Goal: Task Accomplishment & Management: Use online tool/utility

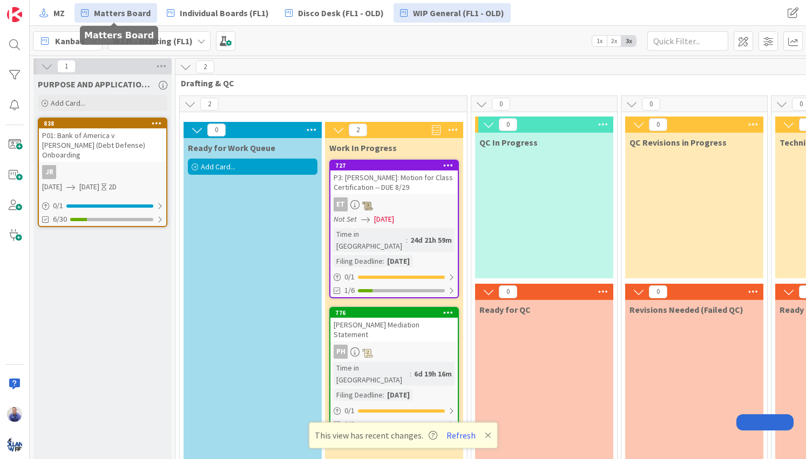
click at [115, 12] on span "Matters Board" at bounding box center [122, 12] width 57 height 13
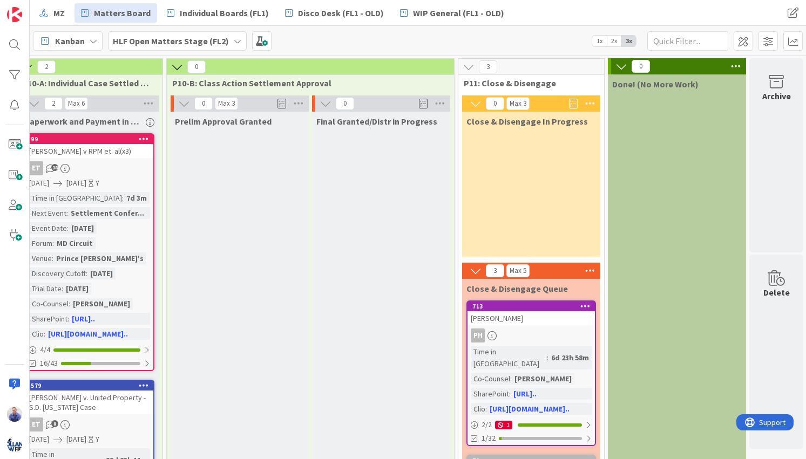
scroll to position [0, 1971]
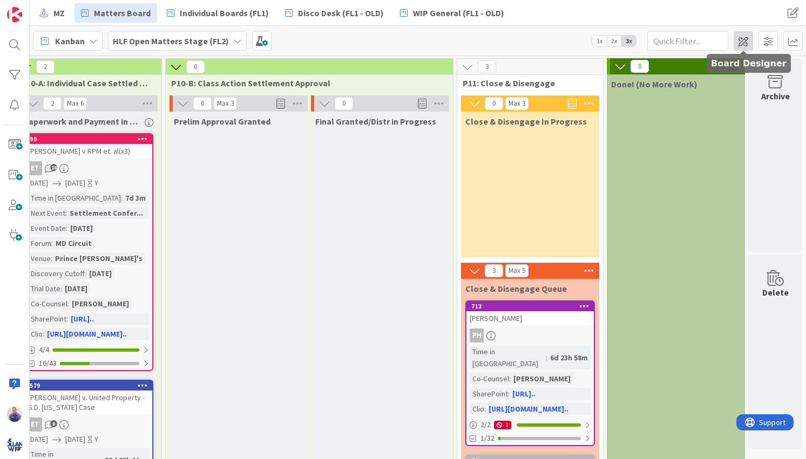
click at [749, 37] on span at bounding box center [743, 40] width 19 height 19
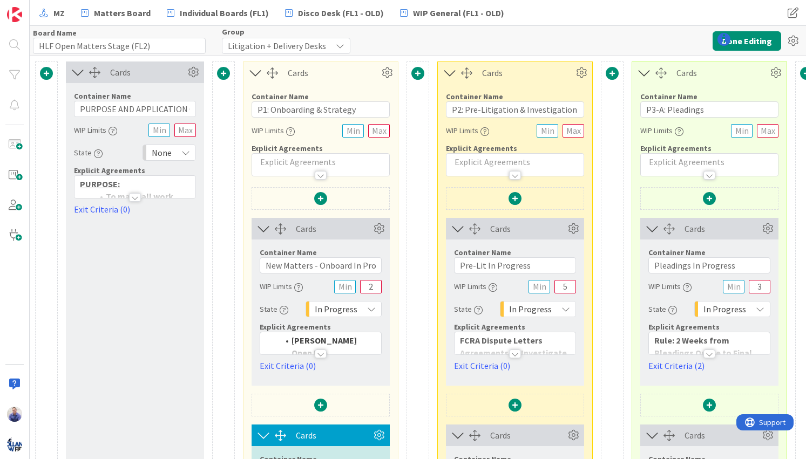
type input "HLF Open Matters Stage (FL2)"
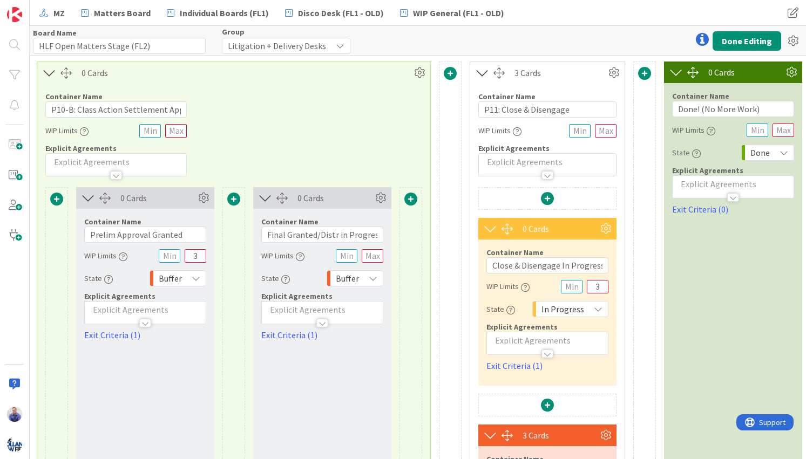
scroll to position [0, 2579]
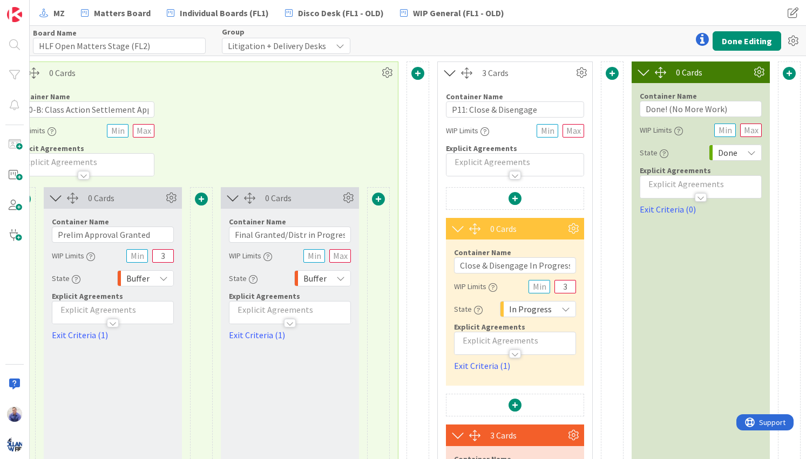
click at [606, 73] on span at bounding box center [612, 73] width 13 height 13
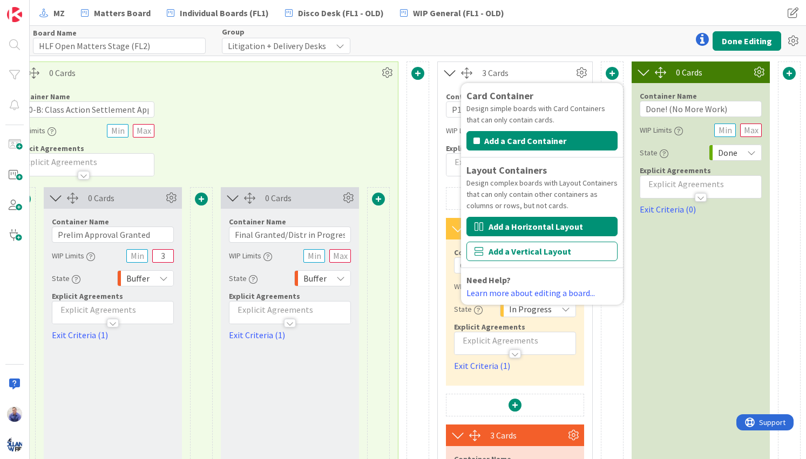
click at [573, 225] on button "Add a Horizontal Layout" at bounding box center [541, 226] width 151 height 19
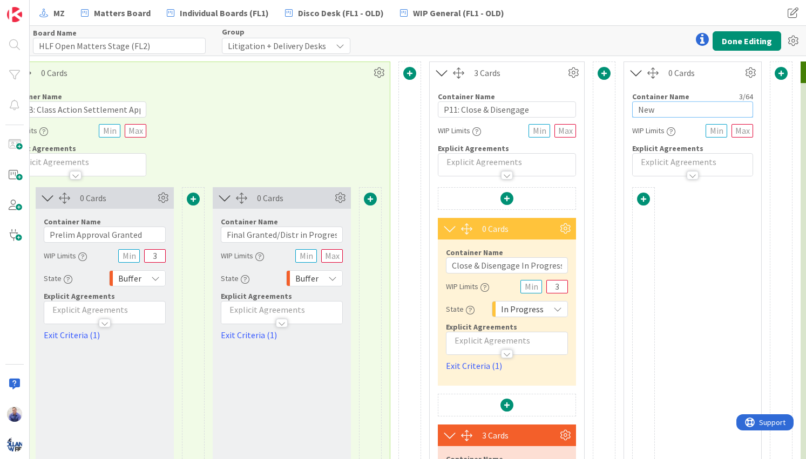
click at [653, 111] on input "New" at bounding box center [692, 109] width 121 height 16
click at [651, 113] on input "New" at bounding box center [692, 109] width 121 height 16
click at [651, 112] on input "New" at bounding box center [692, 109] width 121 height 16
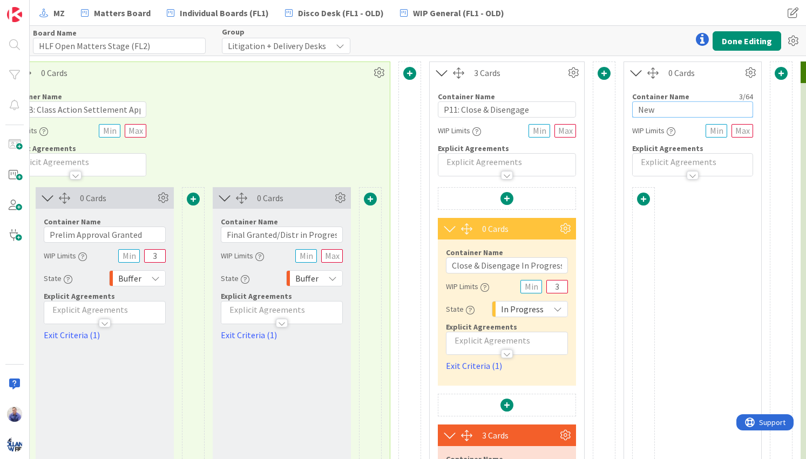
click at [651, 112] on input "New" at bounding box center [692, 109] width 121 height 16
type input "Done"
click at [751, 78] on icon at bounding box center [750, 73] width 16 height 16
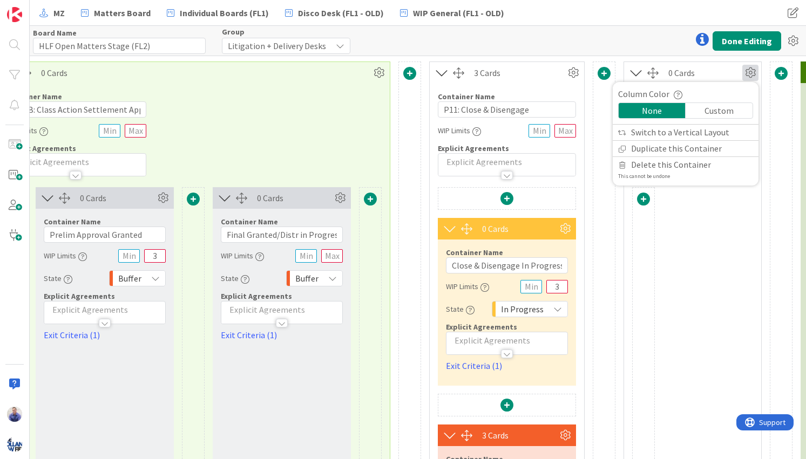
click at [710, 110] on div "Custom" at bounding box center [719, 110] width 67 height 15
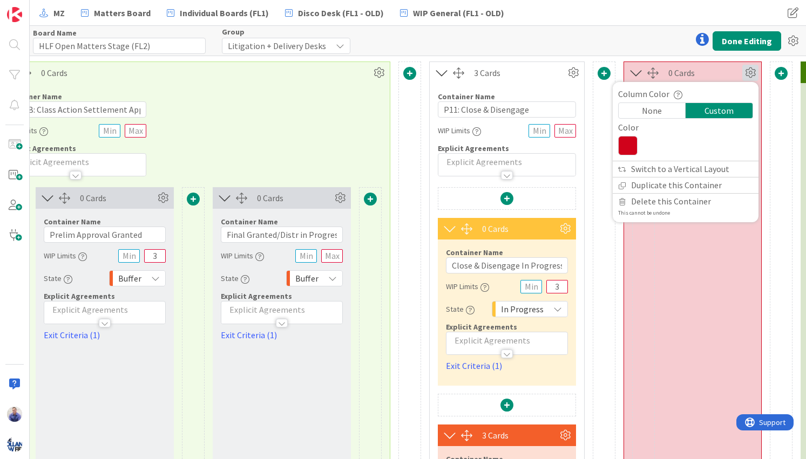
click at [634, 143] on icon at bounding box center [627, 145] width 19 height 19
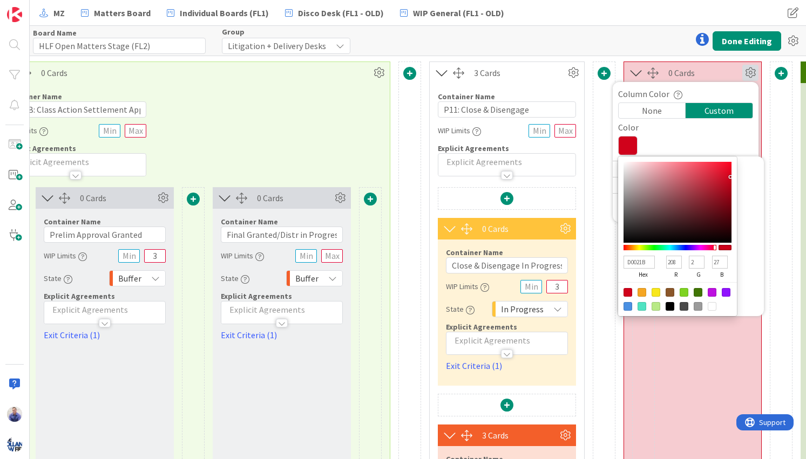
click at [698, 294] on div at bounding box center [698, 292] width 9 height 9
type input "417505"
type input "65"
type input "117"
type input "5"
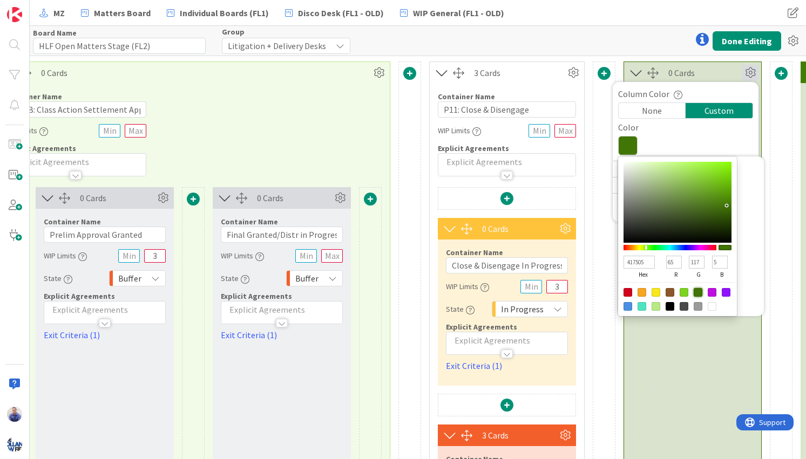
click at [742, 140] on div at bounding box center [685, 145] width 135 height 19
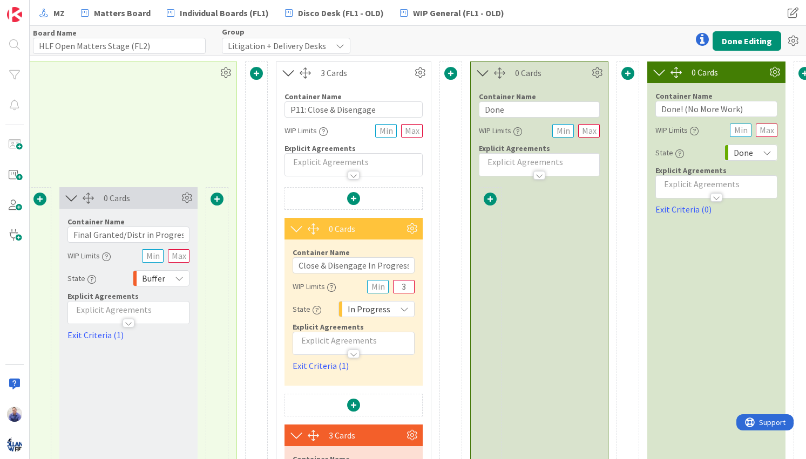
scroll to position [0, 2756]
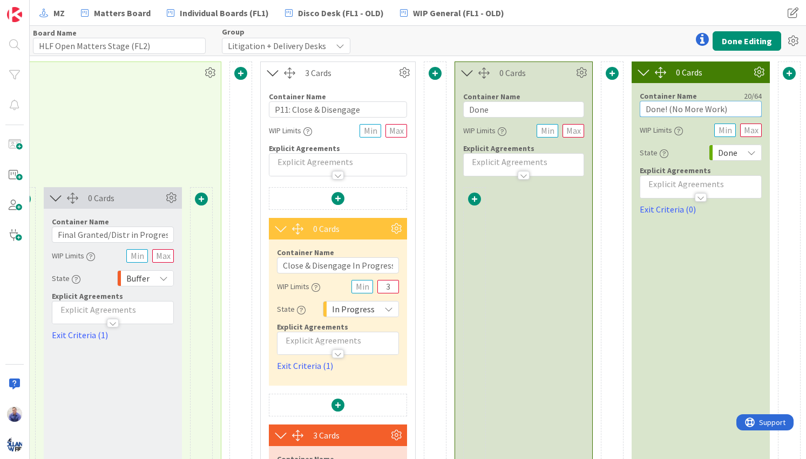
click at [657, 110] on input "Done! (No More Work)" at bounding box center [701, 109] width 122 height 16
type input "Done Done! (No More Work)"
click at [754, 73] on icon at bounding box center [759, 72] width 16 height 16
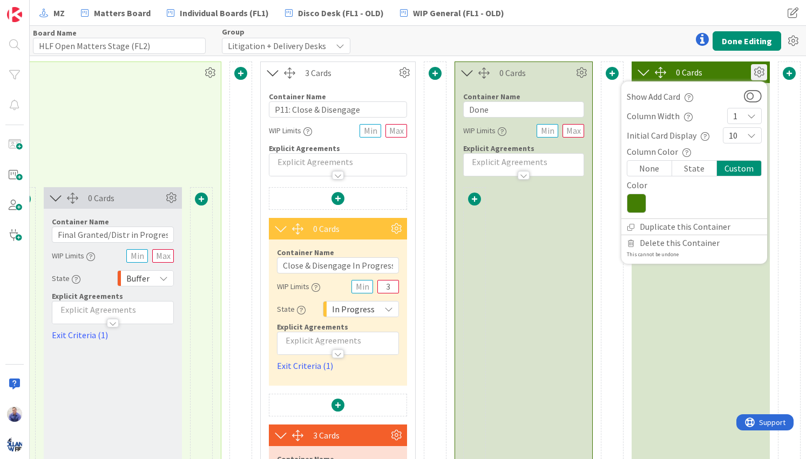
click at [651, 167] on div "None" at bounding box center [649, 168] width 45 height 15
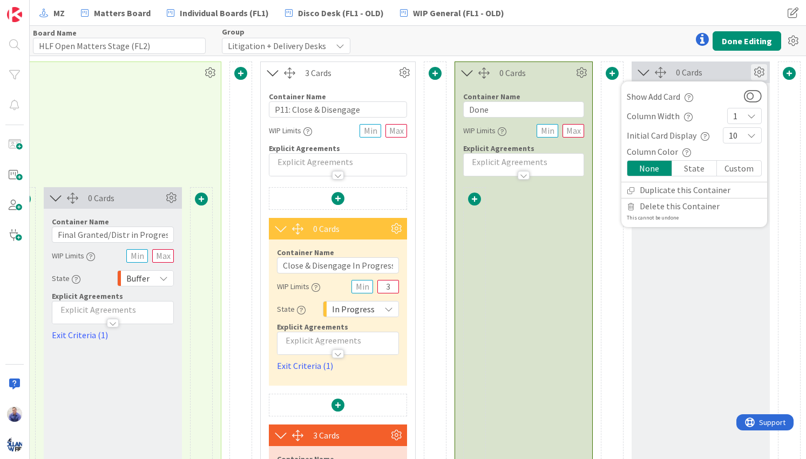
click at [724, 76] on div "0 Cards" at bounding box center [713, 72] width 75 height 13
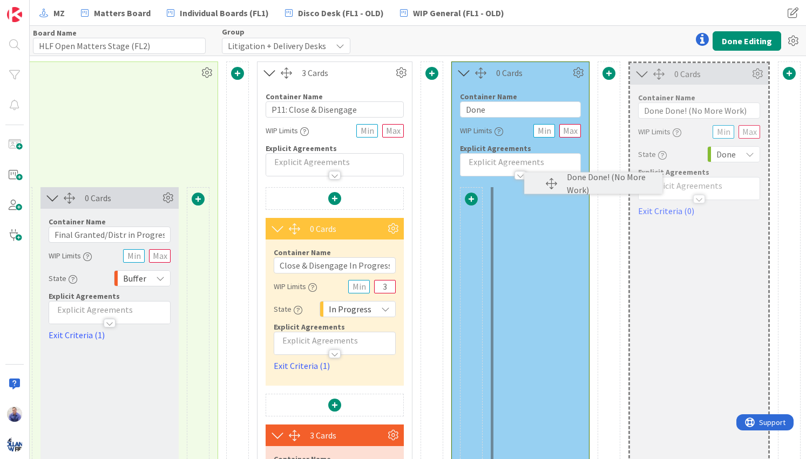
scroll to position [0, 2658]
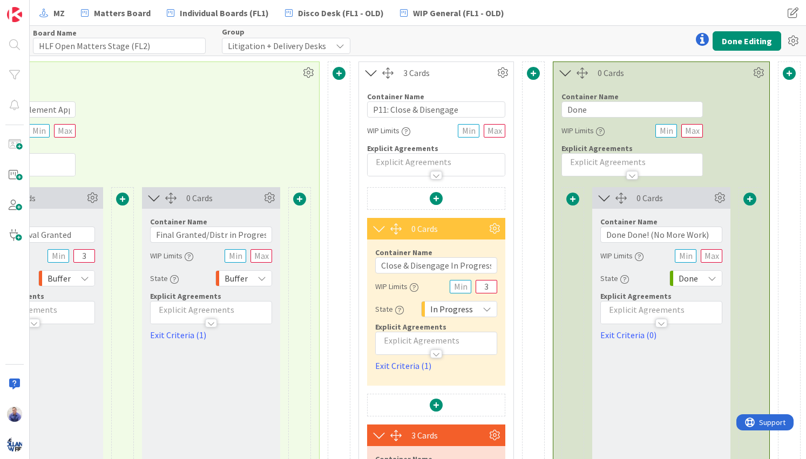
click at [567, 202] on span at bounding box center [572, 199] width 13 height 13
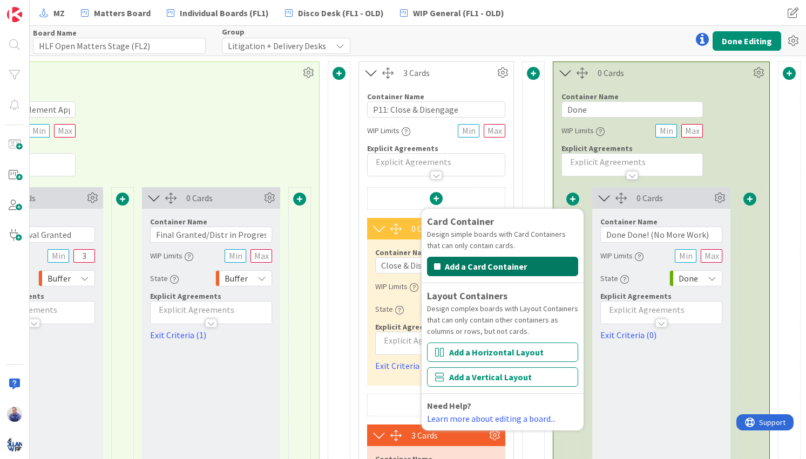
click at [503, 273] on button "Add a Card Container" at bounding box center [502, 266] width 151 height 19
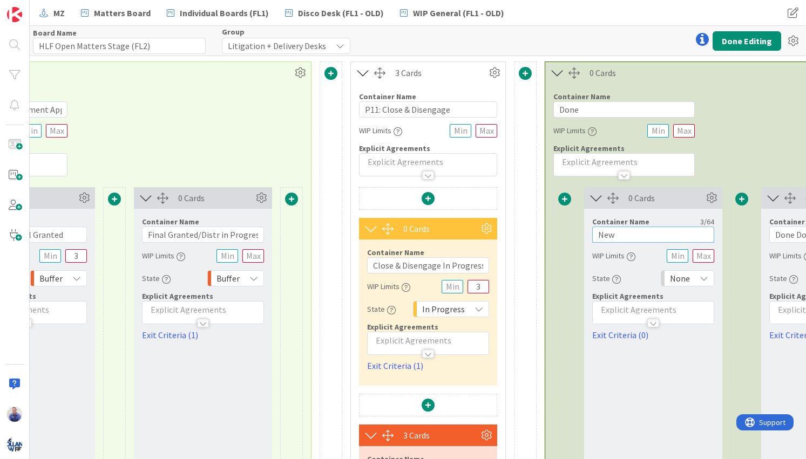
click at [619, 232] on input "New" at bounding box center [653, 235] width 122 height 16
click at [621, 234] on input "New" at bounding box center [653, 235] width 122 height 16
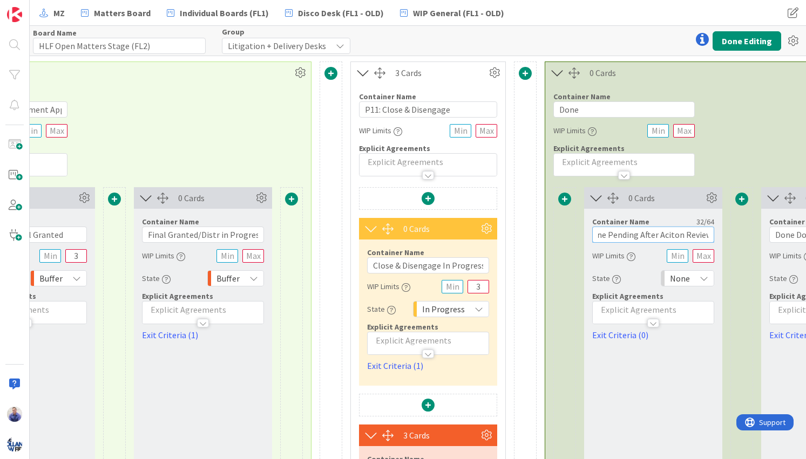
type input "Done Pending After Aciton Review"
click at [695, 280] on div "None" at bounding box center [687, 278] width 53 height 16
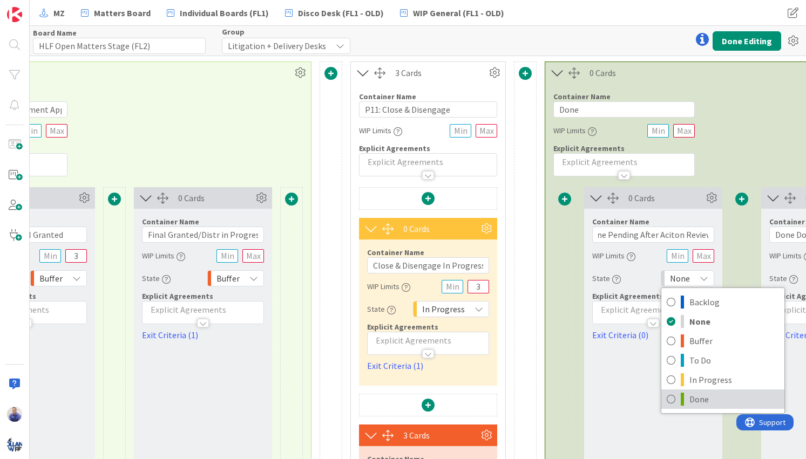
click at [709, 395] on span "Done" at bounding box center [734, 399] width 90 height 16
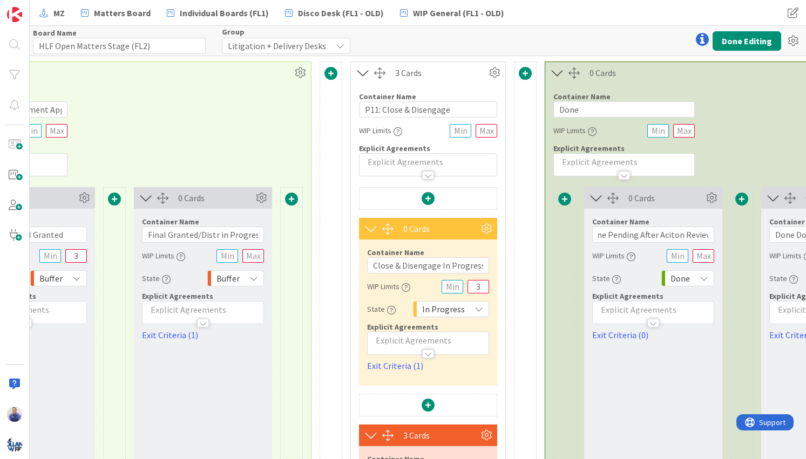
click at [727, 243] on div "Card Container Design simple boards with Card Containers that can only contain …" at bounding box center [741, 400] width 377 height 426
click at [715, 198] on icon at bounding box center [711, 198] width 16 height 16
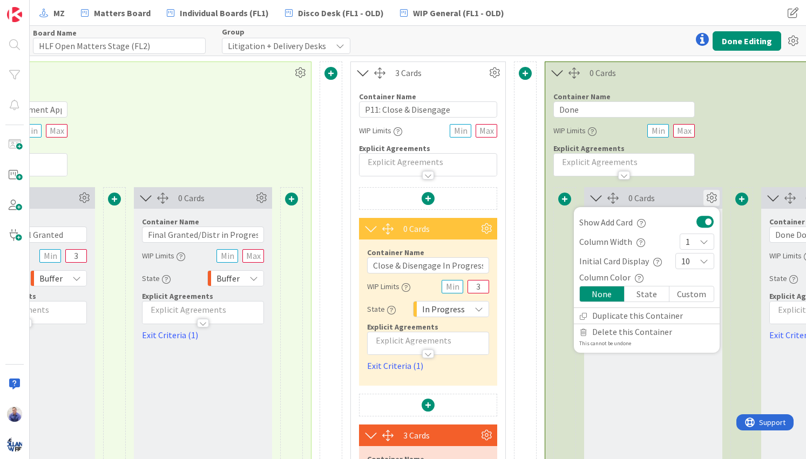
click at [715, 198] on icon at bounding box center [711, 198] width 16 height 16
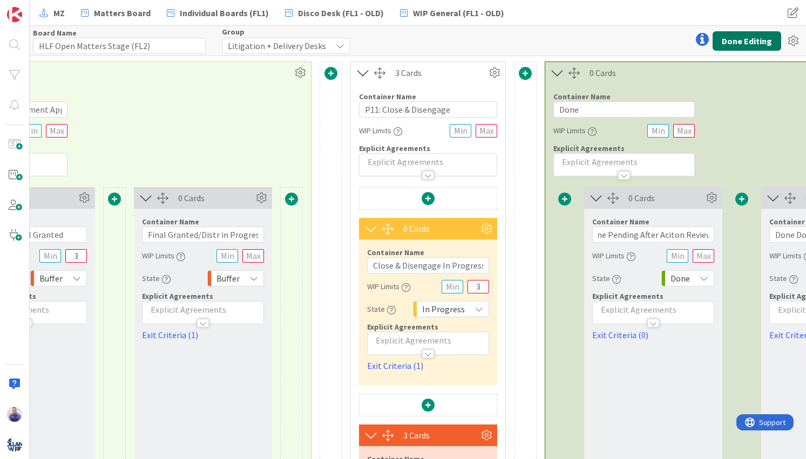
click at [760, 45] on button "Done Editing" at bounding box center [747, 40] width 69 height 19
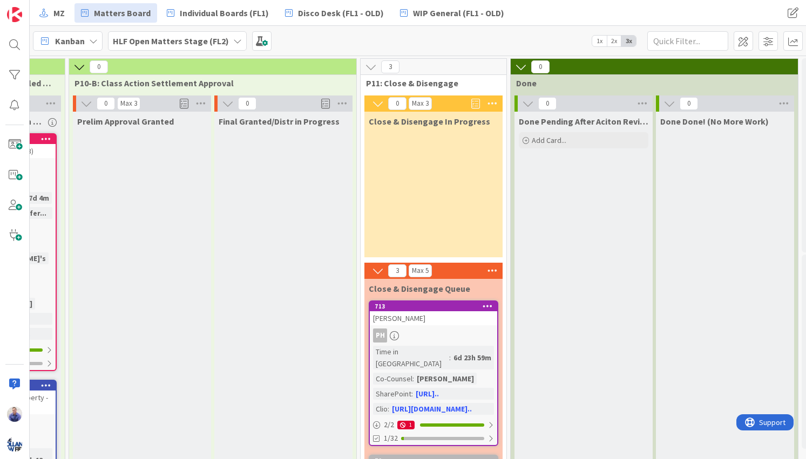
scroll to position [0, 2121]
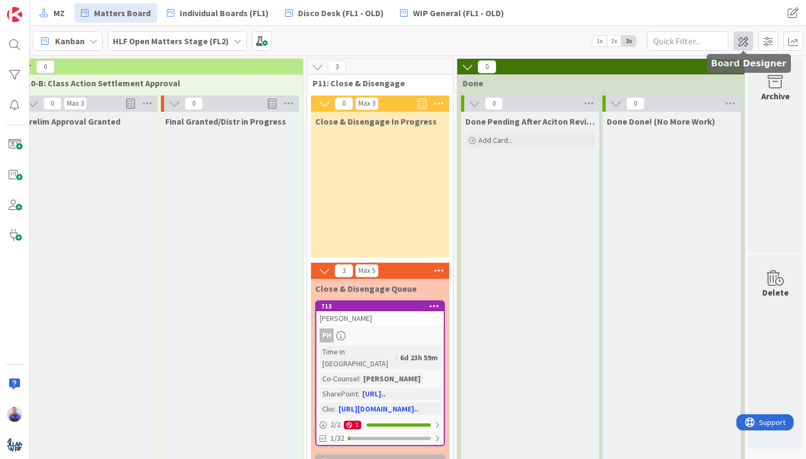
click at [744, 40] on span at bounding box center [743, 40] width 19 height 19
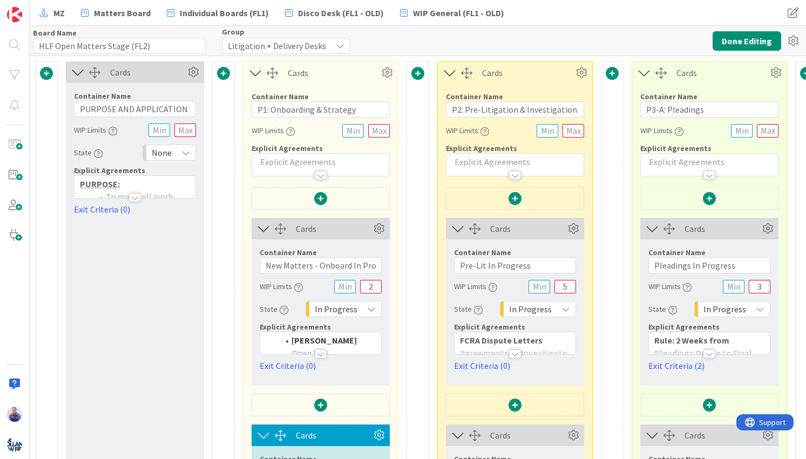
type input "HLF Open Matters Stage (FL2)"
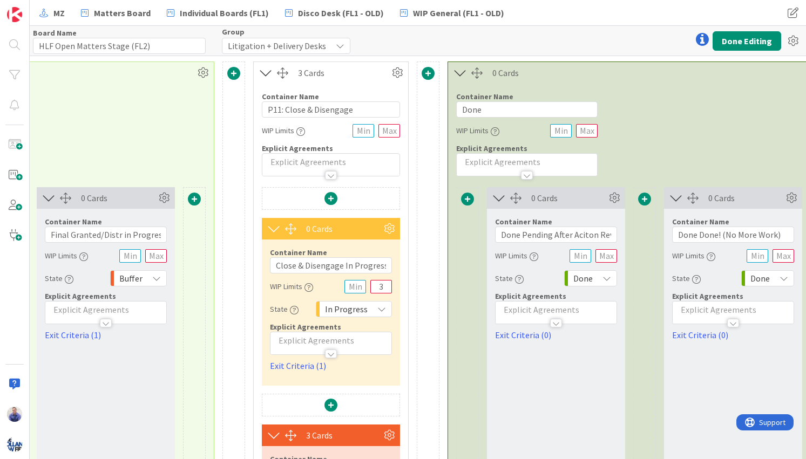
scroll to position [0, 2774]
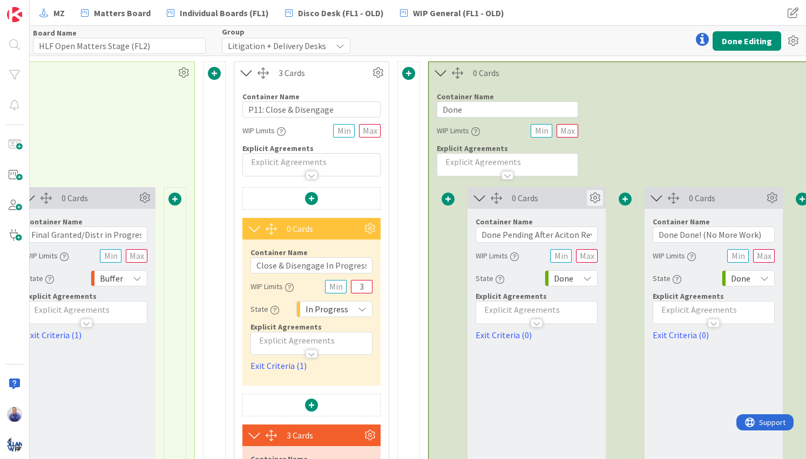
click at [594, 196] on icon at bounding box center [595, 198] width 16 height 16
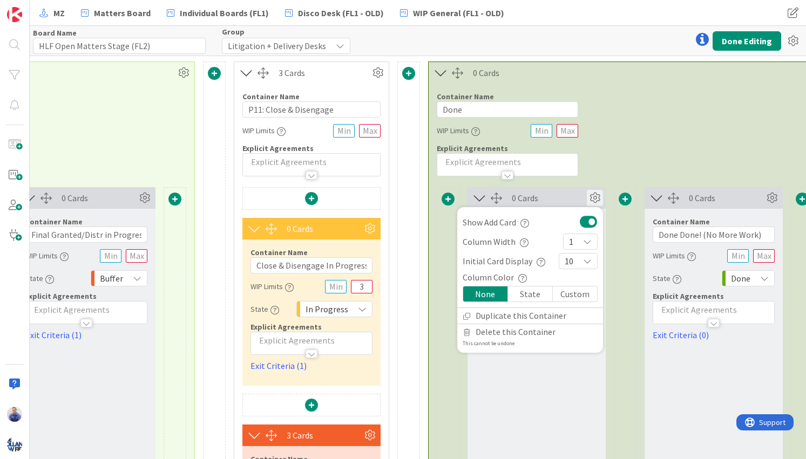
click at [588, 221] on button at bounding box center [589, 222] width 18 height 14
click at [613, 172] on div "Container Name 4 / 64 Done WIP Limits Explicit Agreements" at bounding box center [625, 130] width 393 height 93
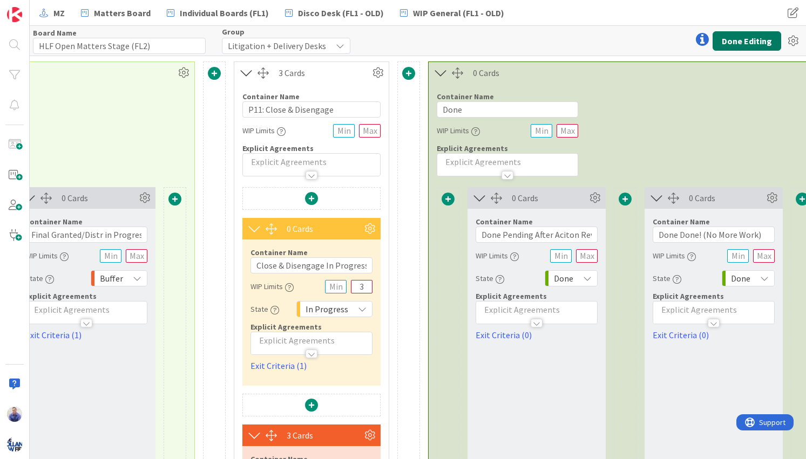
click at [750, 32] on button "Done Editing" at bounding box center [747, 40] width 69 height 19
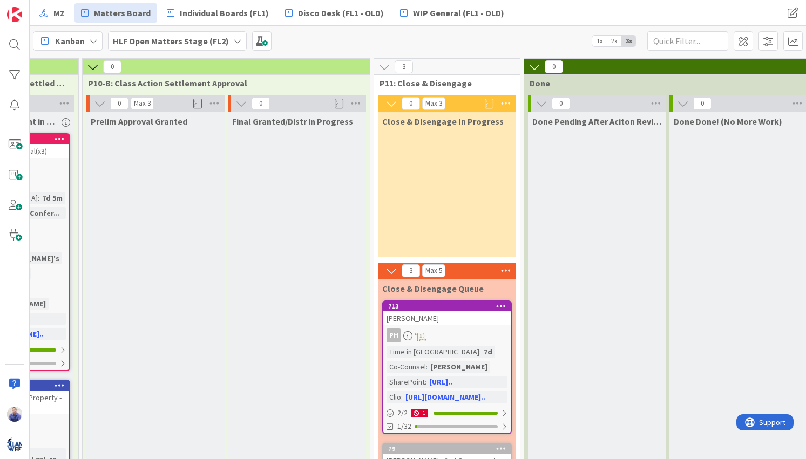
scroll to position [0, 2121]
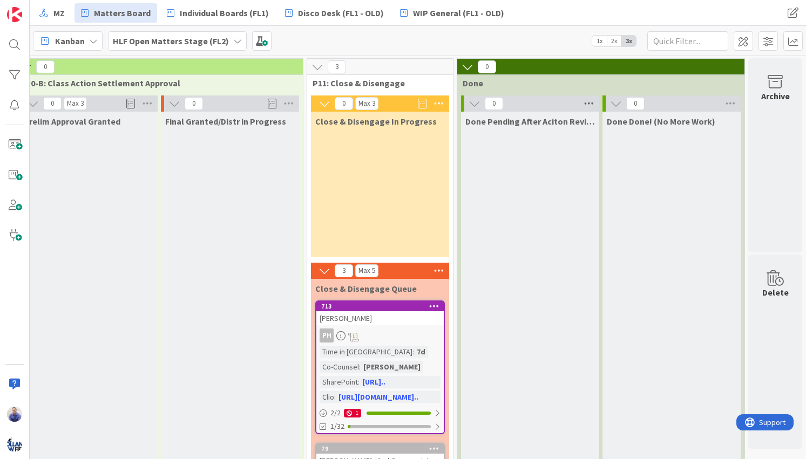
click at [582, 105] on icon at bounding box center [589, 104] width 14 height 16
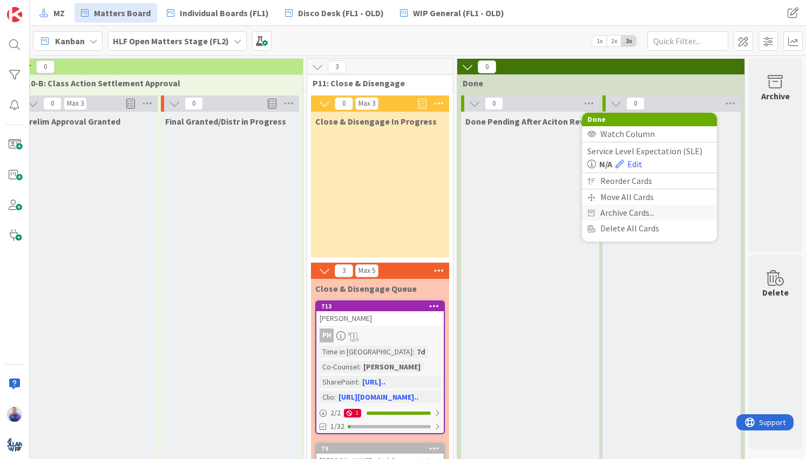
click at [619, 212] on span "Archive Cards..." at bounding box center [627, 213] width 54 height 16
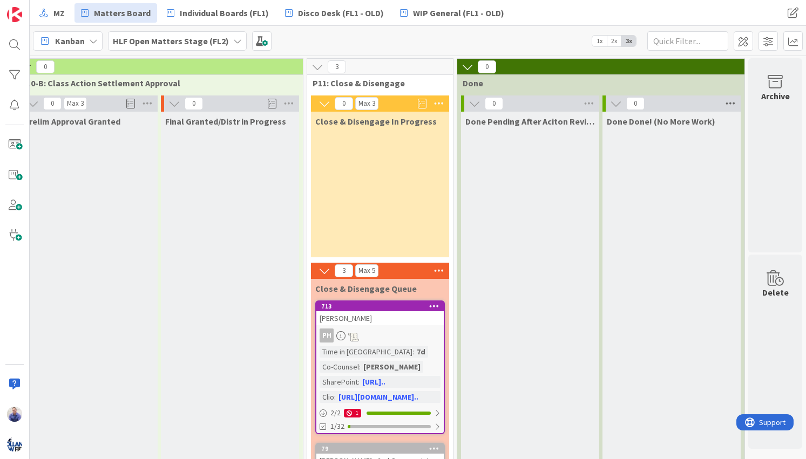
click at [723, 101] on icon at bounding box center [730, 104] width 14 height 16
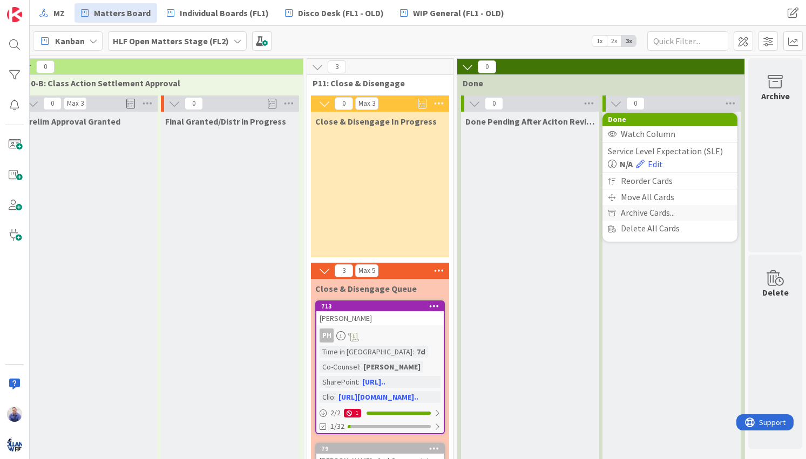
click at [640, 214] on span "Archive Cards..." at bounding box center [648, 213] width 54 height 16
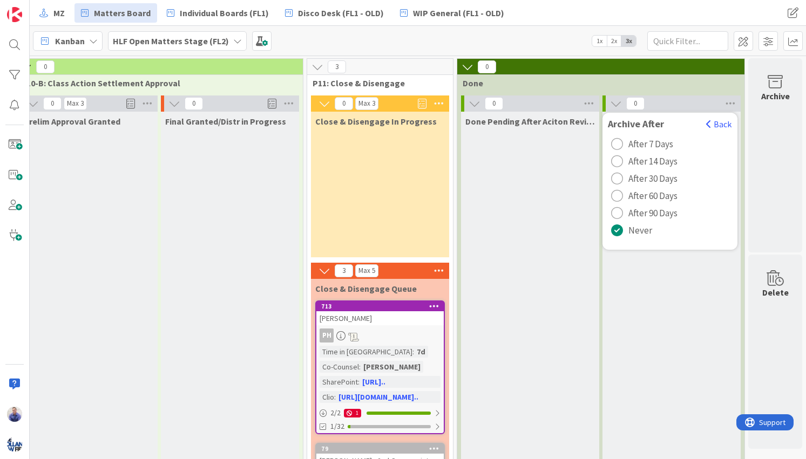
drag, startPoint x: 644, startPoint y: 212, endPoint x: 663, endPoint y: 188, distance: 31.1
click at [680, 199] on div "After 7 Days After 14 Days After 30 Days After 60 Days After 90 Days Never" at bounding box center [669, 190] width 135 height 109
click at [628, 179] on span "After 30 Days" at bounding box center [652, 179] width 49 height 16
click at [670, 84] on span "Done" at bounding box center [597, 83] width 268 height 11
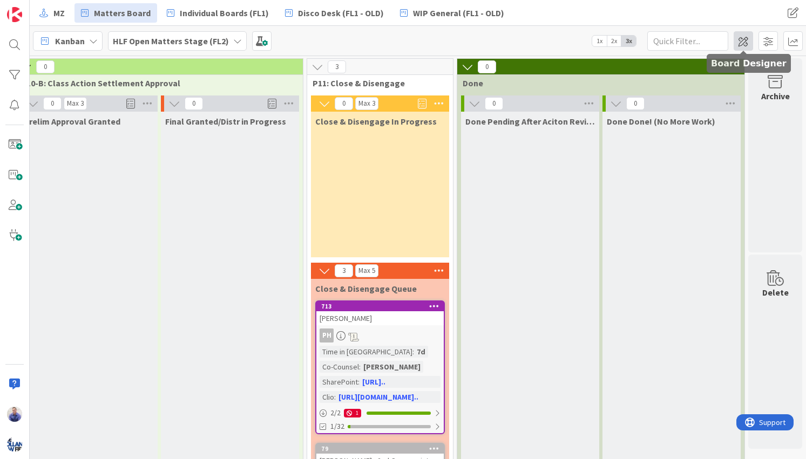
click at [746, 39] on span at bounding box center [743, 40] width 19 height 19
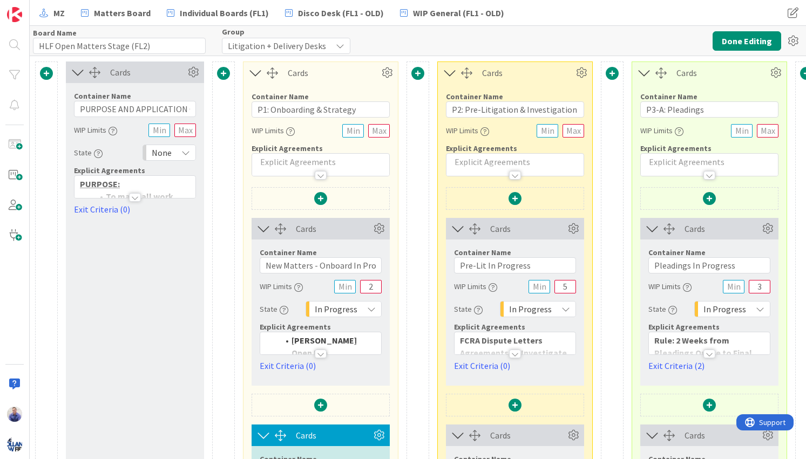
type input "HLF Open Matters Stage (FL2)"
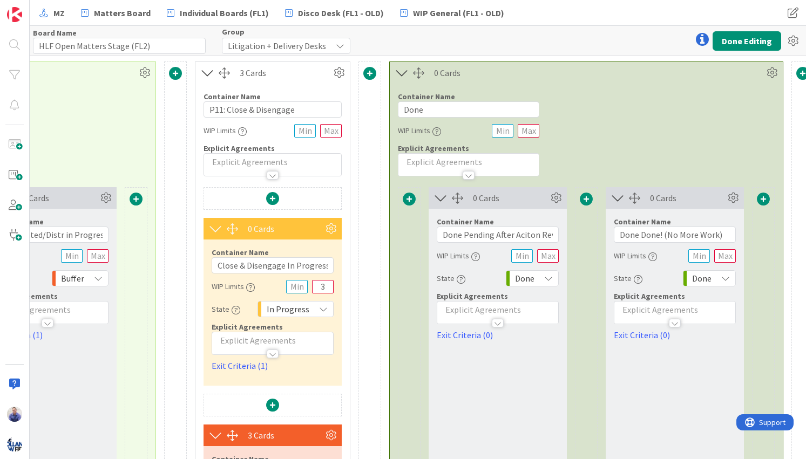
scroll to position [0, 2815]
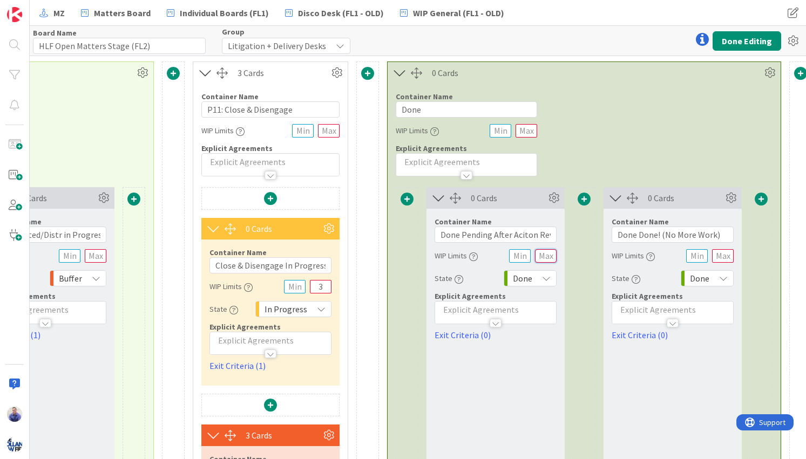
click at [544, 256] on input "text" at bounding box center [546, 255] width 22 height 13
type input "1"
click at [611, 172] on div "Container Name 4 / 64 Done WIP Limits Explicit Agreements" at bounding box center [584, 130] width 393 height 93
click at [748, 44] on button "Done Editing" at bounding box center [747, 40] width 69 height 19
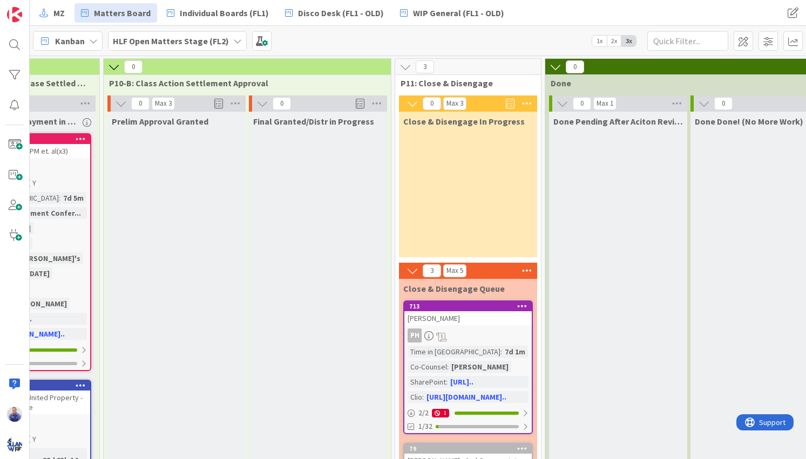
scroll to position [0, 2121]
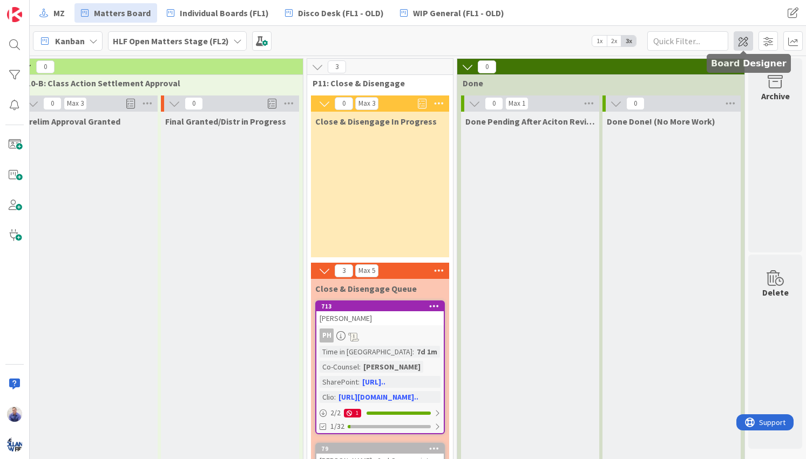
click at [740, 38] on span at bounding box center [743, 40] width 19 height 19
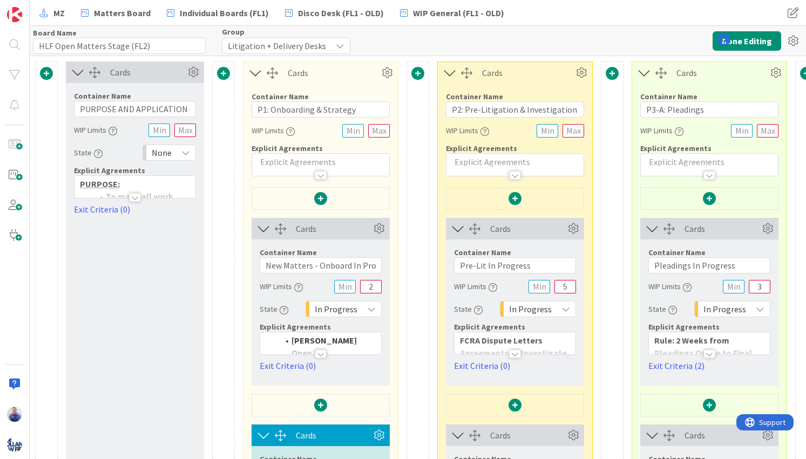
type input "HLF Open Matters Stage (FL2)"
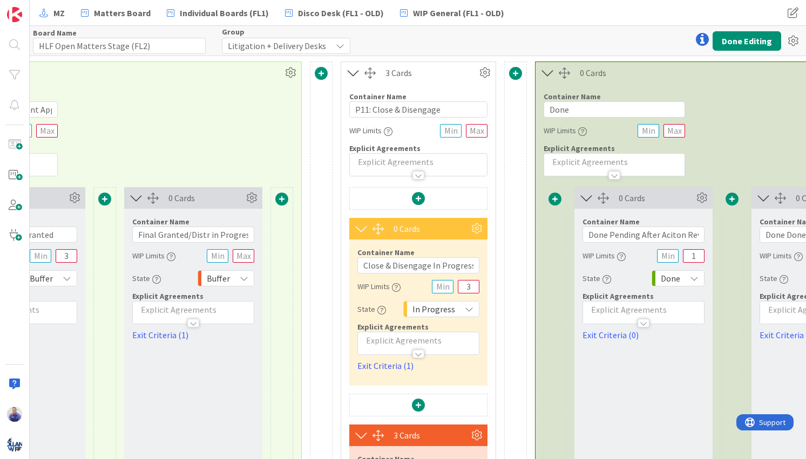
scroll to position [0, 2835]
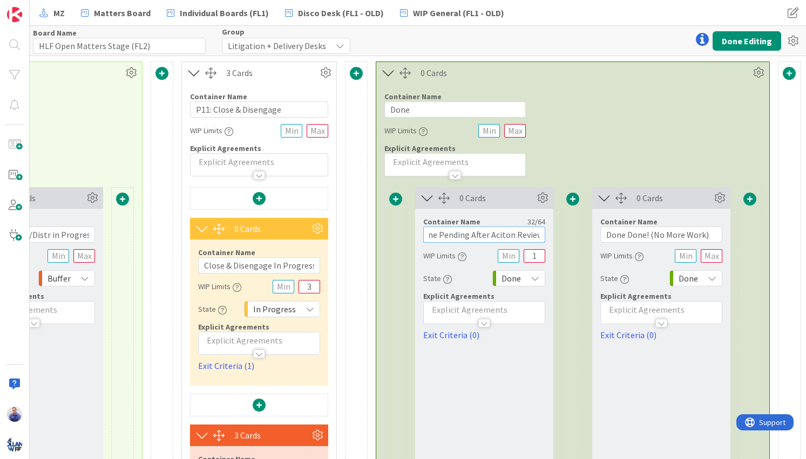
drag, startPoint x: 474, startPoint y: 234, endPoint x: 560, endPoint y: 234, distance: 86.4
click at [545, 234] on input "Done Pending After Aciton Review" at bounding box center [484, 235] width 122 height 16
paste input "Post Mortem"
type input "Done Pending Post Mortem Review"
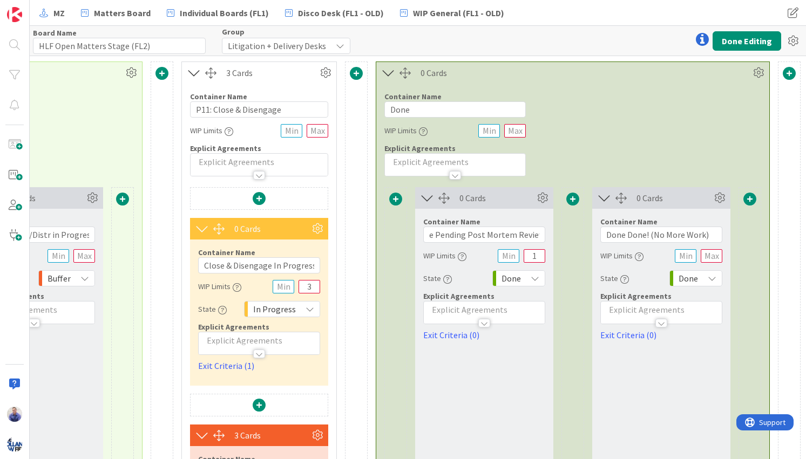
click at [695, 99] on div "Container Name 4 / 64 Done WIP Limits Explicit Agreements" at bounding box center [572, 130] width 393 height 93
click at [736, 37] on button "Done Editing" at bounding box center [747, 40] width 69 height 19
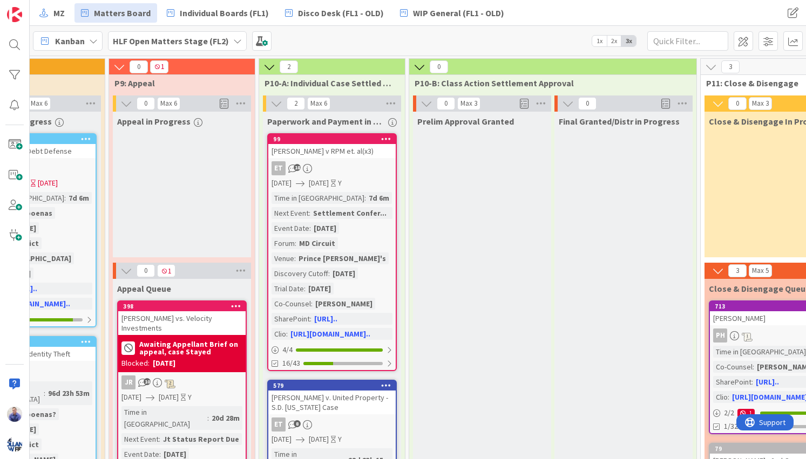
scroll to position [0, 2121]
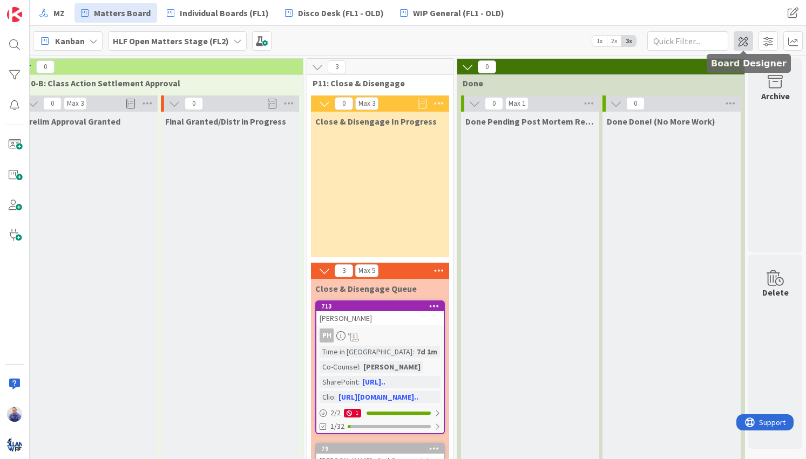
click at [736, 42] on span at bounding box center [743, 40] width 19 height 19
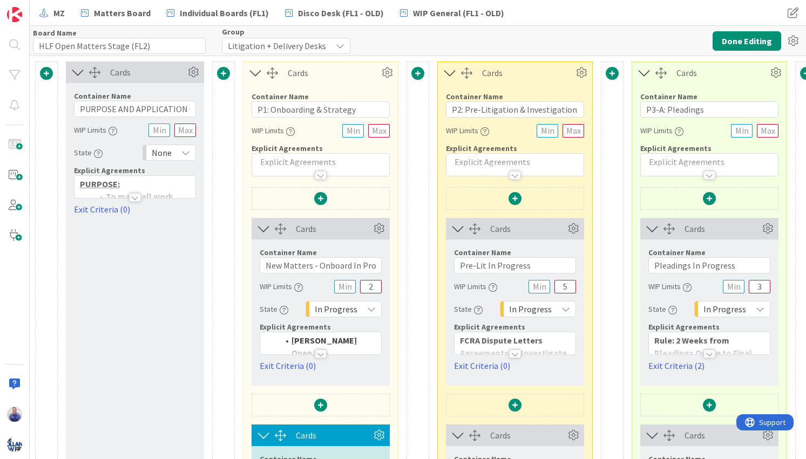
type input "HLF Open Matters Stage (FL2)"
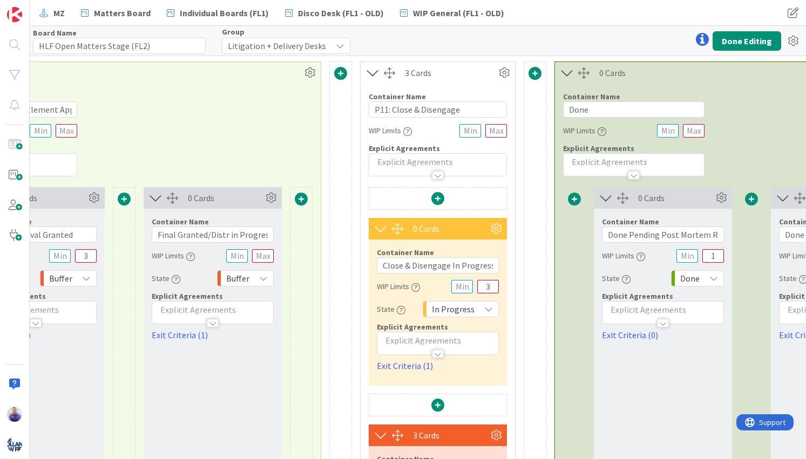
scroll to position [0, 2835]
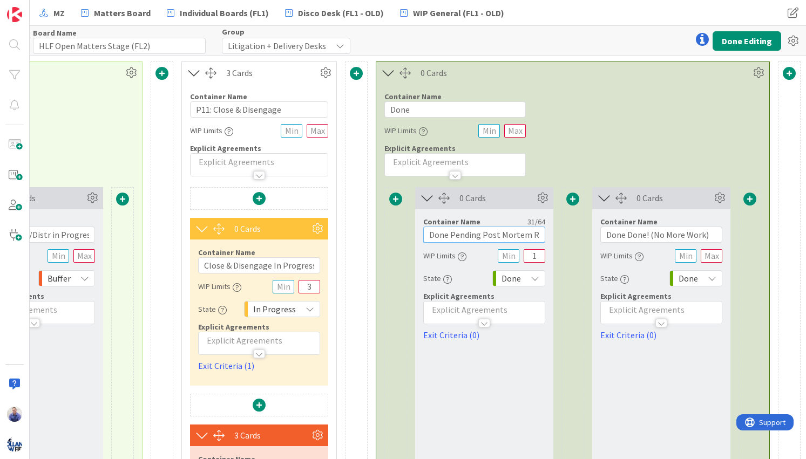
drag, startPoint x: 450, startPoint y: 232, endPoint x: 398, endPoint y: 234, distance: 51.9
click at [423, 235] on input "Done Pending Post Mortem Review" at bounding box center [484, 235] width 122 height 16
type input "Post Mortem Review"
click at [743, 40] on button "Done Editing" at bounding box center [747, 40] width 69 height 19
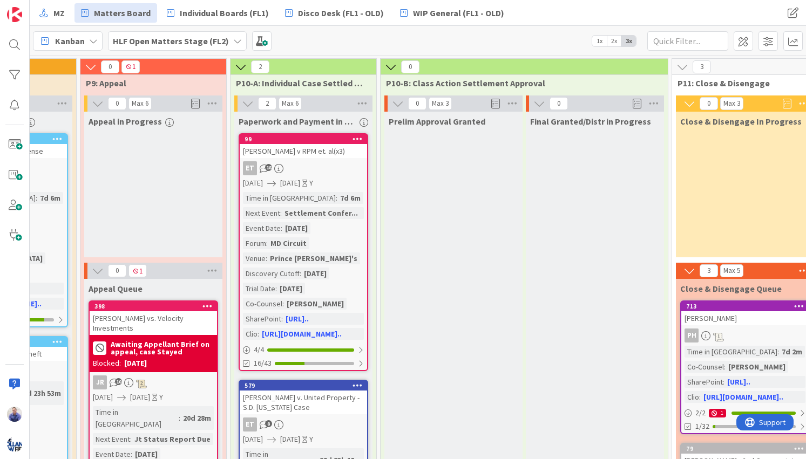
scroll to position [0, 2121]
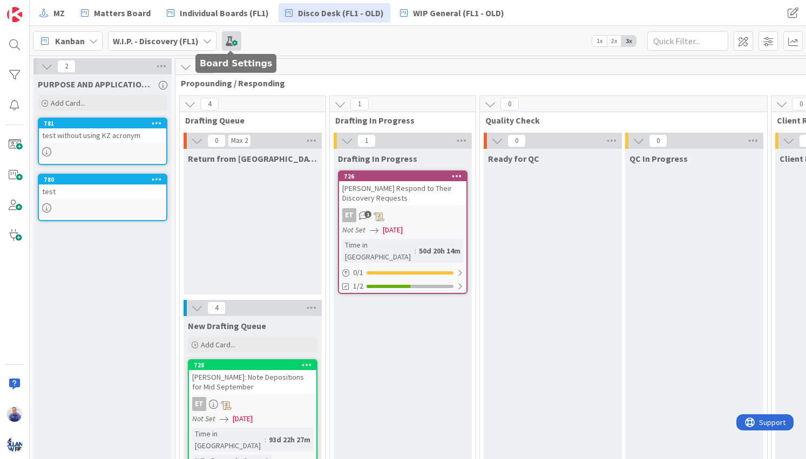
click at [236, 43] on span at bounding box center [231, 40] width 19 height 19
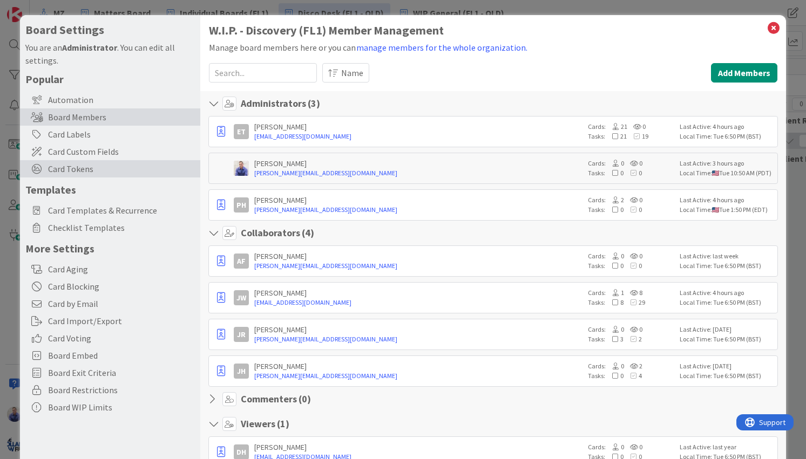
click at [81, 169] on span "Card Tokens" at bounding box center [121, 168] width 147 height 13
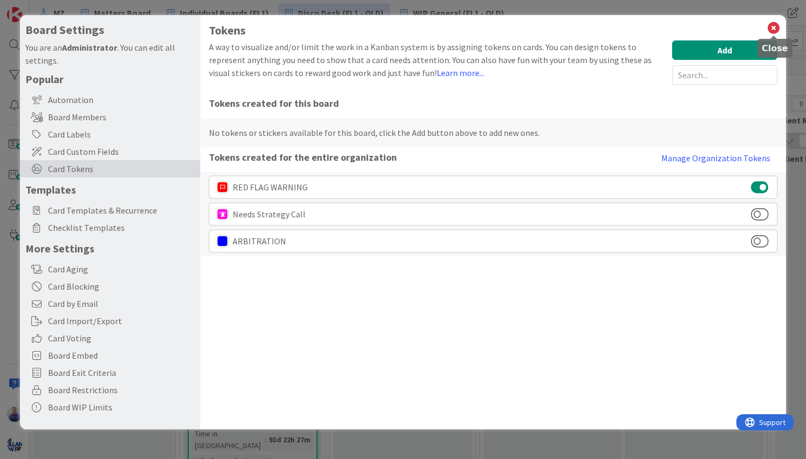
click at [772, 27] on icon at bounding box center [774, 28] width 14 height 15
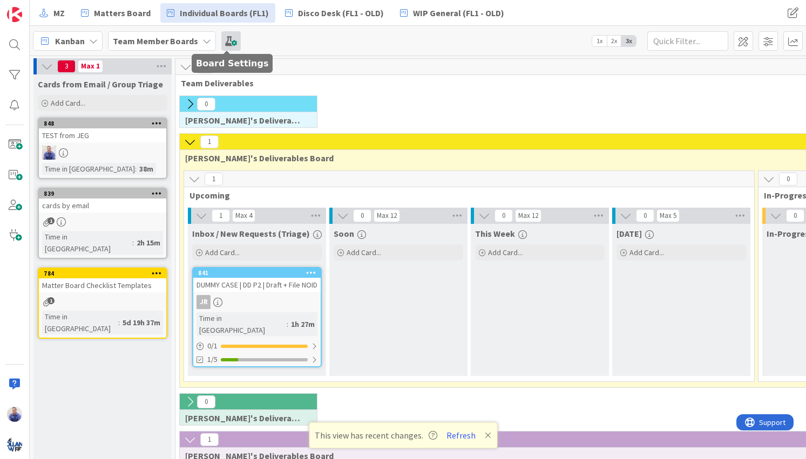
click at [222, 45] on span at bounding box center [230, 40] width 19 height 19
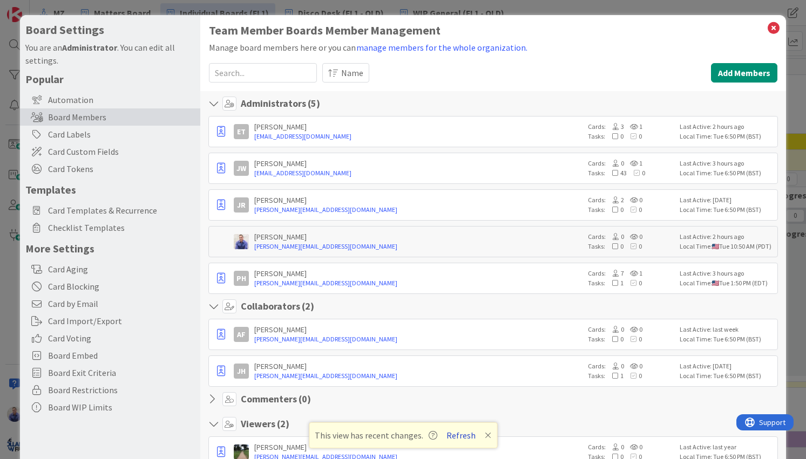
click at [457, 434] on button "Refresh" at bounding box center [461, 436] width 37 height 14
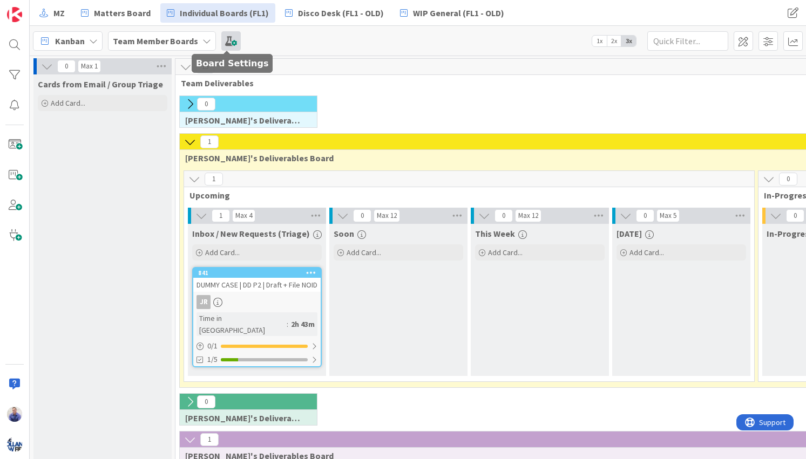
click at [227, 36] on span at bounding box center [230, 40] width 19 height 19
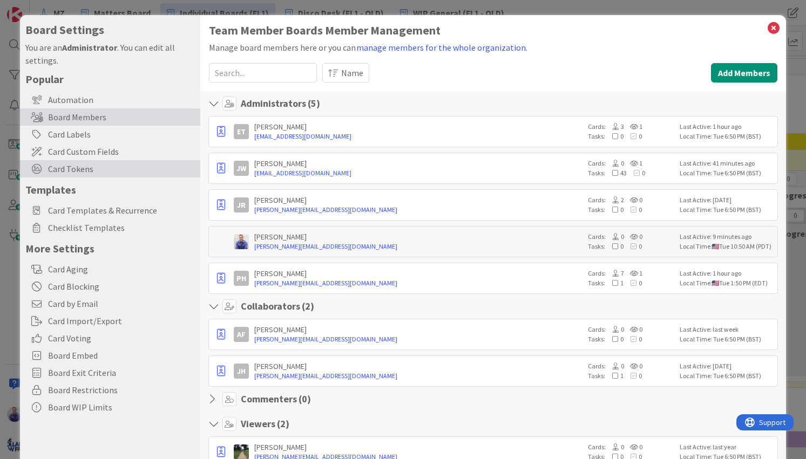
click at [83, 167] on span "Card Tokens" at bounding box center [121, 168] width 147 height 13
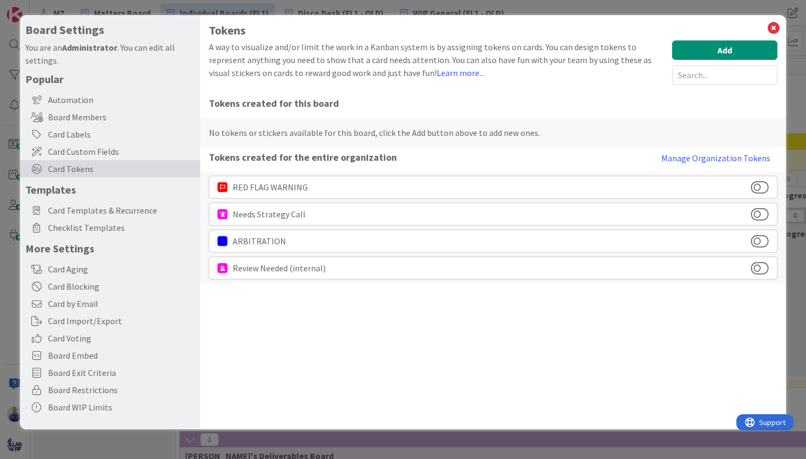
drag, startPoint x: 767, startPoint y: 269, endPoint x: 760, endPoint y: 251, distance: 19.0
click at [766, 267] on button at bounding box center [760, 268] width 18 height 14
click at [758, 239] on button at bounding box center [760, 241] width 18 height 14
click at [762, 214] on button at bounding box center [760, 214] width 18 height 14
click at [760, 184] on button at bounding box center [760, 187] width 18 height 14
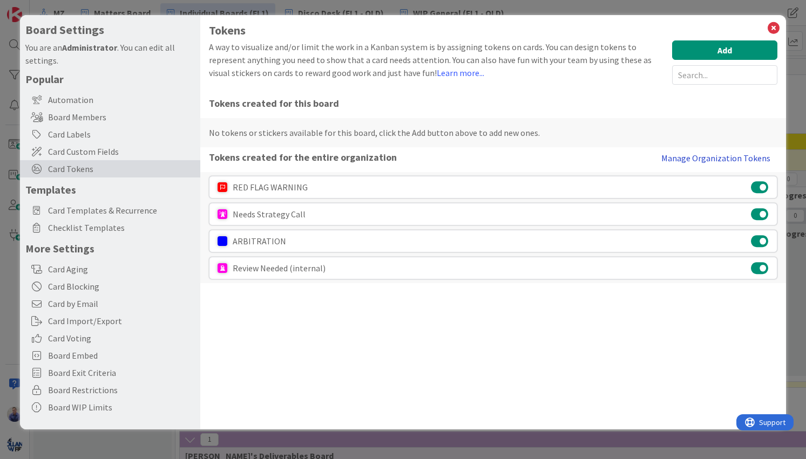
click at [703, 158] on button "Manage Organization Tokens" at bounding box center [715, 158] width 123 height 22
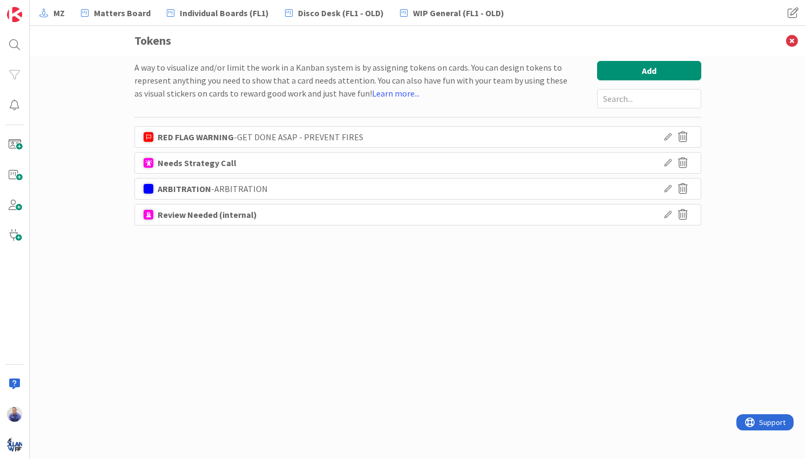
click at [222, 164] on div "Needs Strategy Call" at bounding box center [197, 163] width 79 height 21
click at [665, 164] on icon at bounding box center [668, 163] width 8 height 8
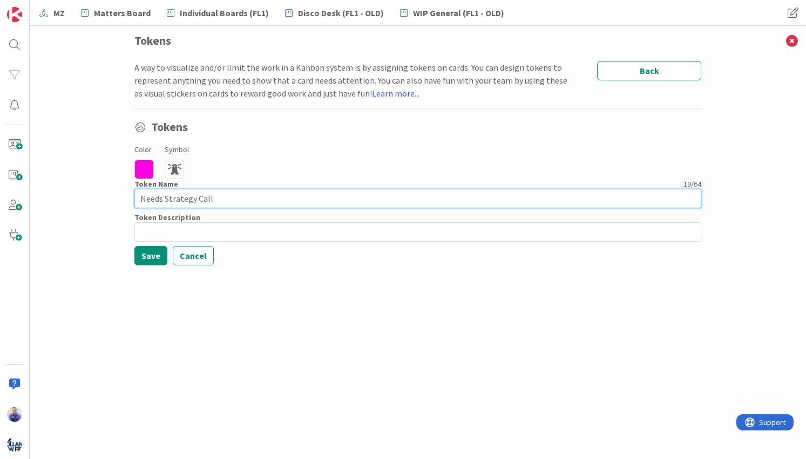
click at [200, 200] on input "Needs Strategy Call" at bounding box center [417, 198] width 567 height 19
type input "Needs Strategy (Internal)"
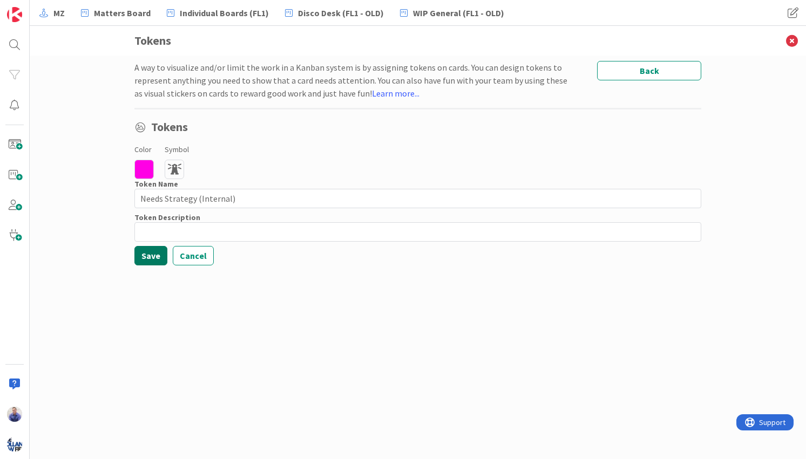
click at [161, 256] on button "Save" at bounding box center [150, 255] width 33 height 19
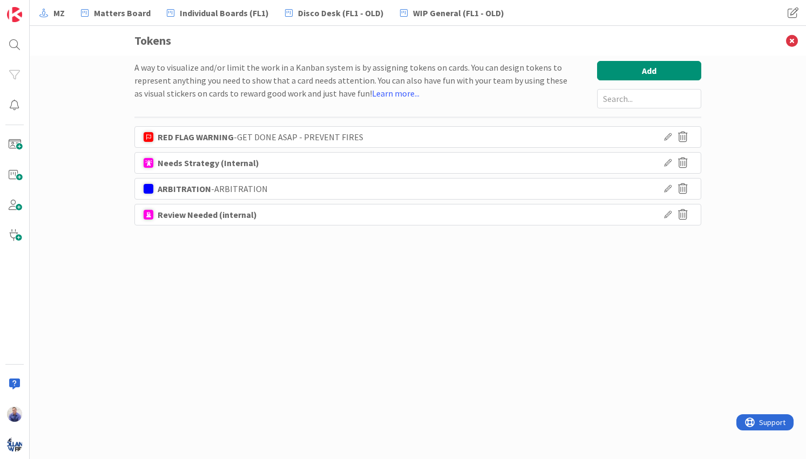
click at [671, 216] on icon at bounding box center [668, 215] width 8 height 8
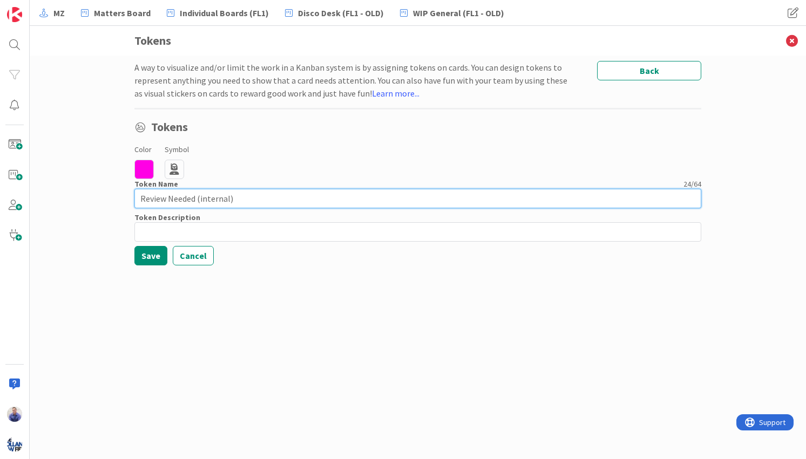
drag, startPoint x: 197, startPoint y: 198, endPoint x: 128, endPoint y: 201, distance: 68.7
click at [134, 201] on input "Review Needed (internal)" at bounding box center [417, 198] width 567 height 19
type input "Needs Attorney Review (internal)"
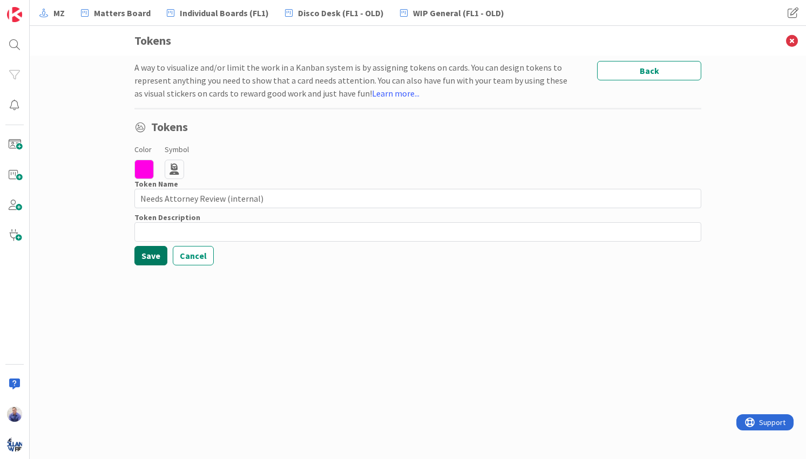
click at [164, 256] on button "Save" at bounding box center [150, 255] width 33 height 19
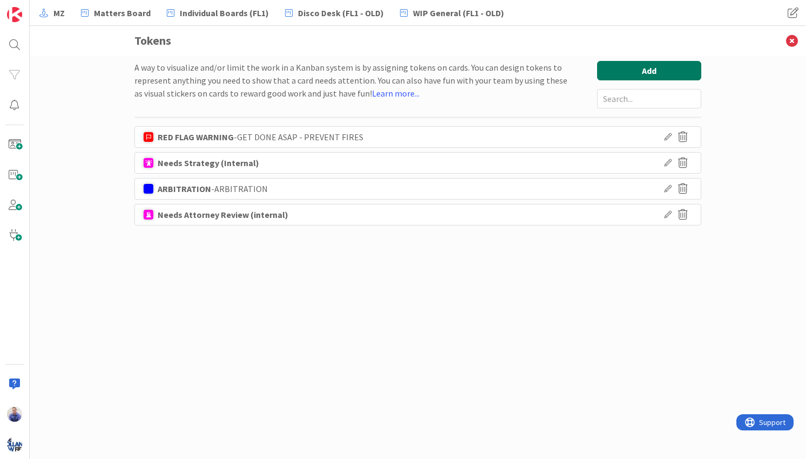
click at [649, 66] on button "Add" at bounding box center [649, 70] width 104 height 19
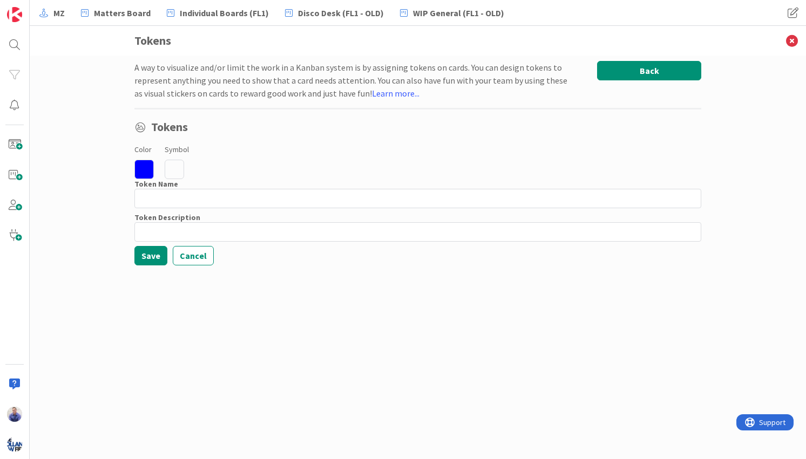
click at [642, 68] on button "Back" at bounding box center [649, 70] width 104 height 19
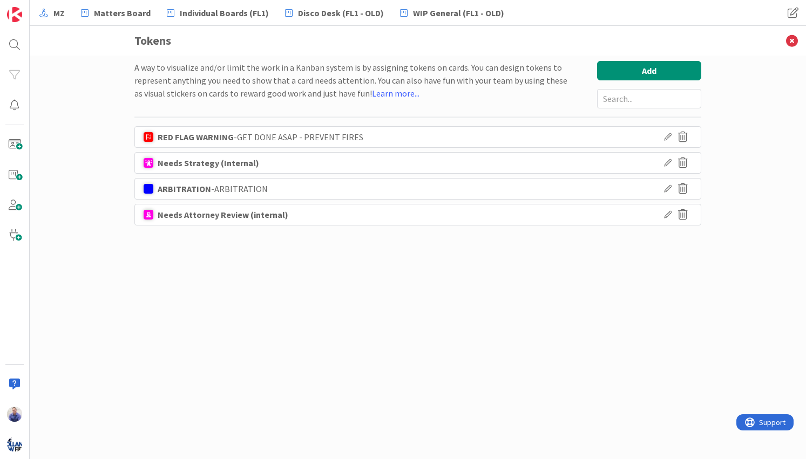
click at [667, 162] on icon at bounding box center [668, 163] width 8 height 8
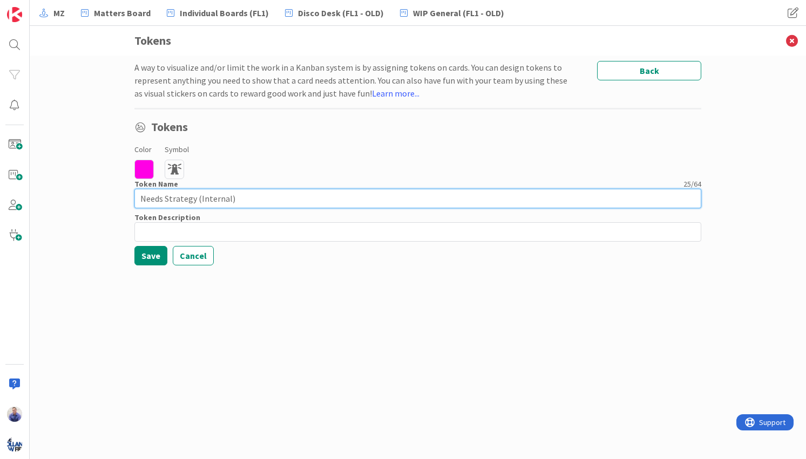
drag, startPoint x: 242, startPoint y: 200, endPoint x: 194, endPoint y: 199, distance: 48.1
click at [194, 199] on input "Needs Strategy (Internal)" at bounding box center [417, 198] width 567 height 19
type input "Needs Strategy"
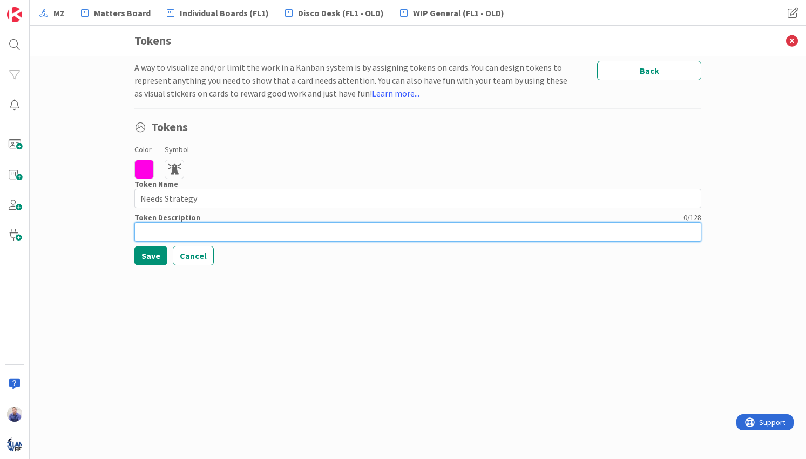
click at [199, 231] on input at bounding box center [417, 231] width 567 height 19
type input "I"
type input "Internal: Strategy Session Needed"
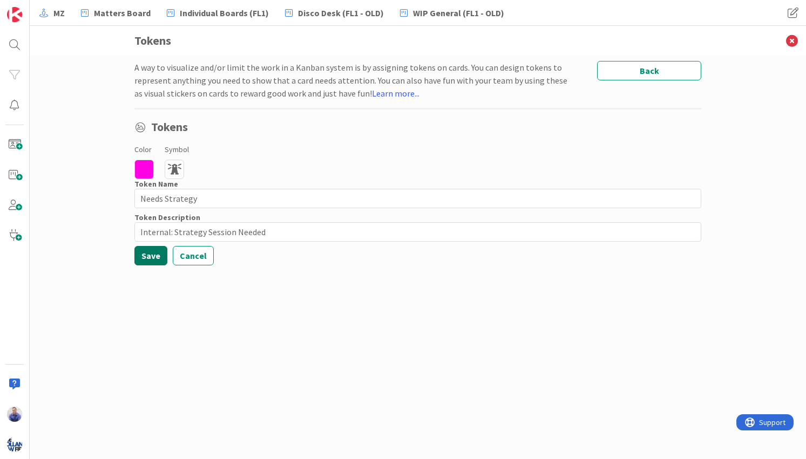
drag, startPoint x: 137, startPoint y: 255, endPoint x: 142, endPoint y: 256, distance: 5.5
click at [137, 255] on button "Save" at bounding box center [150, 255] width 33 height 19
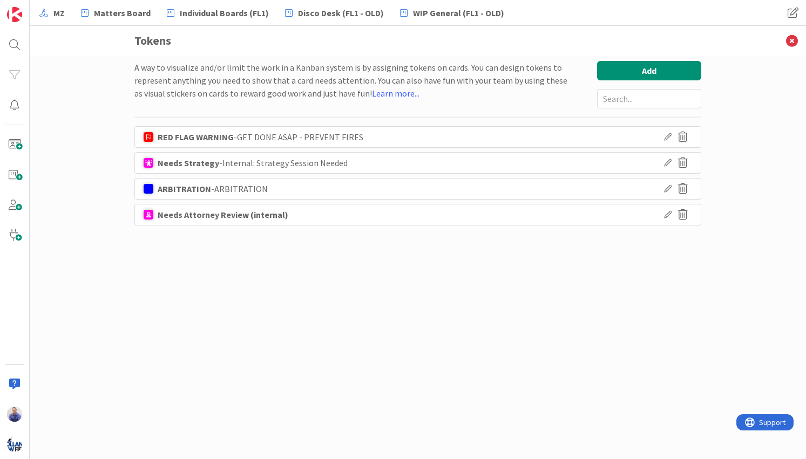
click at [667, 216] on icon at bounding box center [668, 215] width 8 height 8
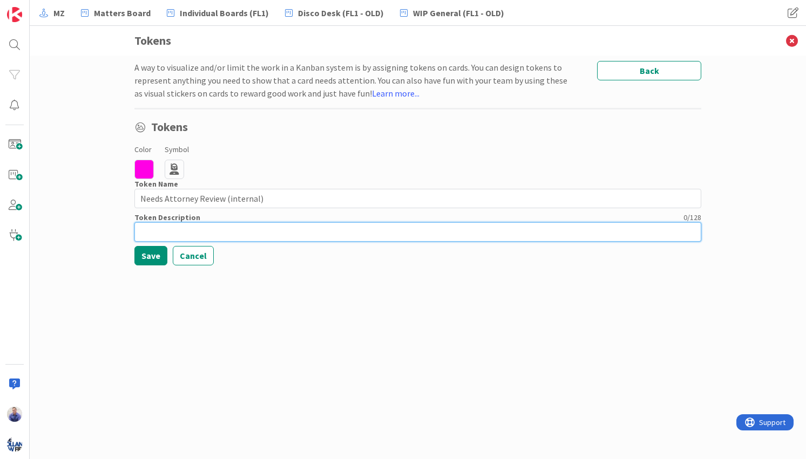
click at [252, 231] on input at bounding box center [417, 231] width 567 height 19
type input "Internal: Attorney Review Needed"
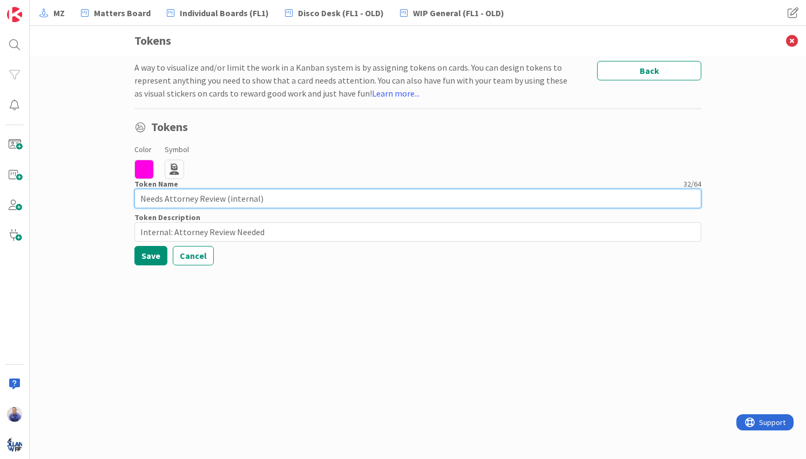
click at [295, 205] on input "Needs Attorney Review (internal)" at bounding box center [417, 198] width 567 height 19
type input "Needs Attorney Review"
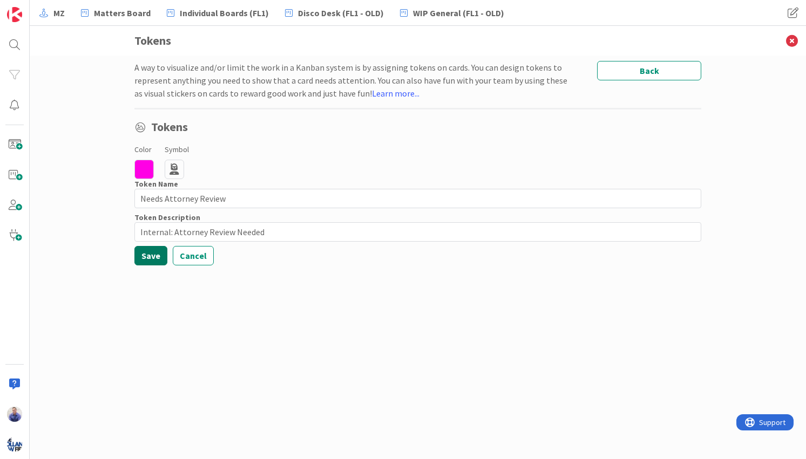
click at [144, 260] on button "Save" at bounding box center [150, 255] width 33 height 19
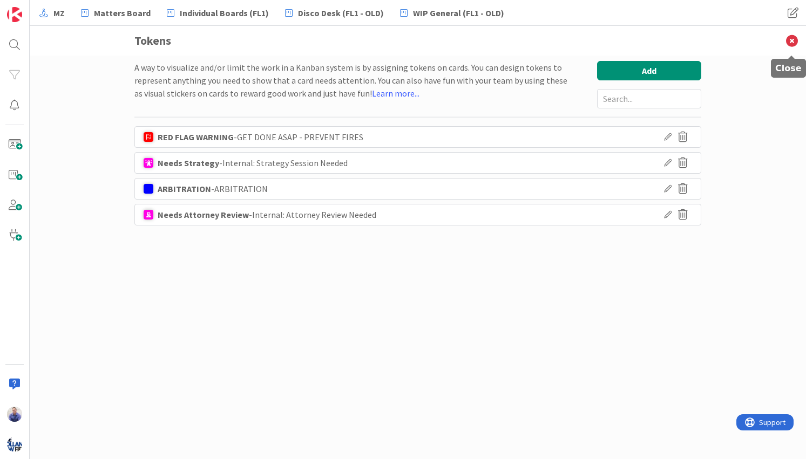
click at [789, 41] on icon at bounding box center [792, 41] width 28 height 30
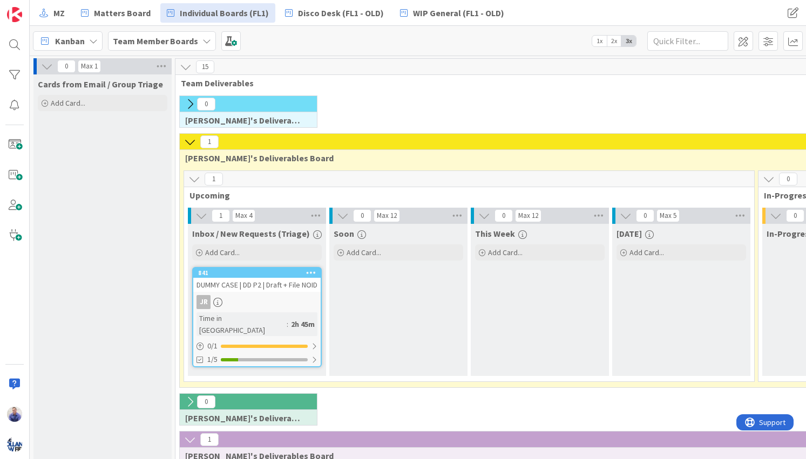
click at [315, 274] on icon at bounding box center [311, 273] width 10 height 8
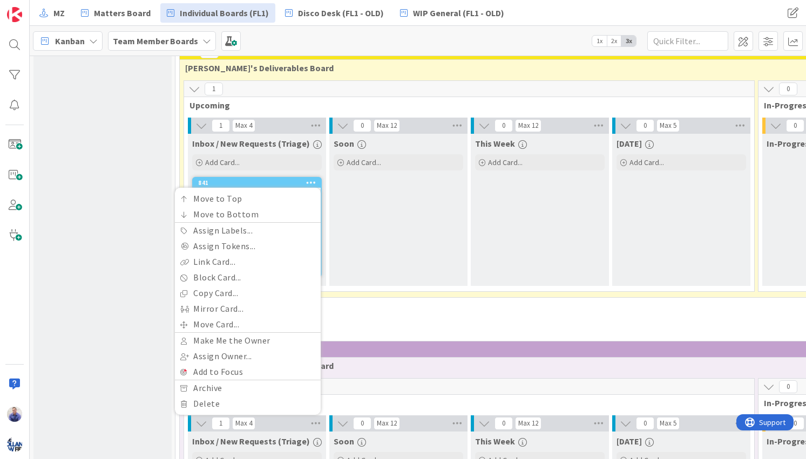
scroll to position [193, 0]
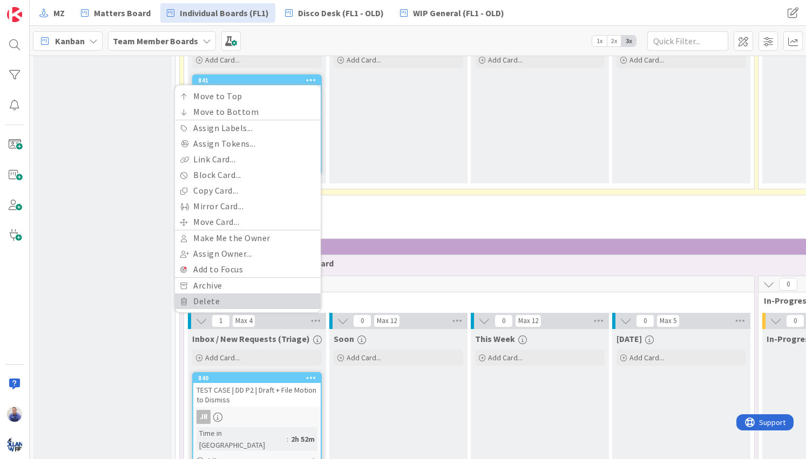
click at [247, 296] on link "Delete" at bounding box center [248, 302] width 146 height 16
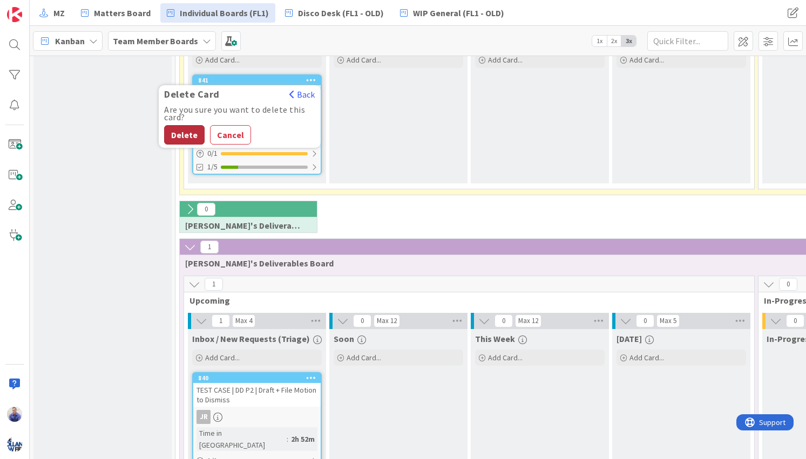
click at [182, 134] on button "Delete" at bounding box center [184, 134] width 40 height 19
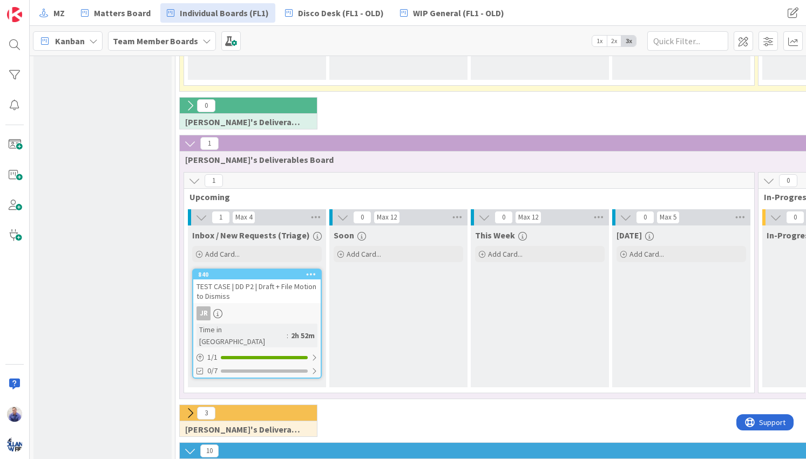
scroll to position [295, 0]
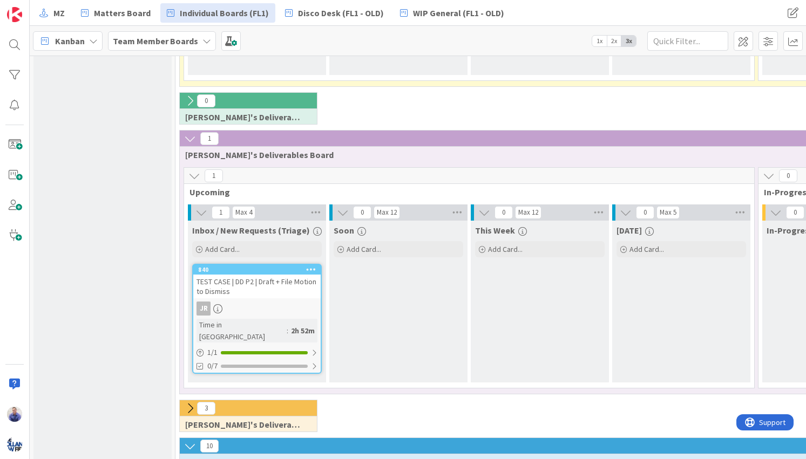
click at [314, 269] on icon at bounding box center [311, 270] width 10 height 8
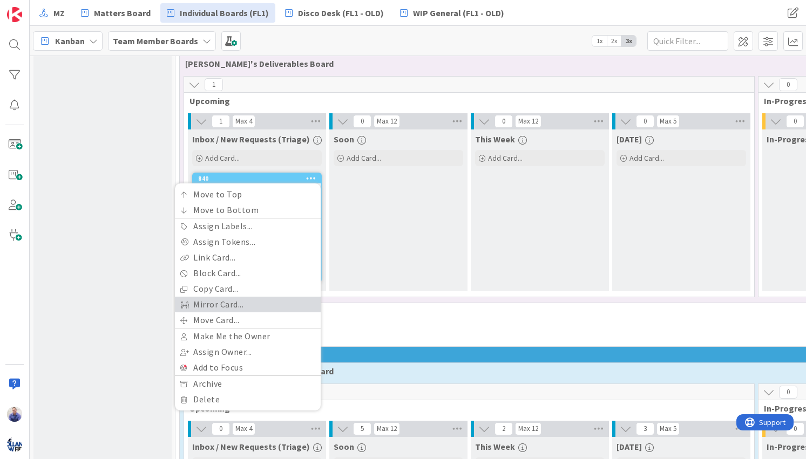
scroll to position [419, 0]
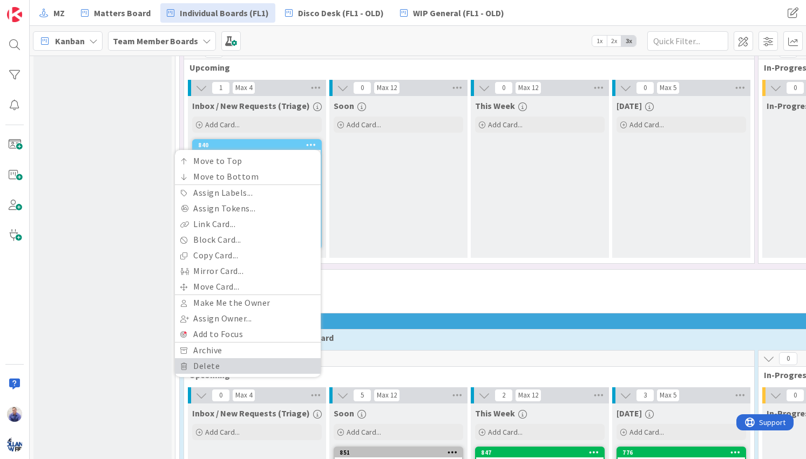
click at [232, 361] on link "Delete" at bounding box center [248, 366] width 146 height 16
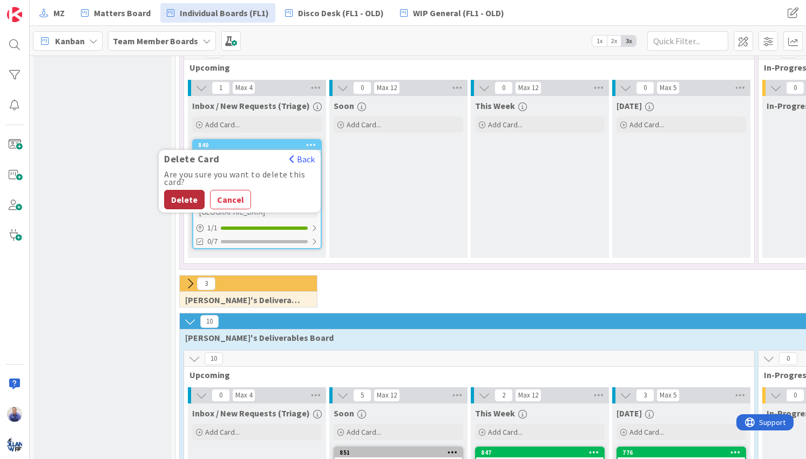
click at [188, 195] on button "Delete" at bounding box center [184, 199] width 40 height 19
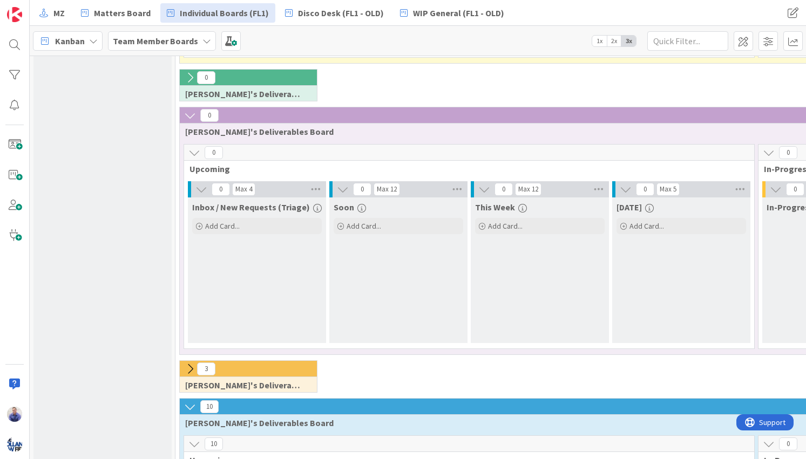
scroll to position [0, 0]
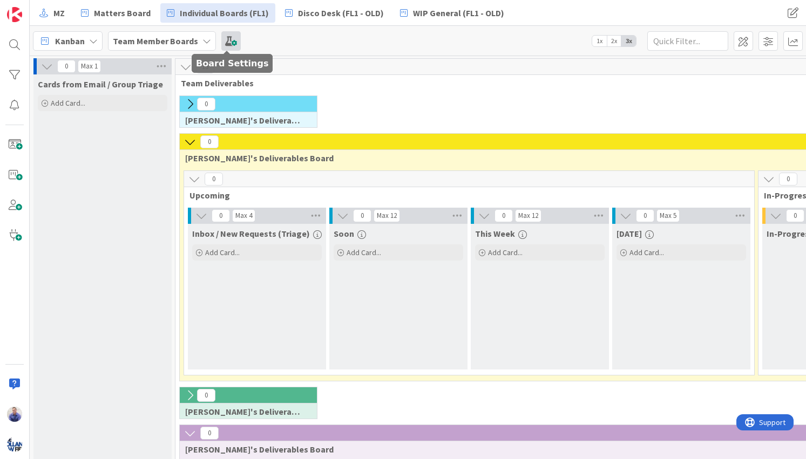
click at [221, 38] on span at bounding box center [230, 40] width 19 height 19
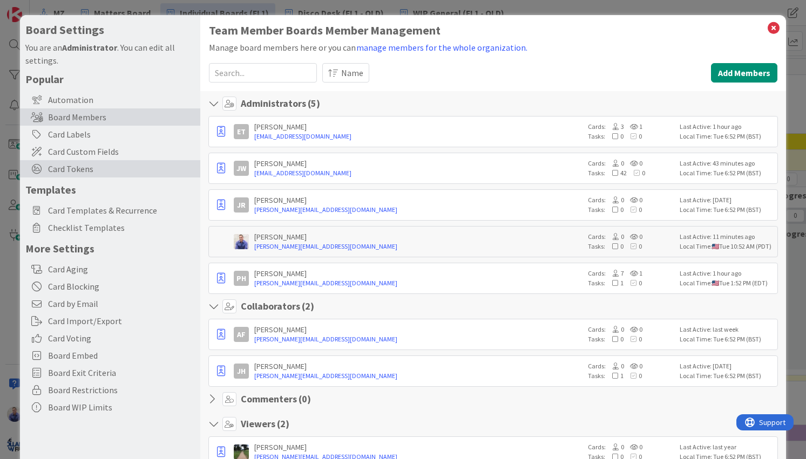
drag, startPoint x: 91, startPoint y: 173, endPoint x: 99, endPoint y: 173, distance: 8.1
click at [92, 173] on span "Card Tokens" at bounding box center [121, 168] width 147 height 13
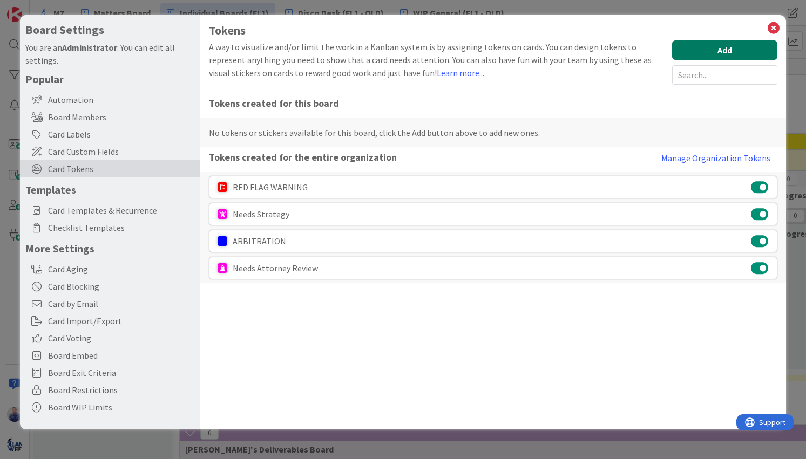
click at [753, 46] on button "Add" at bounding box center [724, 49] width 105 height 19
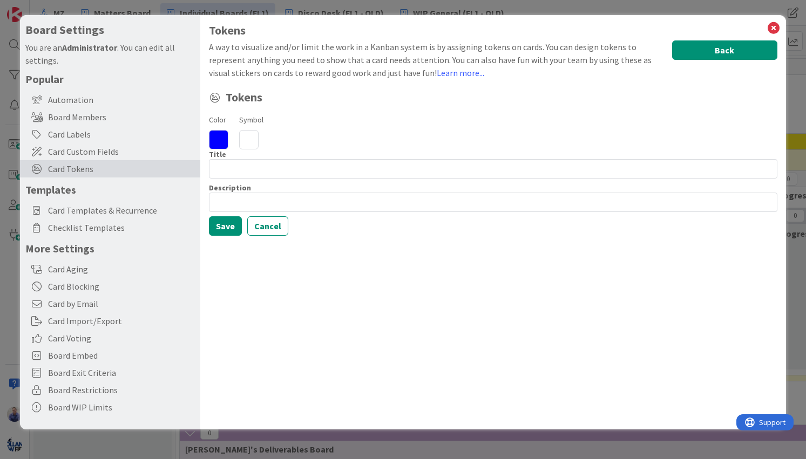
click at [750, 46] on button "Back" at bounding box center [724, 49] width 105 height 19
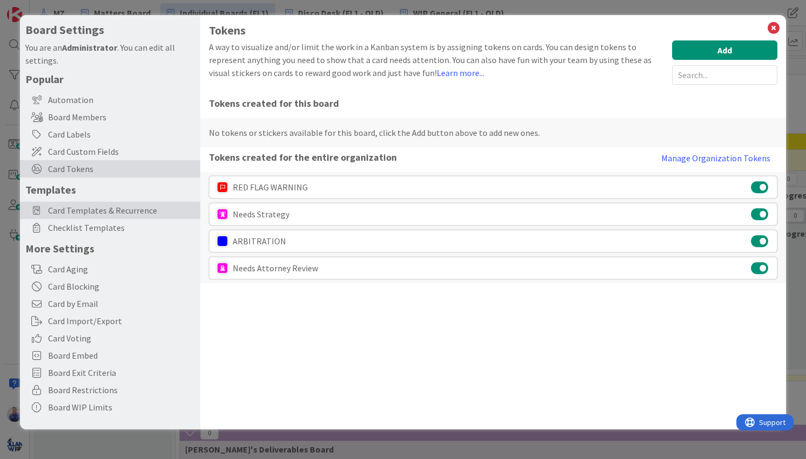
click at [117, 212] on span "Card Templates & Recurrence" at bounding box center [121, 210] width 147 height 13
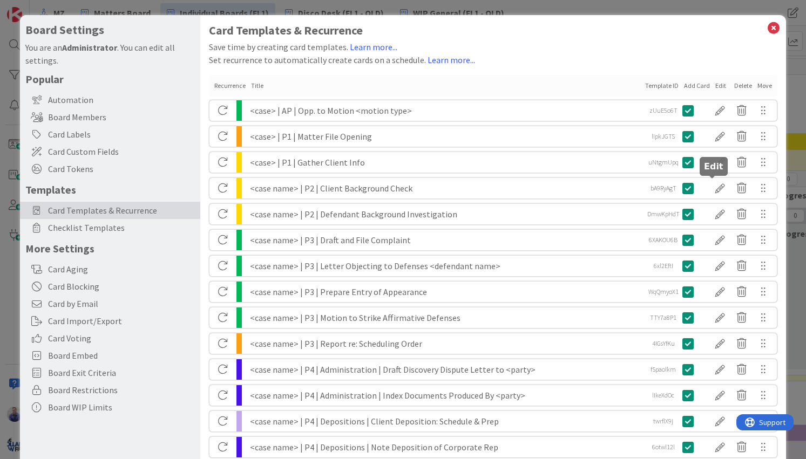
click at [710, 188] on div at bounding box center [720, 188] width 22 height 18
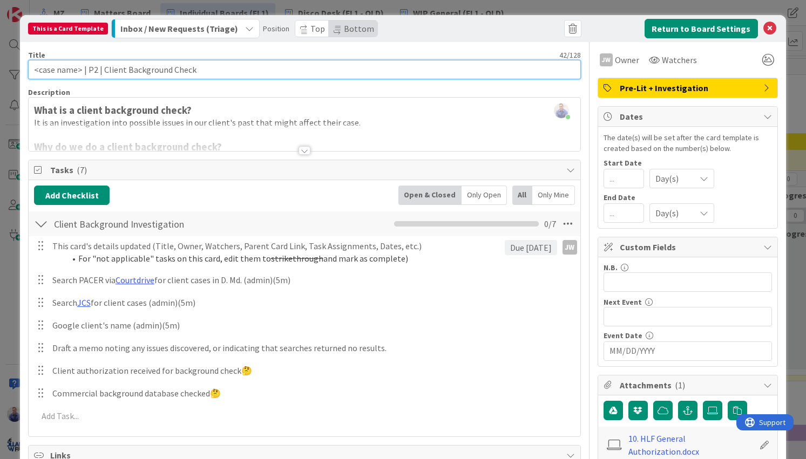
click at [71, 70] on input "<case name> | P2 | Client Background Check" at bounding box center [304, 69] width 552 height 19
type input "<case> | P2 | Client Background Check"
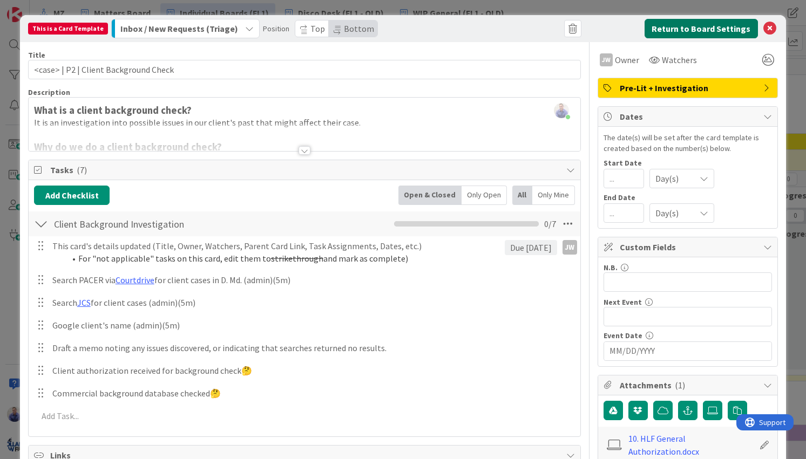
click at [647, 30] on button "Return to Board Settings" at bounding box center [701, 28] width 113 height 19
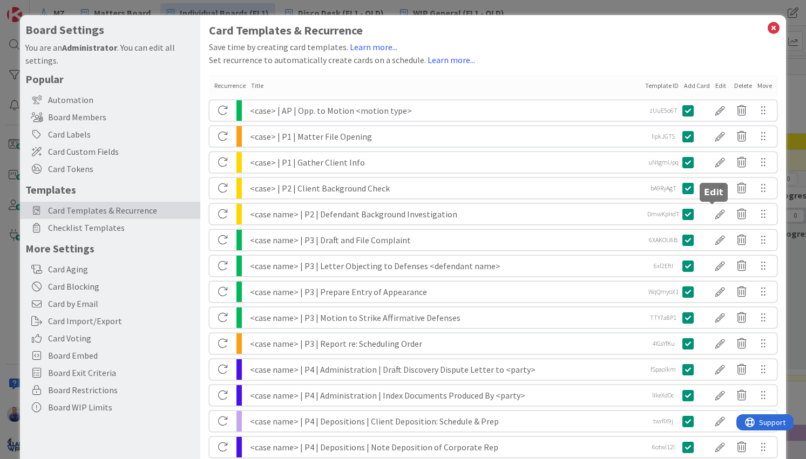
click at [714, 215] on div at bounding box center [720, 214] width 22 height 18
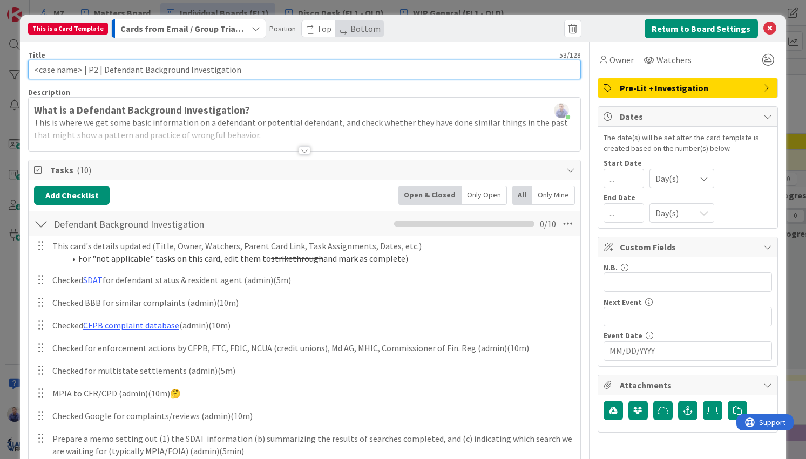
click at [69, 72] on input "<case name> | P2 | Defendant Background Investigation" at bounding box center [304, 69] width 552 height 19
click at [96, 70] on input "<case> | P2 | Defendant Background Investigation" at bounding box center [304, 69] width 552 height 19
click at [95, 70] on input "<case> | P2 | Defendant Background Investigation" at bounding box center [304, 69] width 552 height 19
paste input "Δ"
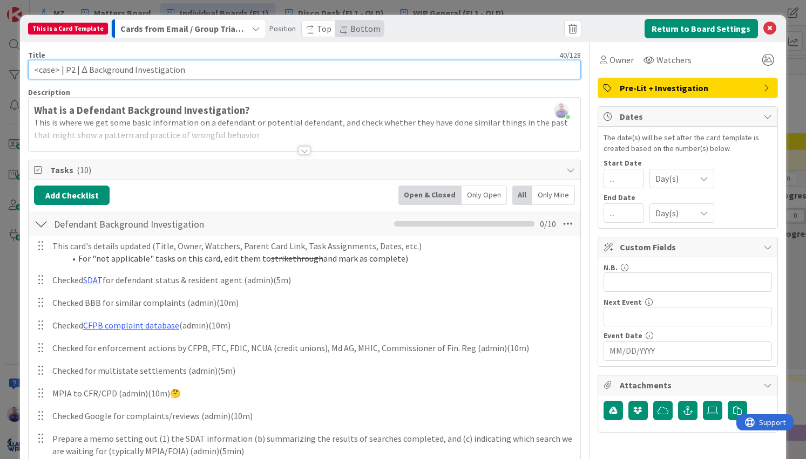
click at [82, 72] on input "<case> | P2 | Δ Background Investigation" at bounding box center [304, 69] width 552 height 19
click at [81, 73] on input "<case> | P2 | Δ Background Investigation" at bounding box center [304, 69] width 552 height 19
paste input "⍙"
click at [192, 68] on input "<case> | P2 | Δ Background Investigation" at bounding box center [304, 69] width 552 height 19
click at [80, 71] on input "<case> | P2 | Δ Background Investigation" at bounding box center [304, 69] width 552 height 19
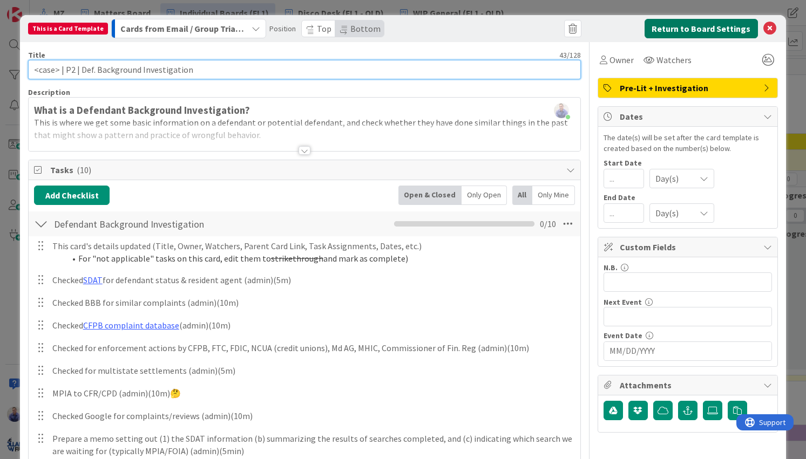
type input "<case> | P2 | Def. Background Investigation"
click at [660, 28] on button "Return to Board Settings" at bounding box center [701, 28] width 113 height 19
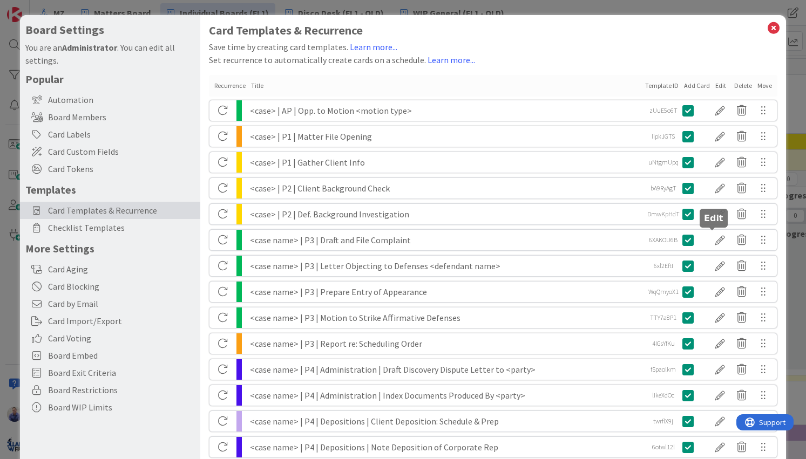
drag, startPoint x: 716, startPoint y: 242, endPoint x: 625, endPoint y: 232, distance: 91.8
click at [716, 242] on div at bounding box center [720, 240] width 22 height 18
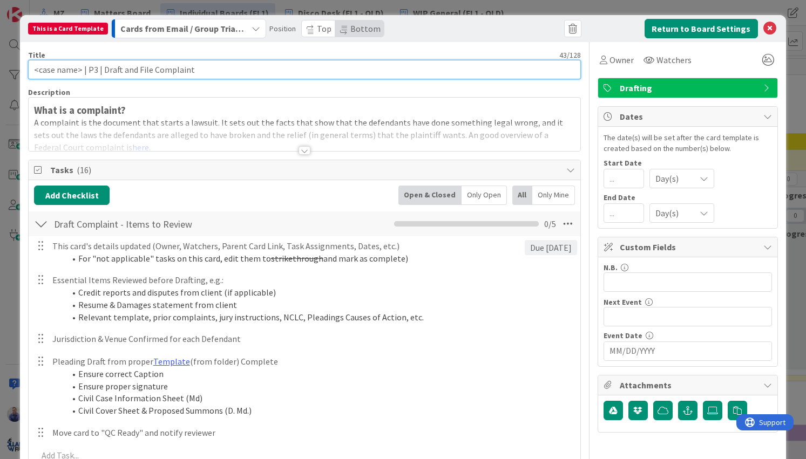
click at [69, 72] on input "<case name> | P3 | Draft and File Complaint" at bounding box center [304, 69] width 552 height 19
drag, startPoint x: 125, startPoint y: 71, endPoint x: 81, endPoint y: 71, distance: 44.3
click at [80, 71] on input "<case> | P3 | Draft and File Complaint" at bounding box center [304, 69] width 552 height 19
click at [127, 72] on input "<case> | P3 | Complaint" at bounding box center [304, 69] width 552 height 19
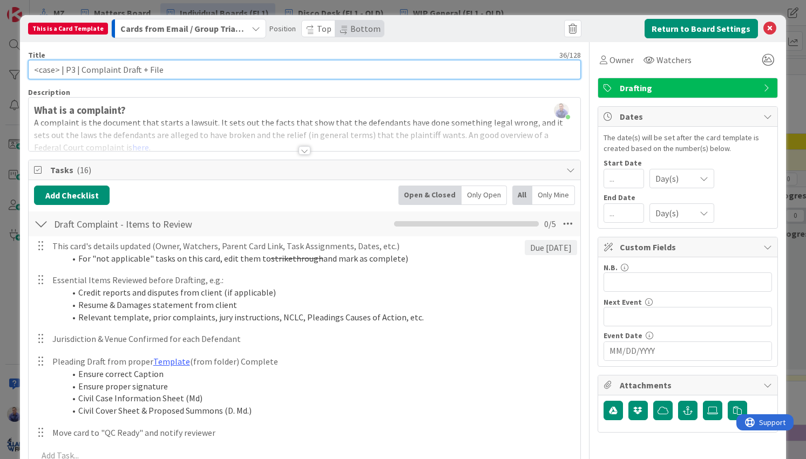
click at [119, 69] on input "<case> | P3 | Complaint Draft + File" at bounding box center [304, 69] width 552 height 19
click at [174, 71] on input "<case> | P3 | Complaint (Draft + File" at bounding box center [304, 69] width 552 height 19
drag, startPoint x: 172, startPoint y: 73, endPoint x: 117, endPoint y: 70, distance: 55.2
click at [117, 70] on input "<case> | P3 | Complaint (Draft + File)" at bounding box center [304, 69] width 552 height 19
type input "<case> | P3 | Complaint (Draft + File)"
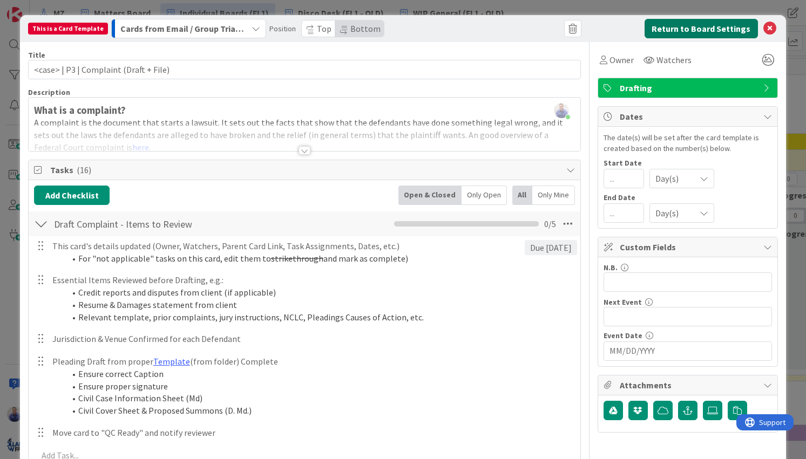
click at [727, 25] on button "Return to Board Settings" at bounding box center [701, 28] width 113 height 19
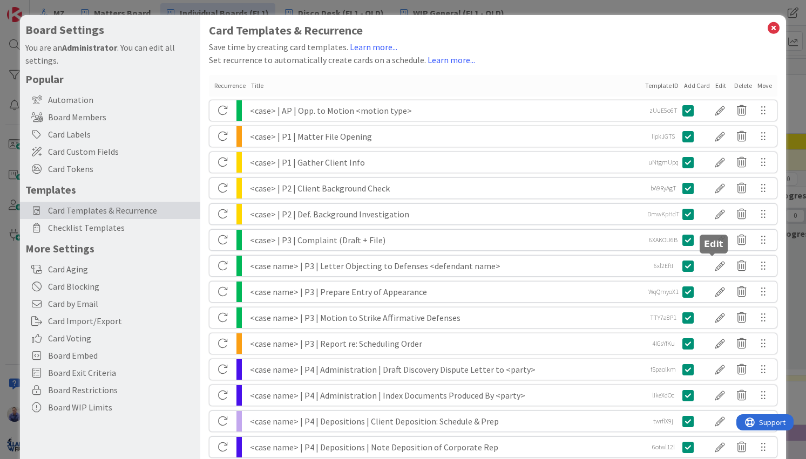
click at [709, 266] on div at bounding box center [720, 266] width 22 height 18
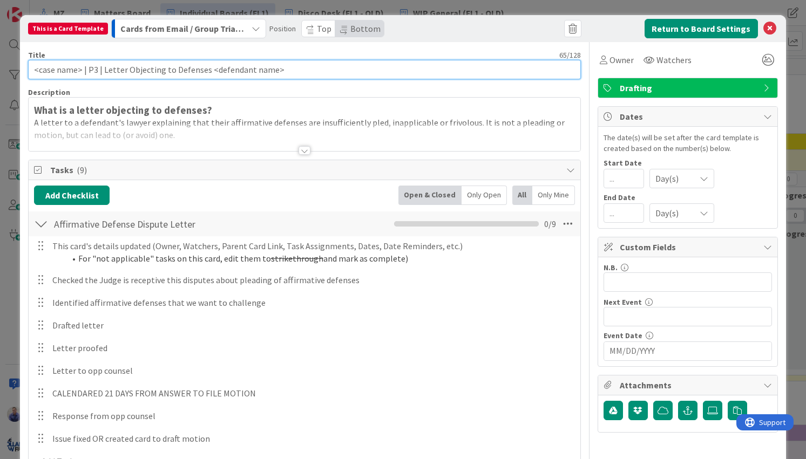
click at [67, 74] on input "<case name> | P3 | Letter Objecting to Defenses <defendant name>" at bounding box center [304, 69] width 552 height 19
click at [88, 72] on input "<case> | P3 | Letter Objecting to Defenses <defendant name>" at bounding box center [304, 69] width 552 height 19
click at [254, 70] on input "<case> | P3 | Ltr. Objecting to Defenses <defendant name>" at bounding box center [304, 69] width 552 height 19
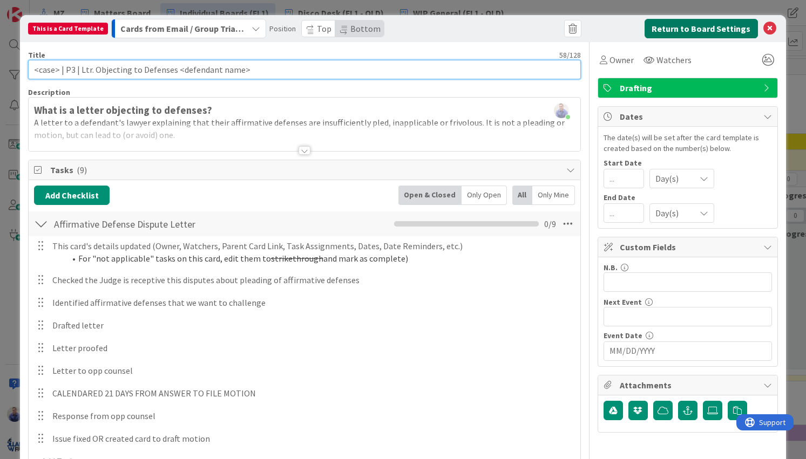
type input "<case> | P3 | Ltr. Objecting to Defenses <defendant name>"
click at [717, 31] on button "Return to Board Settings" at bounding box center [701, 28] width 113 height 19
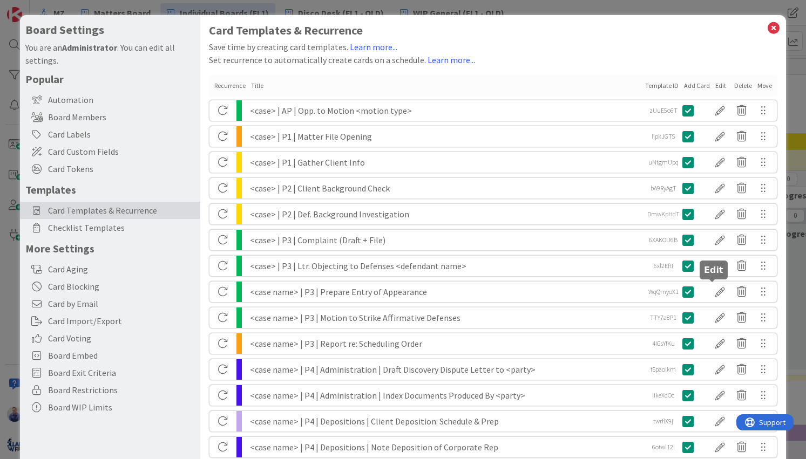
click at [710, 292] on div at bounding box center [720, 292] width 22 height 18
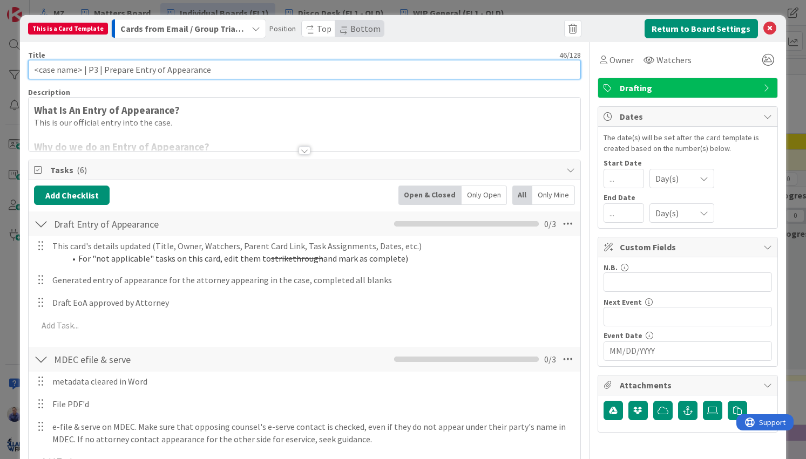
click at [58, 70] on input "<case name> | P3 | Prepare Entry of Appearance" at bounding box center [304, 69] width 552 height 19
click at [100, 70] on input "<case> | P3 | Prepare Entry of Appearance" at bounding box center [304, 69] width 552 height 19
click at [163, 68] on input "<case> | P3 | Entry of Appearance" at bounding box center [304, 69] width 552 height 19
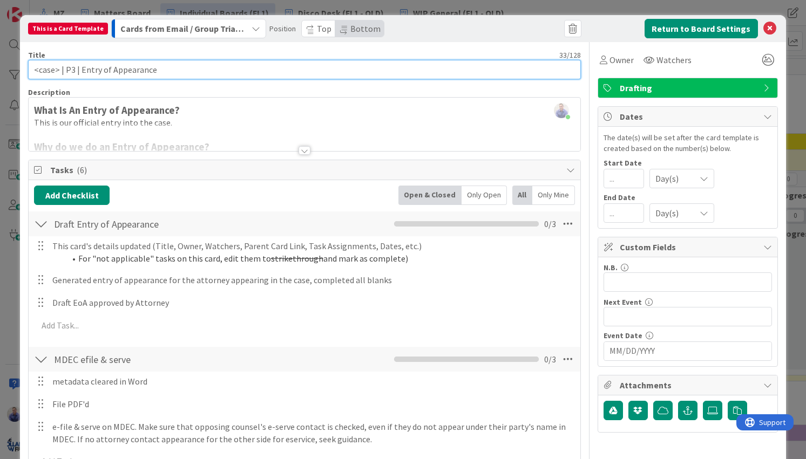
paste input "(Draft + File)"
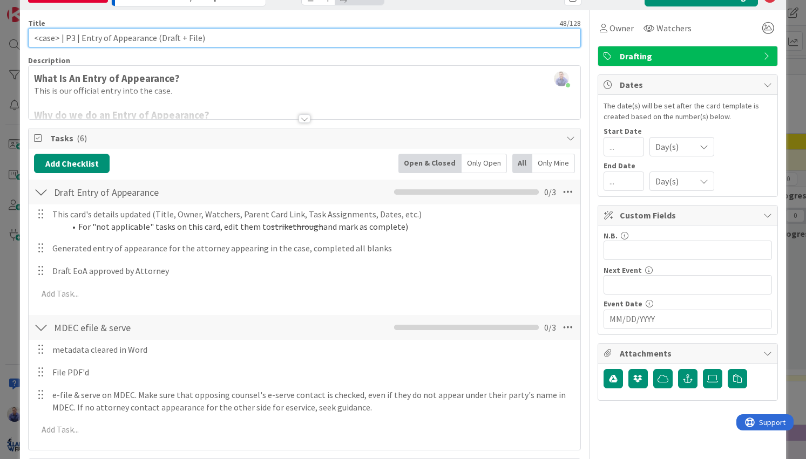
scroll to position [23, 0]
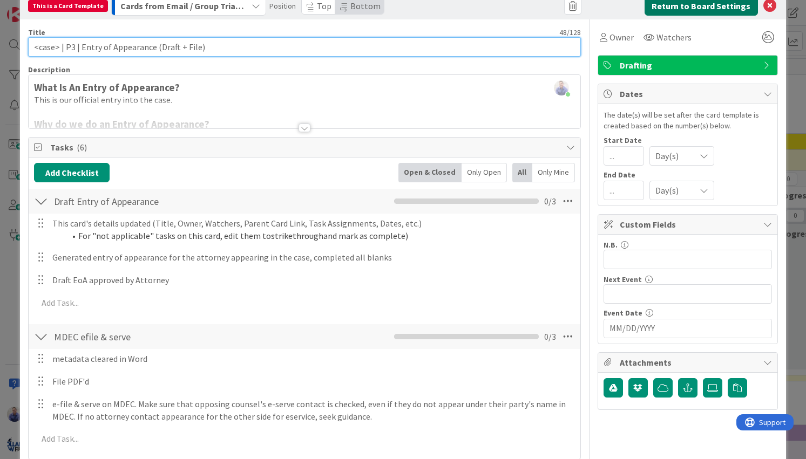
type input "<case> | P3 | Entry of Appearance (Draft + File)"
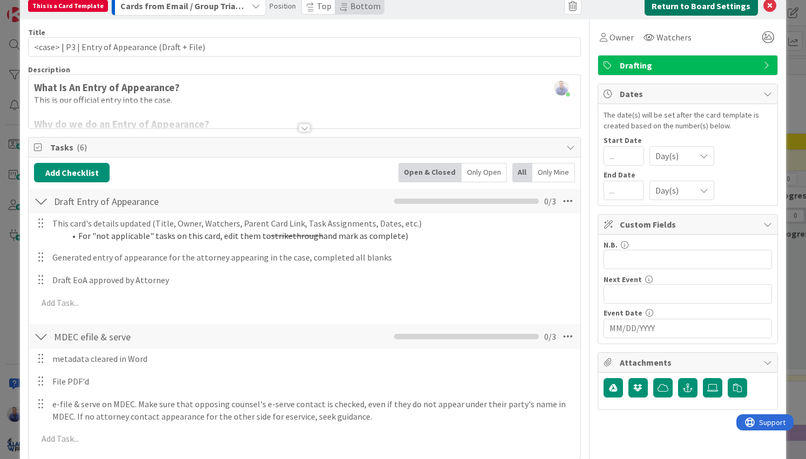
click at [684, 11] on button "Return to Board Settings" at bounding box center [701, 5] width 113 height 19
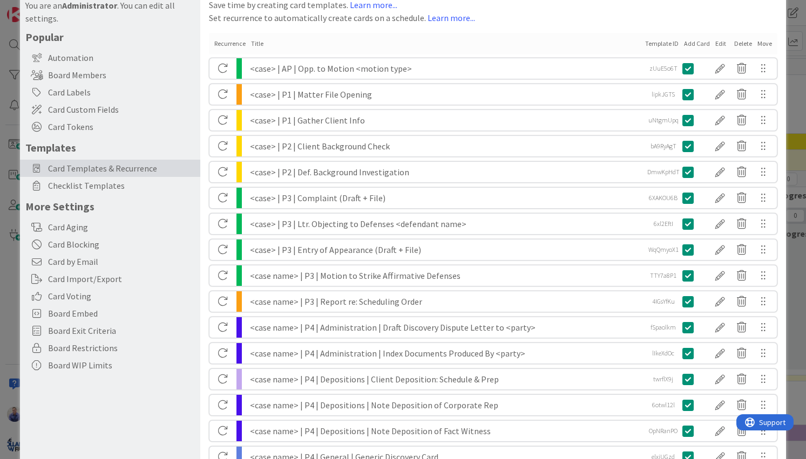
scroll to position [45, 0]
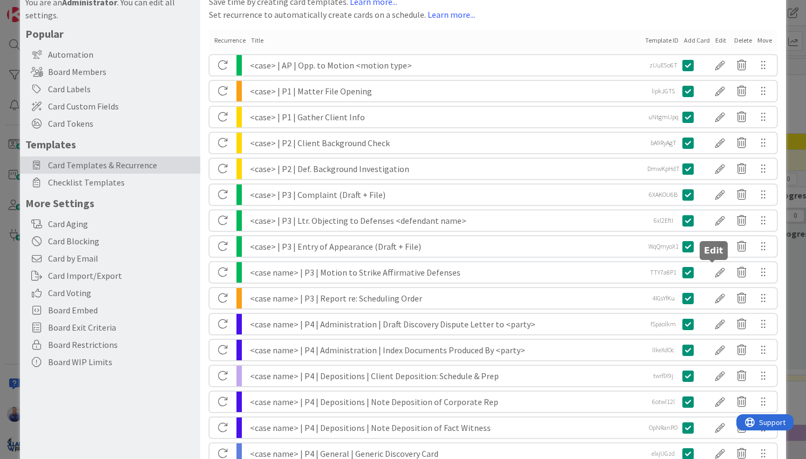
click at [715, 270] on div at bounding box center [720, 272] width 22 height 18
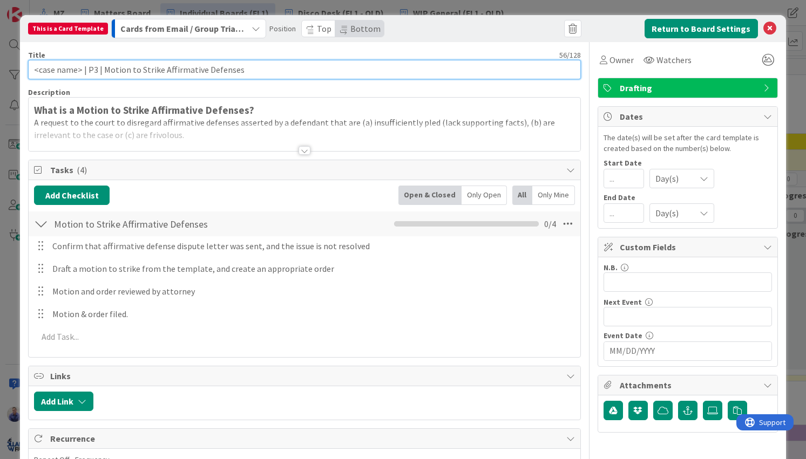
click at [67, 70] on input "<case name> | P3 | Motion to Strike Affirmative Defenses" at bounding box center [304, 69] width 552 height 19
click at [87, 72] on input "<case> | P3 | Motion to Strike Affirmative Defenses" at bounding box center [304, 69] width 552 height 19
click at [233, 70] on input "<case> | P3 | Mtn. to Strike Affirmative Defenses" at bounding box center [304, 69] width 552 height 19
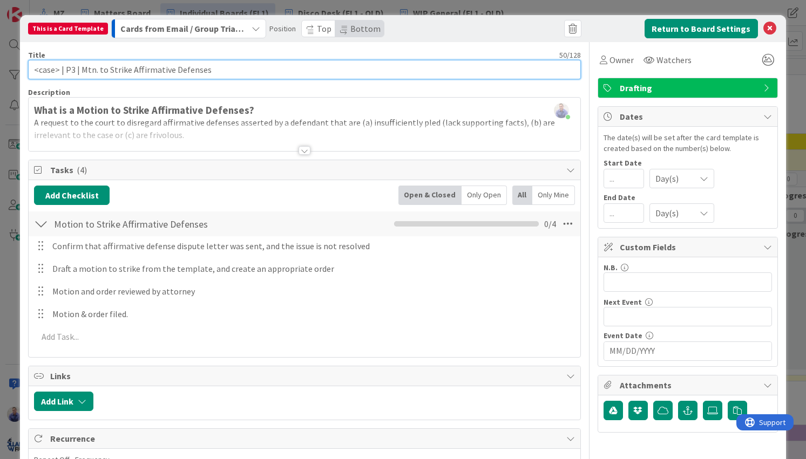
paste input "(Draft + File)"
type input "<case> | P3 | Mtn. to Strike Affirmative Defenses (Draft + File)"
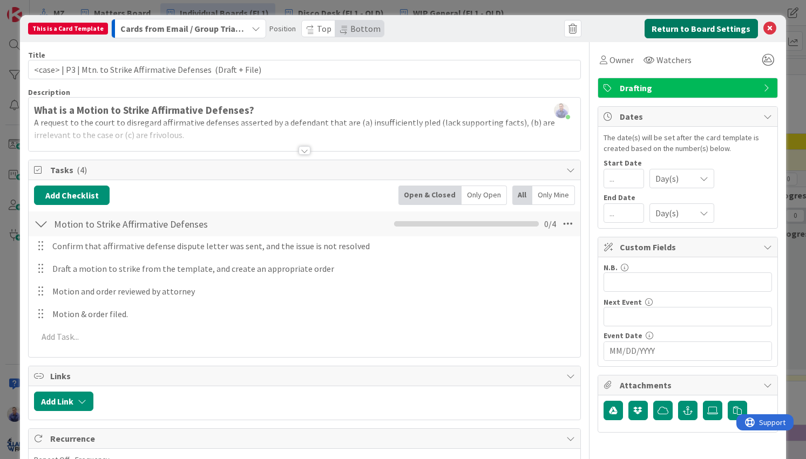
click at [685, 31] on button "Return to Board Settings" at bounding box center [701, 28] width 113 height 19
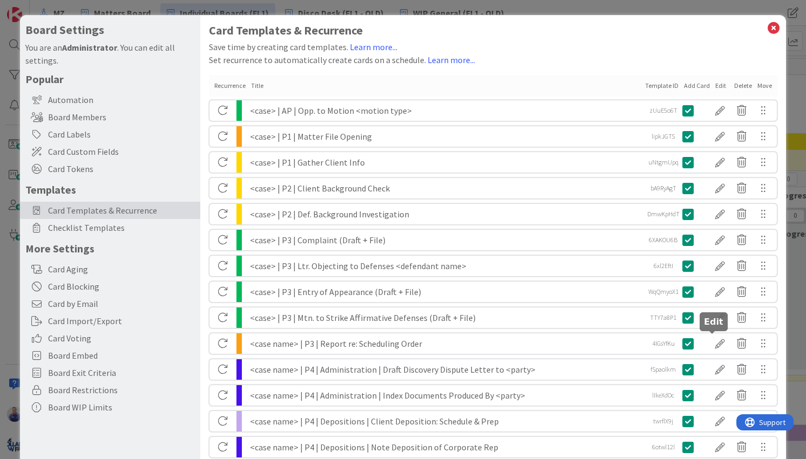
click at [710, 338] on div at bounding box center [720, 344] width 22 height 18
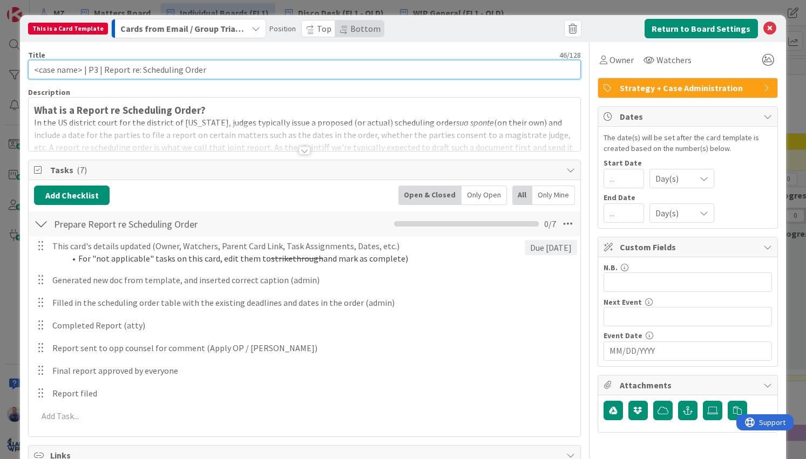
click at [71, 71] on input "<case name> | P3 | Report re: Scheduling Order" at bounding box center [304, 69] width 552 height 19
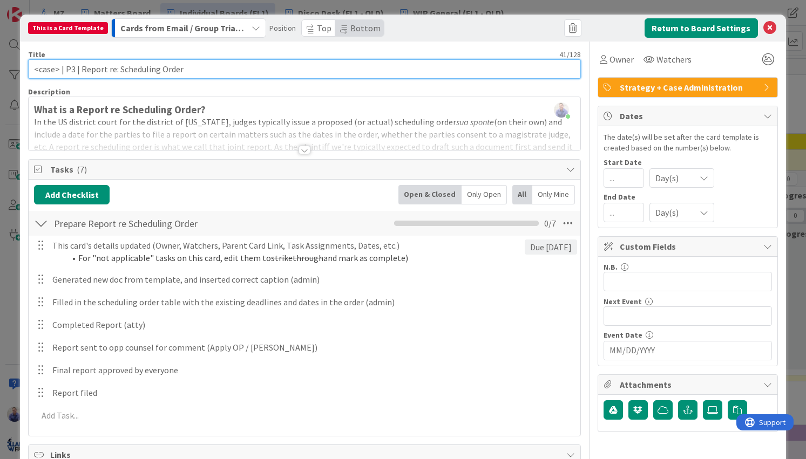
scroll to position [0, 0]
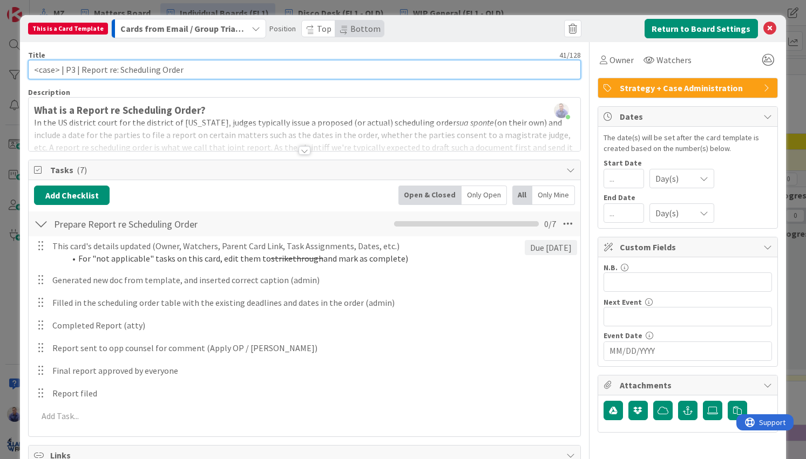
click at [236, 64] on input "<case> | P3 | Report re: Scheduling Order" at bounding box center [304, 69] width 552 height 19
paste input "(Draft + File)"
type input "<case> | P3 | Report re: Scheduling Order (Draft + File)"
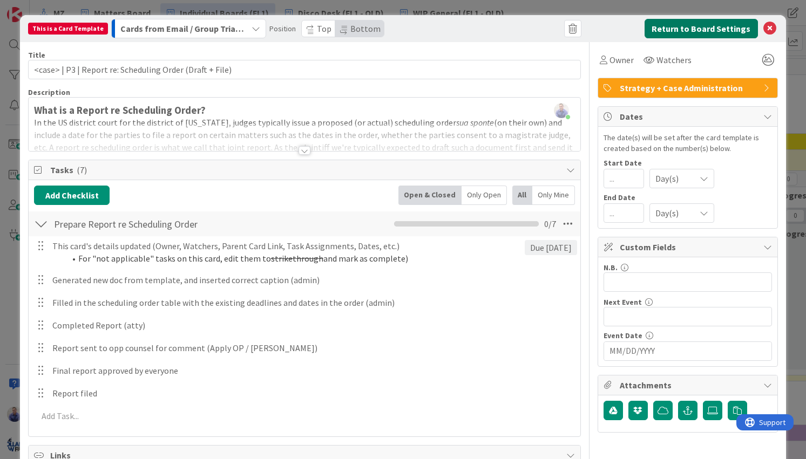
click at [661, 26] on button "Return to Board Settings" at bounding box center [701, 28] width 113 height 19
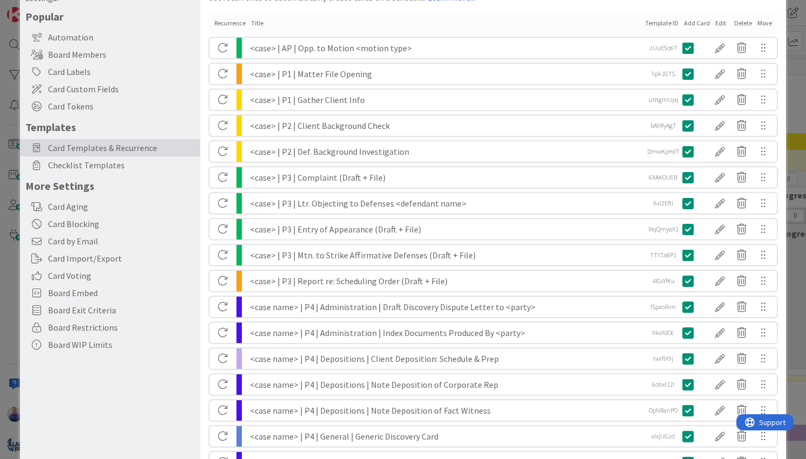
scroll to position [68, 0]
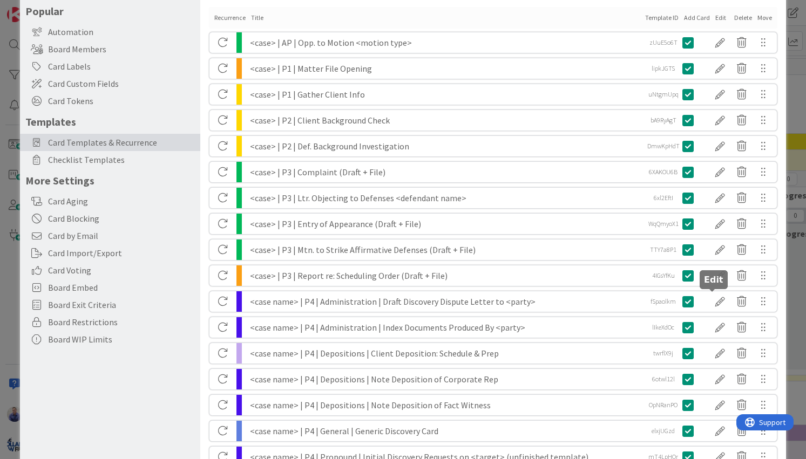
click at [709, 303] on div at bounding box center [720, 302] width 22 height 18
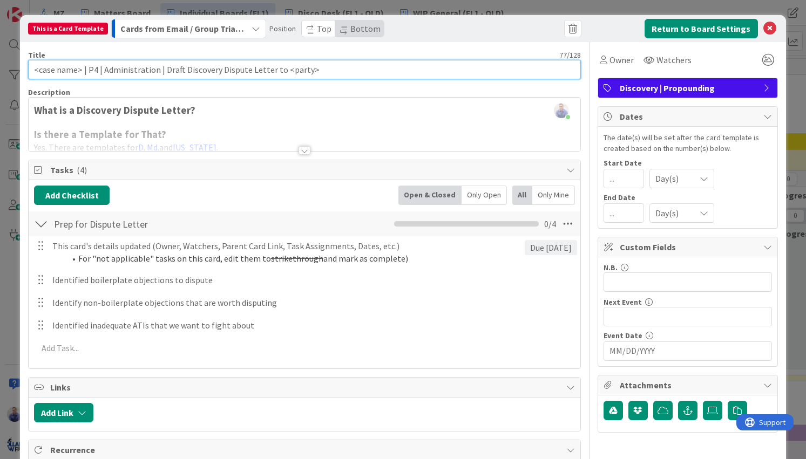
click at [71, 69] on input "<case name> | P4 | Administration | Draft Discovery Dispute Letter to <party>" at bounding box center [304, 69] width 552 height 19
click at [120, 67] on input "<case> | P4 | Administration | Draft Discovery Dispute Letter to <party>" at bounding box center [304, 69] width 552 height 19
click at [123, 71] on input "<case> | P4 | Admin | Draft Discovery Dispute Letter to <party>" at bounding box center [304, 69] width 552 height 19
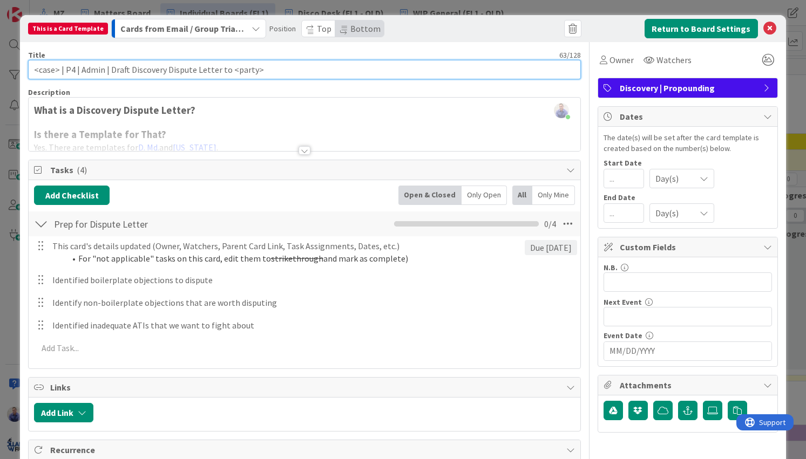
click at [123, 71] on input "<case> | P4 | Admin | Draft Discovery Dispute Letter to <party>" at bounding box center [304, 69] width 552 height 19
click at [274, 70] on input "<case> | P4 | Admin | Discovery Dispute Letter to <party>" at bounding box center [304, 69] width 552 height 19
paste input "(Draft + File)"
drag, startPoint x: 235, startPoint y: 72, endPoint x: 239, endPoint y: 78, distance: 7.0
click at [236, 73] on input "<case> | P4 | Admin | Discovery Dispute Letter to <party> (Draft + File)" at bounding box center [304, 69] width 552 height 19
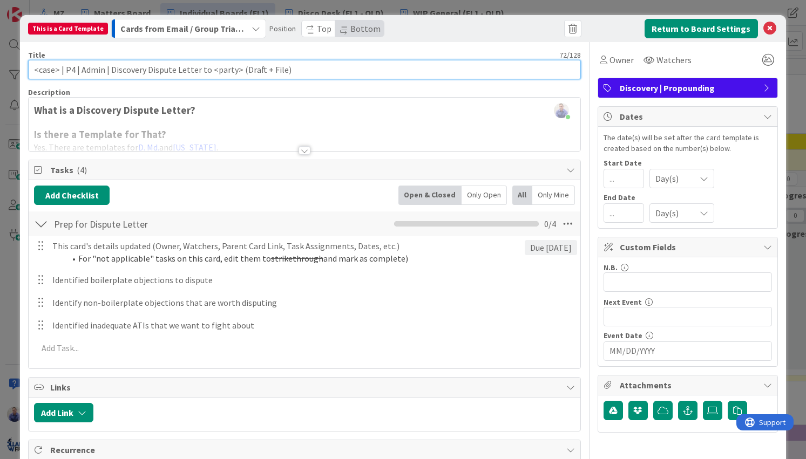
drag, startPoint x: 141, startPoint y: 71, endPoint x: 128, endPoint y: 71, distance: 13.0
click at [128, 71] on input "<case> | P4 | Admin | Discovery Dispute Letter to <party> (Draft + File)" at bounding box center [304, 69] width 552 height 19
type input "<case> | P4 | Admin | Disco. Dispute Letter to <party> (Draft + File)"
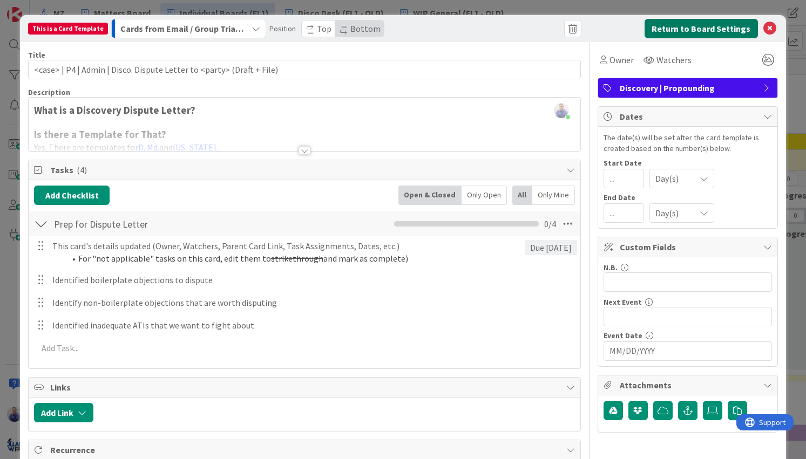
click at [646, 30] on button "Return to Board Settings" at bounding box center [701, 28] width 113 height 19
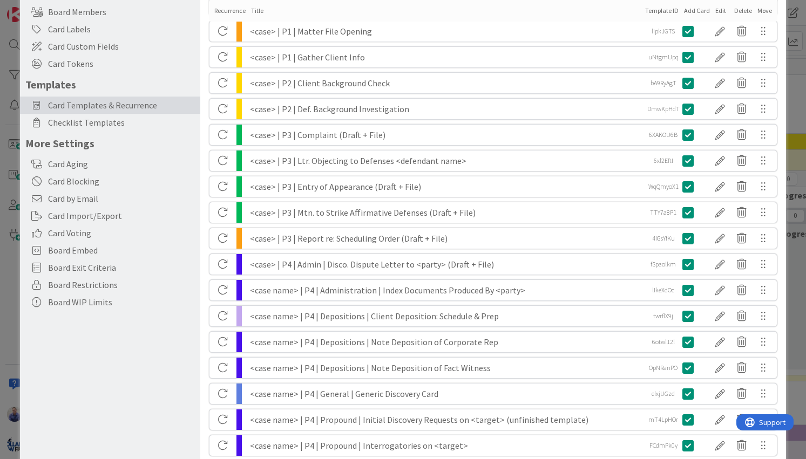
scroll to position [113, 0]
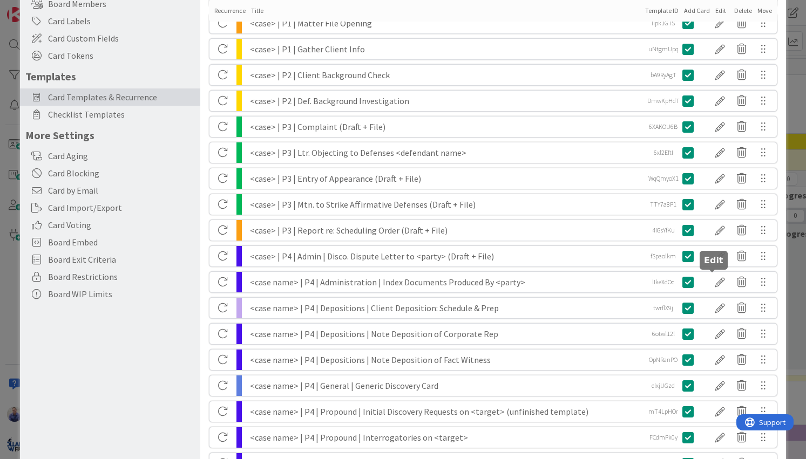
click at [711, 279] on div at bounding box center [720, 282] width 22 height 18
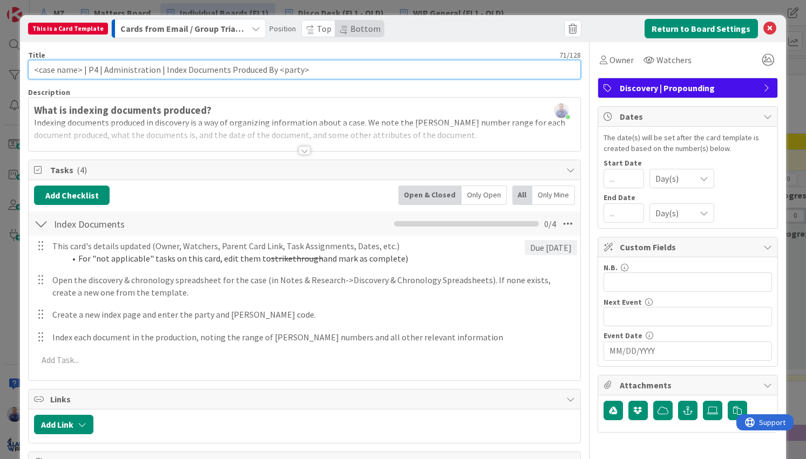
click at [69, 71] on input "<case name> | P4 | Administration | Index Documents Produced By <party>" at bounding box center [304, 69] width 552 height 19
click at [92, 71] on input "<case> | P4 | Administration | Index Documents Produced By <party>" at bounding box center [304, 69] width 552 height 19
click at [104, 70] on input "<case> | P4 | Administration | Index Documents Produced By <party>" at bounding box center [304, 69] width 552 height 19
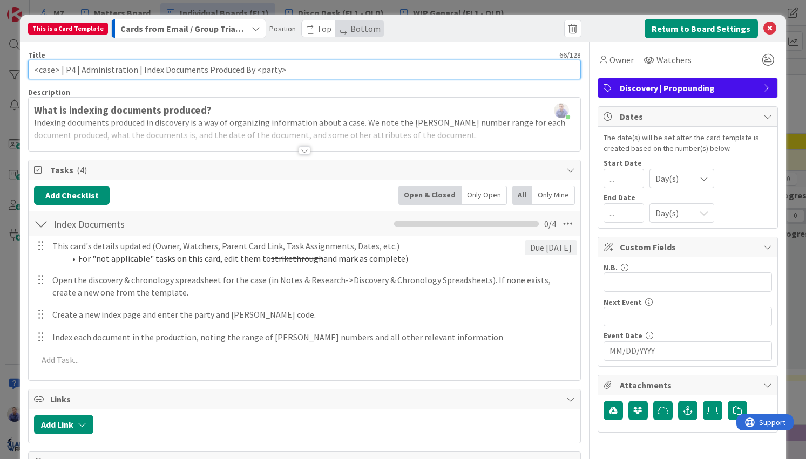
drag, startPoint x: 132, startPoint y: 71, endPoint x: 109, endPoint y: 71, distance: 22.7
click at [109, 71] on input "<case> | P4 | Administration | Index Documents Produced By <party>" at bounding box center [304, 69] width 552 height 19
drag, startPoint x: 170, startPoint y: 72, endPoint x: 149, endPoint y: 70, distance: 21.2
click at [147, 70] on input "<case> | P4 | Admin | Index Documents Produced By <party>" at bounding box center [304, 69] width 552 height 19
type input "<case> | P4 | Admin | Index Documents Produced By <party>"
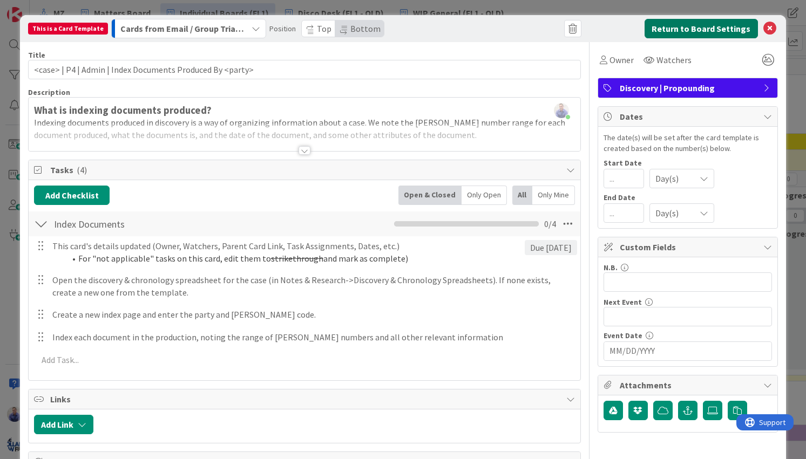
click at [652, 30] on button "Return to Board Settings" at bounding box center [701, 28] width 113 height 19
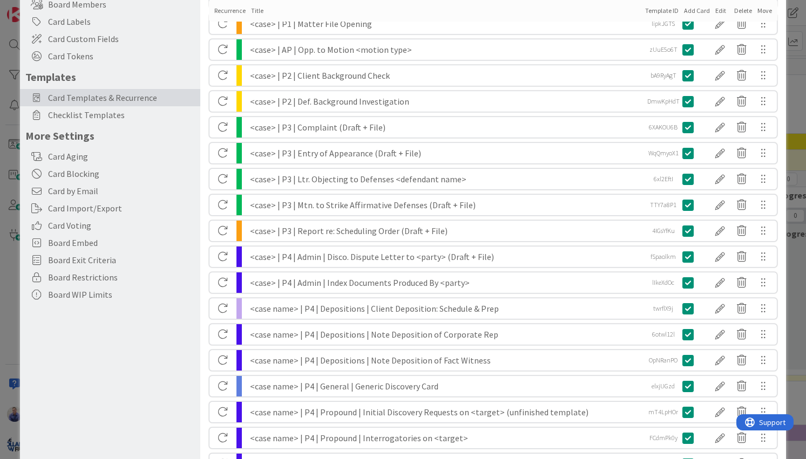
scroll to position [125, 0]
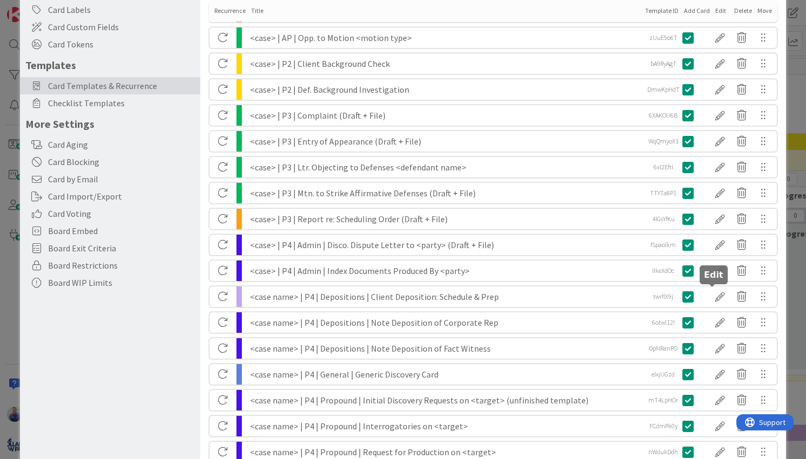
click at [716, 297] on div at bounding box center [720, 297] width 22 height 18
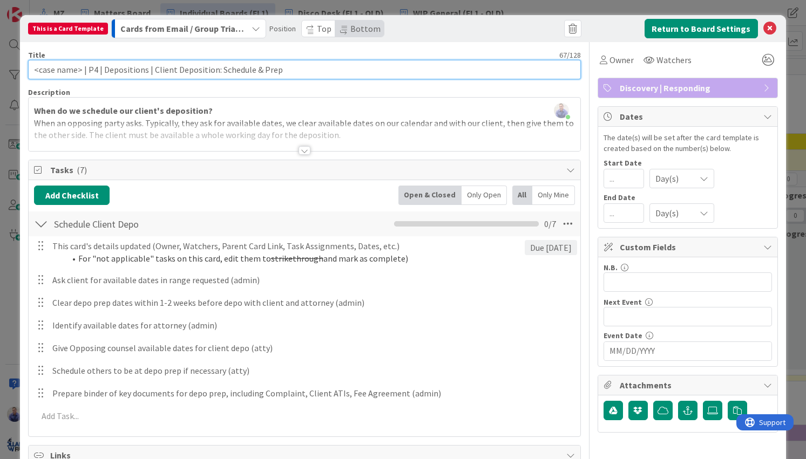
click at [67, 70] on input "<case name> | P4 | Depositions | Client Deposition: Schedule & Prep" at bounding box center [304, 69] width 552 height 19
drag, startPoint x: 126, startPoint y: 72, endPoint x: 81, endPoint y: 70, distance: 45.4
click at [81, 70] on input "<case> | P4 | Depositions | Client Deposition: Schedule & Prep" at bounding box center [304, 69] width 552 height 19
click at [145, 71] on input "<case> | P4 | Client Deposition: Schedule & Prep" at bounding box center [304, 69] width 552 height 19
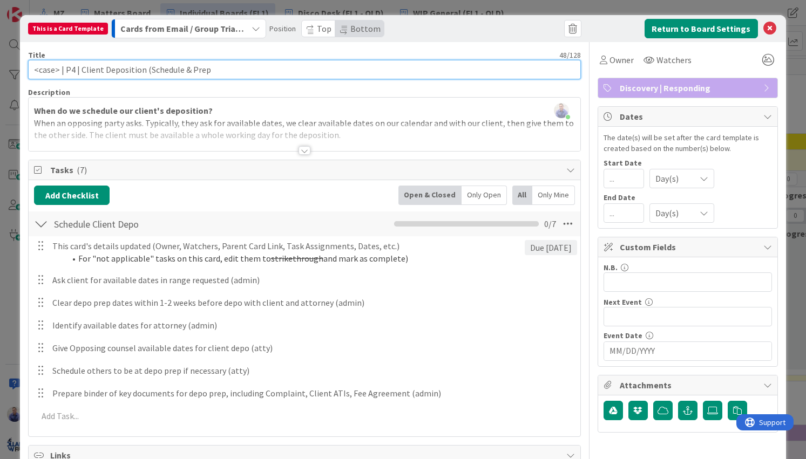
click at [219, 69] on input "<case> | P4 | Client Deposition (Schedule & Prep" at bounding box center [304, 69] width 552 height 19
type input "<case> | P4 | Client Deposition (Schedule & Prep)"
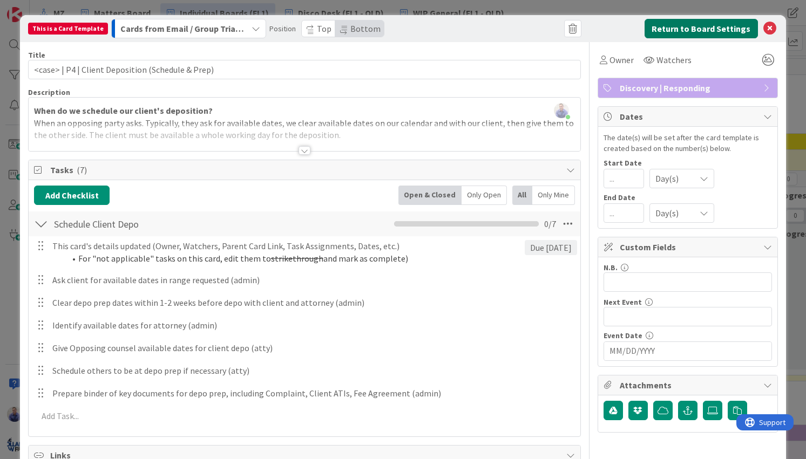
click at [668, 26] on button "Return to Board Settings" at bounding box center [701, 28] width 113 height 19
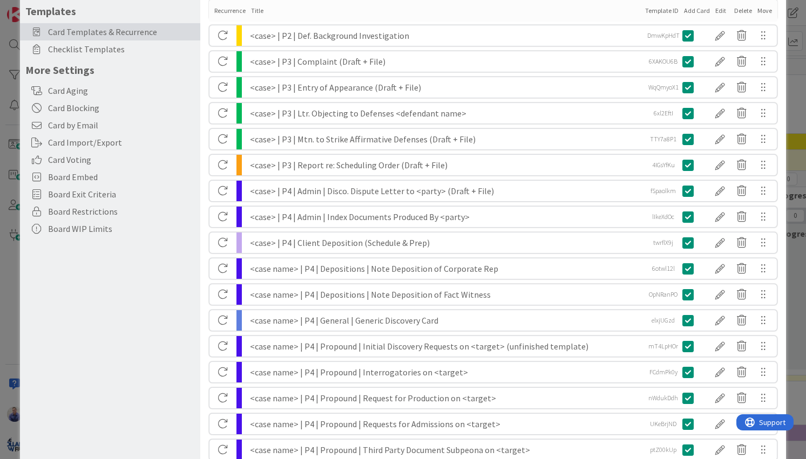
scroll to position [181, 0]
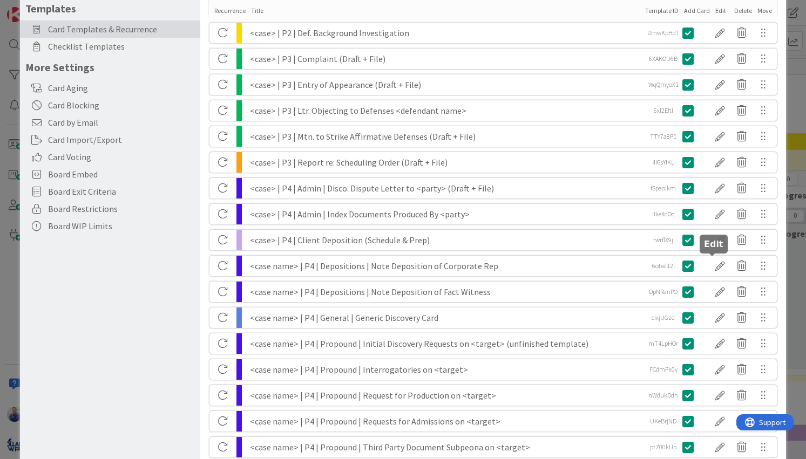
click at [715, 268] on div at bounding box center [720, 266] width 22 height 18
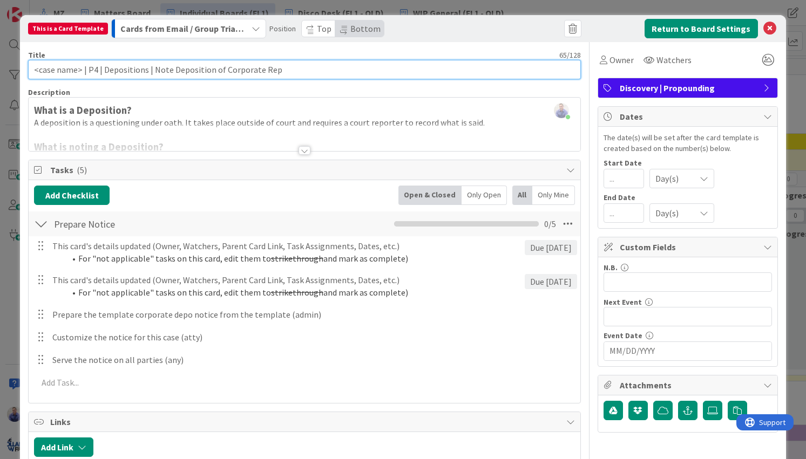
click at [70, 68] on input "<case name> | P4 | Depositions | Note Deposition of Corporate Rep" at bounding box center [304, 69] width 552 height 19
click at [70, 69] on input "<case name> | P4 | Depositions | Note Deposition of Corporate Rep" at bounding box center [304, 69] width 552 height 19
drag, startPoint x: 82, startPoint y: 71, endPoint x: 128, endPoint y: 71, distance: 46.4
click at [128, 71] on input "<case > | P4 | Depositions | Note Deposition of Corporate Rep" at bounding box center [304, 69] width 552 height 19
drag, startPoint x: 139, startPoint y: 71, endPoint x: 139, endPoint y: 78, distance: 7.6
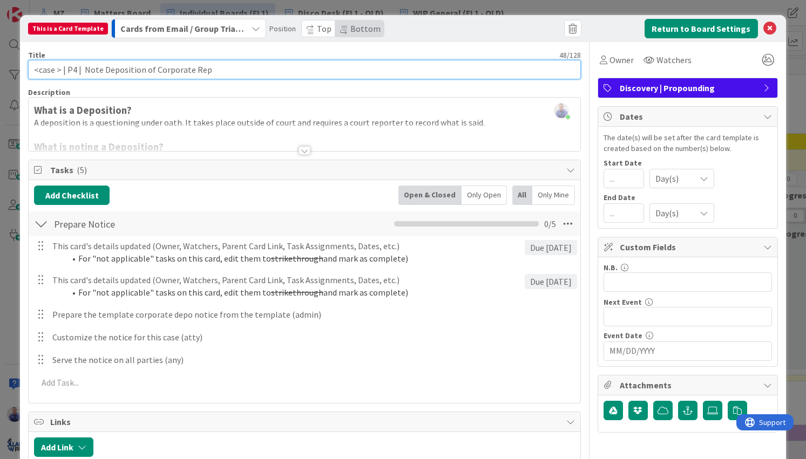
click at [139, 71] on input "<case > | P4 | Note Deposition of Corporate Rep" at bounding box center [304, 69] width 552 height 19
type input "<case > | P4 | Note Depo. of Corporate Rep"
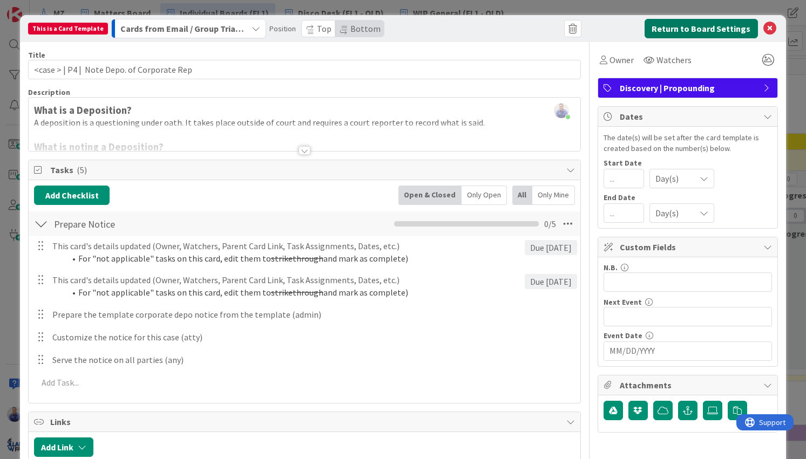
click at [680, 30] on button "Return to Board Settings" at bounding box center [701, 28] width 113 height 19
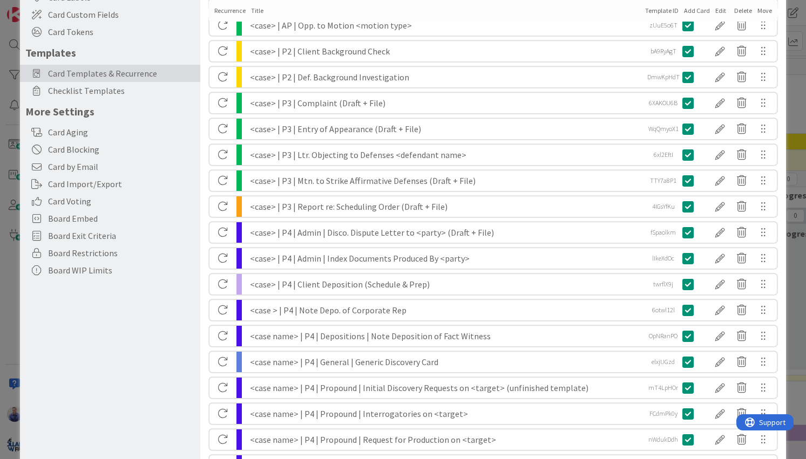
scroll to position [147, 0]
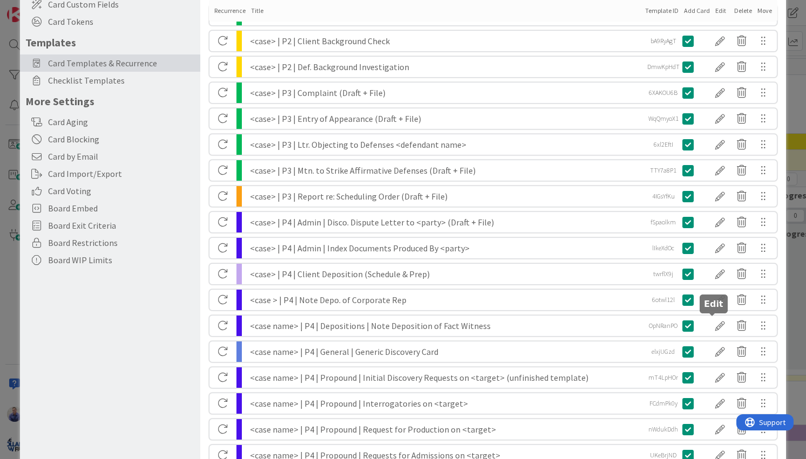
click at [718, 323] on div at bounding box center [720, 326] width 22 height 18
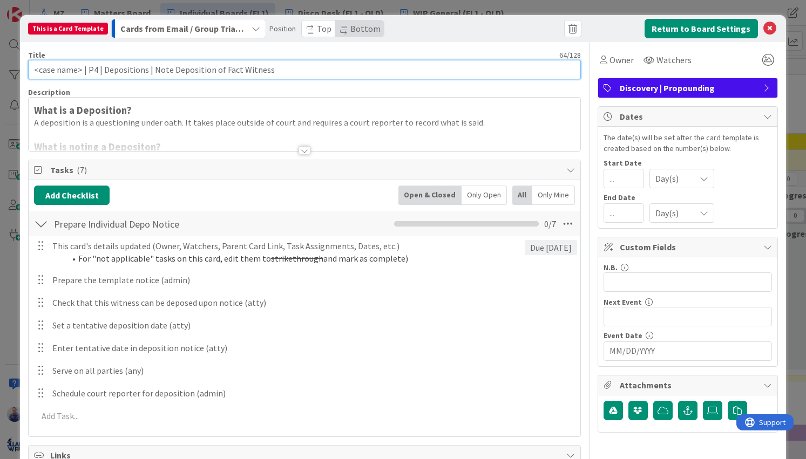
click at [64, 69] on input "<case name> | P4 | Depositions | Note Deposition of Fact Witness" at bounding box center [304, 69] width 552 height 19
drag, startPoint x: 128, startPoint y: 72, endPoint x: 82, endPoint y: 74, distance: 46.5
click at [82, 73] on input "<case> | P4 | Depositions | Note Deposition of Fact Witness" at bounding box center [304, 69] width 552 height 19
click at [119, 71] on input "<case> | P4 | Note Deposition of Fact Witness" at bounding box center [304, 69] width 552 height 19
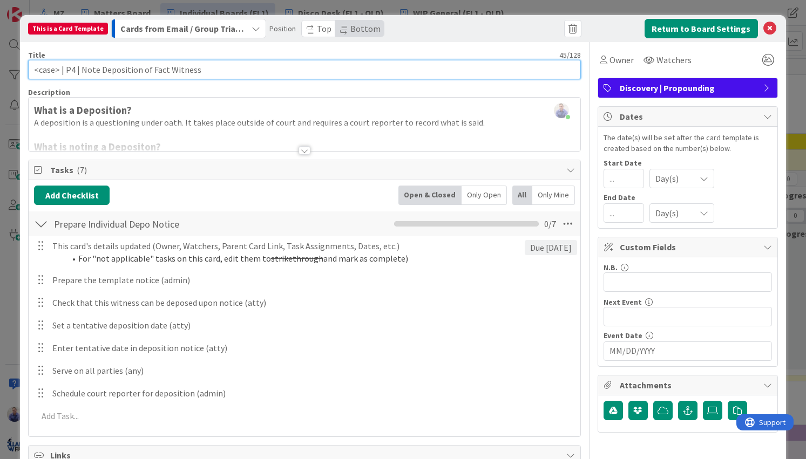
drag, startPoint x: 138, startPoint y: 72, endPoint x: 118, endPoint y: 72, distance: 20.0
click at [118, 72] on input "<case> | P4 | Note Deposition of Fact Witness" at bounding box center [304, 69] width 552 height 19
type input "<case> | P4 | Note Depo. of Fact Witness"
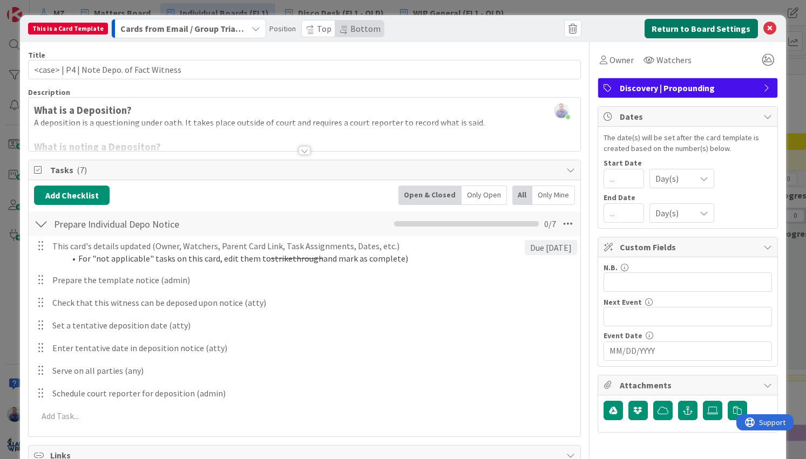
click at [648, 31] on button "Return to Board Settings" at bounding box center [701, 28] width 113 height 19
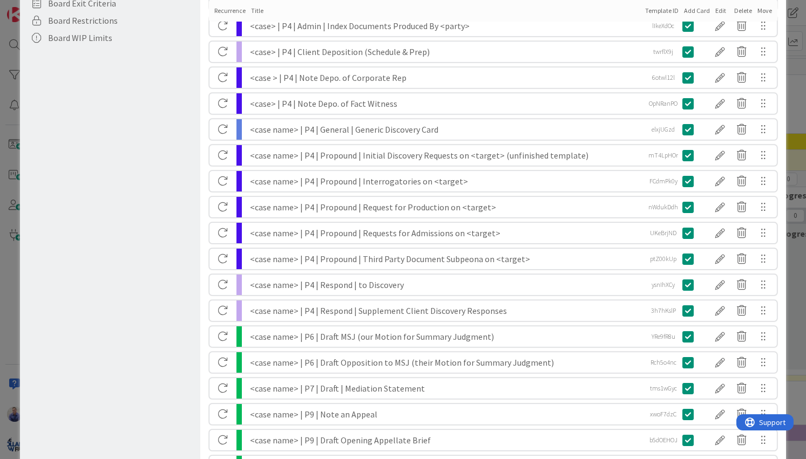
scroll to position [306, 0]
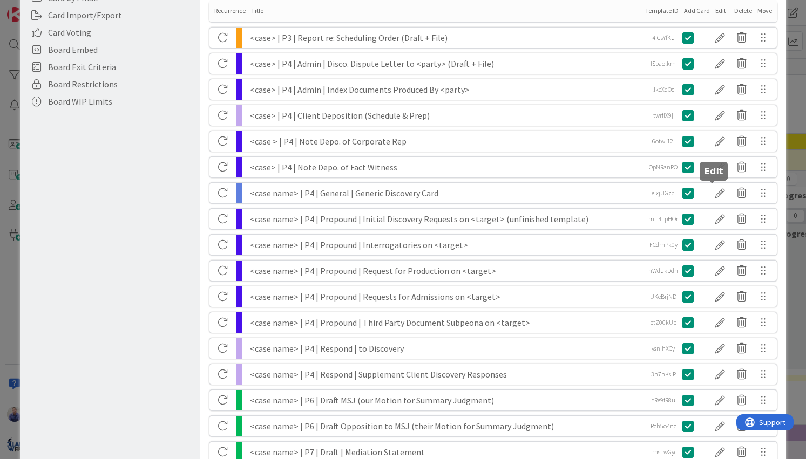
click at [716, 195] on div at bounding box center [720, 193] width 22 height 18
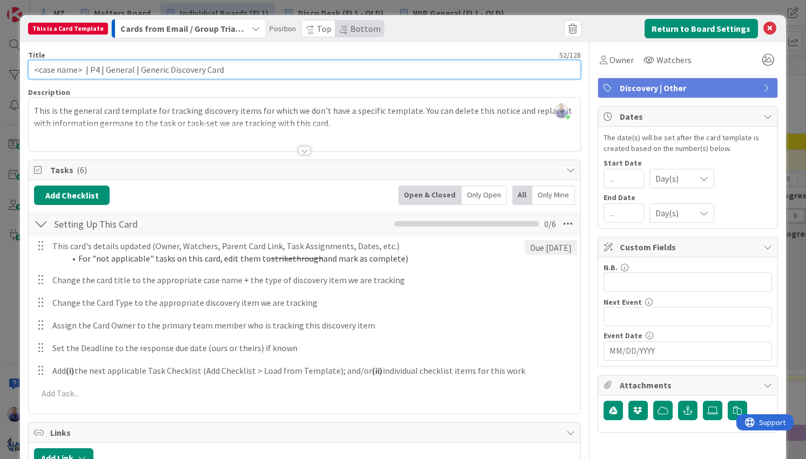
click at [61, 70] on input "<case name> | P4 | General | Generic Discovery Card" at bounding box center [304, 69] width 552 height 19
click at [61, 69] on input "<case name> | P4 | General | Generic Discovery Card" at bounding box center [304, 69] width 552 height 19
click at [63, 71] on input "<case name> | P4 | General | Generic Discovery Card" at bounding box center [304, 69] width 552 height 19
click at [91, 71] on input "<case> | P4 | General | Generic Discovery Card" at bounding box center [304, 69] width 552 height 19
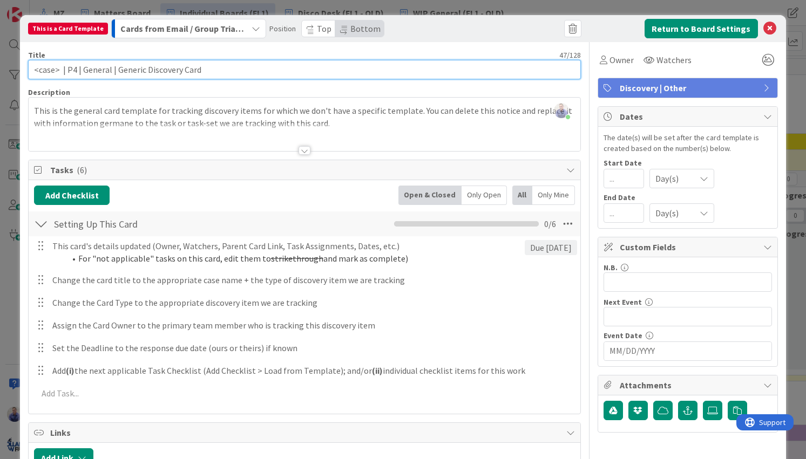
click at [91, 71] on input "<case> | P4 | General | Generic Discovery Card" at bounding box center [304, 69] width 552 height 19
click at [60, 71] on input "<case> | P4 | Generic Discovery Card" at bounding box center [304, 69] width 552 height 19
type input "<case> | P4 | Generic Discovery Card"
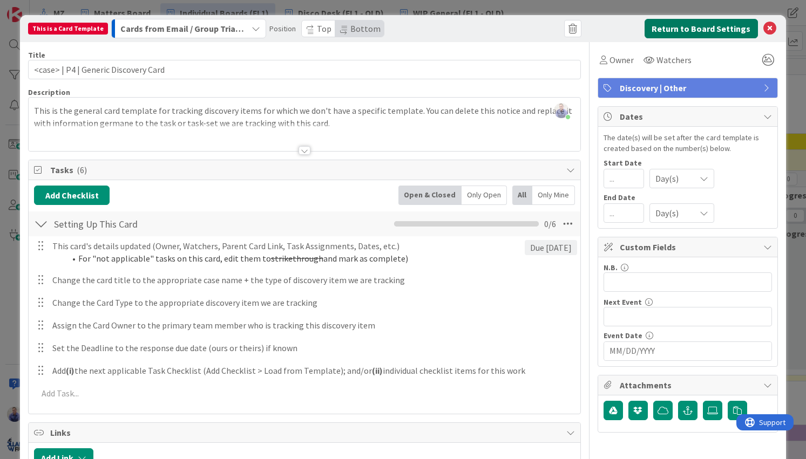
click at [662, 30] on button "Return to Board Settings" at bounding box center [701, 28] width 113 height 19
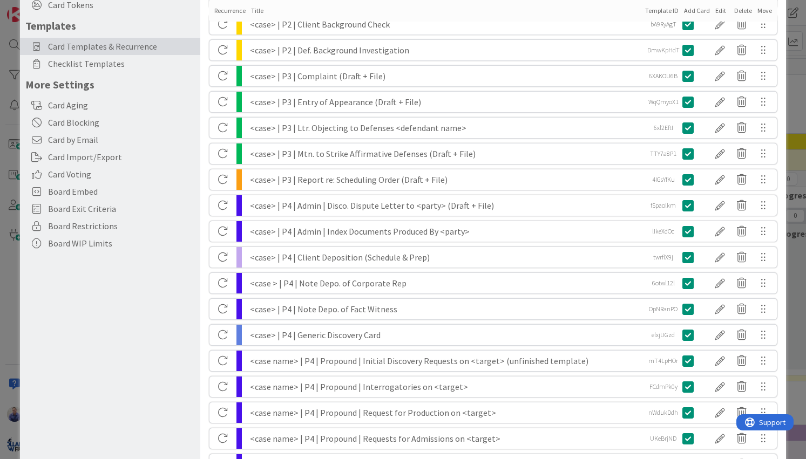
scroll to position [170, 0]
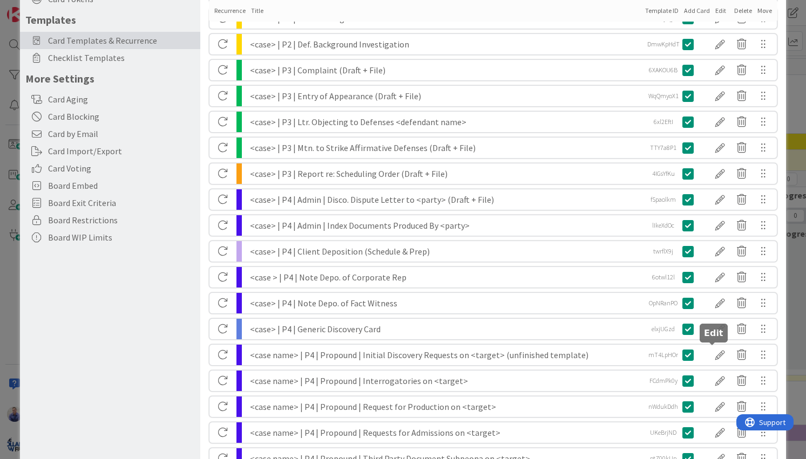
click at [711, 360] on div at bounding box center [720, 355] width 22 height 18
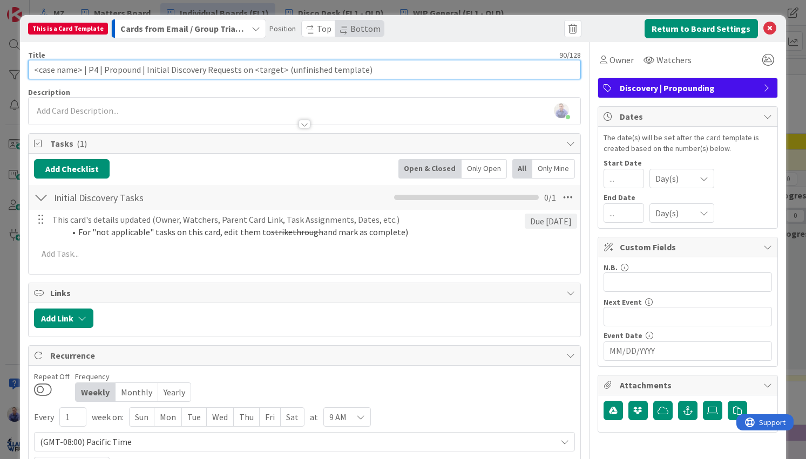
click at [66, 74] on input "<case name> | P4 | Propound | Initial Discovery Requests on <target> (unfinishe…" at bounding box center [304, 69] width 552 height 19
drag, startPoint x: 79, startPoint y: 70, endPoint x: 121, endPoint y: 69, distance: 41.6
click at [121, 69] on input "<case> | P4 | Propound | Initial Discovery Requests on <target> (unfinished tem…" at bounding box center [304, 69] width 552 height 19
click at [219, 70] on input "<case> | P4 | Initial Discovery Requests on <target> (unfinished template)" at bounding box center [304, 69] width 552 height 19
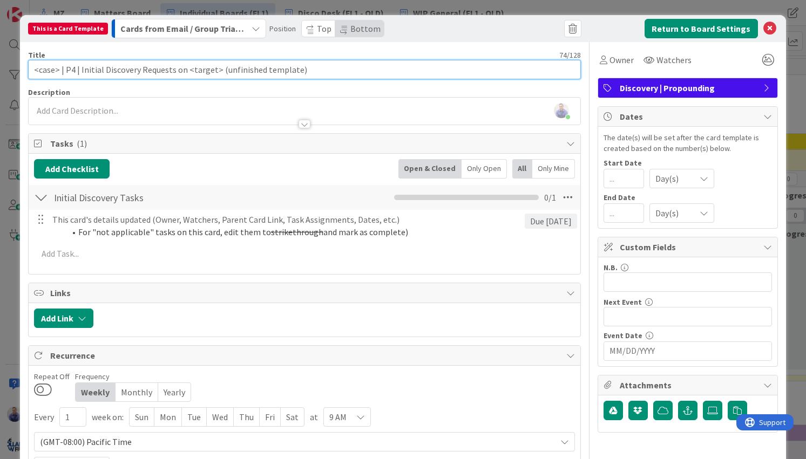
click at [300, 70] on input "<case> | P4 | Initial Discovery Requests on <target> (unfinished template)" at bounding box center [304, 69] width 552 height 19
paste input "🚧"
type input "<case> | P4 | Initial Discovery Requests on <target> (unfinished template) 🚧"
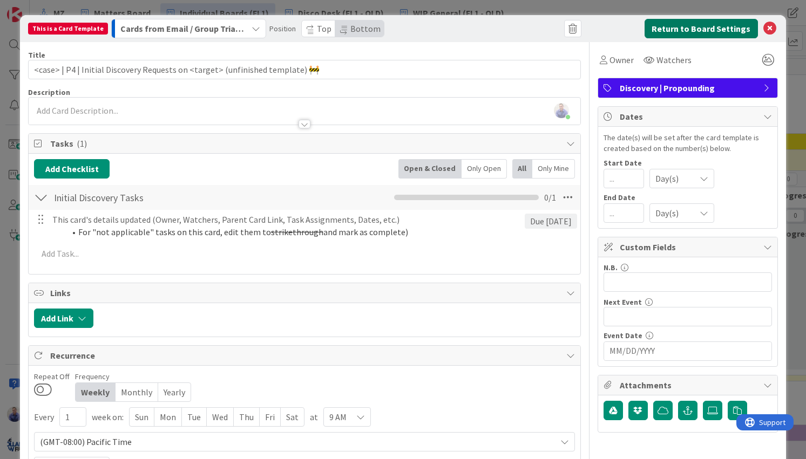
click at [655, 29] on button "Return to Board Settings" at bounding box center [701, 28] width 113 height 19
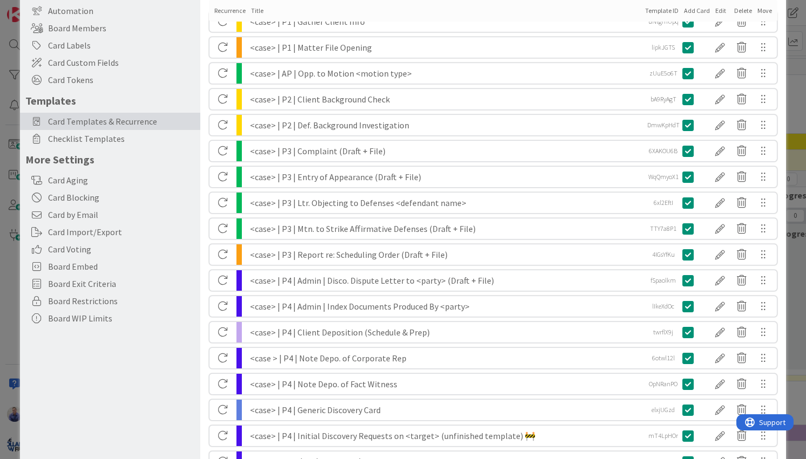
scroll to position [193, 0]
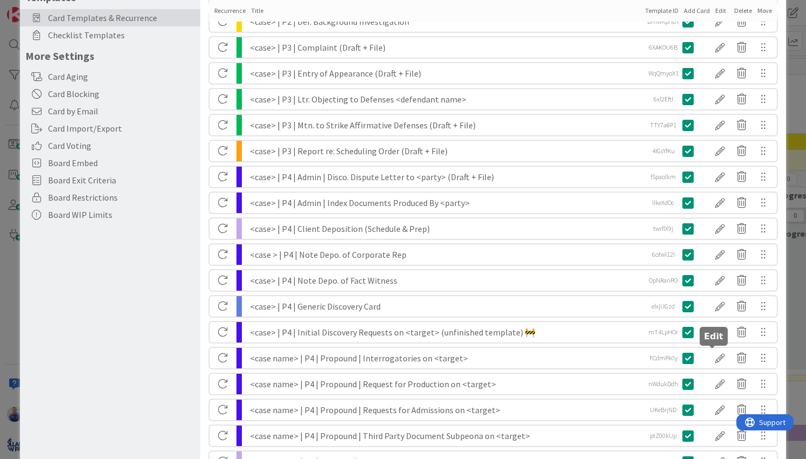
click at [711, 355] on div at bounding box center [720, 358] width 22 height 18
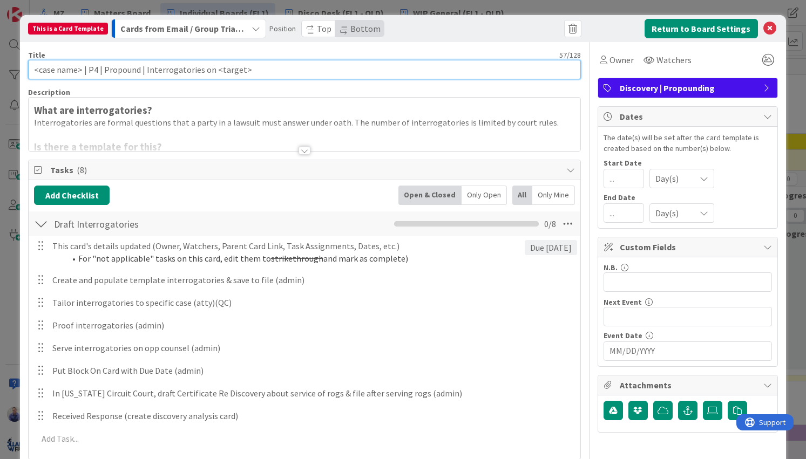
click at [128, 65] on input "<case name> | P4 | Propound | Interrogatories on <target>" at bounding box center [304, 69] width 552 height 19
drag, startPoint x: 144, startPoint y: 67, endPoint x: 103, endPoint y: 68, distance: 40.5
click at [109, 67] on input "<case name> | P4 | Propound | Interrogatories on <target>" at bounding box center [304, 69] width 552 height 19
click at [70, 71] on input "<case name> | P4 | Propound | Interrogatories on <target>" at bounding box center [304, 69] width 552 height 19
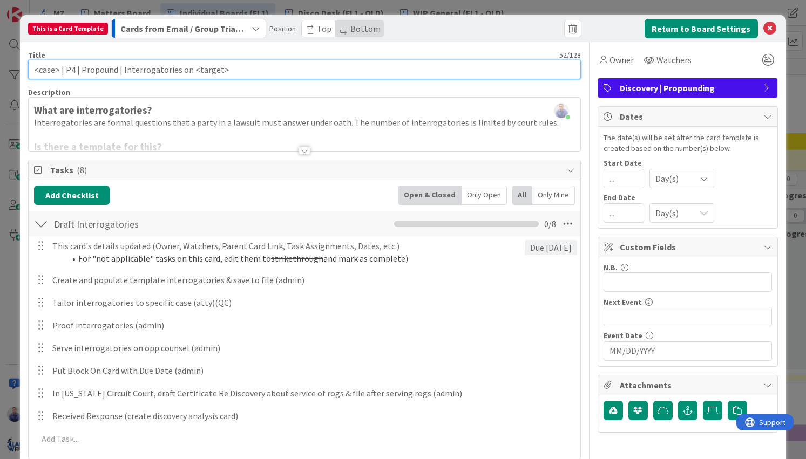
click at [119, 69] on input "<case> | P4 | Propound | Interrogatories on <target>" at bounding box center [304, 69] width 552 height 19
click at [261, 71] on input "<case> | P4 | Propound Interrogatories on <target>" at bounding box center [304, 69] width 552 height 19
type input "<case> | P4 | Propound Interrogatories on <target>"
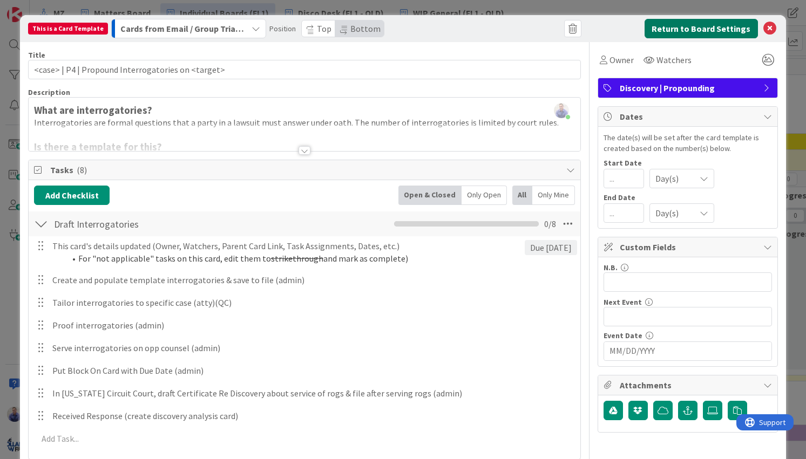
click at [675, 27] on button "Return to Board Settings" at bounding box center [701, 28] width 113 height 19
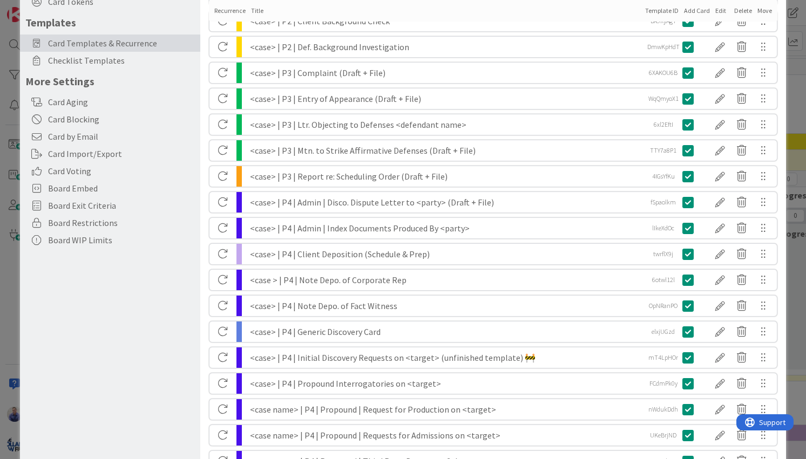
scroll to position [238, 0]
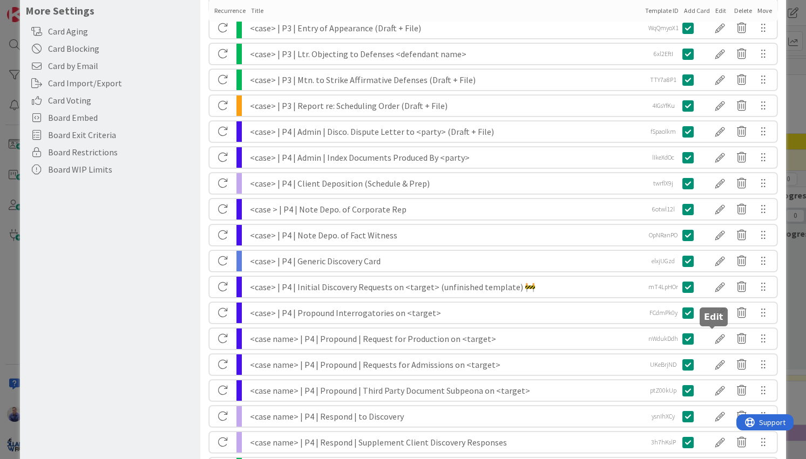
click at [713, 338] on div at bounding box center [720, 339] width 22 height 18
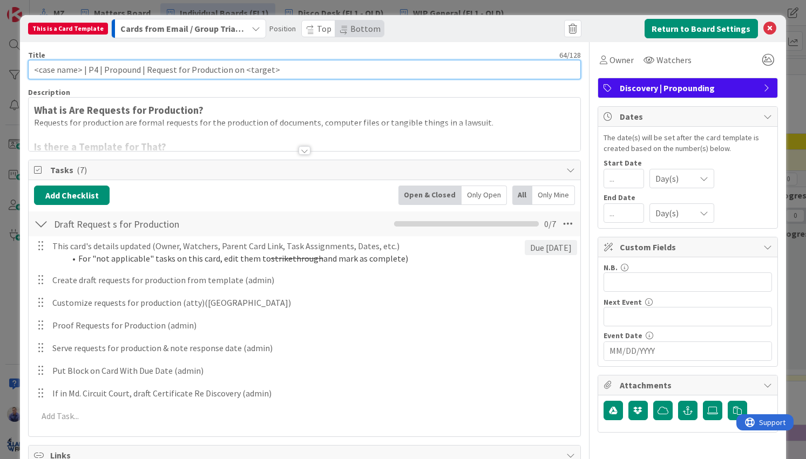
click at [65, 69] on input "<case name> | P4 | Propound | Request for Production on <target>" at bounding box center [304, 69] width 552 height 19
drag, startPoint x: 202, startPoint y: 70, endPoint x: 116, endPoint y: 67, distance: 86.4
click at [116, 67] on input "<case> | P4 | Propound | Request for Production on <target>" at bounding box center [304, 69] width 552 height 19
type input "<case> | P4 | Propound RFP on <target>"
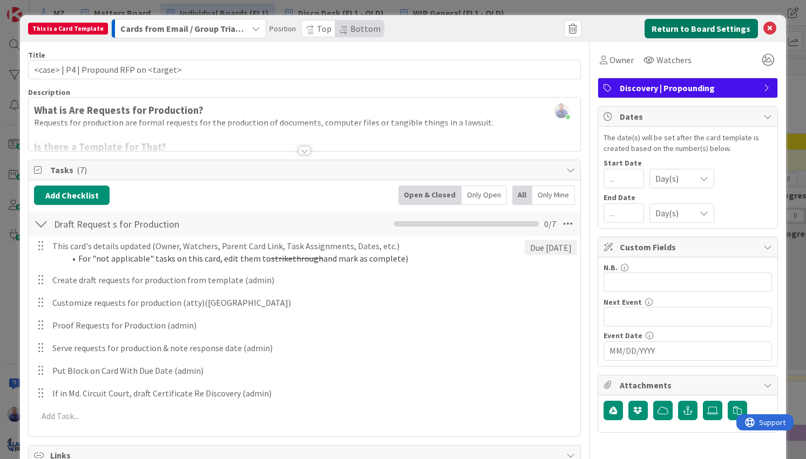
click at [678, 30] on button "Return to Board Settings" at bounding box center [701, 28] width 113 height 19
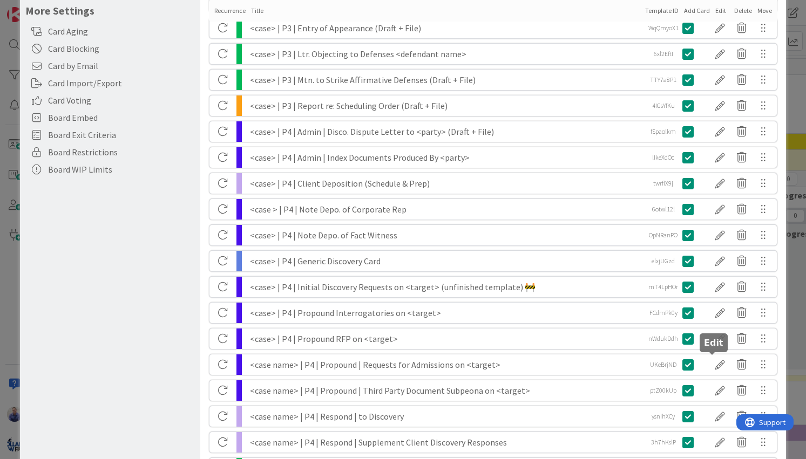
click at [711, 365] on div at bounding box center [720, 365] width 22 height 18
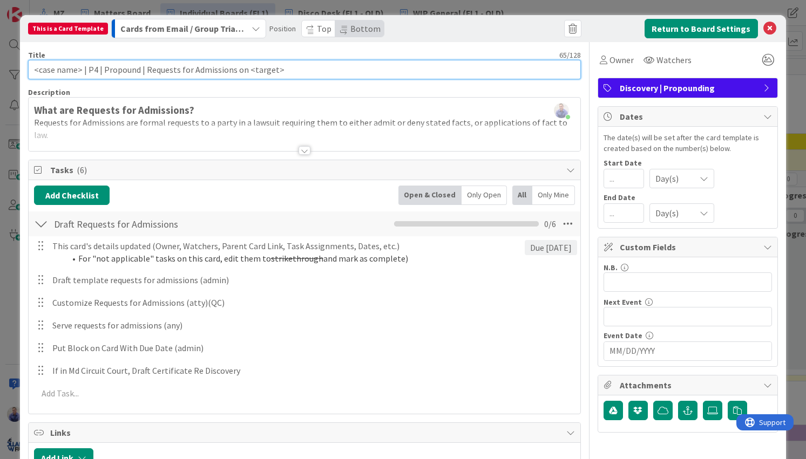
click at [71, 71] on input "<case name> | P4 | Propound | Requests for Admissions on <target>" at bounding box center [304, 69] width 552 height 19
drag, startPoint x: 122, startPoint y: 71, endPoint x: 207, endPoint y: 69, distance: 84.8
click at [207, 69] on input "<case> | P4 | Propound | Requests for Admissions on <target>" at bounding box center [304, 69] width 552 height 19
type input "<case> | P4 | Propound RFAs on <target>"
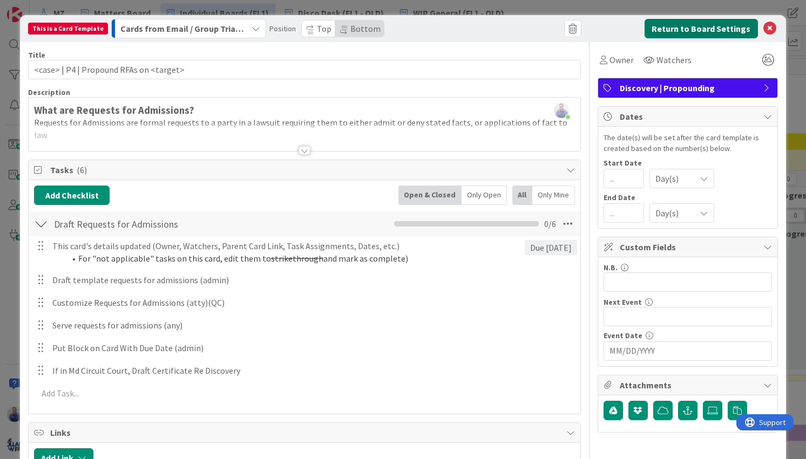
click at [661, 31] on button "Return to Board Settings" at bounding box center [701, 28] width 113 height 19
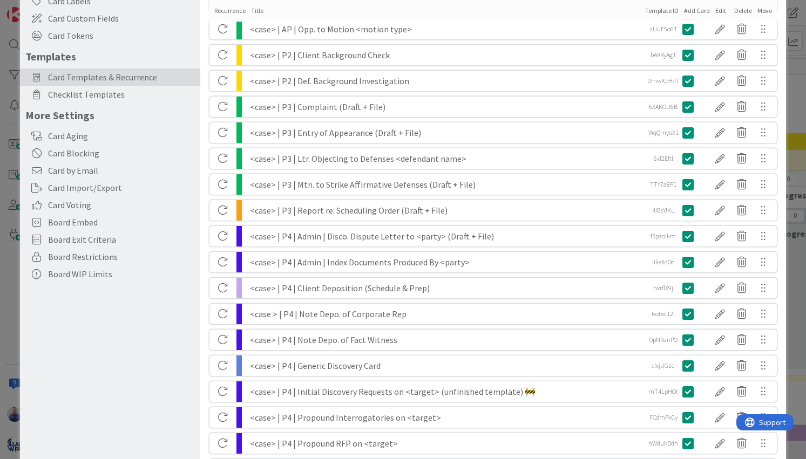
scroll to position [204, 0]
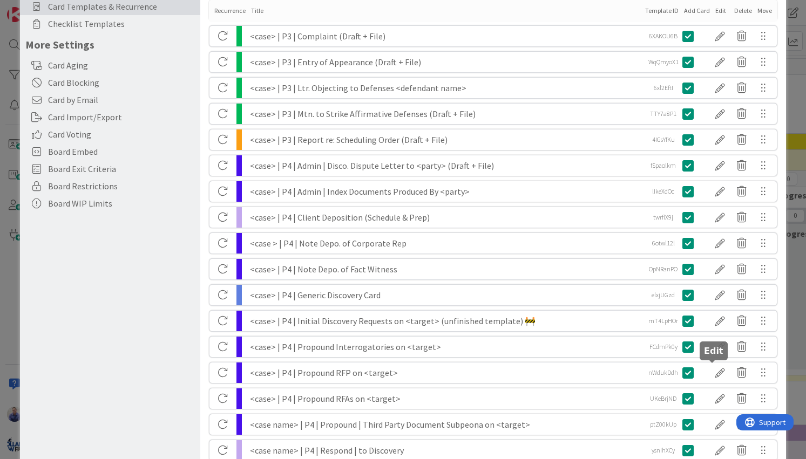
click at [709, 370] on div at bounding box center [720, 373] width 22 height 18
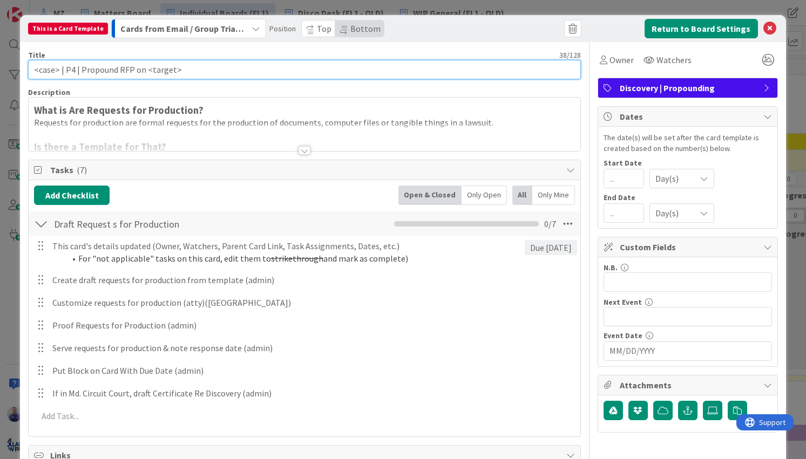
click at [130, 71] on input "<case> | P4 | Propound RFP on <target>" at bounding box center [304, 69] width 552 height 19
type input "<case> | P4 | Propound RFPs on <target>"
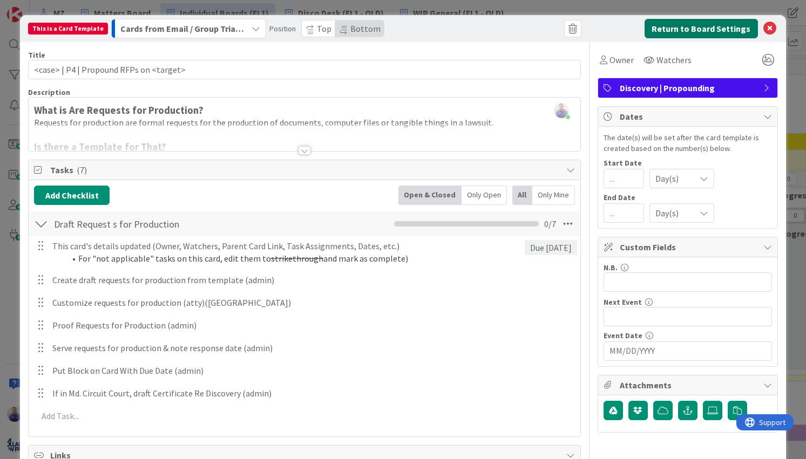
click at [654, 25] on button "Return to Board Settings" at bounding box center [701, 28] width 113 height 19
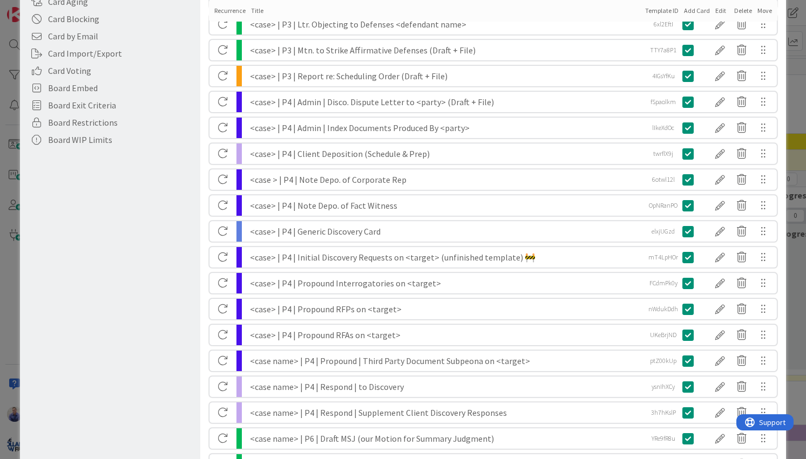
scroll to position [283, 0]
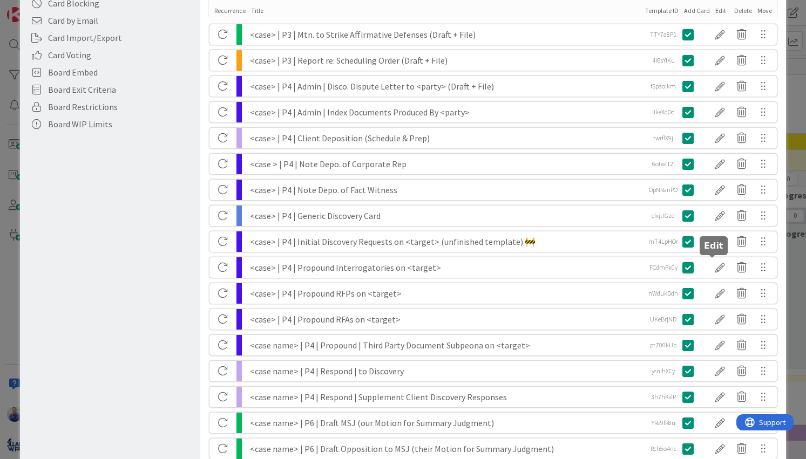
click at [712, 267] on div at bounding box center [720, 268] width 22 height 18
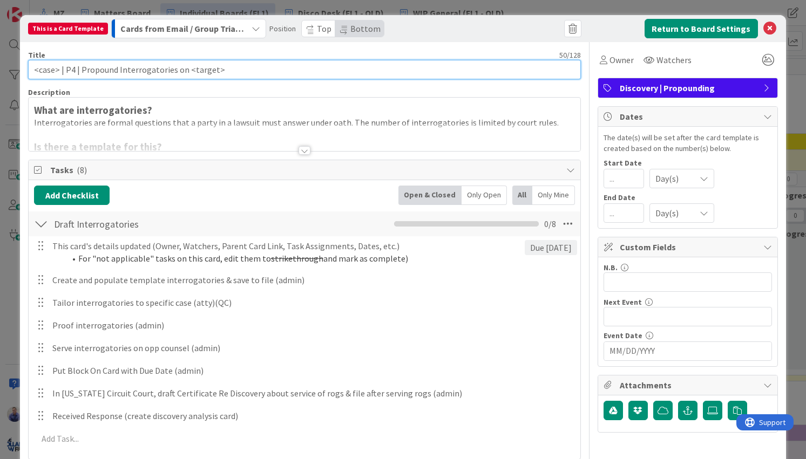
click at [145, 71] on input "<case> | P4 | Propound Interrogatories on <target>" at bounding box center [304, 69] width 552 height 19
type input "<case> | P4 | Propound Rogs on <target>"
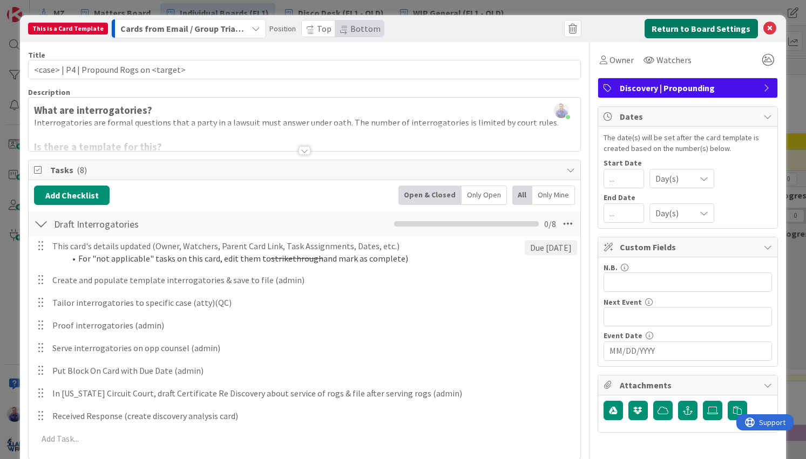
click at [696, 26] on button "Return to Board Settings" at bounding box center [701, 28] width 113 height 19
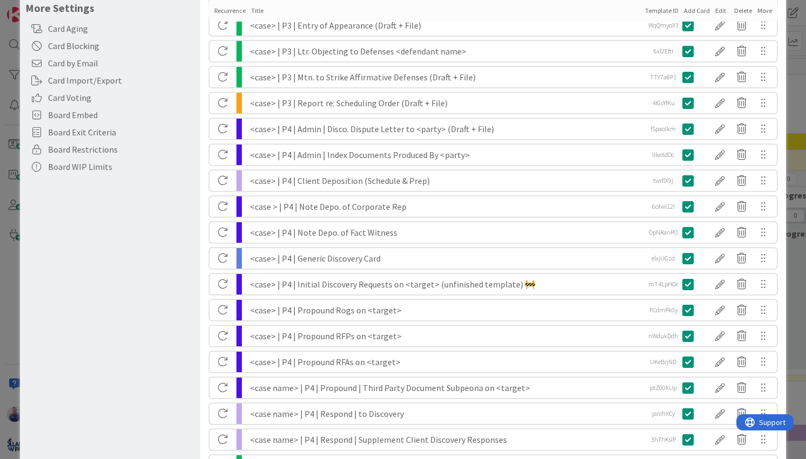
scroll to position [249, 0]
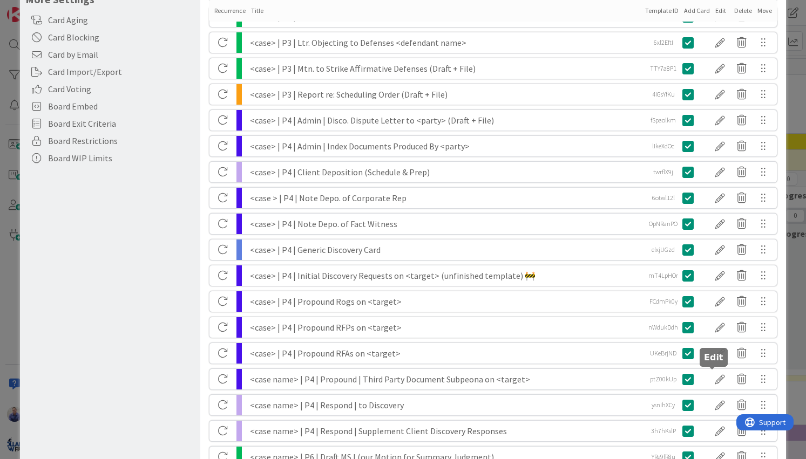
click at [714, 382] on div at bounding box center [720, 379] width 22 height 18
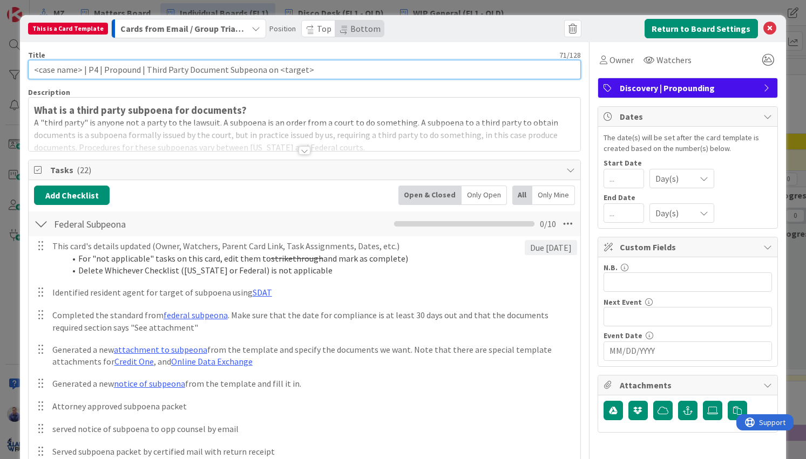
click at [69, 69] on input "<case name> | P4 | Propound | Third Party Document Subpeona on <target>" at bounding box center [304, 69] width 552 height 19
drag, startPoint x: 117, startPoint y: 71, endPoint x: 160, endPoint y: 72, distance: 43.2
click at [160, 72] on input "<case> | P4 | Propound | Third Party Document Subpeona on <target>" at bounding box center [304, 69] width 552 height 19
click at [146, 73] on input "<case> | P4 | Propound 3P Document Subpeona on <target>" at bounding box center [304, 69] width 552 height 19
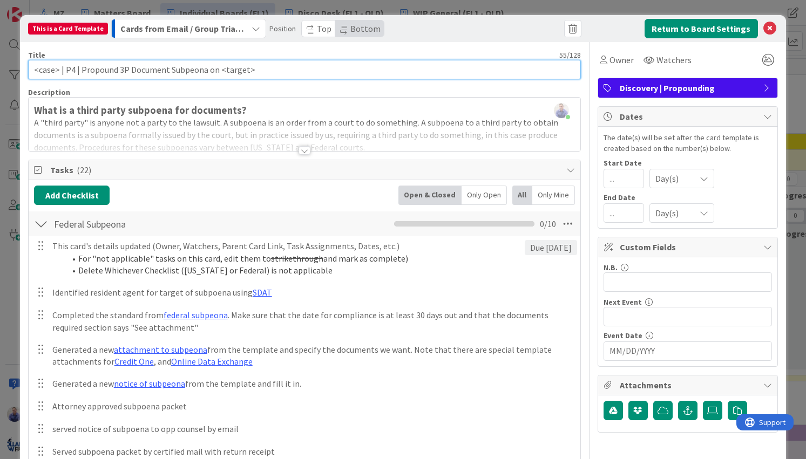
click at [146, 73] on input "<case> | P4 | Propound 3P Document Subpeona on <target>" at bounding box center [304, 69] width 552 height 19
type input "<case> | P4 | Propound 3P Subpeona on <target>"
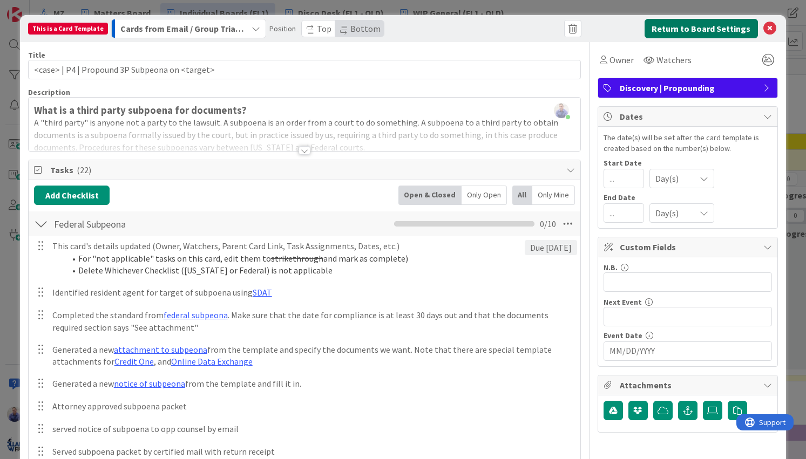
click at [676, 26] on button "Return to Board Settings" at bounding box center [701, 28] width 113 height 19
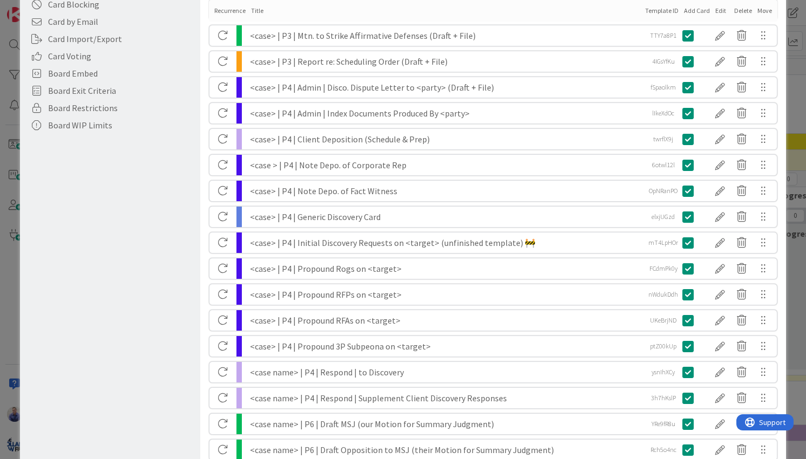
scroll to position [295, 0]
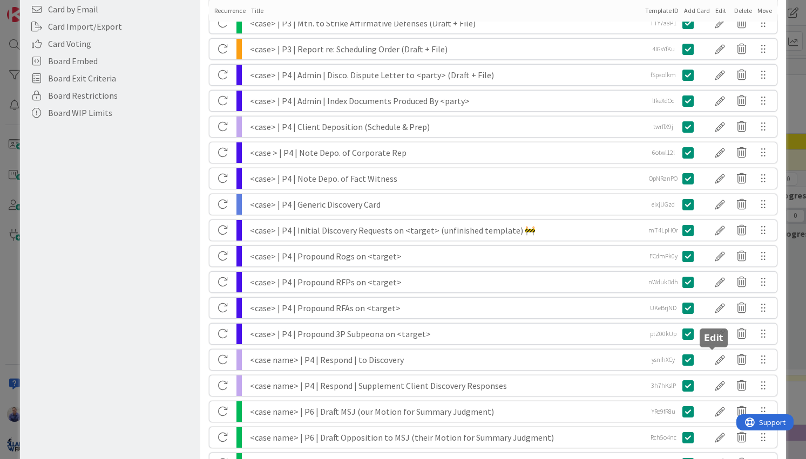
click at [714, 360] on div at bounding box center [720, 360] width 22 height 18
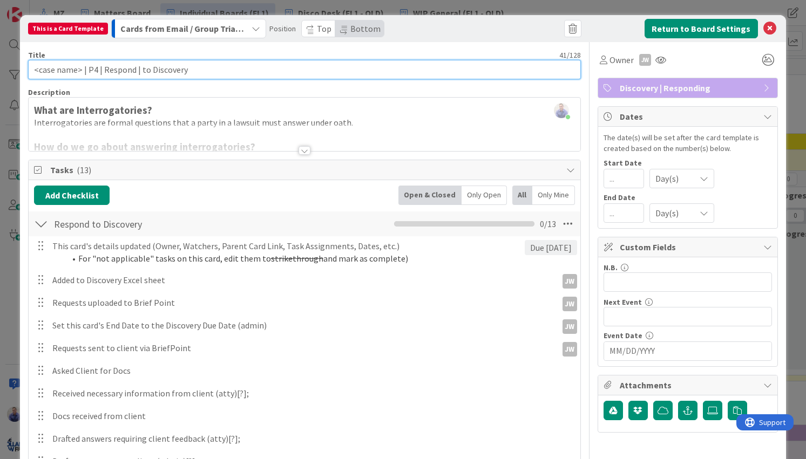
drag, startPoint x: 137, startPoint y: 72, endPoint x: 119, endPoint y: 72, distance: 18.4
click at [119, 72] on input "<case name> | P4 | Respond | to Discovery" at bounding box center [304, 69] width 552 height 19
type input "<case name> | P4 | Resp. to Discovery"
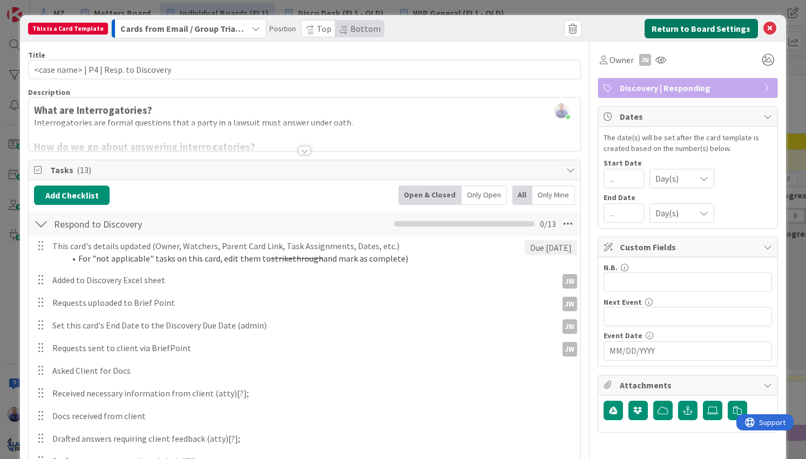
click at [655, 31] on button "Return to Board Settings" at bounding box center [701, 28] width 113 height 19
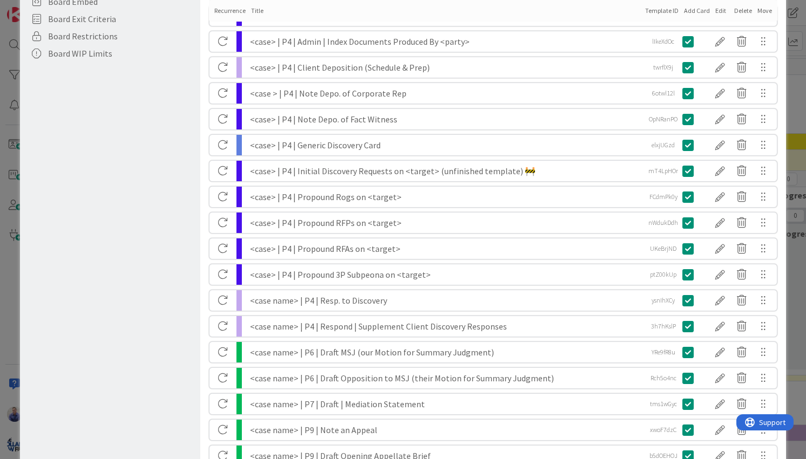
scroll to position [363, 0]
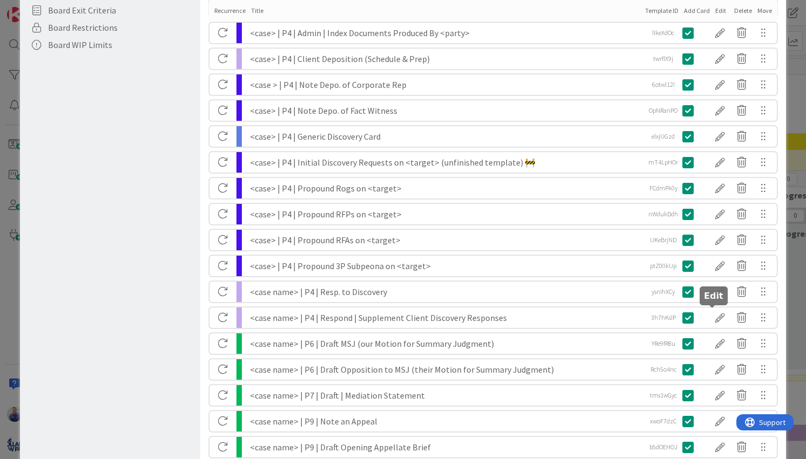
click at [713, 316] on div at bounding box center [720, 318] width 22 height 18
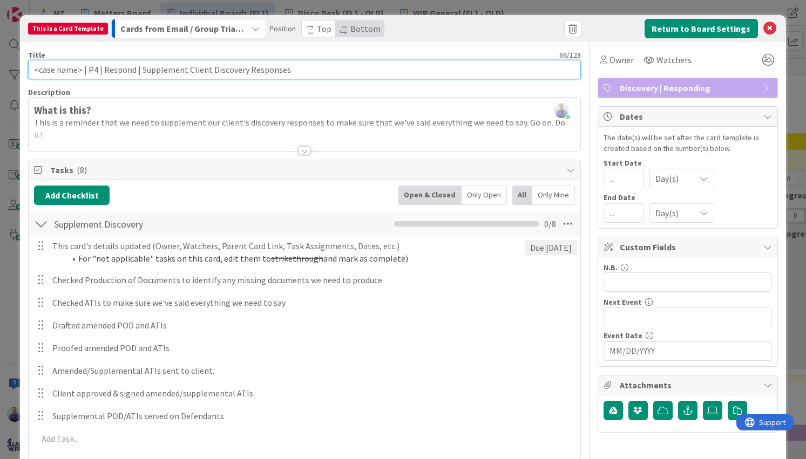
drag, startPoint x: 179, startPoint y: 71, endPoint x: 157, endPoint y: 73, distance: 22.2
click at [157, 72] on input "<case name> | P4 | Respond | Supplement Client Discovery Responses" at bounding box center [304, 69] width 552 height 19
click at [220, 68] on input "<case name> | P4 | Respond | Supp. Client Discovery Responses" at bounding box center [304, 69] width 552 height 19
drag, startPoint x: 138, startPoint y: 69, endPoint x: 104, endPoint y: 69, distance: 33.5
click at [104, 69] on input "<case name> | P4 | Respond | Supp. Client Disco. Responses" at bounding box center [304, 69] width 552 height 19
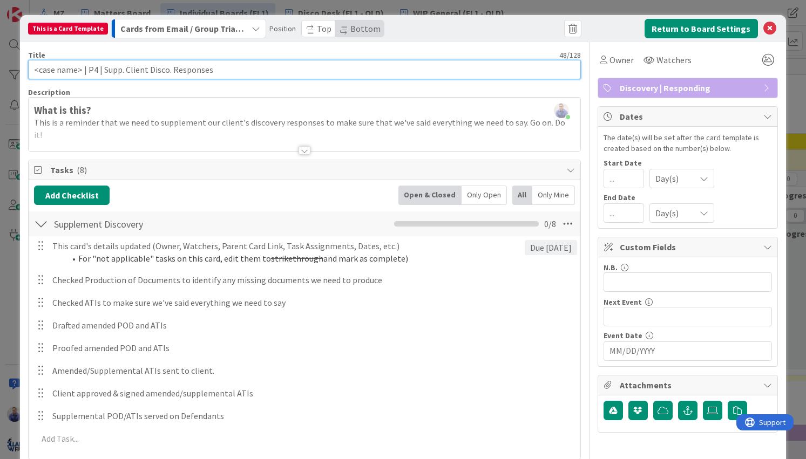
click at [70, 69] on input "<case name> | P4 | Supp. Client Disco. Responses" at bounding box center [304, 69] width 552 height 19
type input "<case> | P4 | Supp. Client Disco. Responses"
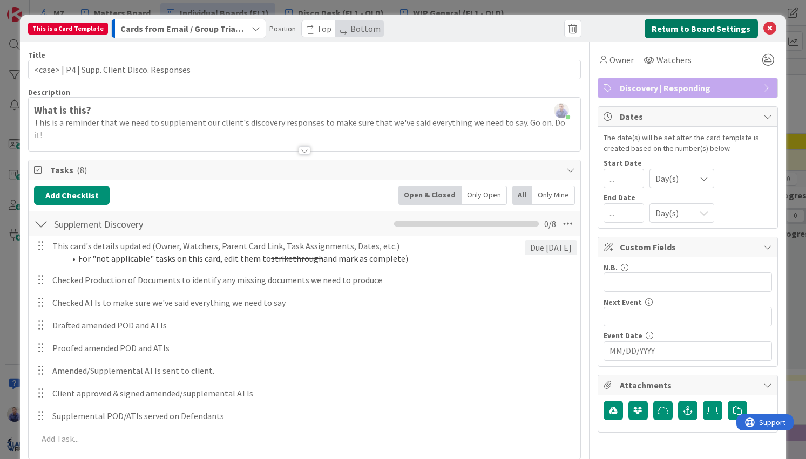
click at [685, 31] on button "Return to Board Settings" at bounding box center [701, 28] width 113 height 19
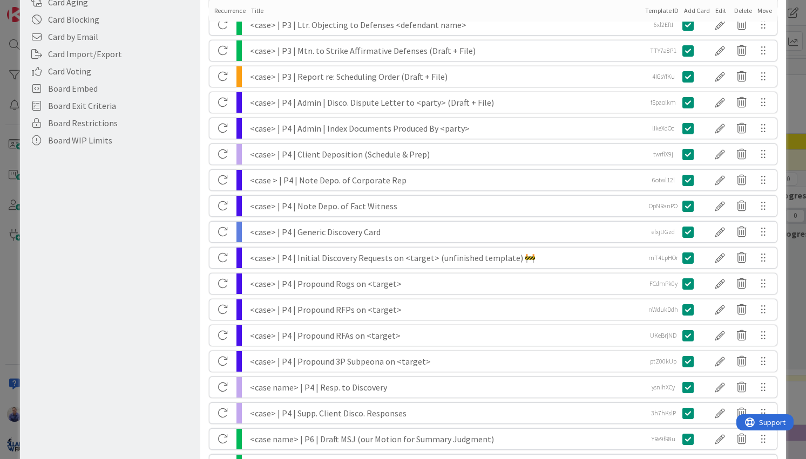
scroll to position [272, 0]
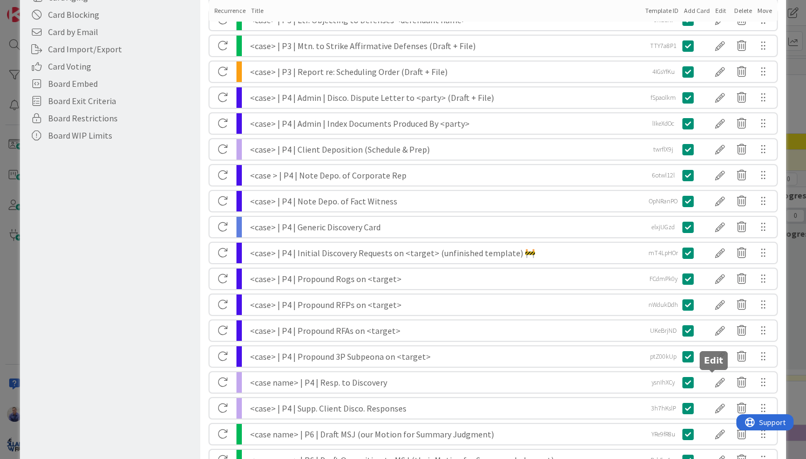
click at [712, 381] on div at bounding box center [720, 383] width 22 height 18
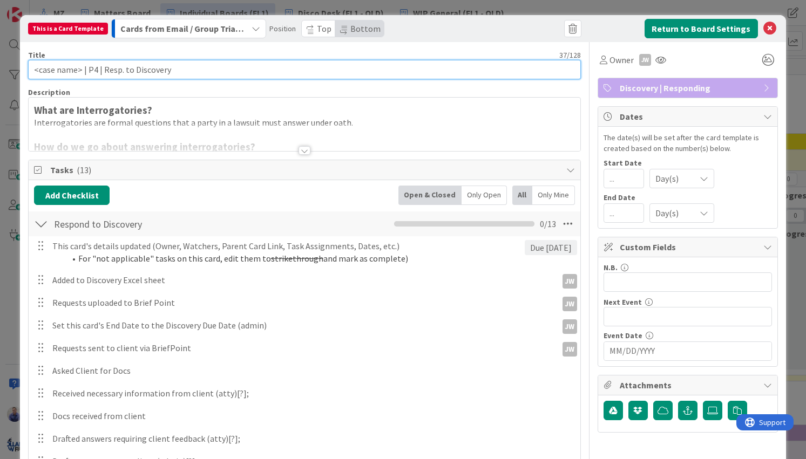
click at [67, 70] on input "<case name> | P4 | Resp. to Discovery" at bounding box center [304, 69] width 552 height 19
type input "<case> | P4 | Resp. to Discovery"
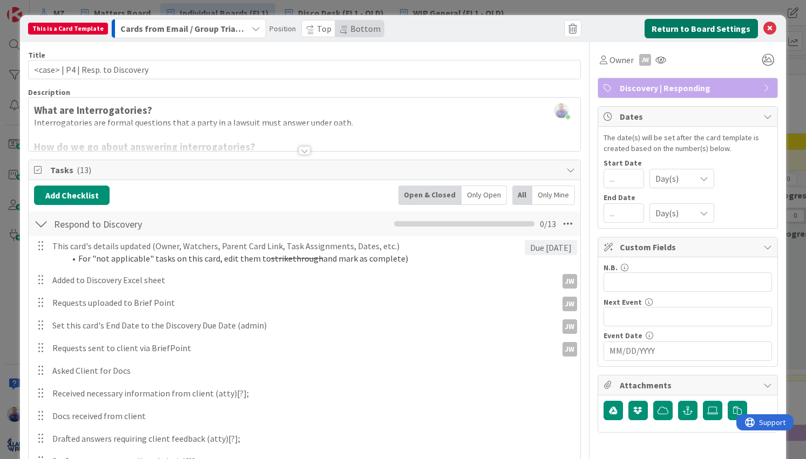
click at [664, 25] on button "Return to Board Settings" at bounding box center [701, 28] width 113 height 19
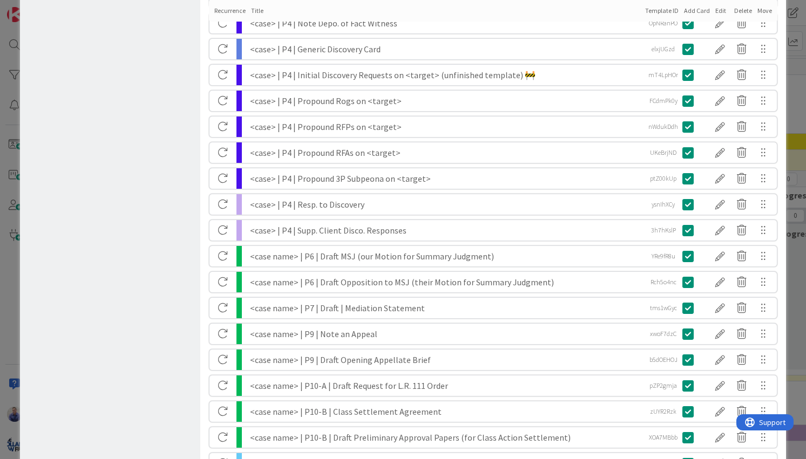
scroll to position [453, 0]
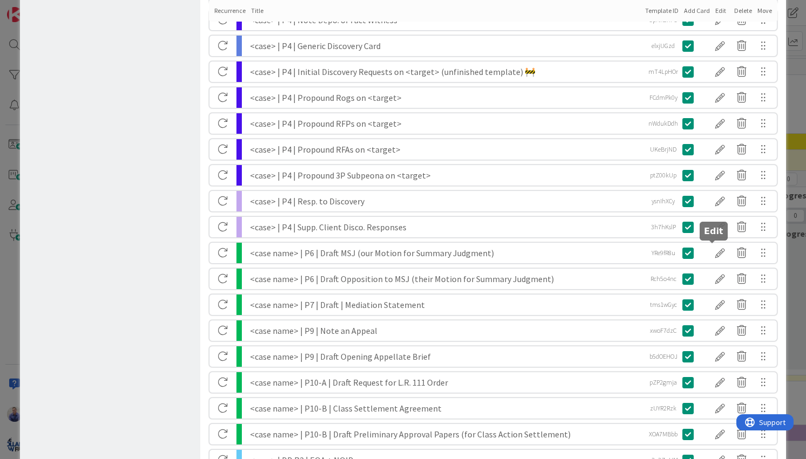
click at [709, 252] on div at bounding box center [720, 253] width 22 height 18
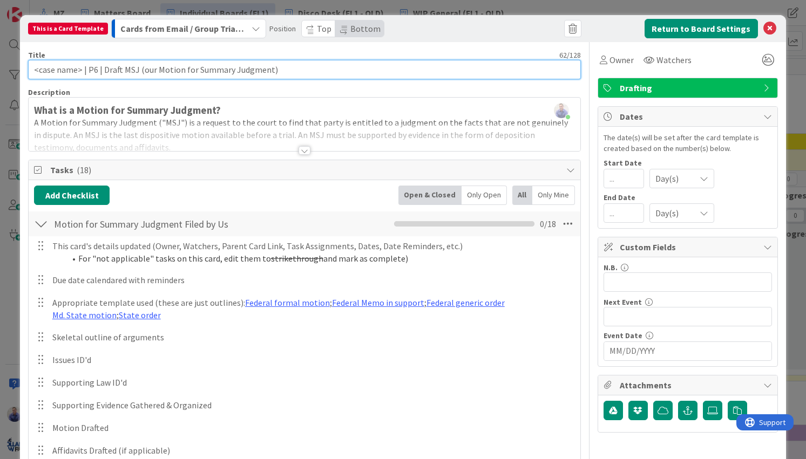
click at [62, 71] on input "<case name> | P6 | Draft MSJ (our Motion for Summary Judgment)" at bounding box center [304, 69] width 552 height 19
click at [63, 71] on input "<case name> | P6 | Draft MSJ (our Motion for Summary Judgment)" at bounding box center [304, 69] width 552 height 19
click at [92, 71] on input "<case > | P6 | Draft MSJ (our Motion for Summary Judgment)" at bounding box center [304, 69] width 552 height 19
click at [101, 70] on input "<case > | P6 | MSJ (our Motion for Summary Judgment)" at bounding box center [304, 69] width 552 height 19
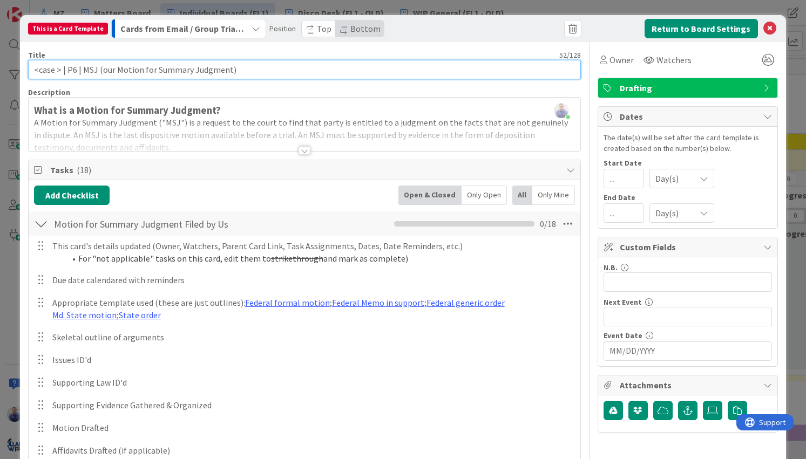
paste input "🚧"
drag, startPoint x: 280, startPoint y: 71, endPoint x: 215, endPoint y: 71, distance: 64.8
click at [215, 71] on input "<case > | P6 | MSJ (Draft & File our Motion for Summary Judgment)" at bounding box center [304, 69] width 552 height 19
drag, startPoint x: 140, startPoint y: 70, endPoint x: 102, endPoint y: 72, distance: 37.9
click at [102, 72] on input "<case > | P6 | MSJ (Draft & File our Motion for Summary Judgment)" at bounding box center [304, 69] width 552 height 19
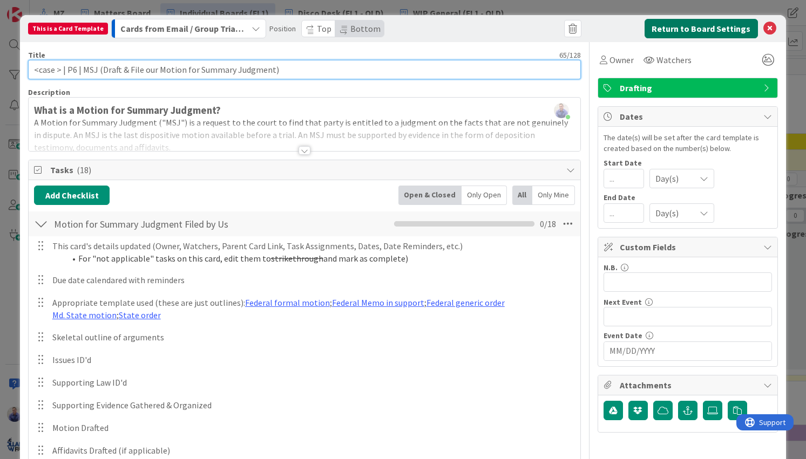
type input "<case > | P6 | MSJ (Draft & File our Motion for Summary Judgment)"
click at [673, 26] on button "Return to Board Settings" at bounding box center [701, 28] width 113 height 19
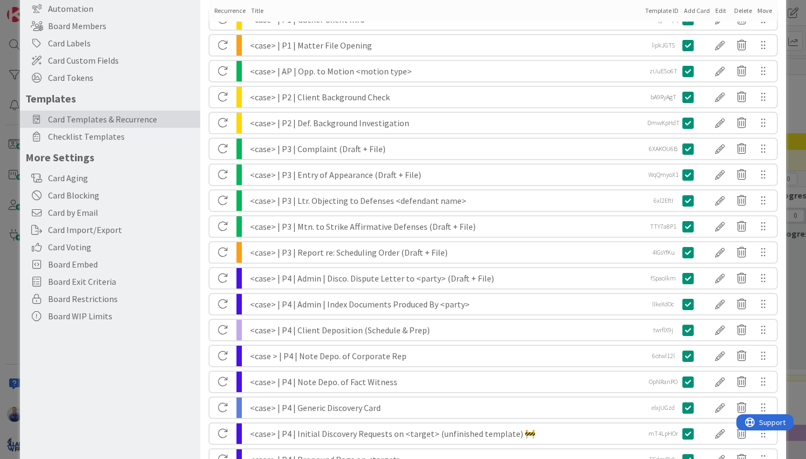
scroll to position [193, 0]
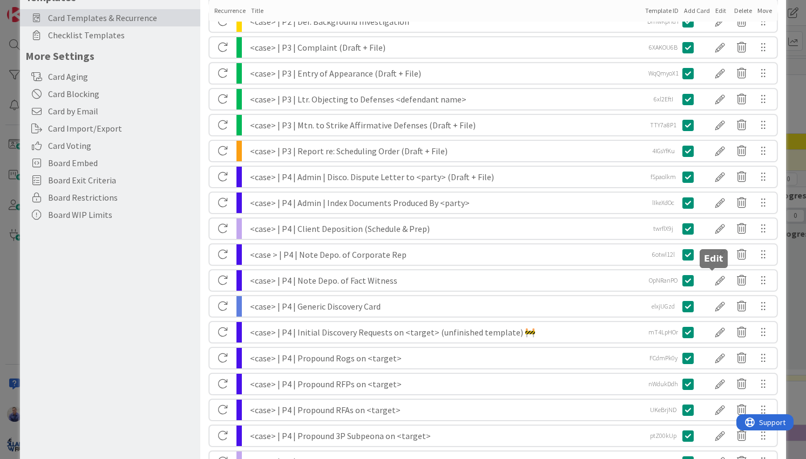
drag, startPoint x: 710, startPoint y: 280, endPoint x: 592, endPoint y: 232, distance: 127.4
click at [710, 280] on div at bounding box center [720, 281] width 22 height 18
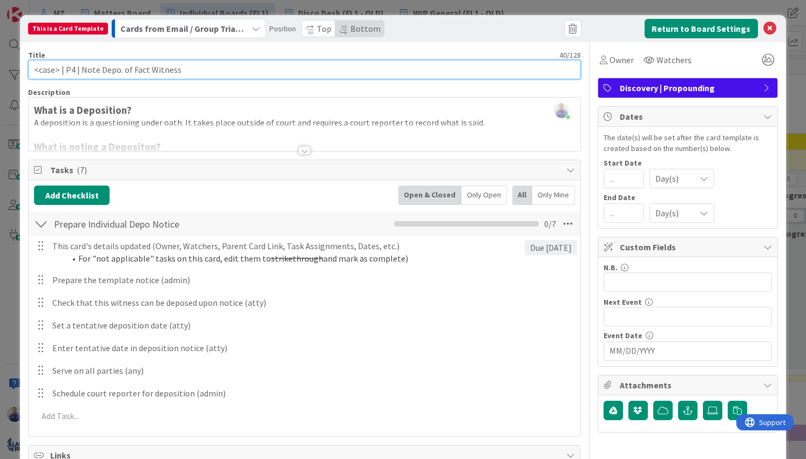
drag, startPoint x: 60, startPoint y: 69, endPoint x: 65, endPoint y: 76, distance: 8.7
click at [62, 70] on input "<case> | P4 | Note Depo. of Fact Witness" at bounding box center [304, 69] width 552 height 19
type input "<case> | P4 | Note Depo. of Fact Witness"
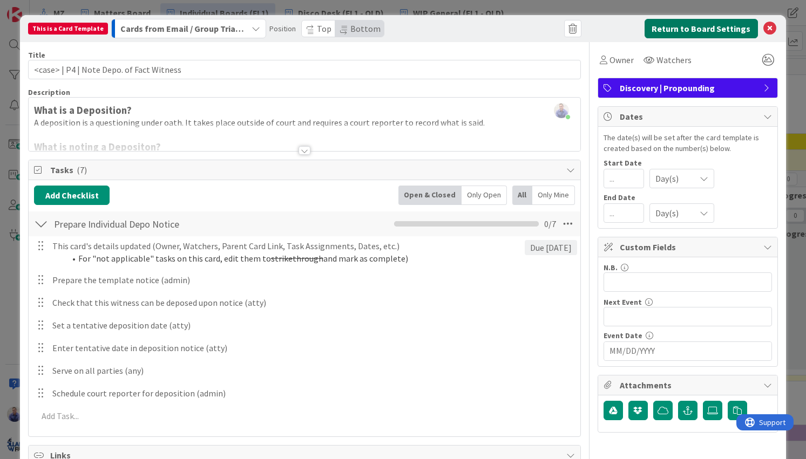
click at [669, 27] on button "Return to Board Settings" at bounding box center [701, 28] width 113 height 19
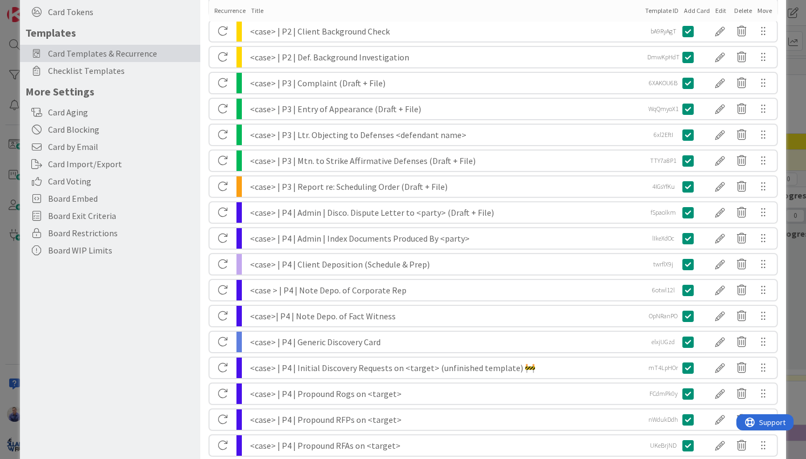
scroll to position [159, 0]
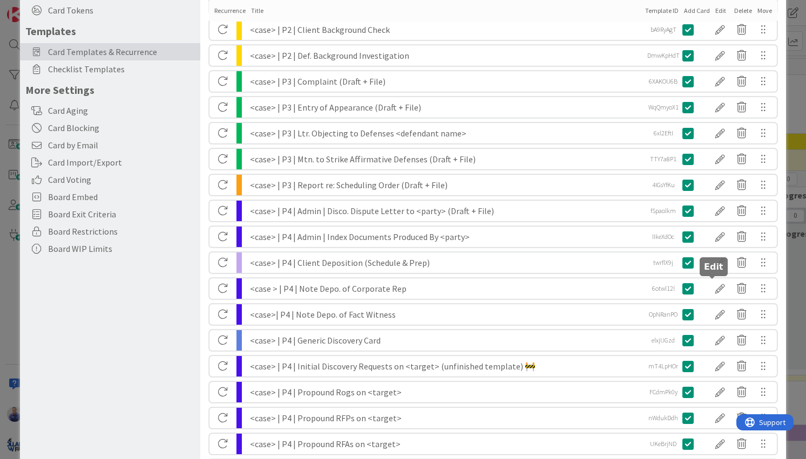
click at [716, 289] on div at bounding box center [720, 289] width 22 height 18
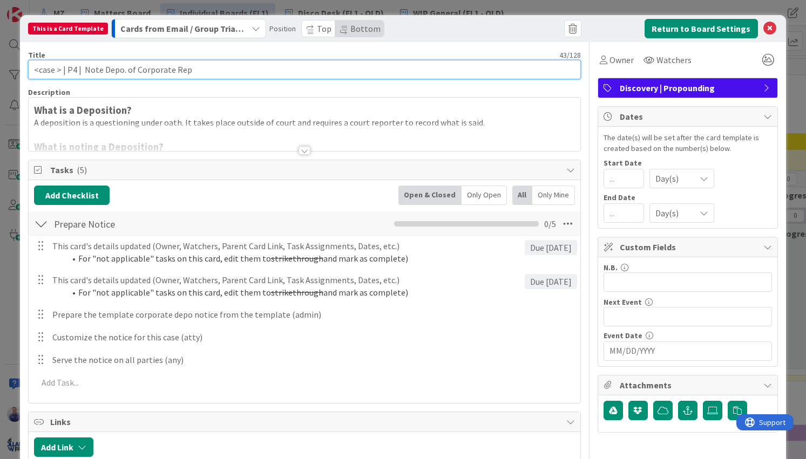
click at [56, 73] on input "<case > | P4 | Note Depo. of Corporate Rep" at bounding box center [304, 69] width 552 height 19
type input "<case> | P4 | Note Depo. of Corporate Rep"
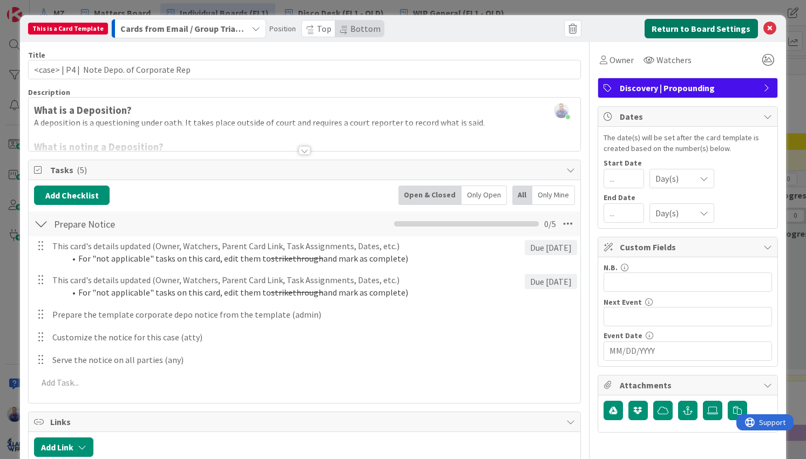
click at [694, 29] on button "Return to Board Settings" at bounding box center [701, 28] width 113 height 19
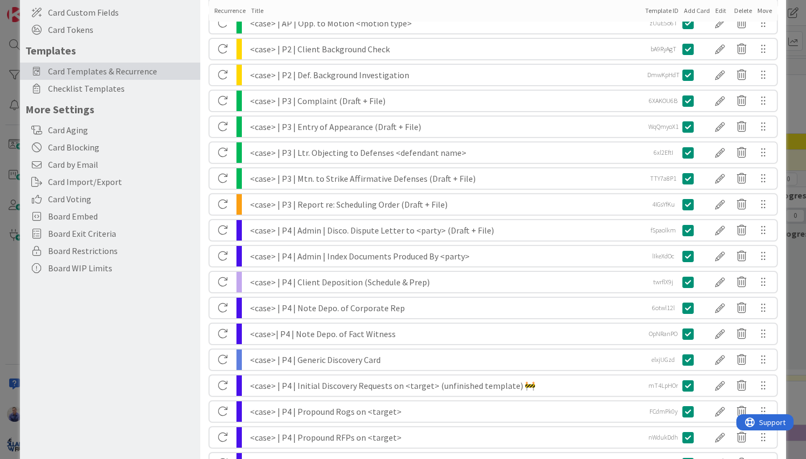
scroll to position [147, 0]
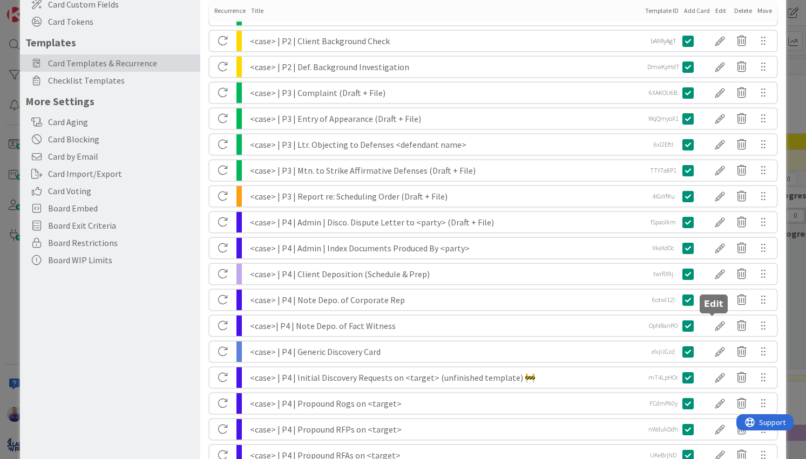
click at [709, 328] on div at bounding box center [720, 326] width 22 height 18
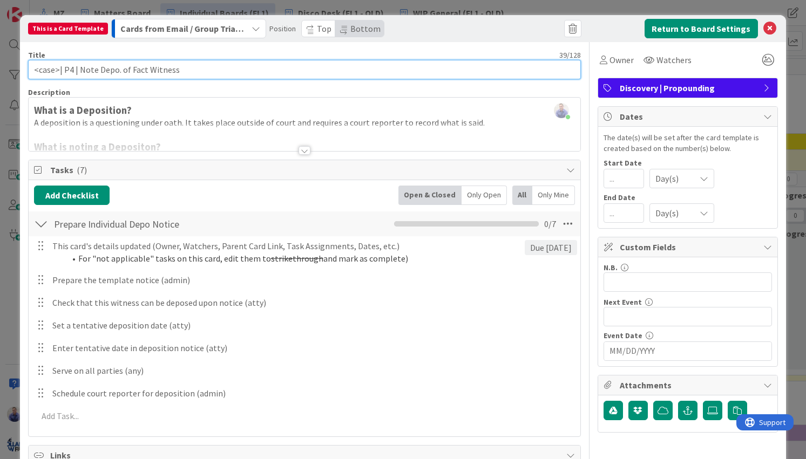
click at [58, 69] on input "<case>| P4 | Note Depo. of Fact Witness" at bounding box center [304, 69] width 552 height 19
type input "<case> | P4 | Note Depo. of Fact Witness"
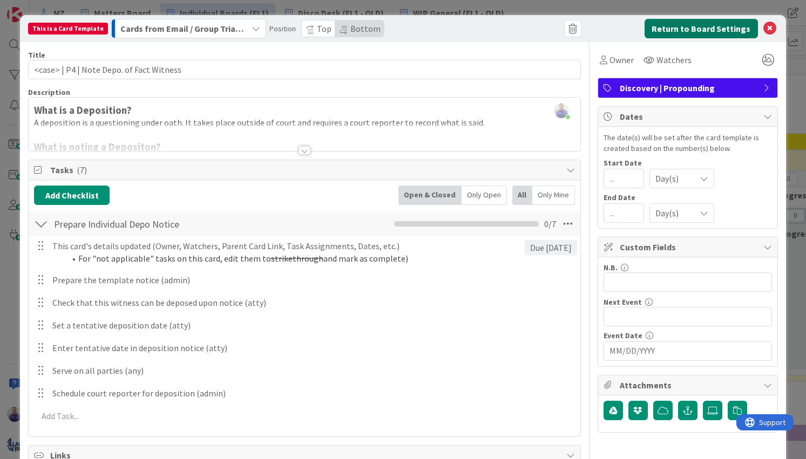
click at [684, 24] on button "Return to Board Settings" at bounding box center [701, 28] width 113 height 19
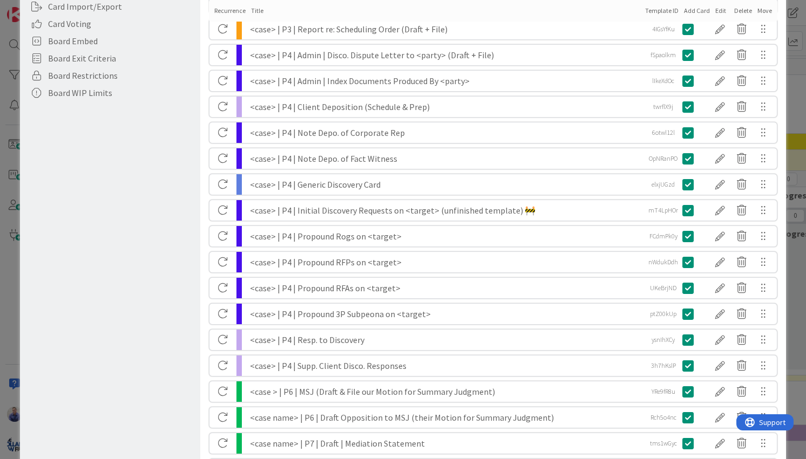
scroll to position [317, 0]
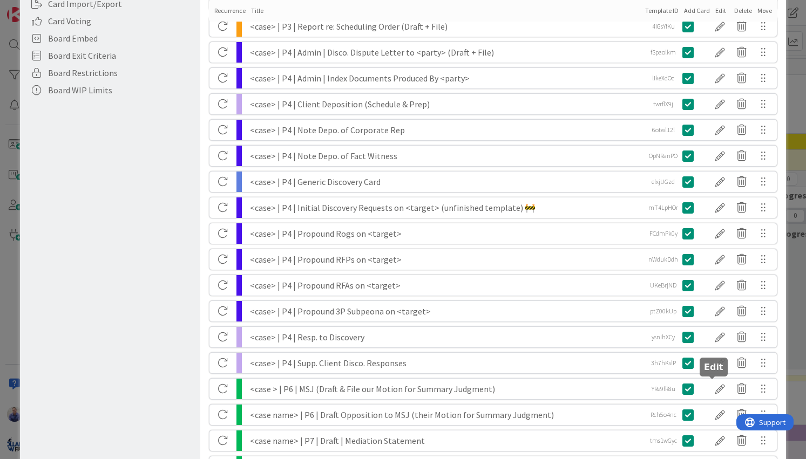
click at [709, 388] on div at bounding box center [720, 389] width 22 height 18
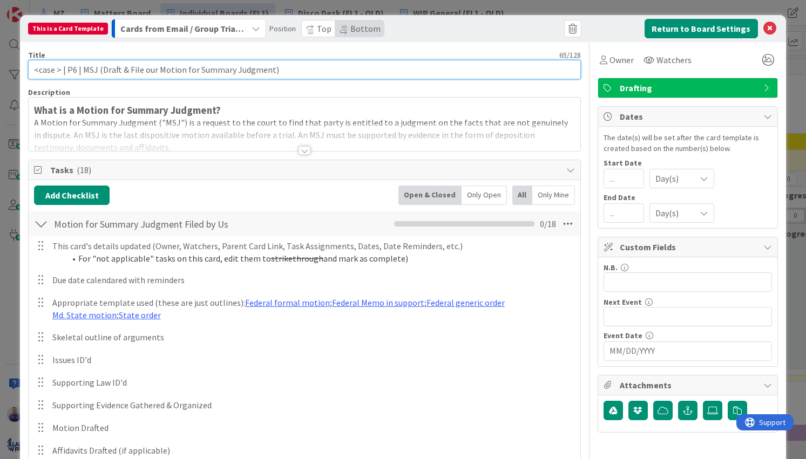
click at [56, 71] on input "<case > | P6 | MSJ (Draft & File our Motion for Summary Judgment)" at bounding box center [304, 69] width 552 height 19
type input "<case> | P6 | MSJ (Draft & File our Motion for Summary Judgment)"
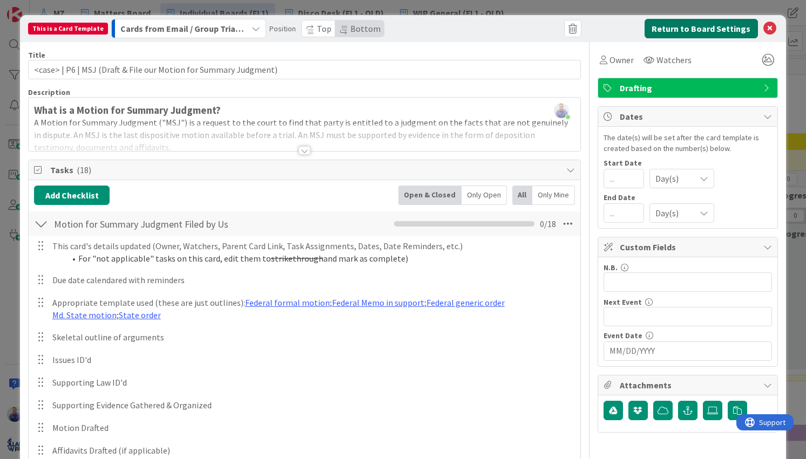
click at [652, 34] on button "Return to Board Settings" at bounding box center [701, 28] width 113 height 19
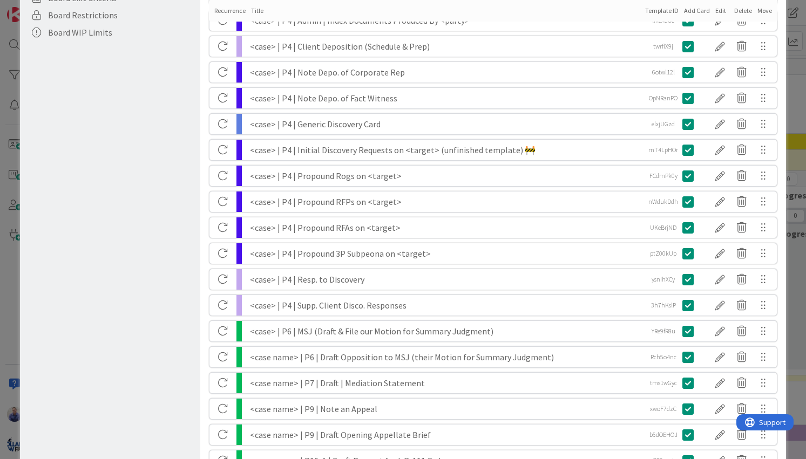
scroll to position [385, 0]
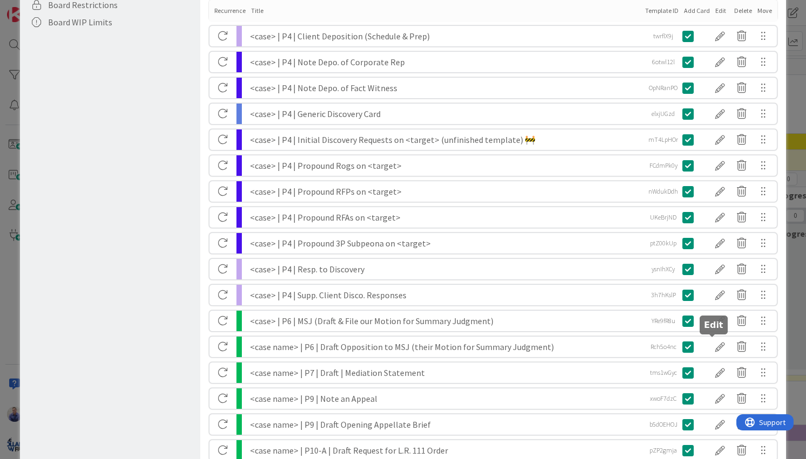
click at [714, 347] on div at bounding box center [720, 347] width 22 height 18
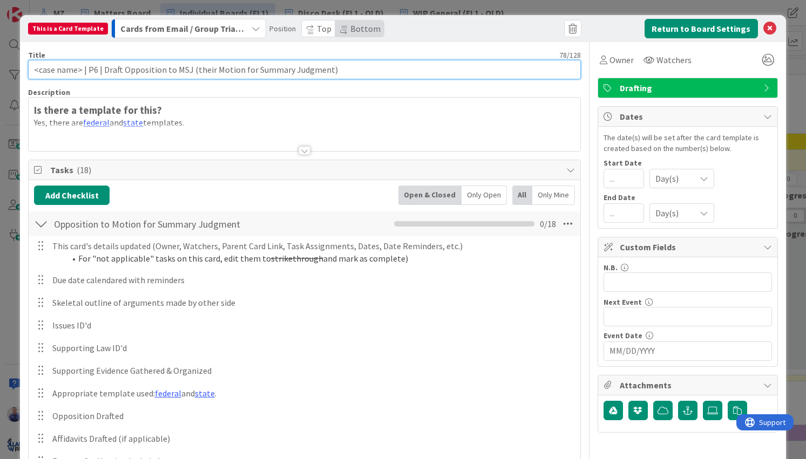
click at [62, 72] on input "<case name> | P6 | Draft Opposition to MSJ (their Motion for Summary Judgment)" at bounding box center [304, 69] width 552 height 19
click at [90, 67] on input "<case> | P6 | Draft Opposition to MSJ (their Motion for Summary Judgment)" at bounding box center [304, 69] width 552 height 19
click at [150, 68] on input "<case> | P6 | Opposition to MSJ (their Motion for Summary Judgment)" at bounding box center [304, 69] width 552 height 19
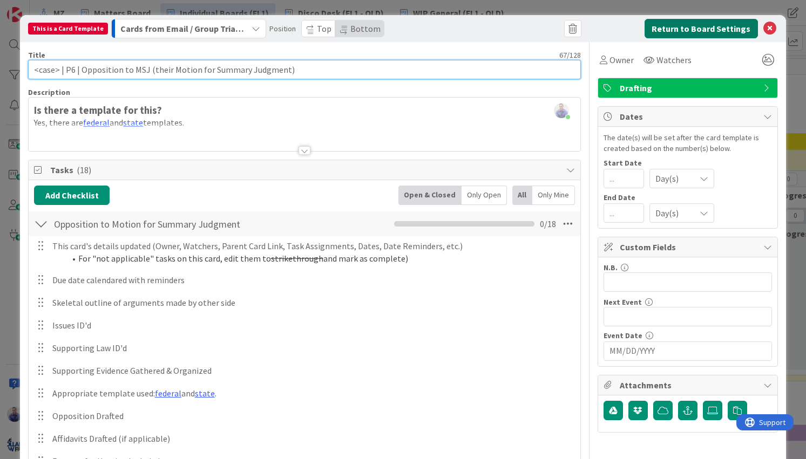
type input "<case> | P6 | Opposition to MSJ (their Motion for Summary Judgment)"
click at [668, 29] on button "Return to Board Settings" at bounding box center [701, 28] width 113 height 19
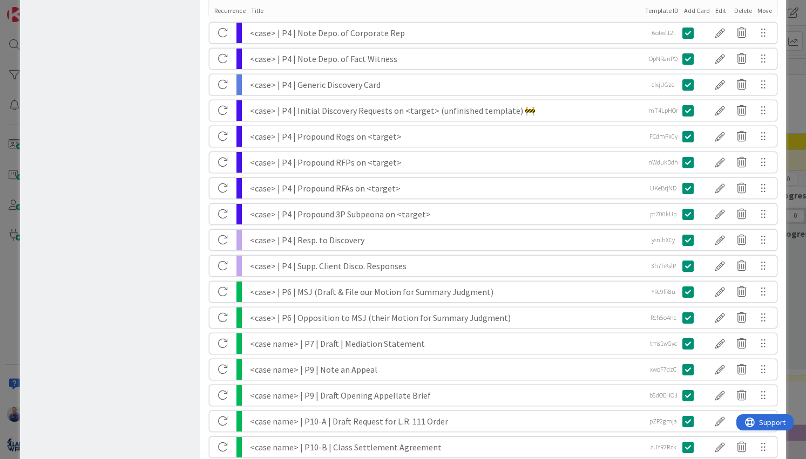
scroll to position [419, 0]
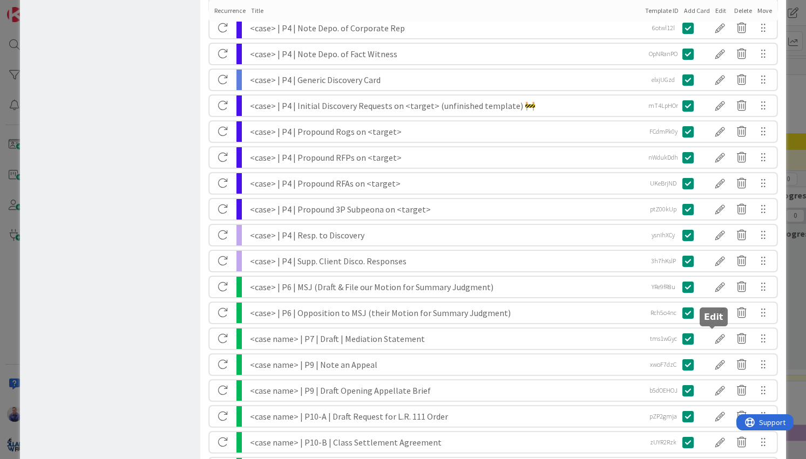
click at [716, 337] on div at bounding box center [720, 339] width 22 height 18
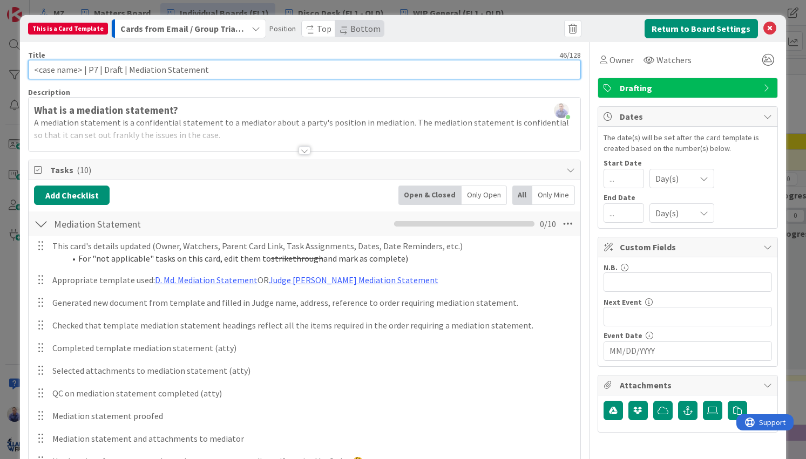
click at [71, 69] on input "<case name> | P7 | Draft | Mediation Statement" at bounding box center [304, 69] width 552 height 19
drag, startPoint x: 103, startPoint y: 70, endPoint x: 80, endPoint y: 70, distance: 22.7
click at [80, 70] on input "<case> | P7 | Draft | Mediation Statement" at bounding box center [304, 69] width 552 height 19
click at [227, 73] on input "<case> | P7 | Mediation Statement" at bounding box center [304, 69] width 552 height 19
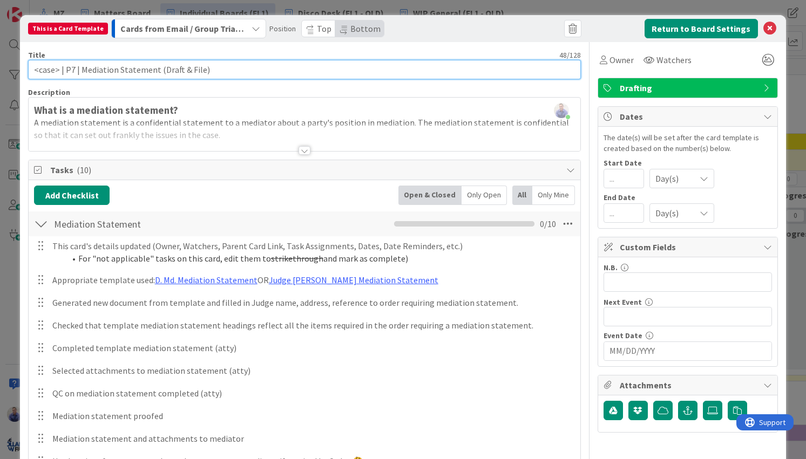
drag, startPoint x: 213, startPoint y: 73, endPoint x: 155, endPoint y: 70, distance: 58.4
click at [155, 70] on input "<case> | P7 | Mediation Statement (Draft & File)" at bounding box center [304, 69] width 552 height 19
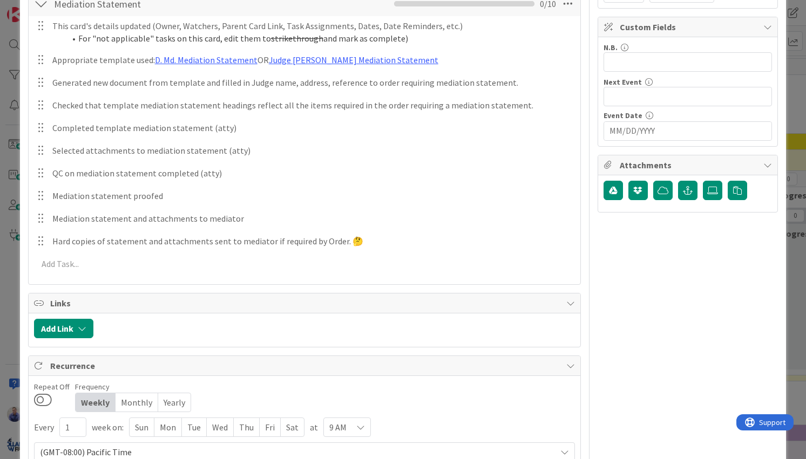
scroll to position [0, 0]
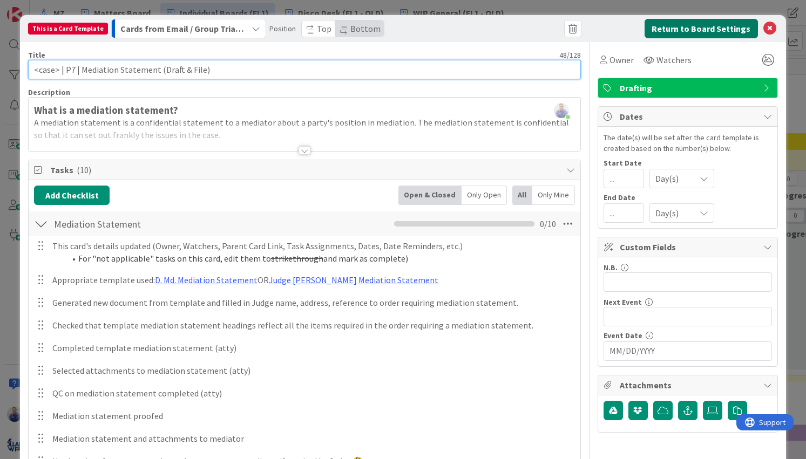
type input "<case> | P7 | Mediation Statement (Draft & File)"
click at [662, 30] on button "Return to Board Settings" at bounding box center [701, 28] width 113 height 19
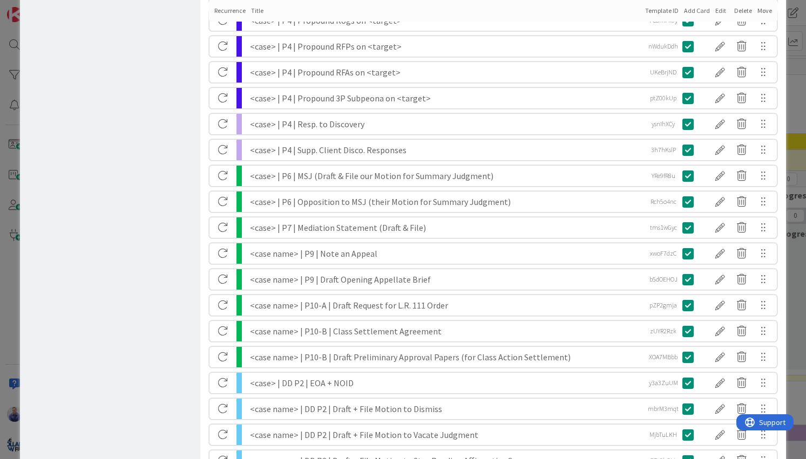
scroll to position [601, 0]
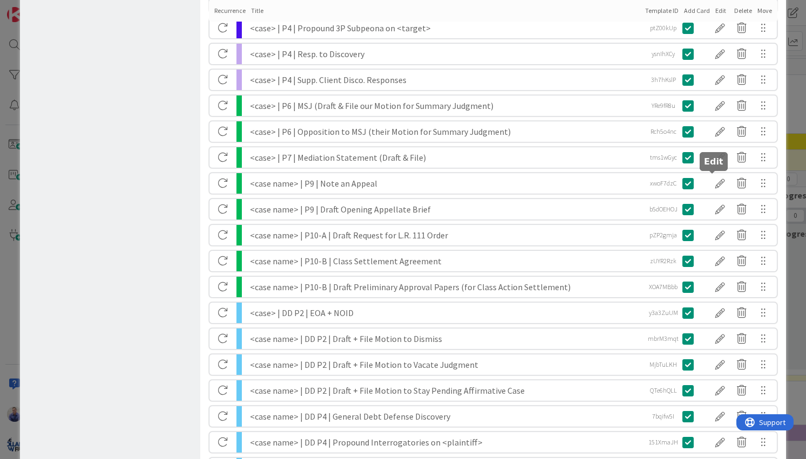
click at [710, 182] on div at bounding box center [720, 183] width 22 height 18
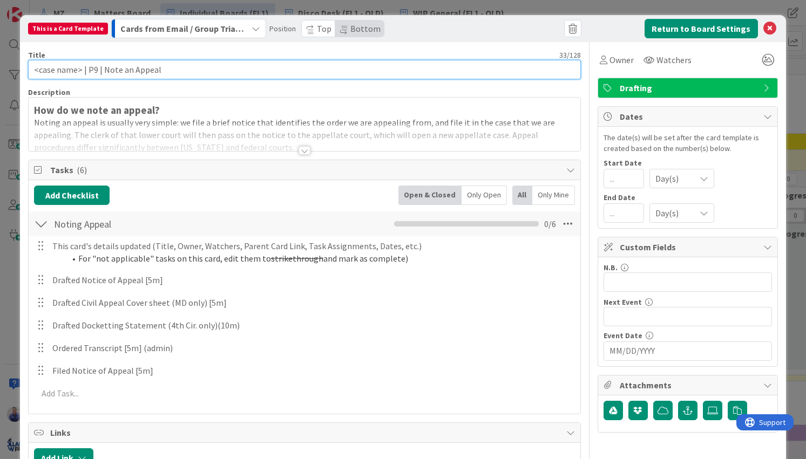
click at [69, 73] on input "<case name> | P9 | Note an Appeal" at bounding box center [304, 69] width 552 height 19
drag, startPoint x: 107, startPoint y: 72, endPoint x: 99, endPoint y: 73, distance: 8.1
click at [99, 73] on input "<case> | P9 | Note an Appeal" at bounding box center [304, 69] width 552 height 19
type input "<case> | P9 | Note Appeal"
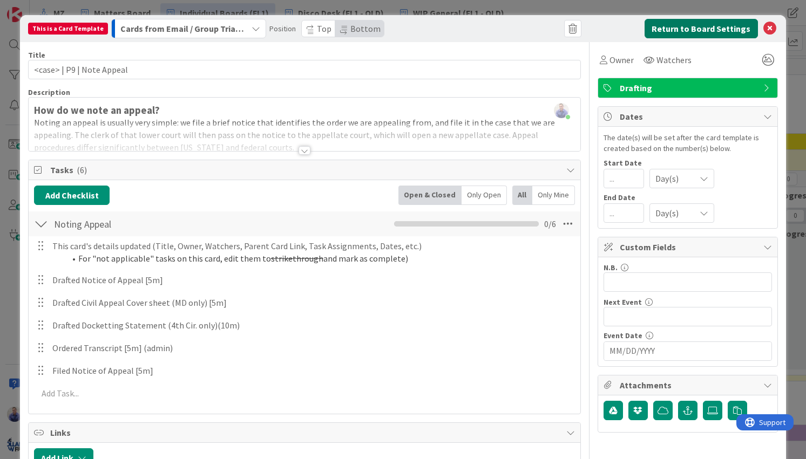
click at [646, 28] on button "Return to Board Settings" at bounding box center [701, 28] width 113 height 19
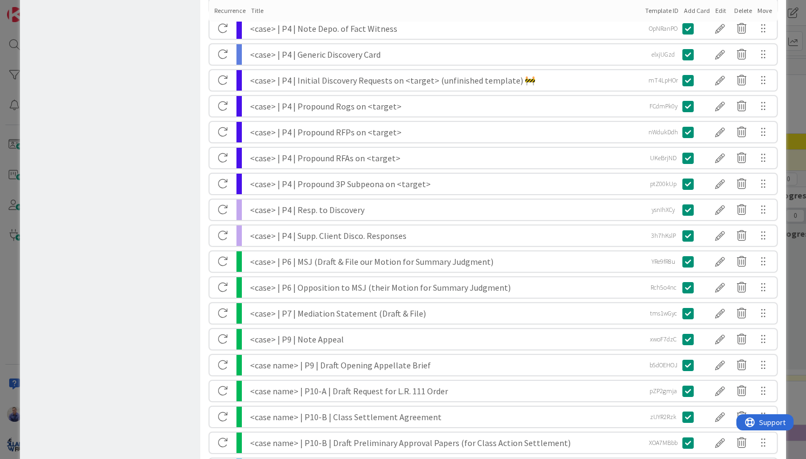
scroll to position [465, 0]
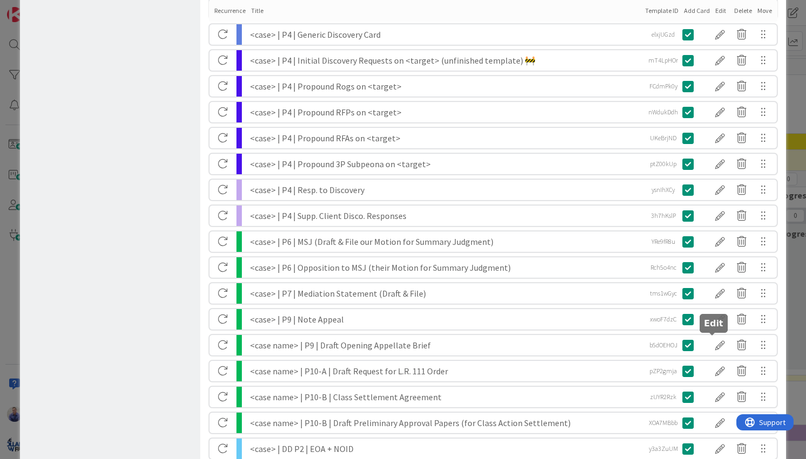
click at [709, 343] on div at bounding box center [720, 345] width 22 height 18
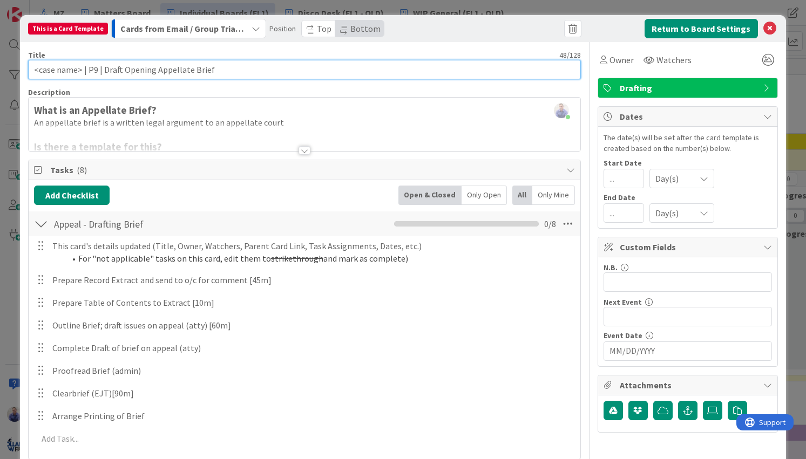
click at [65, 73] on input "<case name> | P9 | Draft Opening Appellate Brief" at bounding box center [304, 69] width 552 height 19
click at [92, 65] on input "<case> | P9 | Draft Opening Appellate Brief" at bounding box center [304, 69] width 552 height 19
click at [185, 67] on input "<case> | P9 | Opening Appellate Brief" at bounding box center [304, 69] width 552 height 19
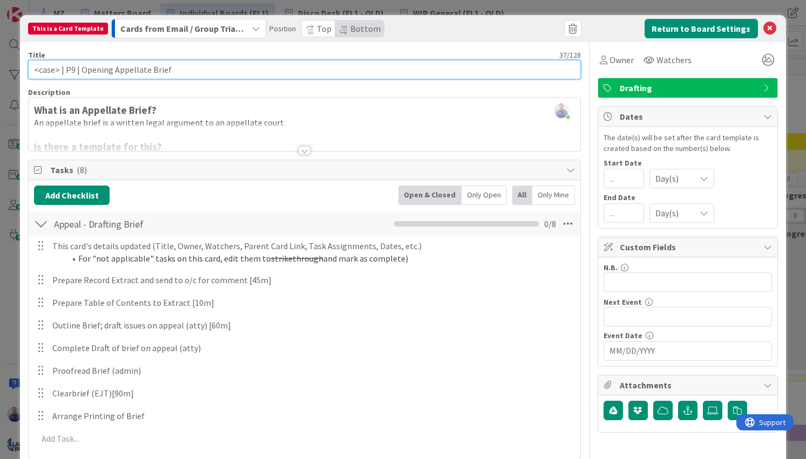
paste input "(Draft & File)"
type input "<case> | P9 | Opening Appellate Brief (Draft & File)"
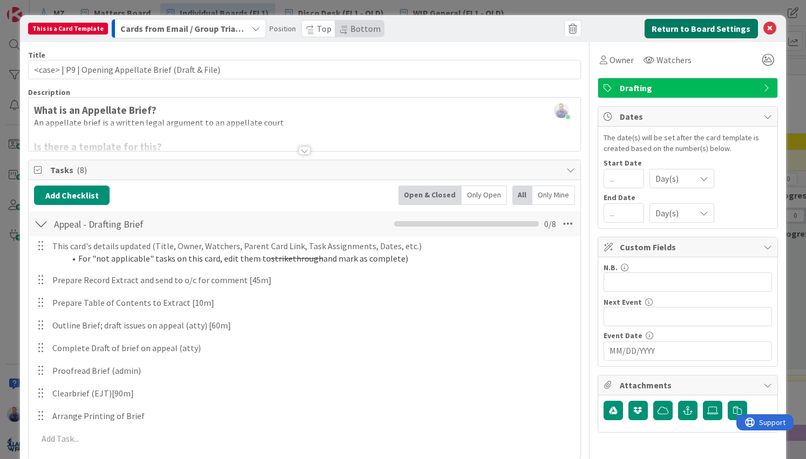
click at [688, 27] on button "Return to Board Settings" at bounding box center [701, 28] width 113 height 19
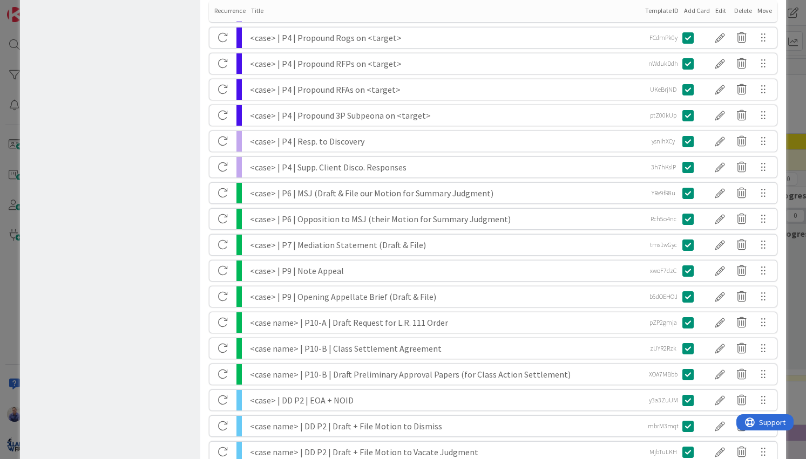
scroll to position [521, 0]
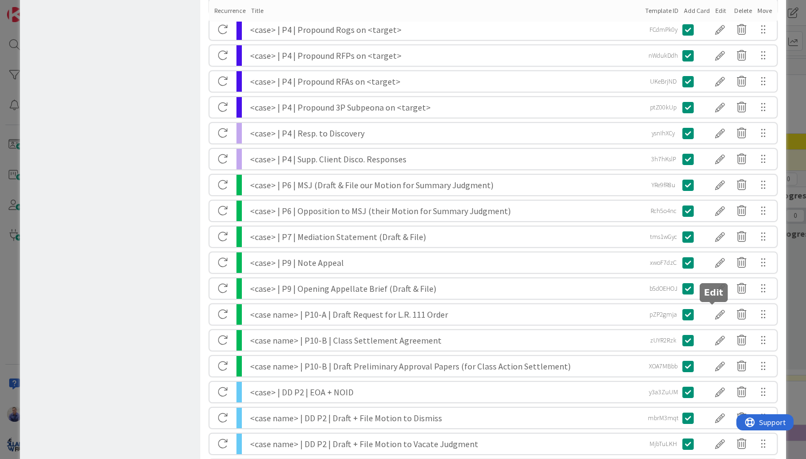
click at [711, 312] on div at bounding box center [720, 315] width 22 height 18
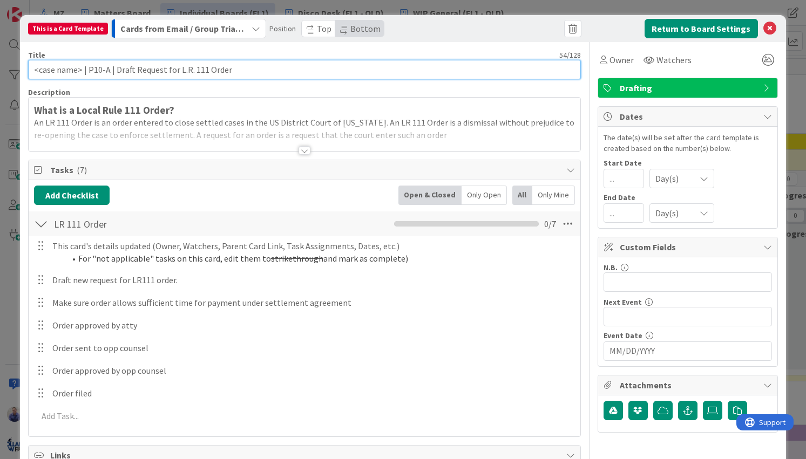
click at [63, 70] on input "<case name> | P10-A | Draft Request for L.R. 111 Order" at bounding box center [304, 69] width 552 height 19
click at [103, 70] on input "<case> | P10-A | Draft Request for L.R. 111 Order" at bounding box center [304, 69] width 552 height 19
click at [218, 74] on input "<case> | P10-A | Request for L.R. 111 Order" at bounding box center [304, 69] width 552 height 19
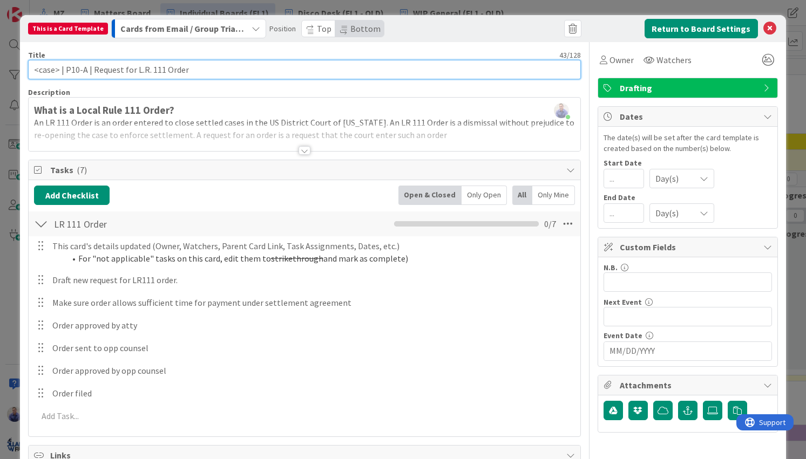
paste input "(Draft & File)"
click at [186, 72] on input "<case> | P10-A | Request for L.R. 111 Order (Draft & File)" at bounding box center [304, 69] width 552 height 19
type input "<case> | P10-A | Request for L.R. 111 Order (Draft & File)"
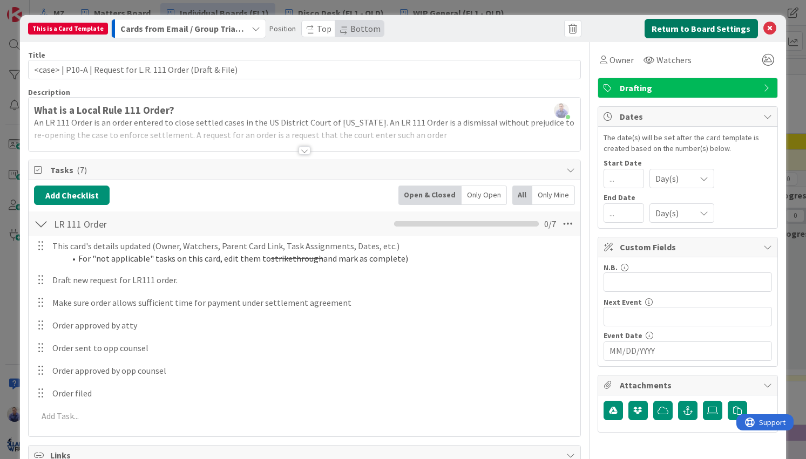
click at [705, 29] on button "Return to Board Settings" at bounding box center [701, 28] width 113 height 19
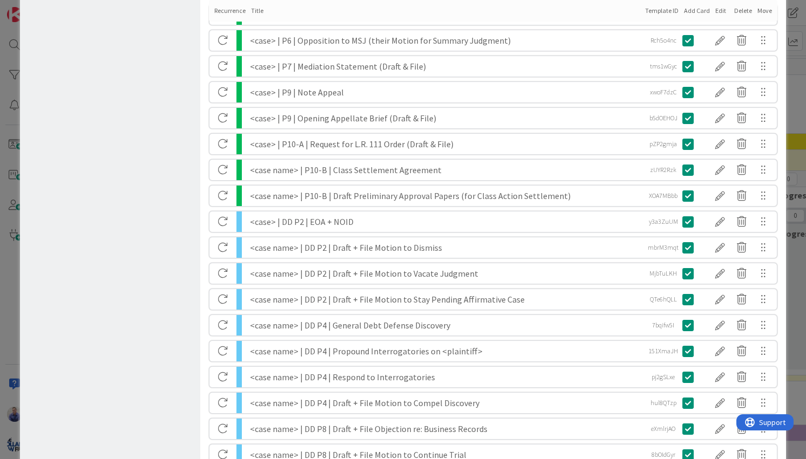
scroll to position [748, 0]
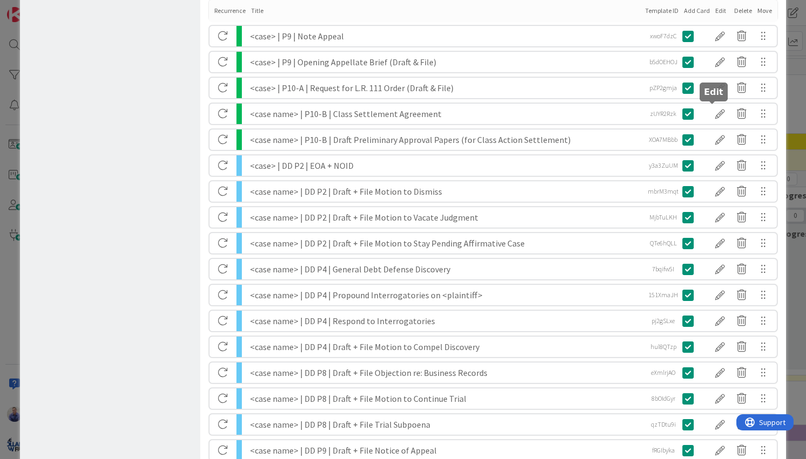
click at [709, 112] on div at bounding box center [720, 114] width 22 height 18
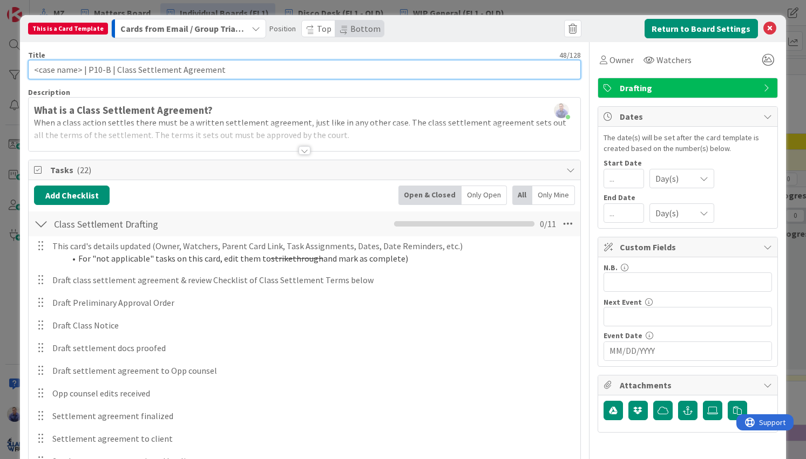
click at [223, 69] on input "<case name> | P10-B | Class Settlement Agreement" at bounding box center [304, 69] width 552 height 19
paste input "(Draft & File)"
click at [217, 70] on input "<case name> | P10-B | Class Settlement Agreement (Draft & File)" at bounding box center [304, 69] width 552 height 19
click at [80, 72] on input "<case name> | P10-B | Class Settlement Agreement (Draft & File)" at bounding box center [304, 69] width 552 height 19
click at [71, 71] on input "<case name> | P10-B | Class Settlement Agreement (Draft & File)" at bounding box center [304, 69] width 552 height 19
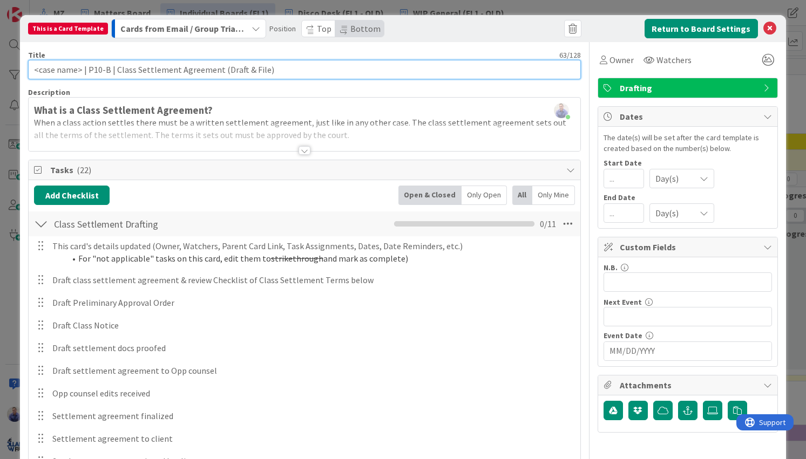
click at [71, 71] on input "<case name> | P10-B | Class Settlement Agreement (Draft & File)" at bounding box center [304, 69] width 552 height 19
click at [243, 70] on input "<case> | P10-B | Class Settlement Agreement (Draft & File)" at bounding box center [304, 69] width 552 height 19
type input "<case> | P10-B | Class Settlement Agreement (Draft & File)"
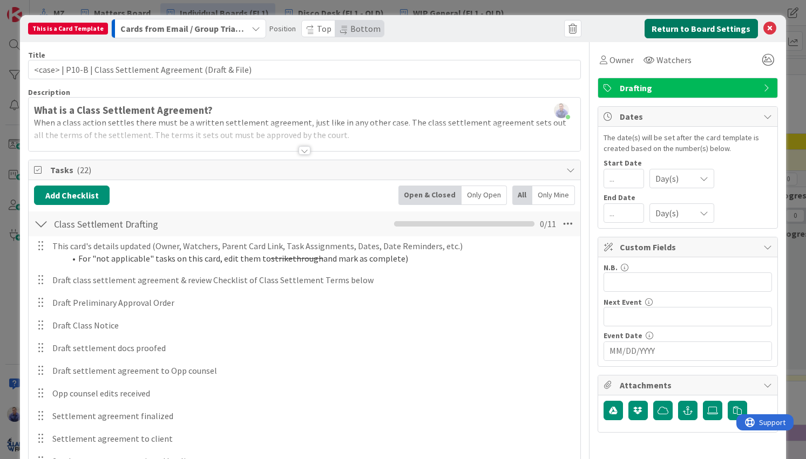
click at [669, 26] on button "Return to Board Settings" at bounding box center [701, 28] width 113 height 19
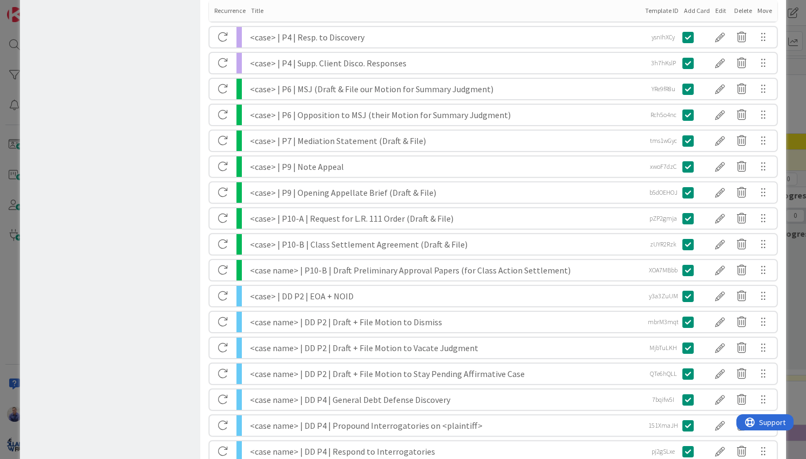
scroll to position [737, 0]
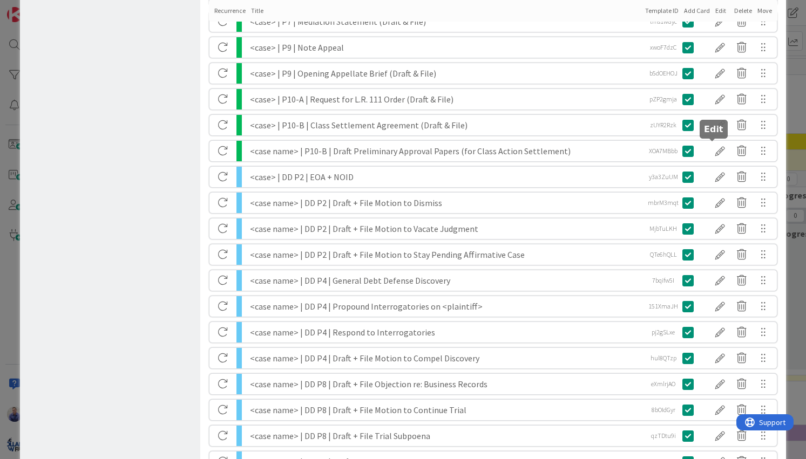
click at [709, 151] on div at bounding box center [720, 151] width 22 height 18
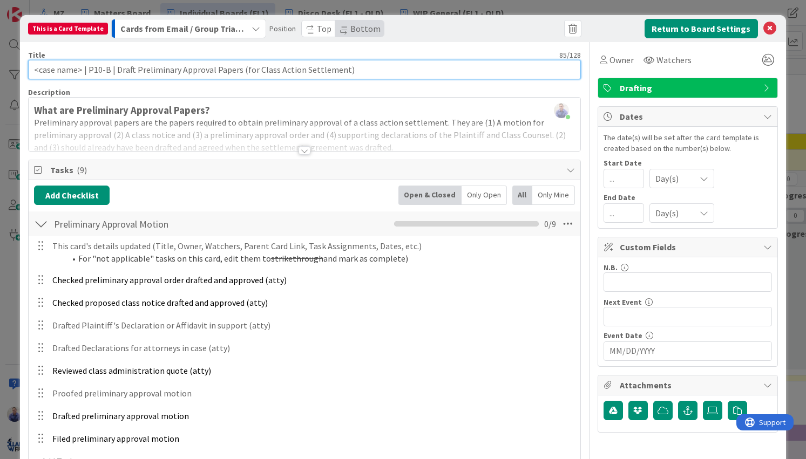
click at [125, 70] on input "<case name> | P10-B | Draft Preliminary Approval Papers (for Class Action Settl…" at bounding box center [304, 69] width 552 height 19
click at [154, 72] on input "<case name> | P10-B | Preliminary Approval Papers (for Class Action Settlement)" at bounding box center [304, 69] width 552 height 19
click at [69, 73] on input "<case name> | P10-B | Prelim. Approval Papers (for Class Action Settlement)" at bounding box center [304, 69] width 552 height 19
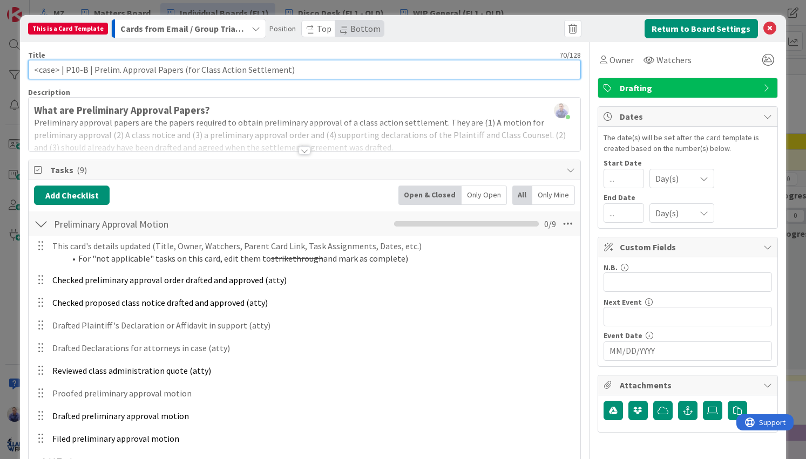
click at [329, 69] on input "<case> | P10-B | Prelim. Approval Papers (for Class Action Settlement)" at bounding box center [304, 69] width 552 height 19
paste input "(Draft & File)"
click at [285, 71] on input "<case> | P10-B | Prelim. Approval Papers (for Class Action Settlement) (Draft &…" at bounding box center [304, 69] width 552 height 19
type input "<case> | P10-B | Prelim. Approval Papers (for Class Action Settlement) (Draft &…"
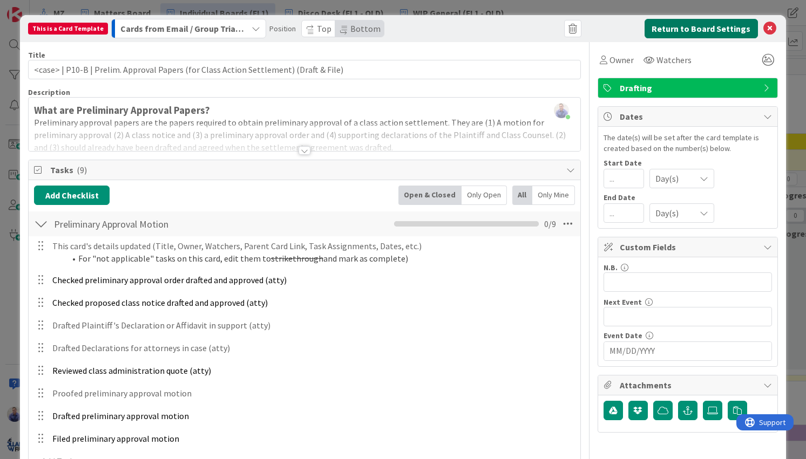
click at [650, 28] on button "Return to Board Settings" at bounding box center [701, 28] width 113 height 19
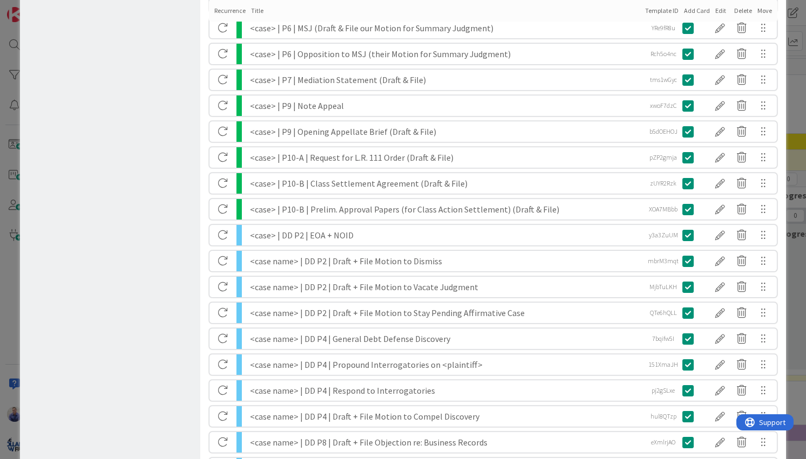
scroll to position [692, 0]
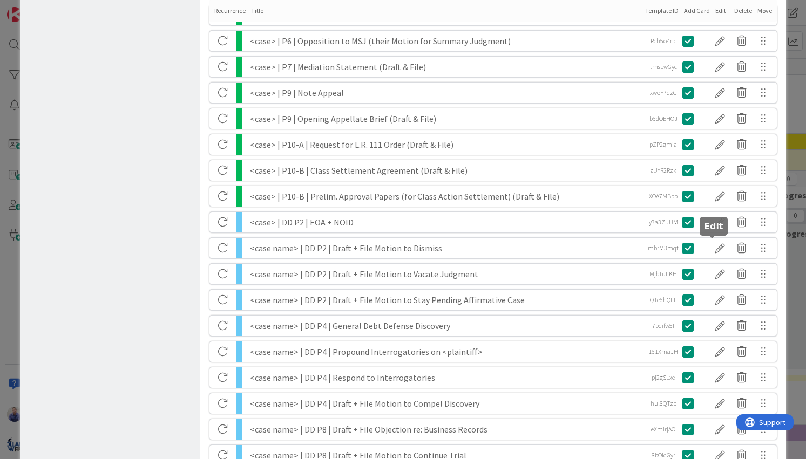
click at [710, 249] on div at bounding box center [720, 248] width 22 height 18
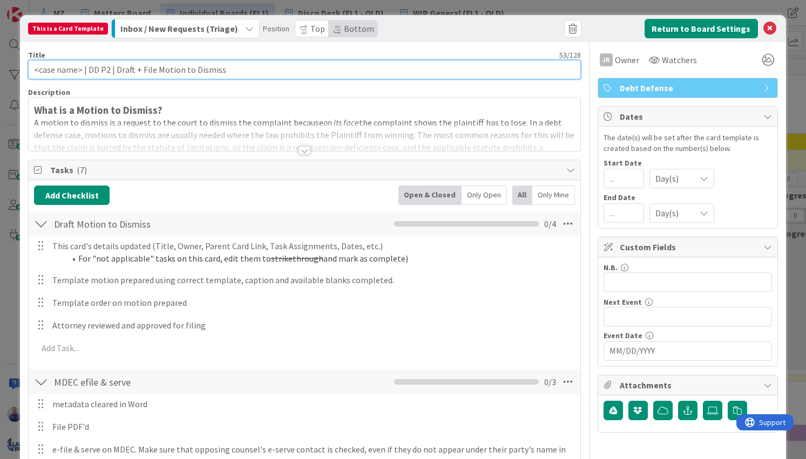
click at [71, 70] on input "<case name> | DD P2 | Draft + File Motion to Dismiss" at bounding box center [304, 69] width 552 height 19
drag, startPoint x: 157, startPoint y: 71, endPoint x: 88, endPoint y: 70, distance: 68.6
click at [91, 69] on input "<case> | DD P2 | Draft + File Motion to Dismiss" at bounding box center [304, 69] width 552 height 19
click at [164, 69] on input "<case> | DD P2 | Mtn. to Dismiss" at bounding box center [304, 69] width 552 height 19
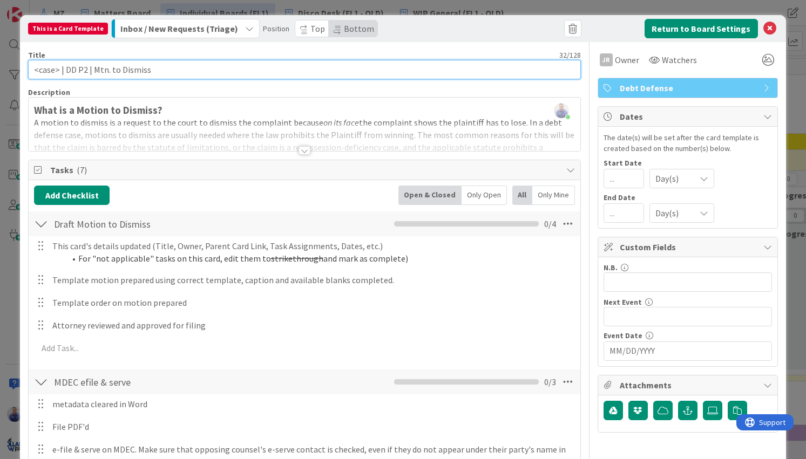
paste input "(Draft & File)"
type input "<case> | DD P2 | Mtn. to Dismiss (Draft & File)"
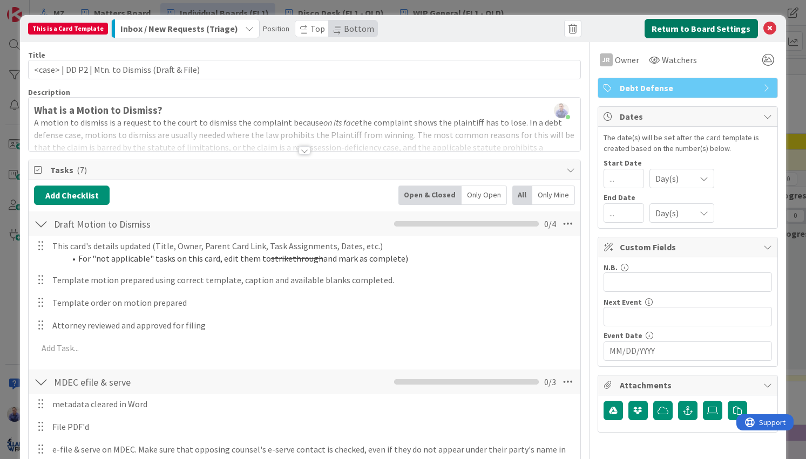
click at [661, 26] on button "Return to Board Settings" at bounding box center [701, 28] width 113 height 19
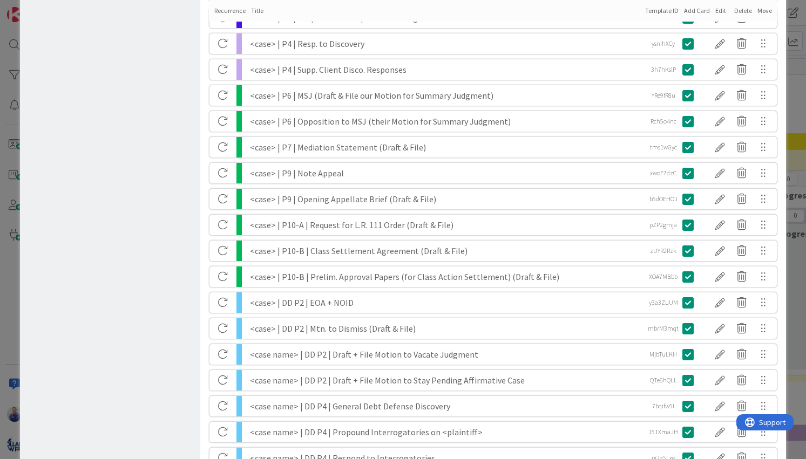
scroll to position [680, 0]
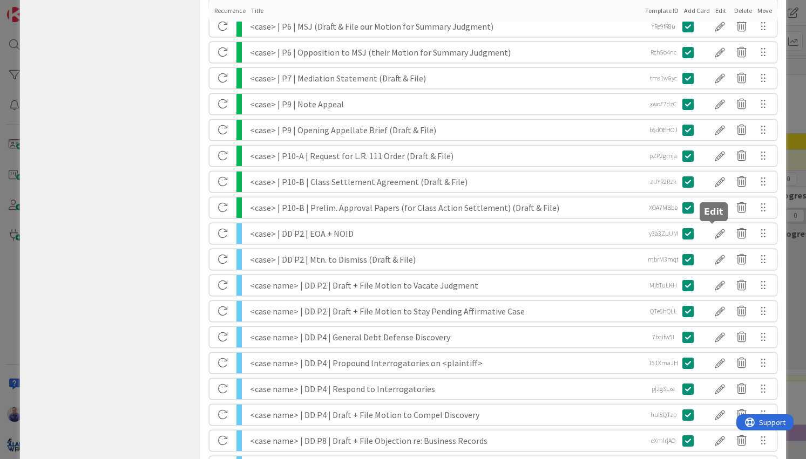
drag, startPoint x: 710, startPoint y: 231, endPoint x: 703, endPoint y: 231, distance: 7.0
click at [710, 231] on div at bounding box center [720, 234] width 22 height 18
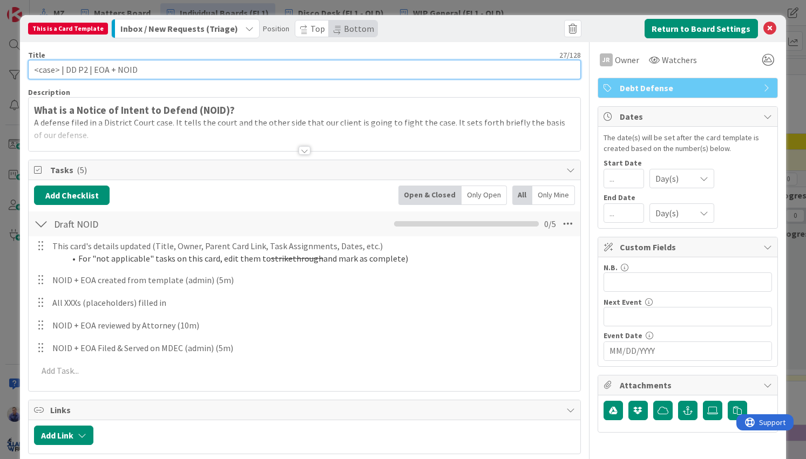
click at [261, 70] on input "<case> | DD P2 | EOA + NOID" at bounding box center [304, 69] width 552 height 19
paste input "(Draft & File)"
type input "<case> | DD P2 | EOA + NOID (Draft & File)"
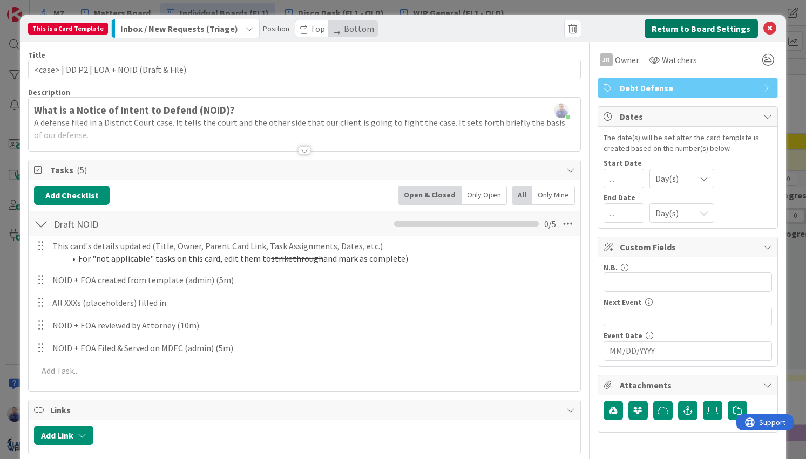
click at [681, 29] on button "Return to Board Settings" at bounding box center [701, 28] width 113 height 19
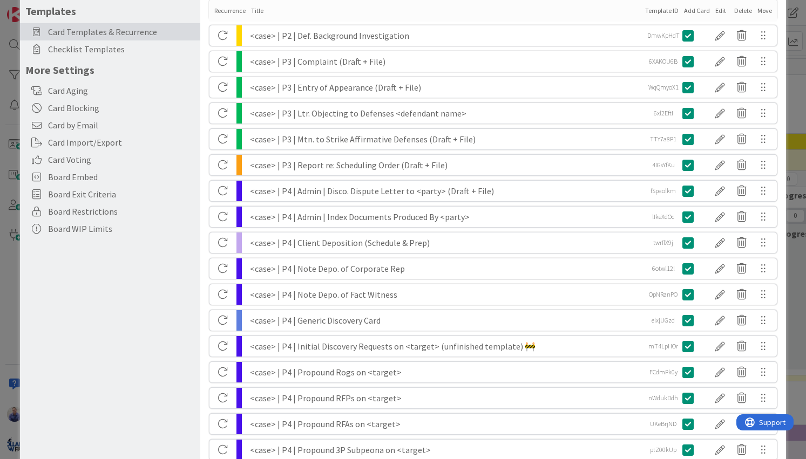
scroll to position [181, 0]
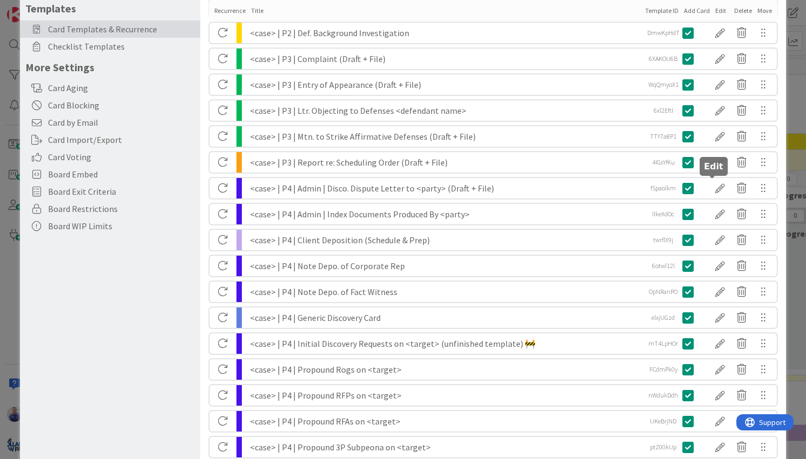
click at [713, 188] on div at bounding box center [720, 188] width 22 height 18
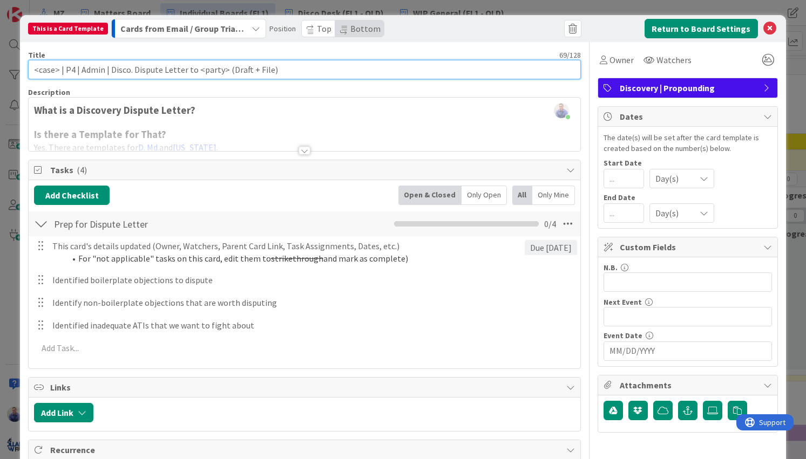
click at [245, 72] on input "<case> | P4 | Admin | Disco. Dispute Letter to <party> (Draft + File)" at bounding box center [304, 69] width 552 height 19
type input "<case> | P4 | Admin | Disco. Dispute Letter to <party> (Draft & File)"
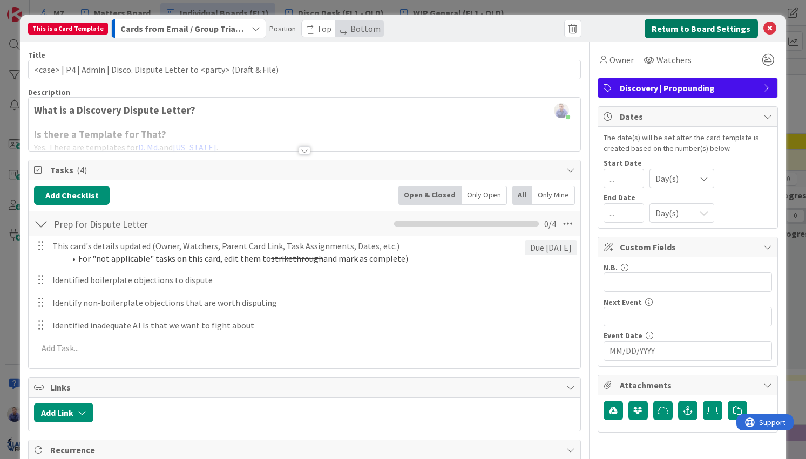
click at [647, 33] on button "Return to Board Settings" at bounding box center [701, 28] width 113 height 19
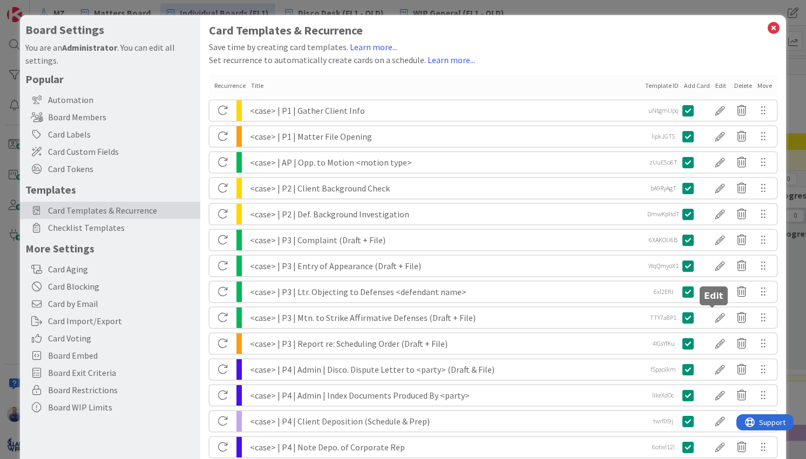
click at [716, 317] on div at bounding box center [720, 318] width 22 height 18
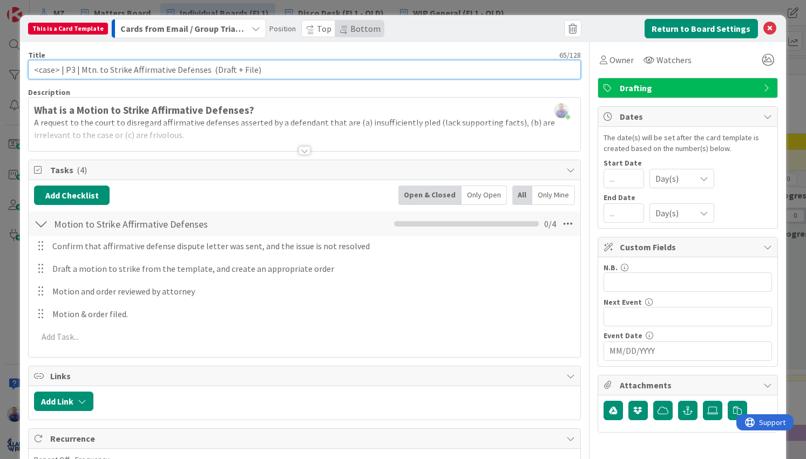
drag, startPoint x: 235, startPoint y: 67, endPoint x: 202, endPoint y: 66, distance: 33.0
click at [202, 66] on input "<case> | P3 | Mtn. to Strike Affirmative Defenses (Draft + File)" at bounding box center [304, 69] width 552 height 19
paste input "(Draft &"
type input "<case> | P3 | Mtn. to Strike Affirmative Defenses (Draft & File)"
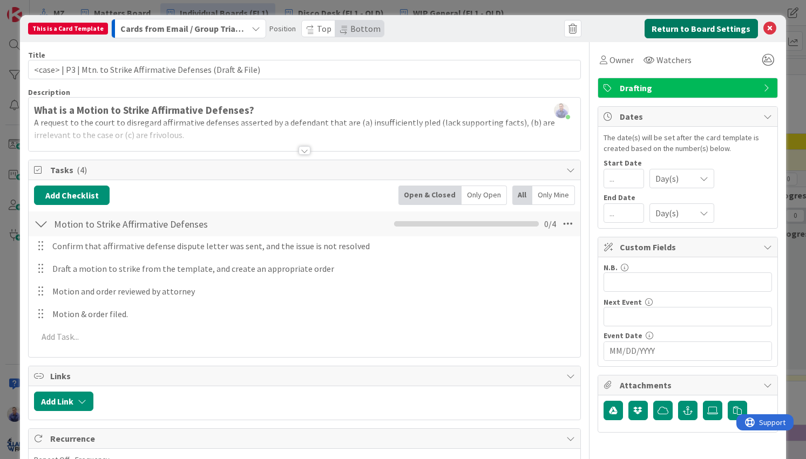
click at [663, 29] on button "Return to Board Settings" at bounding box center [701, 28] width 113 height 19
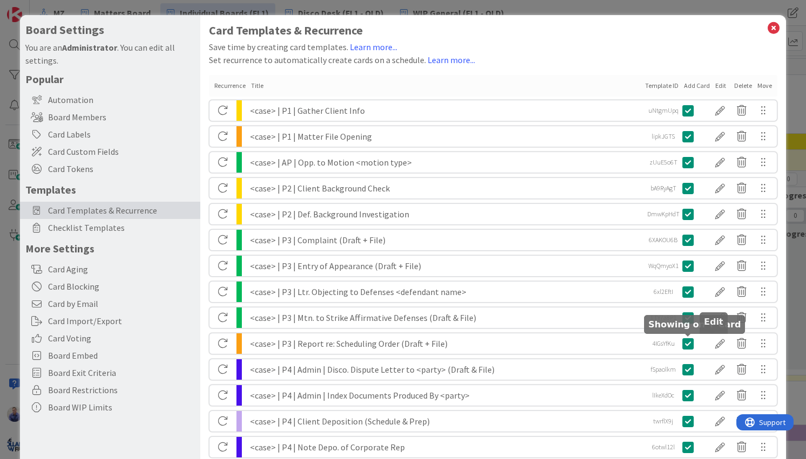
click at [712, 348] on div at bounding box center [720, 344] width 22 height 18
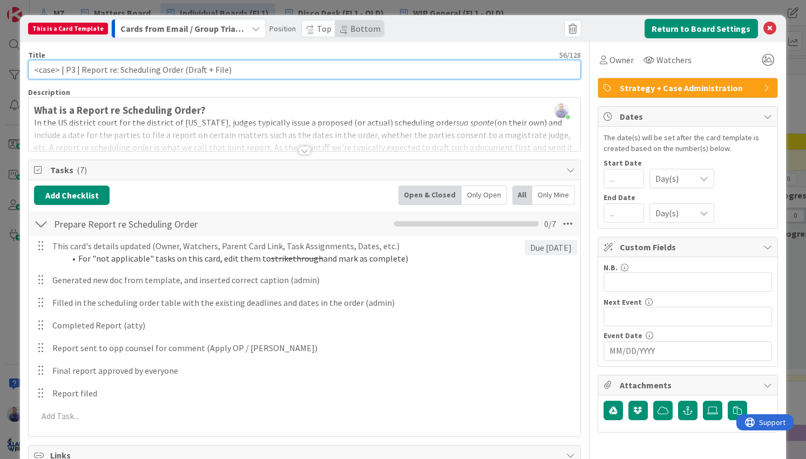
drag, startPoint x: 235, startPoint y: 71, endPoint x: 179, endPoint y: 70, distance: 56.7
click at [179, 70] on input "<case> | P3 | Report re: Scheduling Order (Draft + File)" at bounding box center [304, 69] width 552 height 19
paste input "&"
type input "<case> | P3 | Report re: Scheduling Order (Draft & File)"
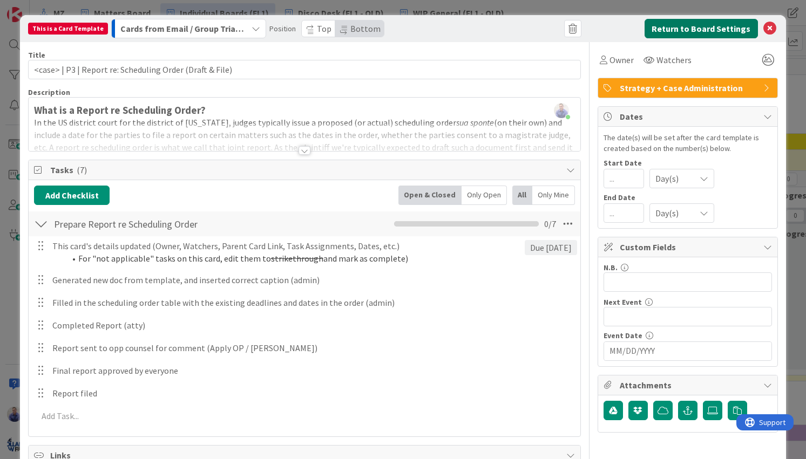
click at [655, 28] on button "Return to Board Settings" at bounding box center [701, 28] width 113 height 19
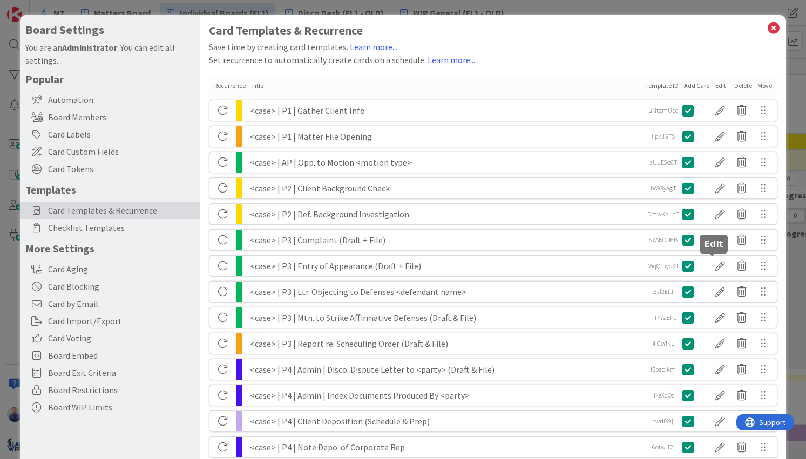
click at [714, 264] on div at bounding box center [720, 266] width 22 height 18
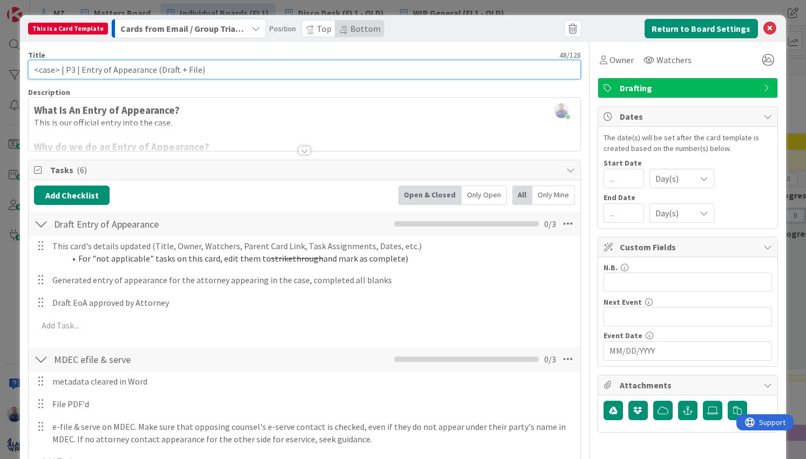
drag, startPoint x: 162, startPoint y: 72, endPoint x: 151, endPoint y: 72, distance: 10.8
click at [151, 72] on input "<case> | P3 | Entry of Appearance (Draft + File)" at bounding box center [304, 69] width 552 height 19
paste input "&"
type input "<case> | P3 | Entry of Appearance (Draft & File)"
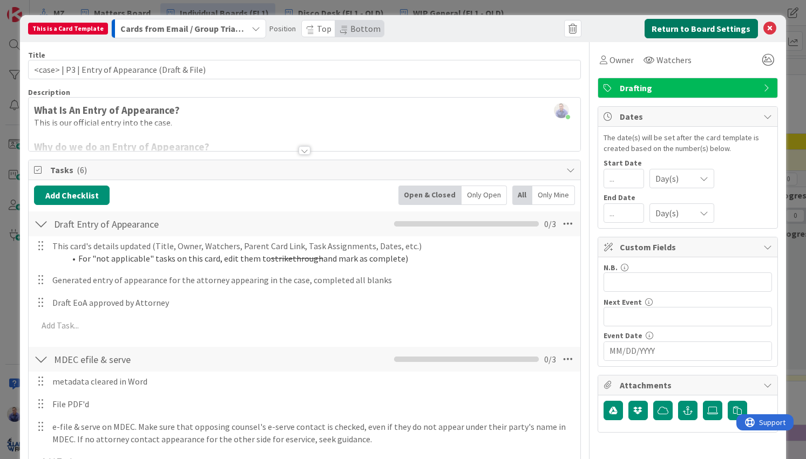
click at [709, 30] on button "Return to Board Settings" at bounding box center [701, 28] width 113 height 19
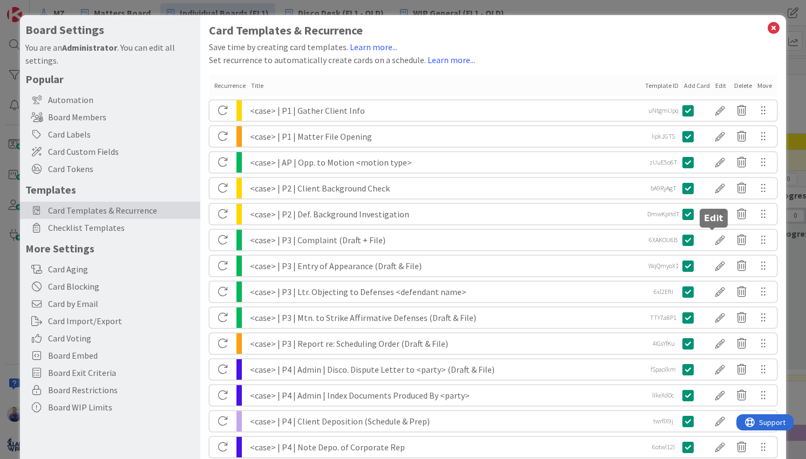
click at [714, 239] on div at bounding box center [720, 240] width 22 height 18
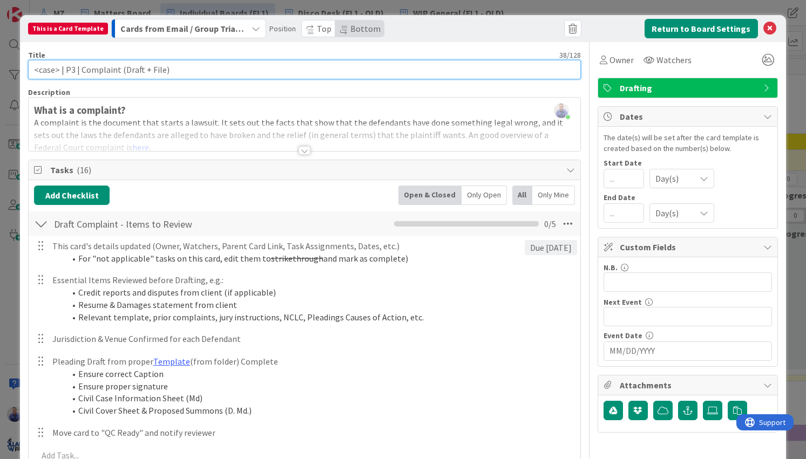
drag, startPoint x: 134, startPoint y: 70, endPoint x: 116, endPoint y: 70, distance: 17.8
click at [116, 70] on input "<case> | P3 | Complaint (Draft + File)" at bounding box center [304, 69] width 552 height 19
paste input "&"
type input "<case> | P3 | Complaint (Draft & File)"
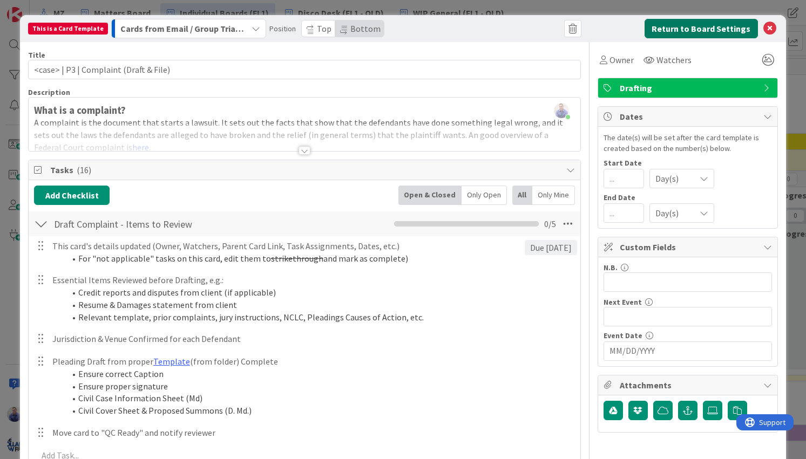
click at [701, 31] on button "Return to Board Settings" at bounding box center [701, 28] width 113 height 19
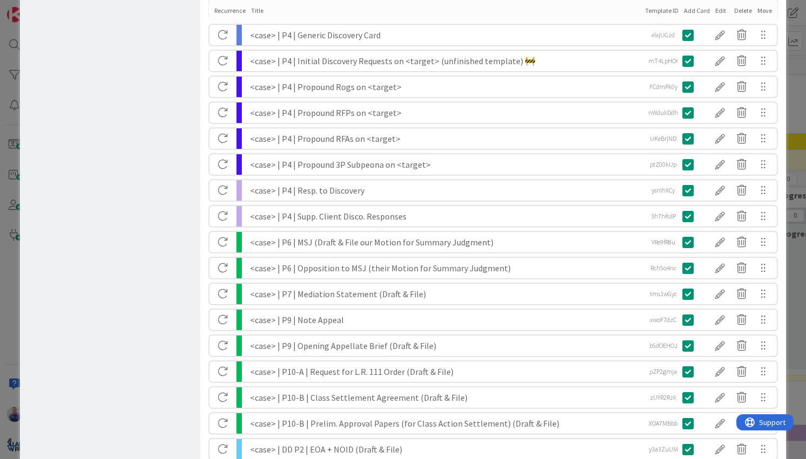
scroll to position [465, 0]
click at [353, 243] on div "<case> | P6 | MSJ (Draft & File our Motion for Summary Judgment)" at bounding box center [445, 242] width 391 height 21
drag, startPoint x: 356, startPoint y: 243, endPoint x: 316, endPoint y: 241, distance: 40.0
click at [316, 241] on div "<case> | P6 | MSJ (Draft & File our Motion for Summary Judgment)" at bounding box center [445, 242] width 391 height 21
click at [709, 241] on div at bounding box center [720, 242] width 22 height 18
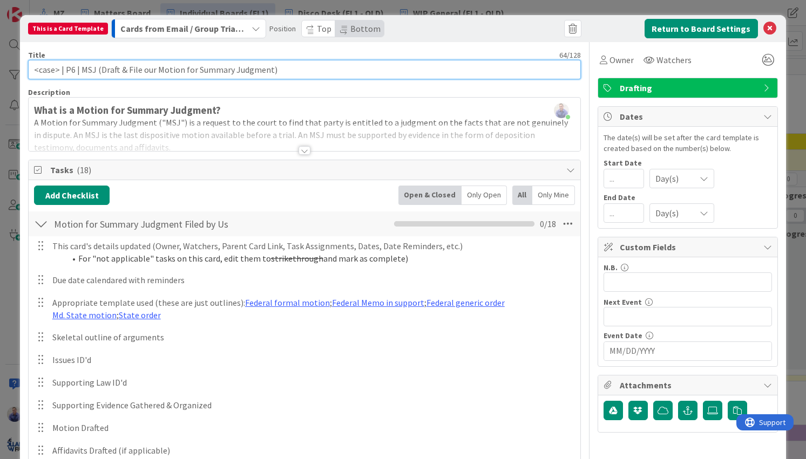
drag, startPoint x: 133, startPoint y: 71, endPoint x: 100, endPoint y: 73, distance: 33.0
click at [100, 73] on input "<case> | P6 | MSJ (Draft & File our Motion for Summary Judgment)" at bounding box center [304, 69] width 552 height 19
click at [286, 69] on input "<case> | P6 | MSJ (our Motion for Summary Judgment)" at bounding box center [304, 69] width 552 height 19
paste input "(Draft & File)"
type input "<case> | P6 | MSJ (our Motion for Summary Judgment) (Draft & File)"
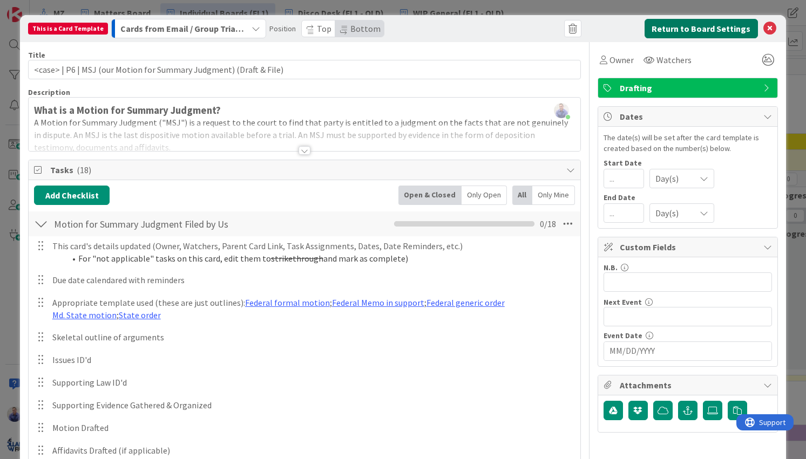
click at [716, 26] on button "Return to Board Settings" at bounding box center [701, 28] width 113 height 19
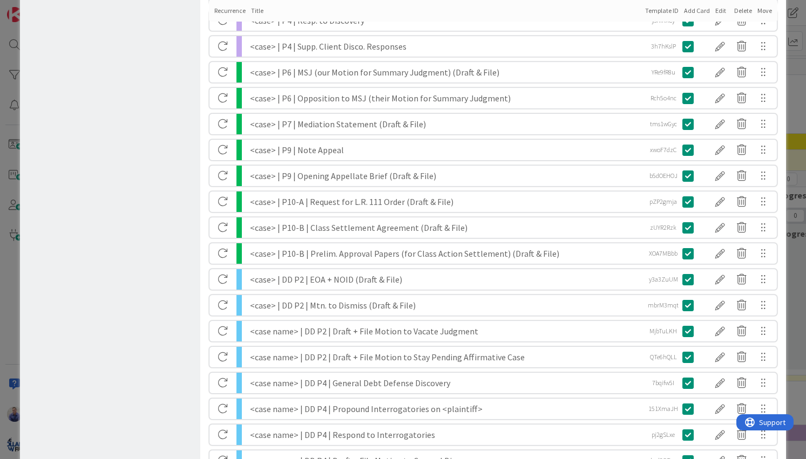
scroll to position [635, 0]
click at [712, 330] on div at bounding box center [720, 331] width 22 height 18
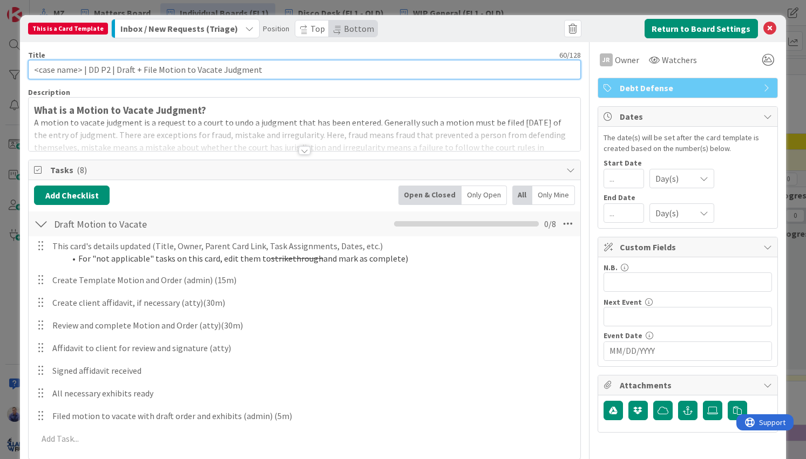
click at [65, 74] on input "<case name> | DD P2 | Draft + File Motion to Vacate Judgment" at bounding box center [304, 69] width 552 height 19
drag, startPoint x: 91, startPoint y: 72, endPoint x: 154, endPoint y: 71, distance: 63.2
click at [155, 70] on input "<case> | DD P2 | Draft + File Motion to Vacate Judgment" at bounding box center [304, 69] width 552 height 19
click at [252, 69] on input "<case> | DD P2 | Mtn. to Vacate Judgment" at bounding box center [304, 69] width 552 height 19
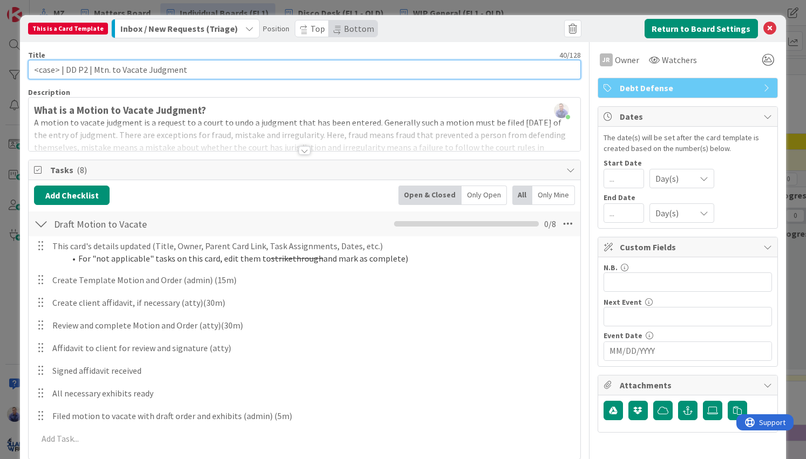
paste input "(Draft & File)"
type input "<case> | DD P2 | Mtn. to Vacate Judgment (Draft & File)"
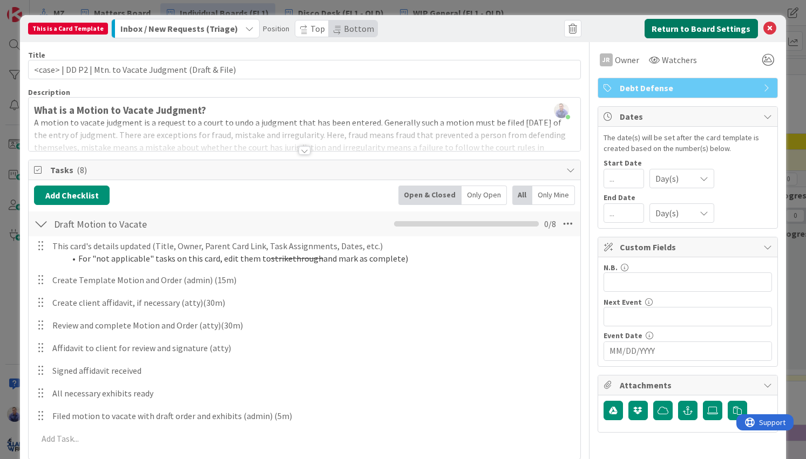
click at [682, 23] on button "Return to Board Settings" at bounding box center [701, 28] width 113 height 19
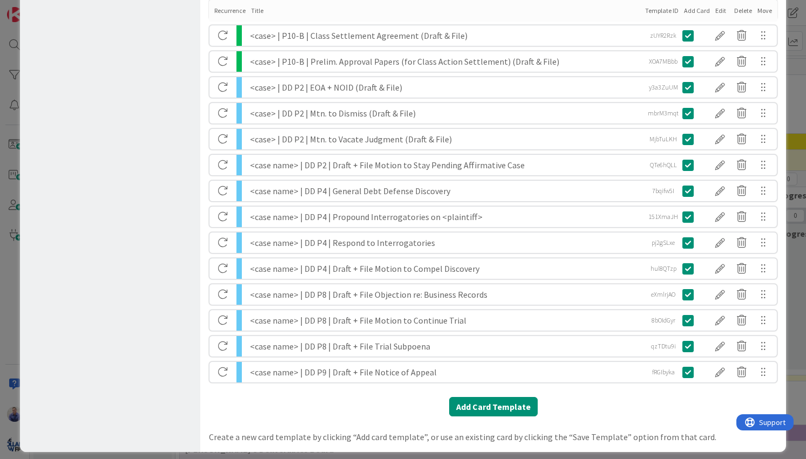
scroll to position [835, 0]
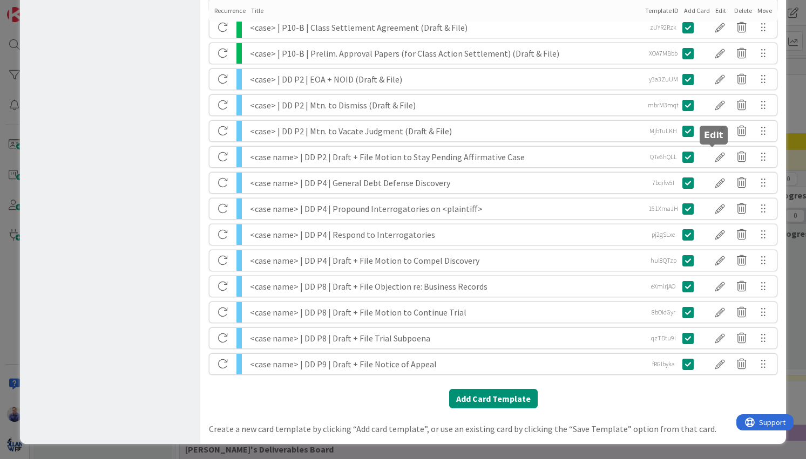
drag, startPoint x: 714, startPoint y: 156, endPoint x: 716, endPoint y: 165, distance: 9.3
click at [714, 157] on div at bounding box center [720, 157] width 22 height 18
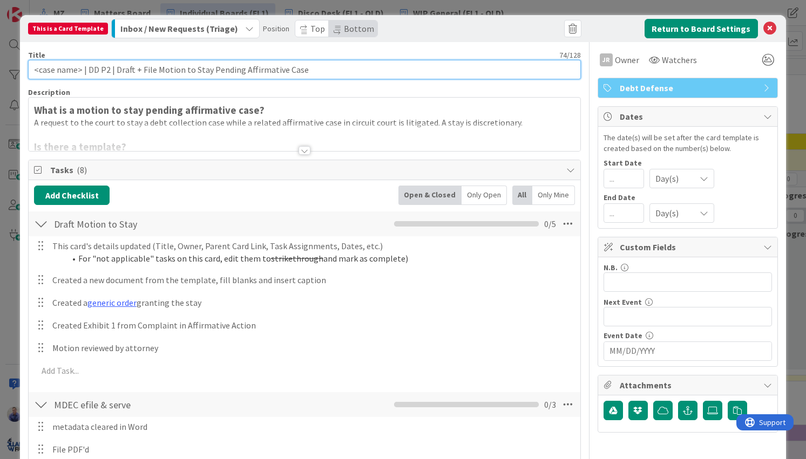
click at [67, 71] on input "<case name> | DD P2 | Draft + File Motion to Stay Pending Affirmative Case" at bounding box center [304, 69] width 552 height 19
drag, startPoint x: 157, startPoint y: 71, endPoint x: 90, endPoint y: 71, distance: 67.5
click at [92, 69] on input "<case> | DD P2 | Draft + File Motion to Stay Pending Affirmative Case" at bounding box center [304, 69] width 552 height 19
click at [301, 69] on input "<case> | DD P2 | Mtn. to Stay Pending Affirmative Case" at bounding box center [304, 69] width 552 height 19
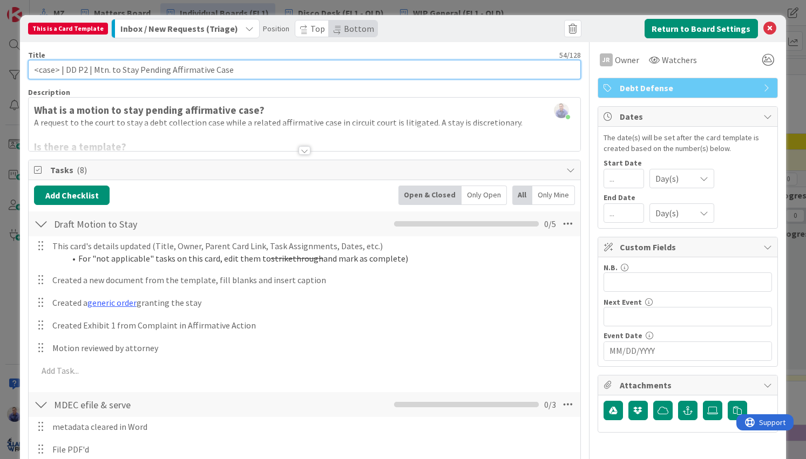
paste input "(Draft & File)"
type input "<case> | DD P2 | Mtn. to Stay Pending Affirmative Case (Draft & File)"
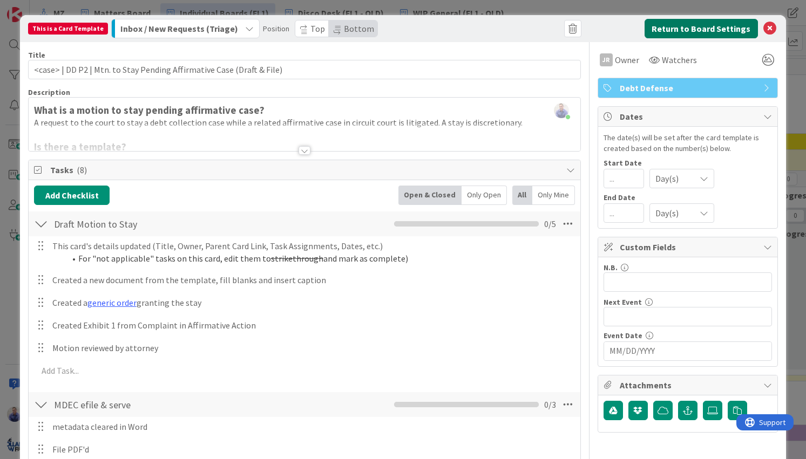
click at [668, 29] on button "Return to Board Settings" at bounding box center [701, 28] width 113 height 19
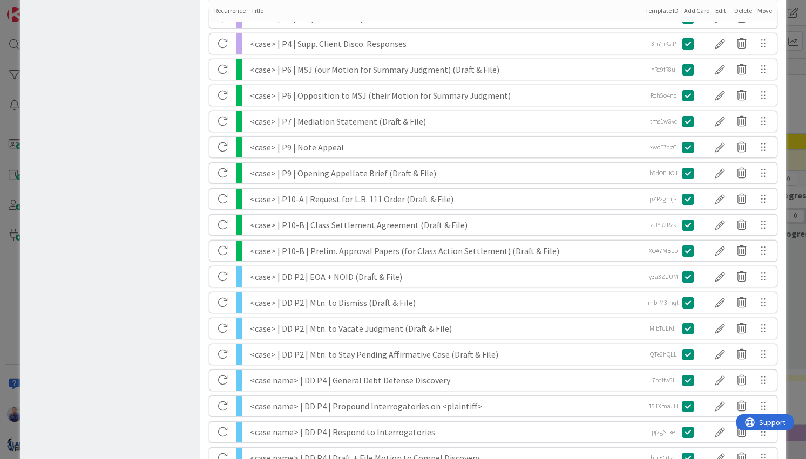
scroll to position [658, 0]
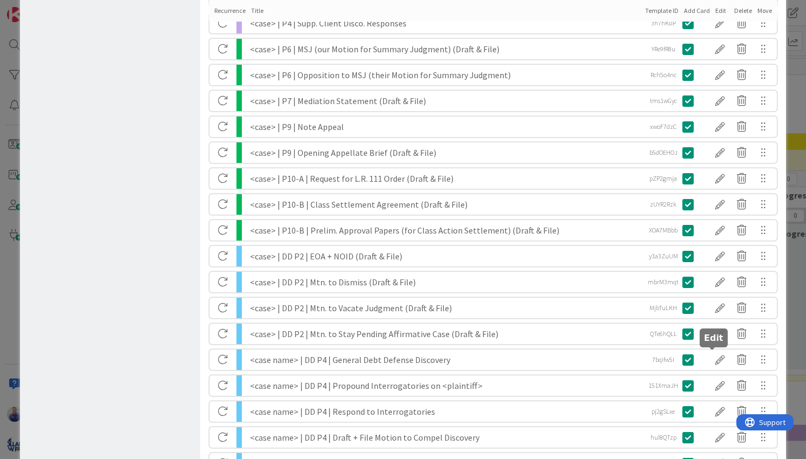
click at [713, 357] on div at bounding box center [720, 360] width 22 height 18
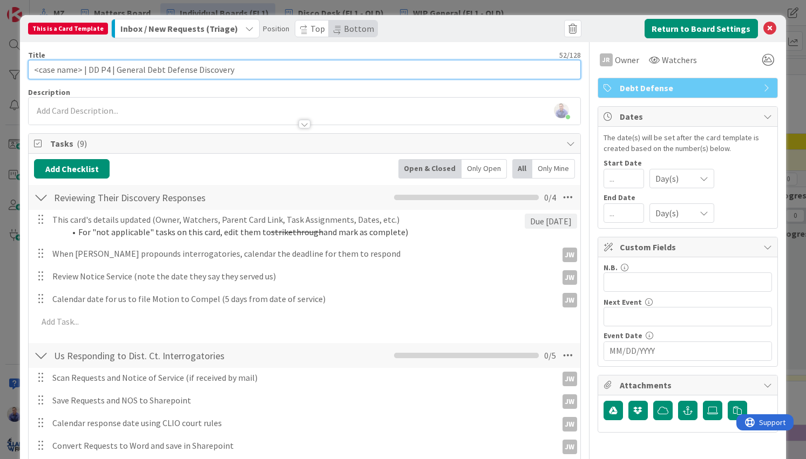
click at [69, 71] on input "<case name> | DD P4 | General Debt Defense Discovery" at bounding box center [304, 69] width 552 height 19
drag, startPoint x: 168, startPoint y: 72, endPoint x: 124, endPoint y: 69, distance: 44.9
click at [124, 69] on input "<case> | DD P4 | General Debt Defense Discovery" at bounding box center [304, 69] width 552 height 19
type input "<case> | DD P4 | General DD Discovery"
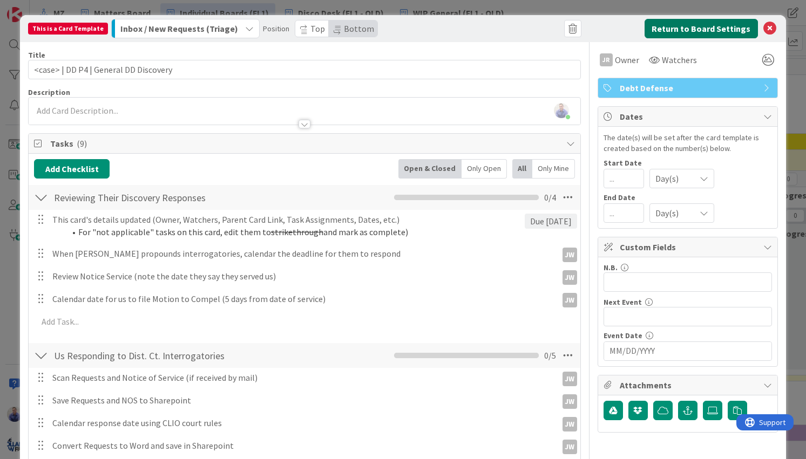
click at [661, 29] on button "Return to Board Settings" at bounding box center [701, 28] width 113 height 19
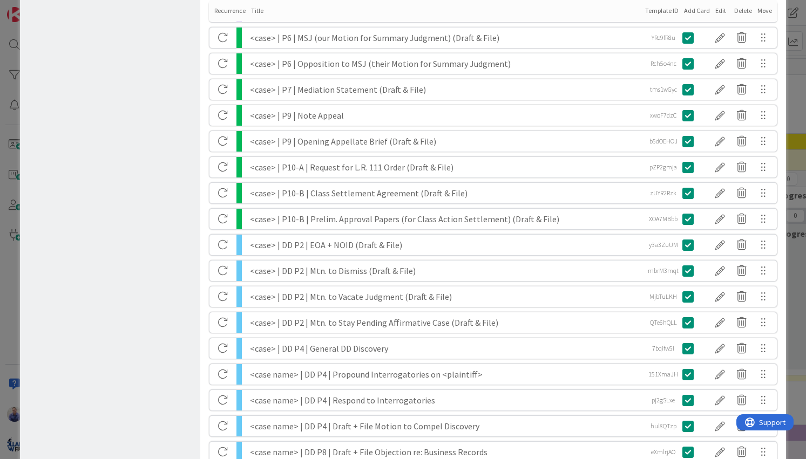
scroll to position [771, 0]
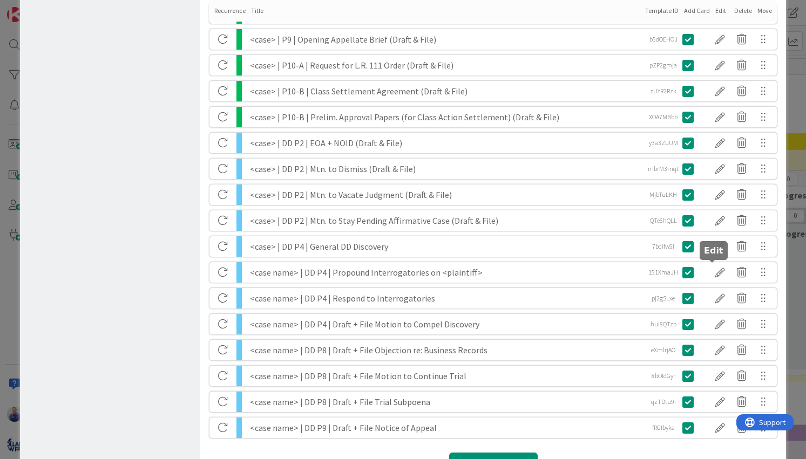
click at [715, 271] on div at bounding box center [720, 272] width 22 height 18
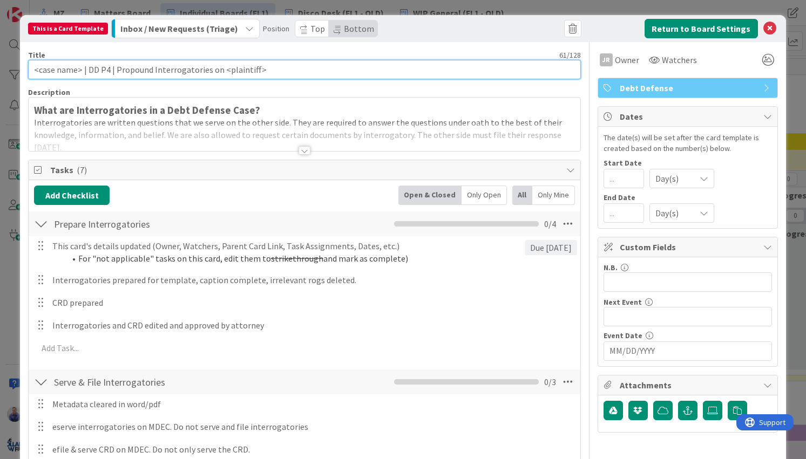
click at [70, 70] on input "<case name> | DD P4 | Propound Interrogatories on <plaintiff>" at bounding box center [304, 69] width 552 height 19
drag, startPoint x: 182, startPoint y: 70, endPoint x: 92, endPoint y: 69, distance: 90.2
click at [92, 69] on input "<case> | DD P4 | Propound Interrogatories on <plaintiff>" at bounding box center [304, 69] width 552 height 19
click at [214, 71] on input "<case> | DD P4 | Rogs on <plaintiff>" at bounding box center [304, 69] width 552 height 19
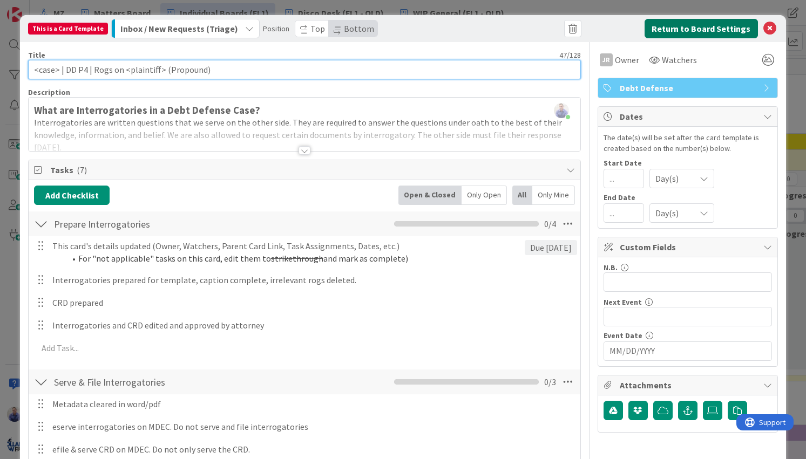
type input "<case> | DD P4 | Rogs on <plaintiff> (Propound)"
click at [651, 31] on button "Return to Board Settings" at bounding box center [701, 28] width 113 height 19
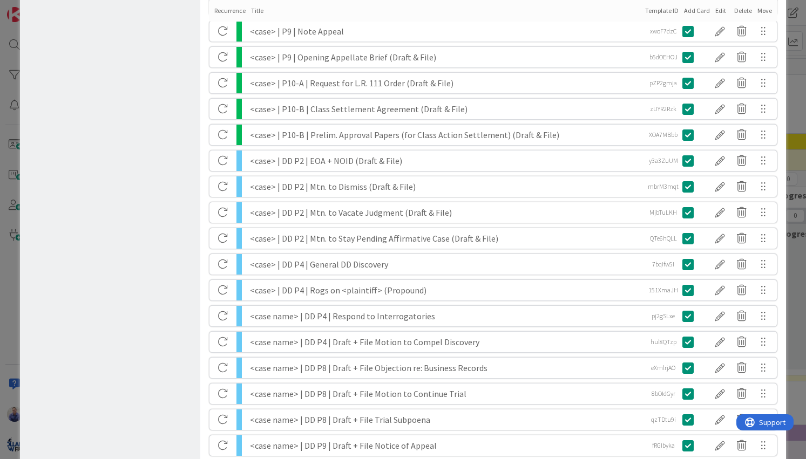
scroll to position [835, 0]
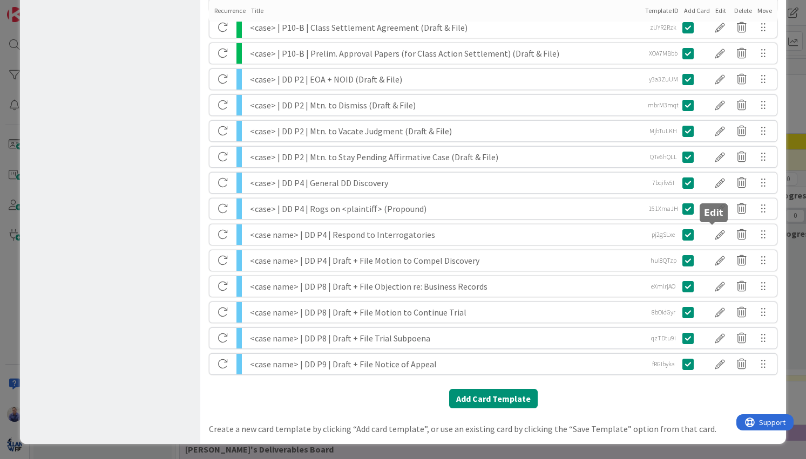
click at [709, 237] on div at bounding box center [720, 235] width 22 height 18
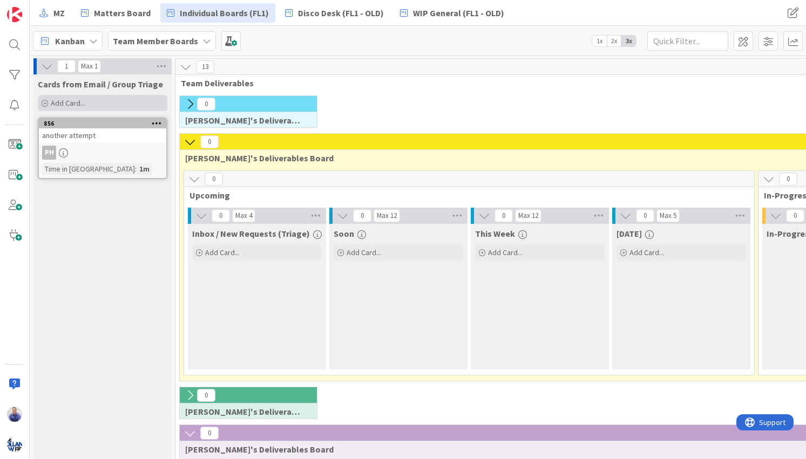
click at [101, 106] on div "Add Card..." at bounding box center [103, 103] width 130 height 16
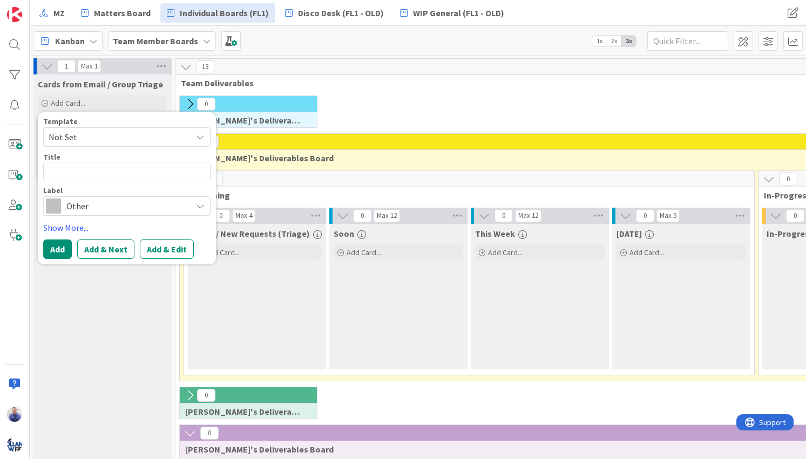
click at [200, 141] on icon at bounding box center [200, 137] width 9 height 9
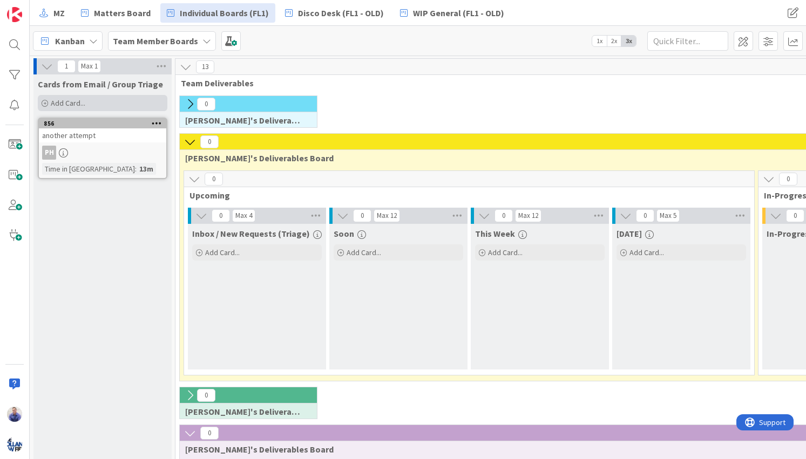
click at [94, 103] on div "Add Card..." at bounding box center [103, 103] width 130 height 16
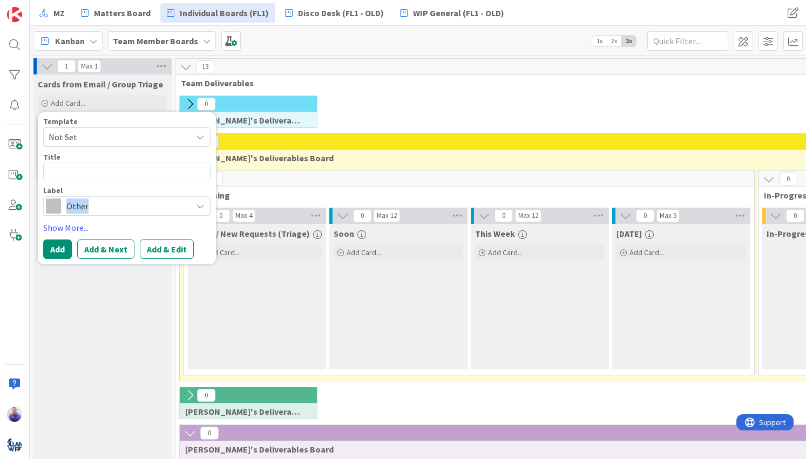
click at [153, 205] on span "Other" at bounding box center [126, 206] width 120 height 15
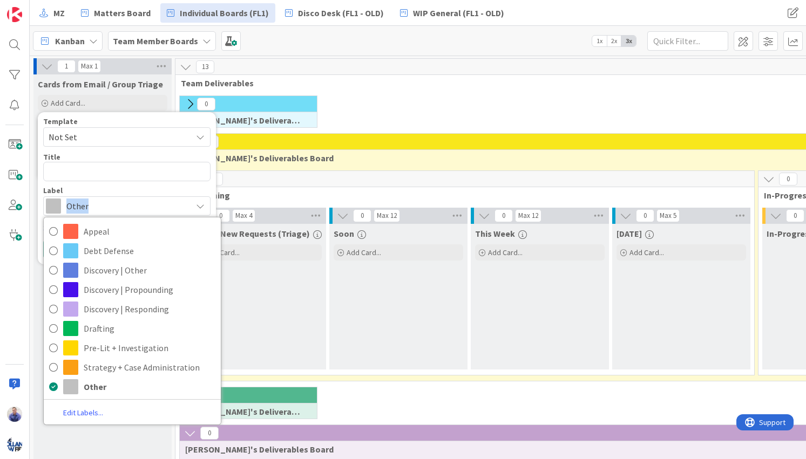
click at [154, 205] on span "Other" at bounding box center [126, 206] width 120 height 15
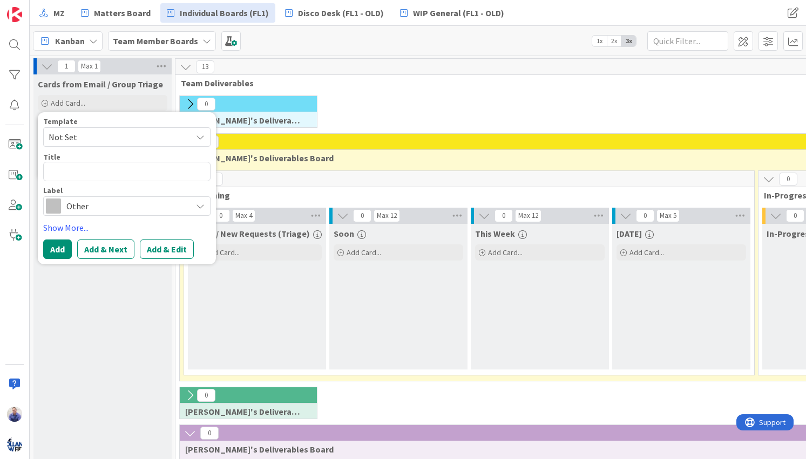
click at [166, 143] on span "Not Set" at bounding box center [116, 137] width 135 height 14
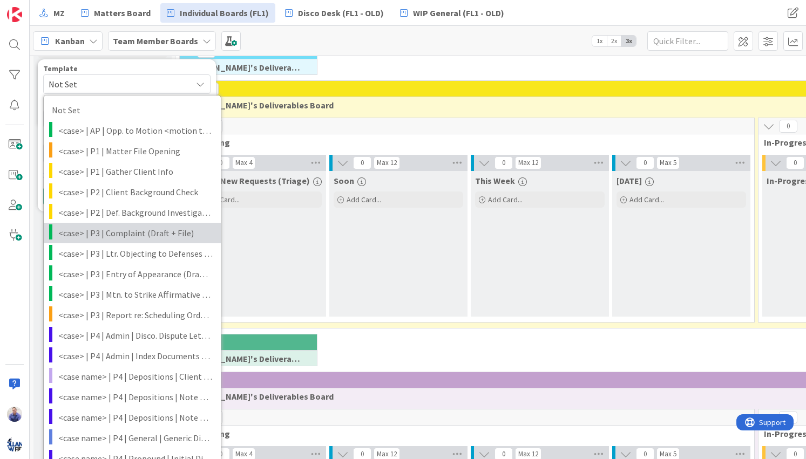
scroll to position [57, 0]
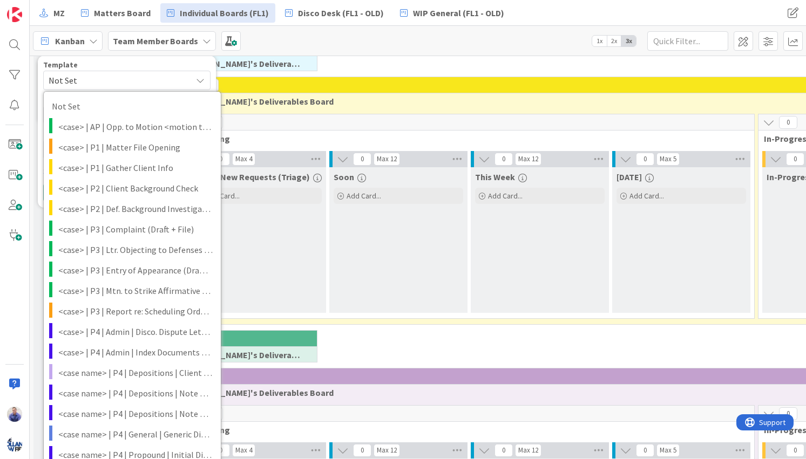
click at [368, 63] on div "0 [PERSON_NAME]'s Deliverables Board" at bounding box center [761, 58] width 1166 height 38
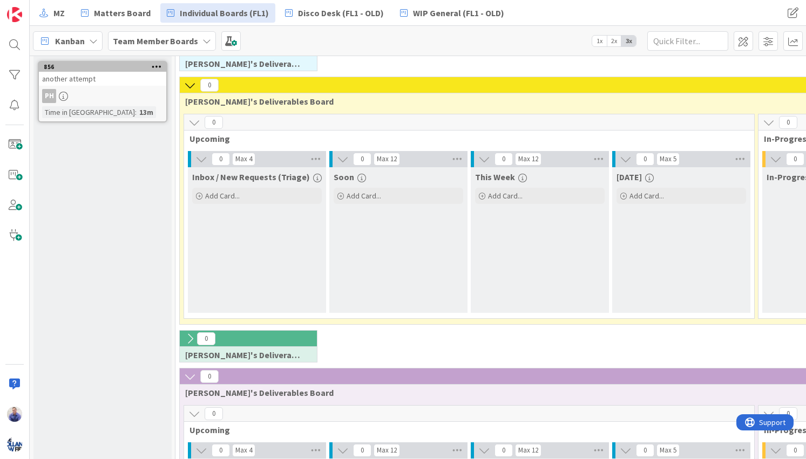
click at [192, 337] on icon at bounding box center [190, 339] width 12 height 12
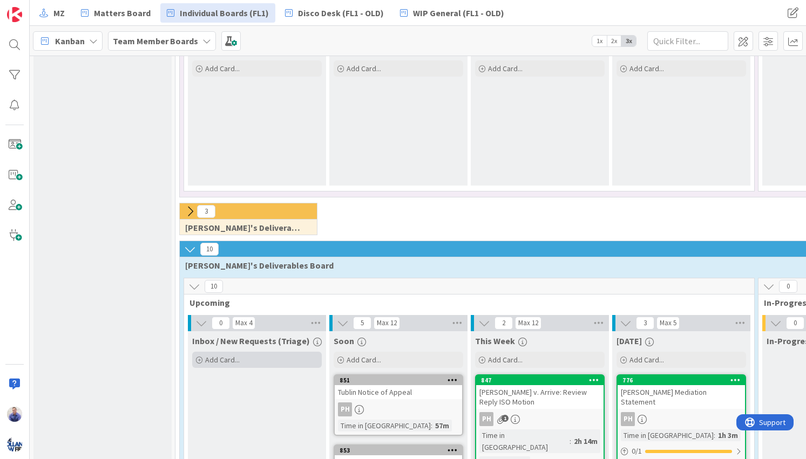
scroll to position [748, 0]
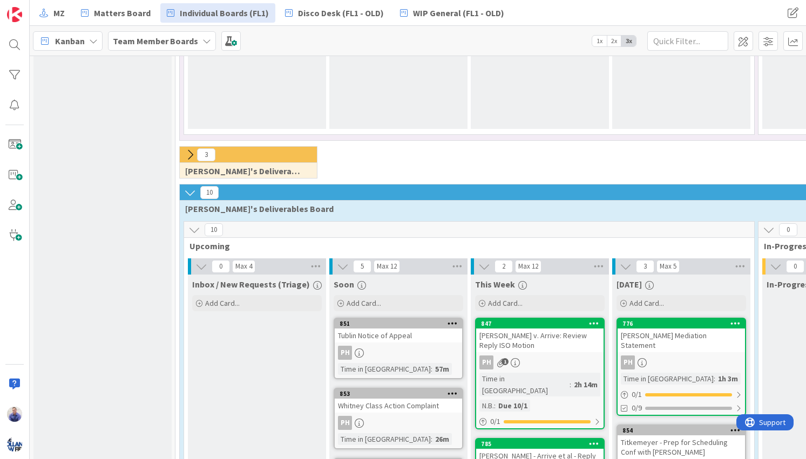
click at [193, 159] on icon at bounding box center [190, 155] width 12 height 12
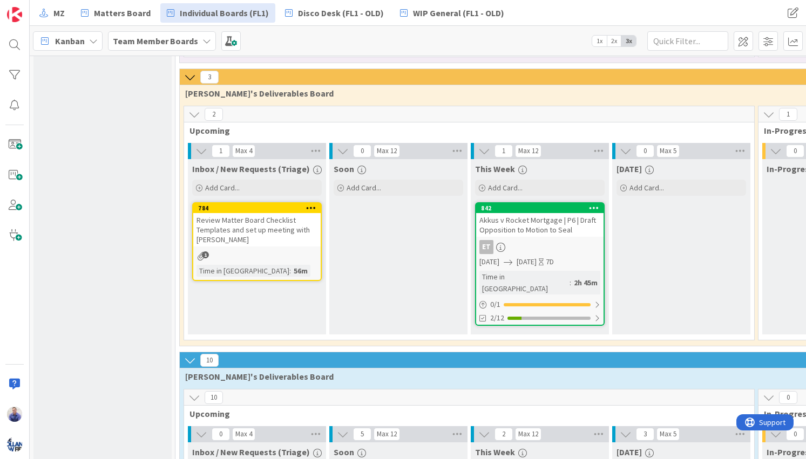
scroll to position [828, 0]
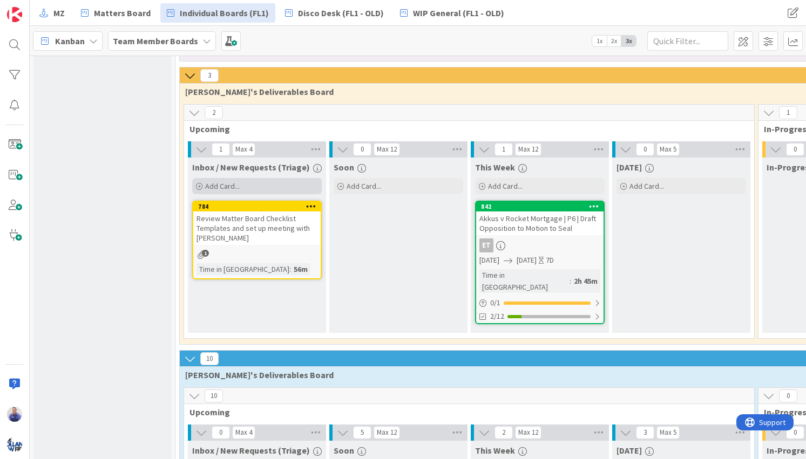
click at [276, 187] on div "Add Card..." at bounding box center [257, 186] width 130 height 16
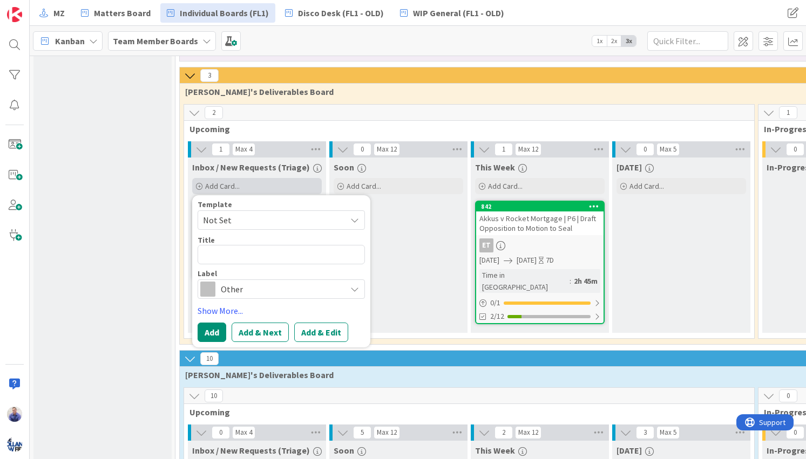
type textarea "x"
type textarea "M"
type textarea "x"
type textarea "Mi"
type textarea "x"
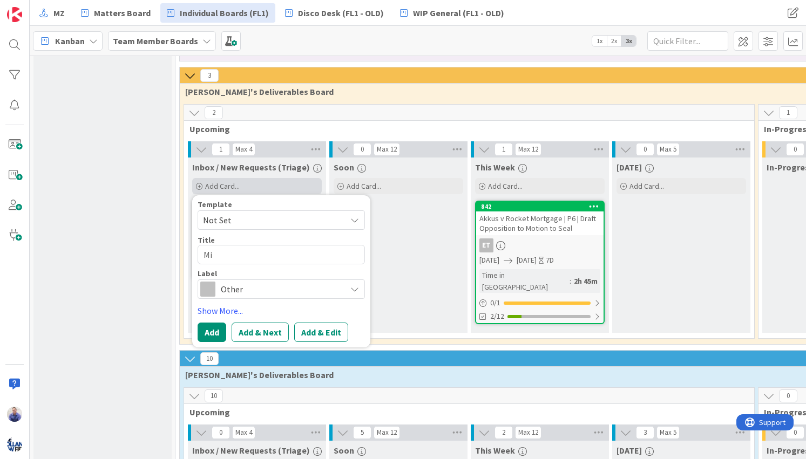
type textarea "Mig"
type textarea "x"
type textarea "Migr"
type textarea "x"
type textarea "Migra"
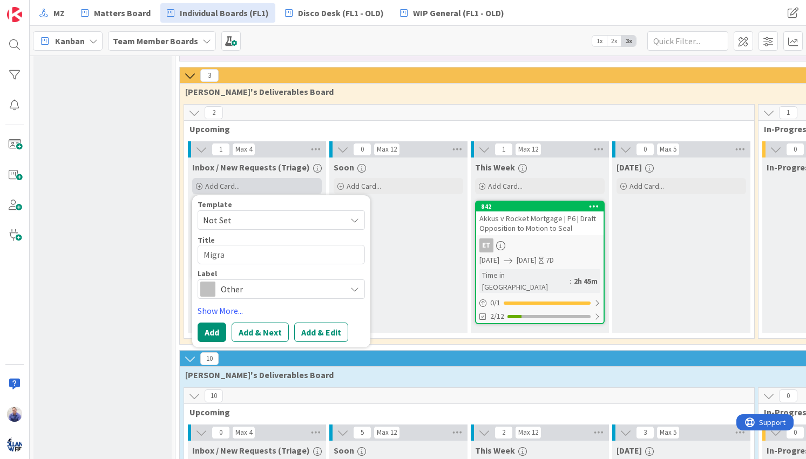
type textarea "x"
type textarea "Migrat"
type textarea "x"
type textarea "Migrate"
type textarea "x"
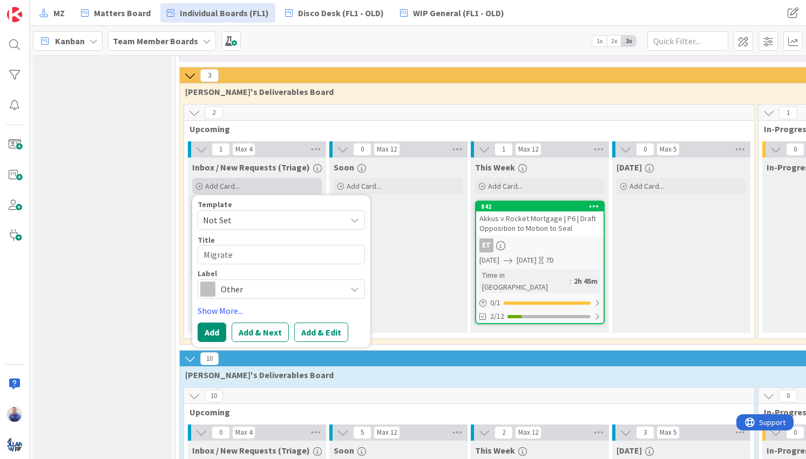
type textarea "Migrate"
type textarea "x"
type textarea "Migrate C"
type textarea "x"
type textarea "Migrate Ca"
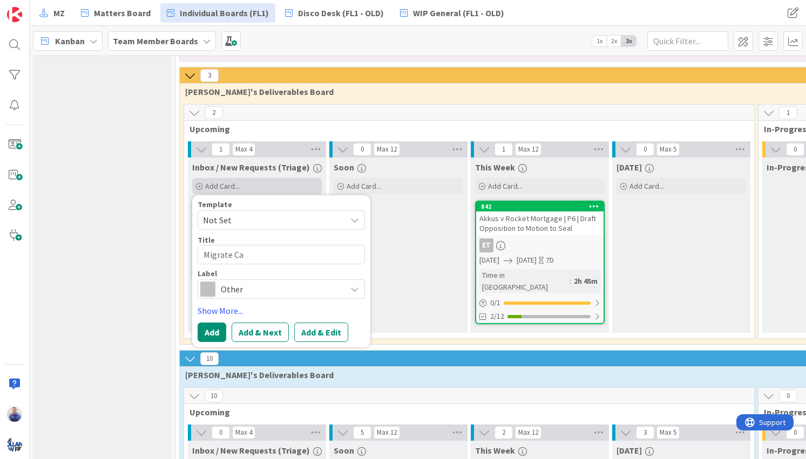
type textarea "x"
type textarea "Migrate Car"
type textarea "x"
type textarea "Migrate Card"
type textarea "x"
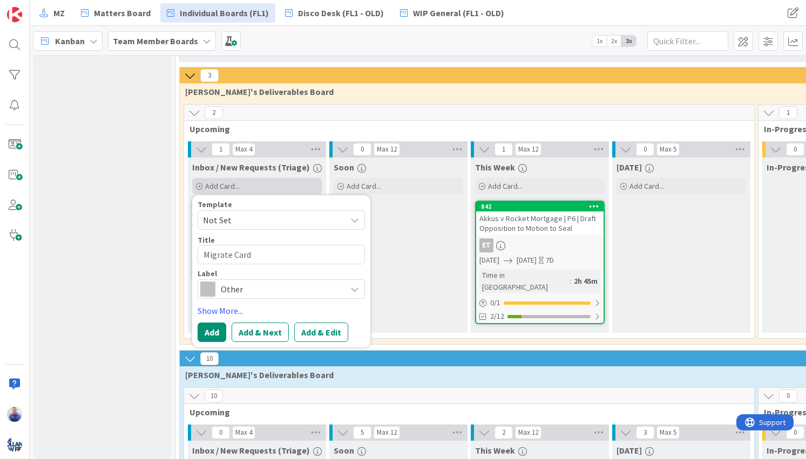
type textarea "Migrate Cards"
type textarea "x"
type textarea "Migrate Cards"
type textarea "x"
type textarea "Migrate Cards f"
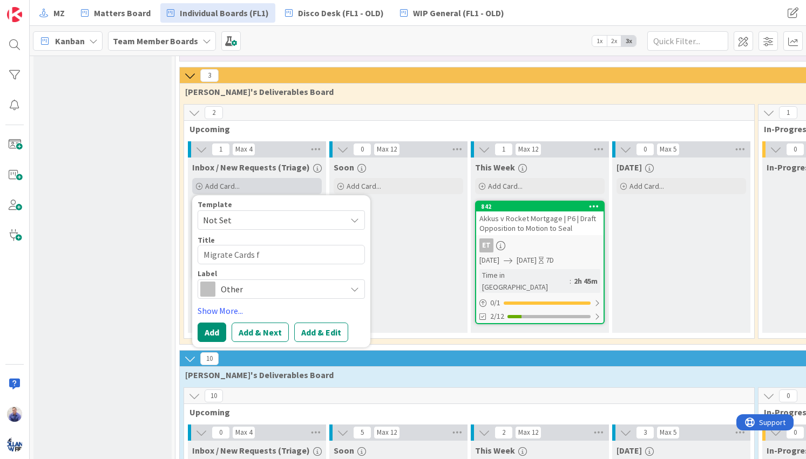
type textarea "x"
type textarea "Migrate Cards fr"
type textarea "x"
type textarea "Migrate Cards fro"
type textarea "x"
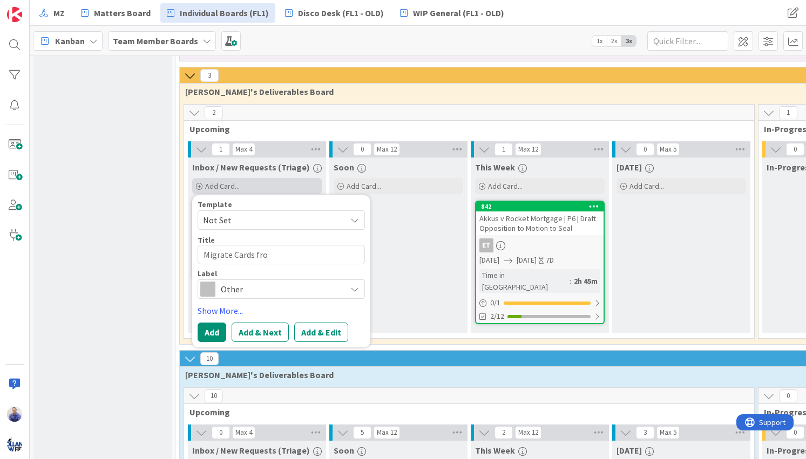
type textarea "Migrate Cards from"
type textarea "x"
type textarea "Migrate Cards from"
type textarea "x"
type textarea "Migrate Cards from D"
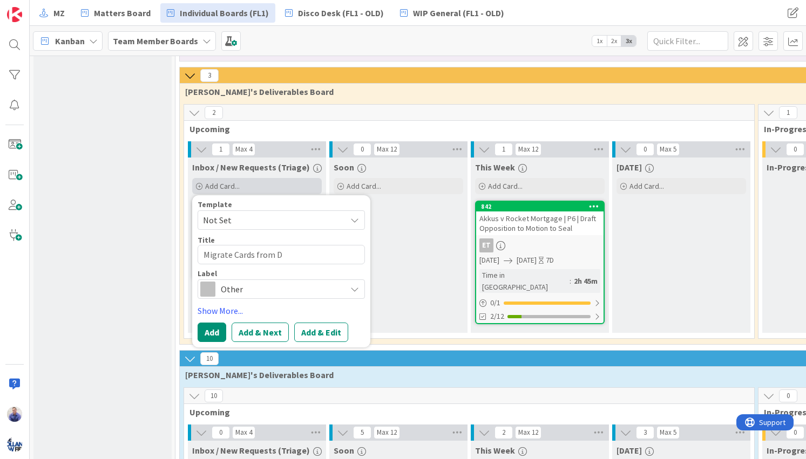
type textarea "x"
type textarea "Migrate Cards from Di"
type textarea "x"
type textarea "Migrate Cards from Dis"
type textarea "x"
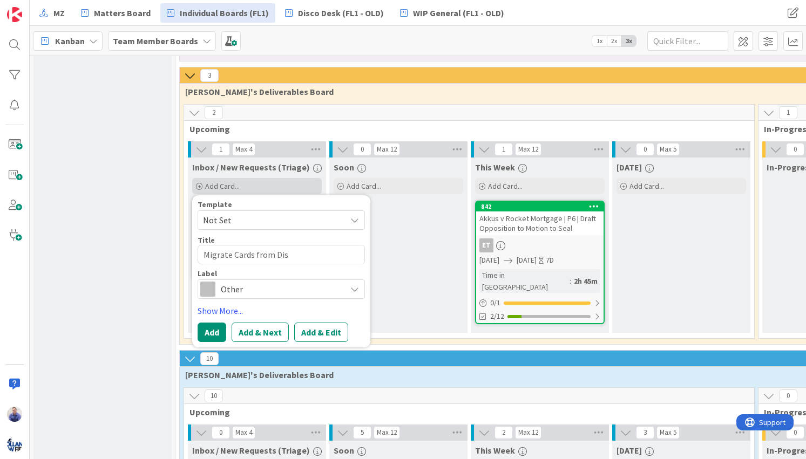
type textarea "Migrate Cards from Di"
type textarea "x"
type textarea "Migrate Cards from D"
type textarea "x"
type textarea "Migrate Cards from"
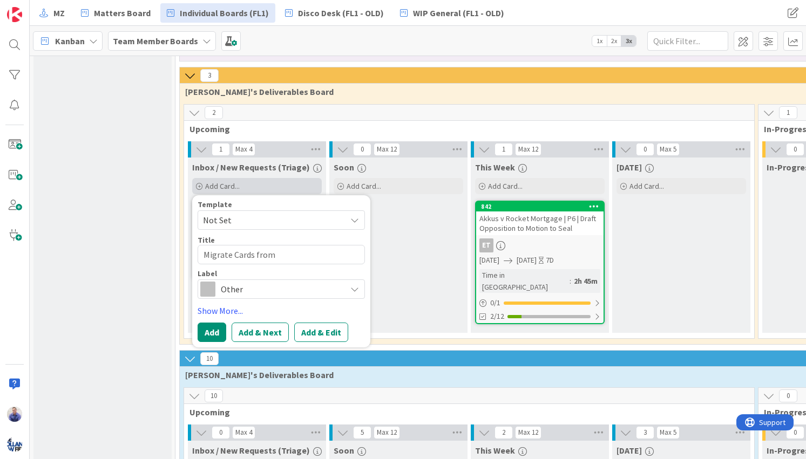
type textarea "x"
type textarea "Migrate Cards from o"
type textarea "x"
type textarea "Migrate Cards from ol"
type textarea "x"
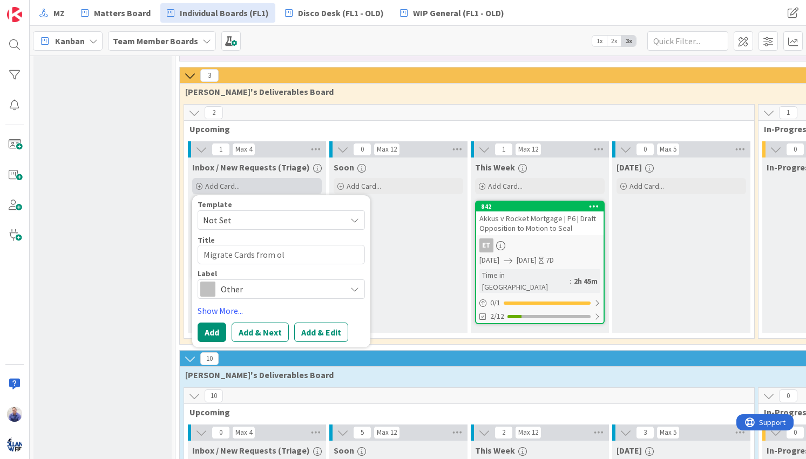
type textarea "Migrate Cards from old"
type textarea "x"
type textarea "Migrate Cards from old"
type textarea "x"
type textarea "Migrate Cards from old D"
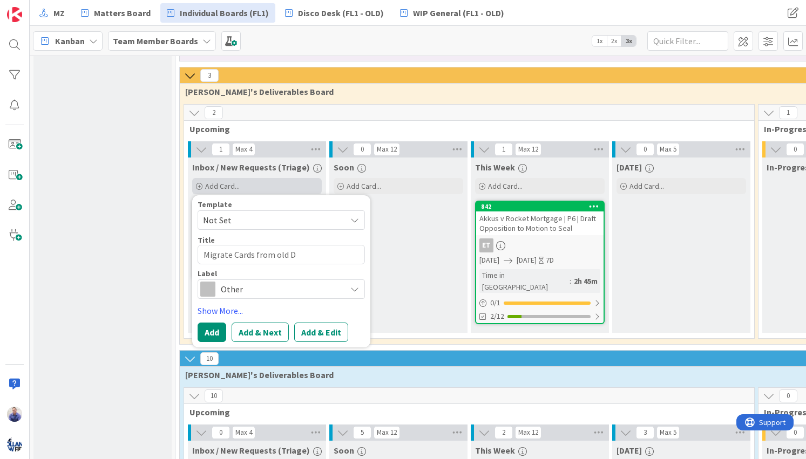
type textarea "x"
type textarea "Migrate Cards from old Di"
type textarea "x"
type textarea "Migrate Cards from old Dis"
type textarea "x"
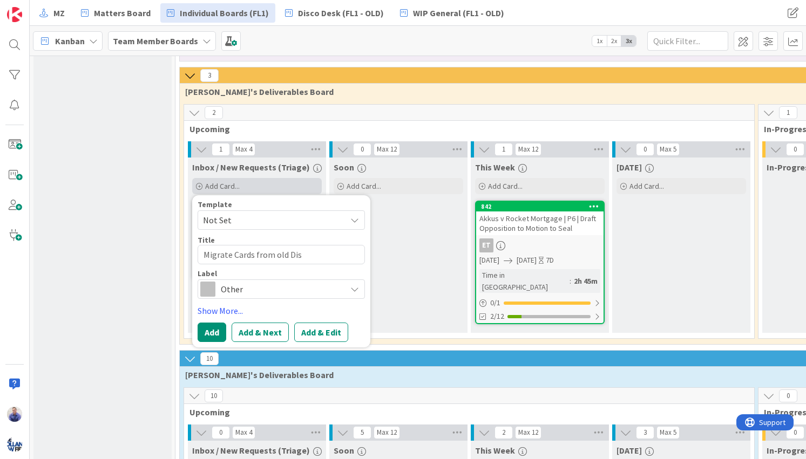
type textarea "Migrate Cards from old Disc"
type textarea "x"
type textarea "Migrate Cards from old Disco"
type textarea "x"
type textarea "Migrate Cards from old Discov"
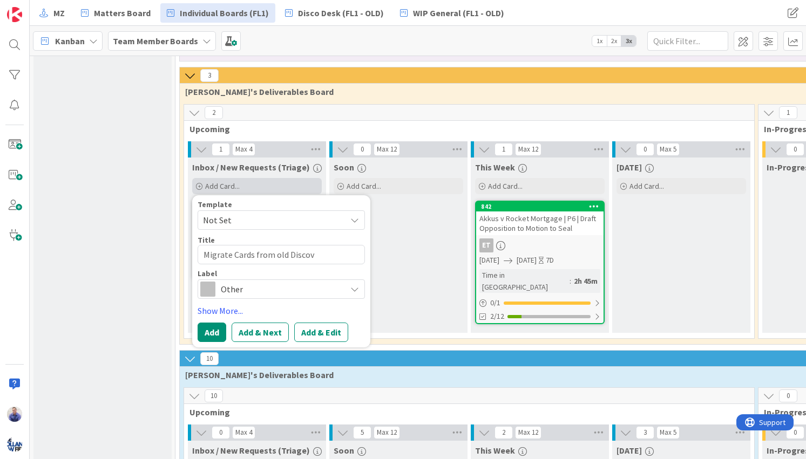
type textarea "x"
type textarea "Migrate Cards from old Discove"
type textarea "x"
type textarea "Migrate Cards from old Discover"
type textarea "x"
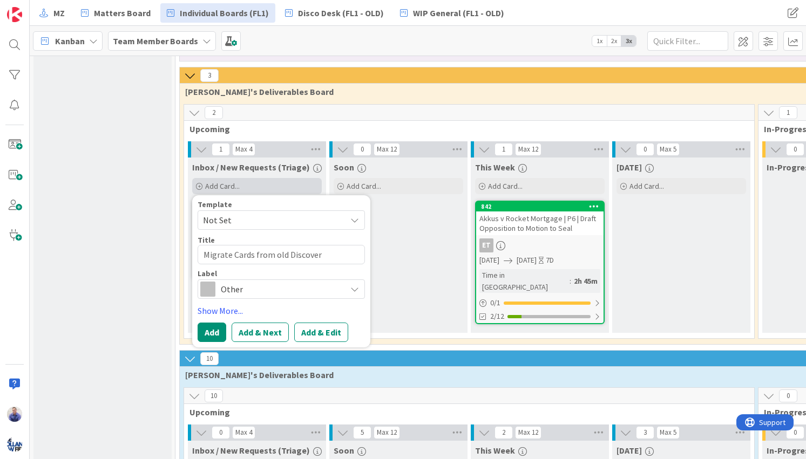
type textarea "Migrate Cards from old Discovery"
type textarea "x"
type textarea "Migrate Cards from old Discovery"
type textarea "x"
type textarea "Migrate Cards from old Discovery +"
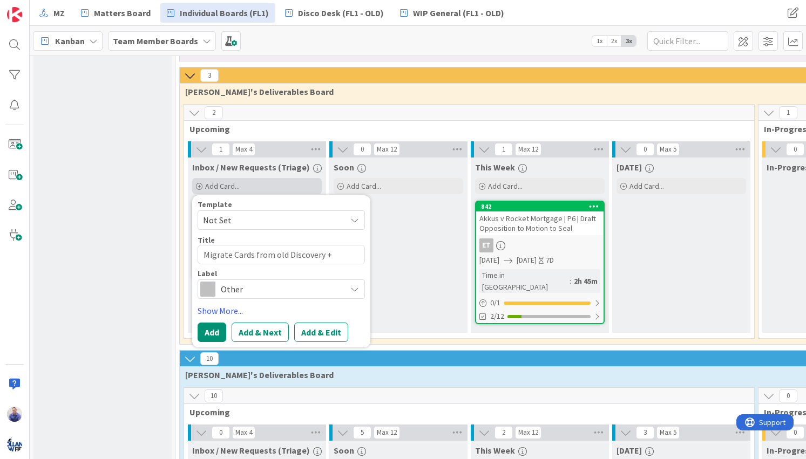
type textarea "x"
type textarea "Migrate Cards from old Discovery +"
type textarea "x"
type textarea "Migrate Cards from old Discovery + D"
type textarea "x"
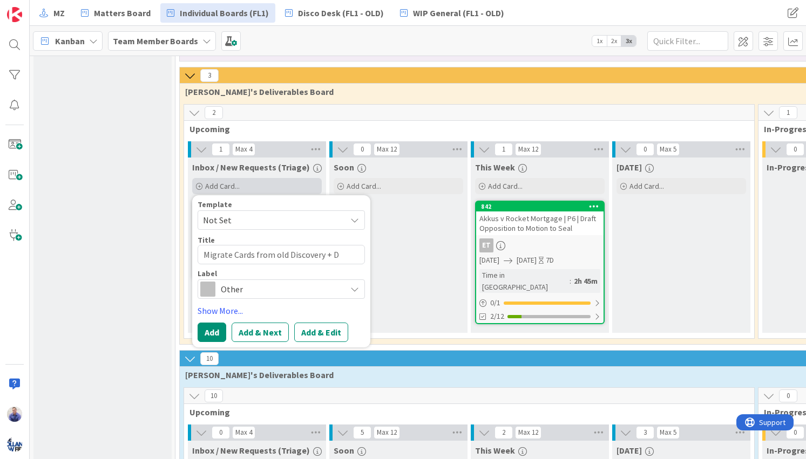
type textarea "Migrate Cards from old Discovery + Dr"
type textarea "x"
type textarea "Migrate Cards from old Discovery + Dra"
type textarea "x"
type textarea "Migrate Cards from old Discovery + Draf"
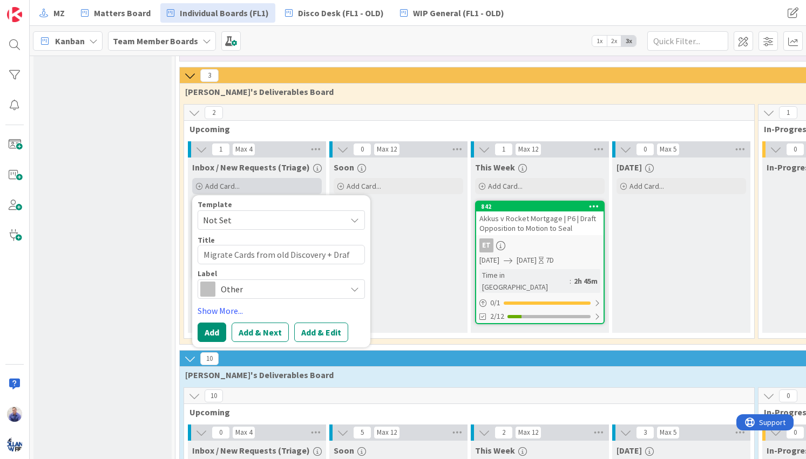
type textarea "x"
type textarea "Migrate Cards from old Discovery + Draft"
type textarea "x"
type textarea "Migrate Cards from old Discovery + Drafti"
type textarea "x"
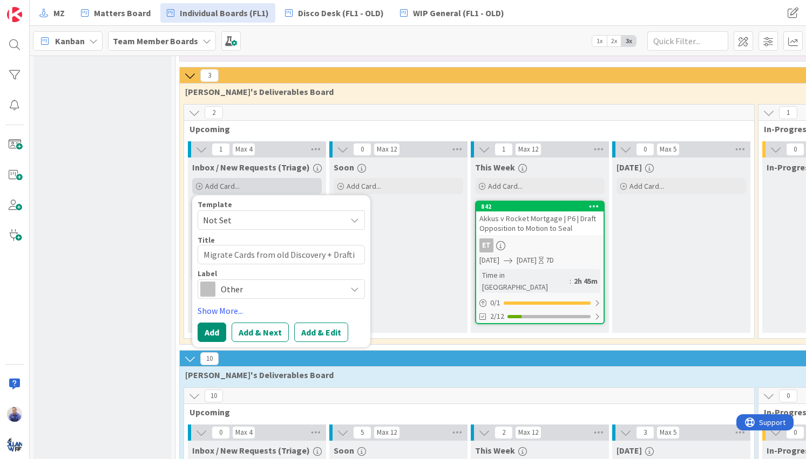
type textarea "Migrate Cards from old Discovery + Draftin"
type textarea "x"
type textarea "Migrate Cards from old Discovery + Drafting"
type textarea "x"
type textarea "Migrate Cards from old Discovery + Drafting"
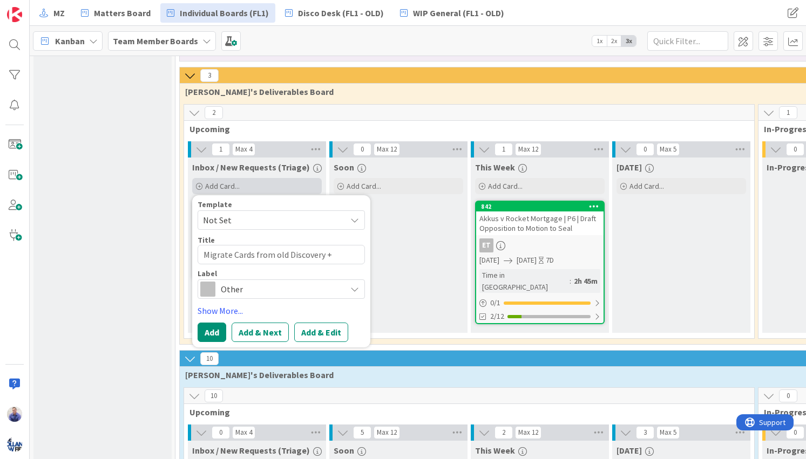
type textarea "x"
type textarea "Migrate Cards from old Discovery + Drafting B"
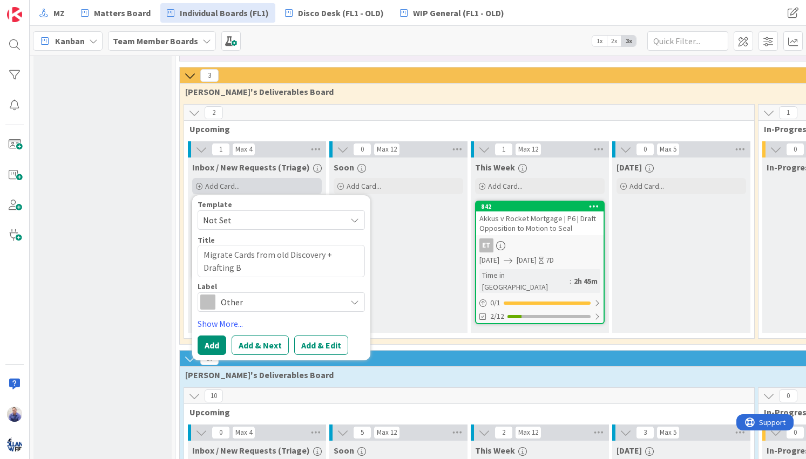
type textarea "x"
type textarea "Migrate Cards from old Discovery + Drafting Bo"
type textarea "x"
type textarea "Migrate Cards from old Discovery + Drafting Boa"
type textarea "x"
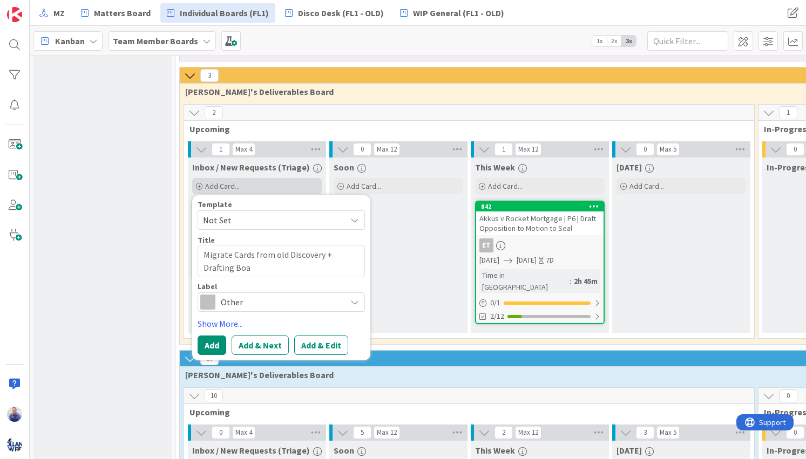
type textarea "Migrate Cards from old Discovery + Drafting Boar"
type textarea "x"
type textarea "Migrate Cards from old Discovery + Drafting Board"
type textarea "x"
type textarea "Migrate Cards from old Discovery + Drafting Boards"
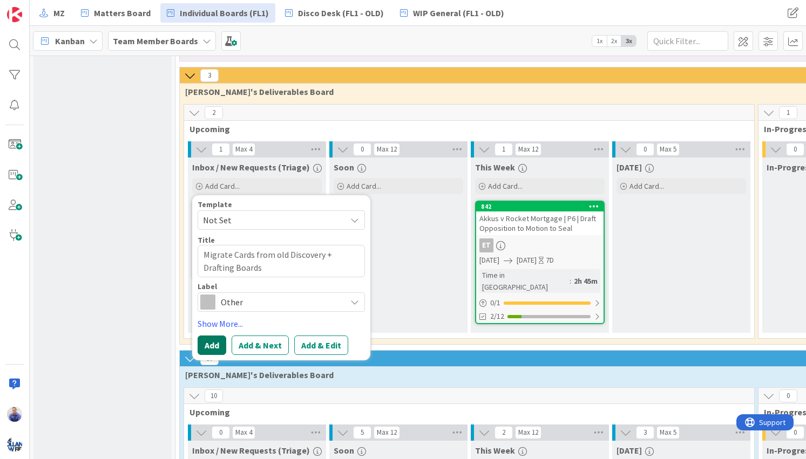
click at [220, 346] on button "Add" at bounding box center [212, 345] width 29 height 19
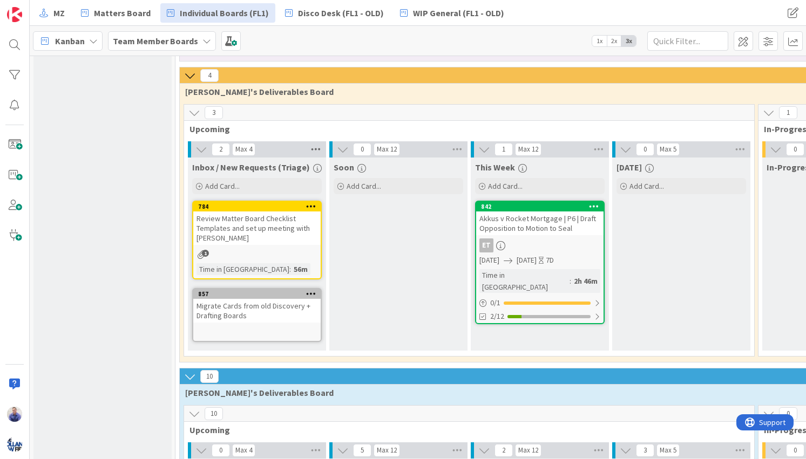
click at [317, 150] on icon at bounding box center [316, 149] width 14 height 16
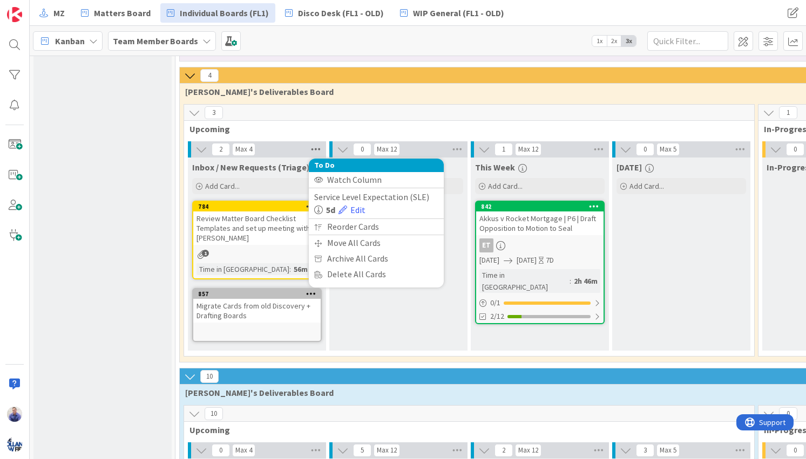
click at [316, 150] on icon at bounding box center [316, 149] width 14 height 16
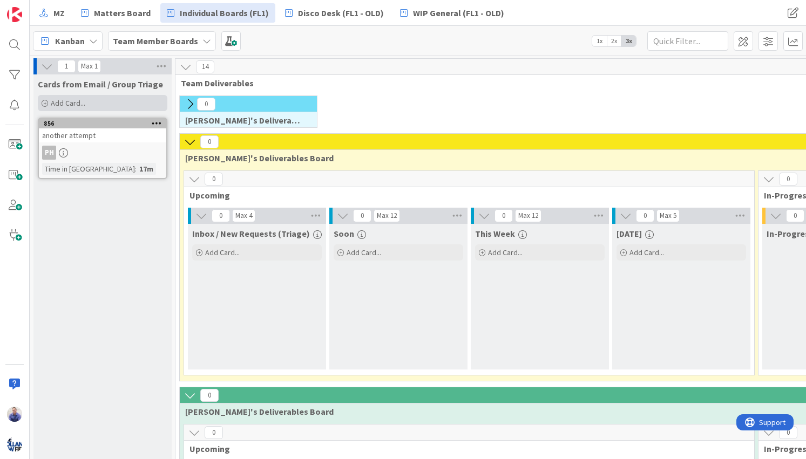
click at [87, 99] on div "Add Card..." at bounding box center [103, 103] width 130 height 16
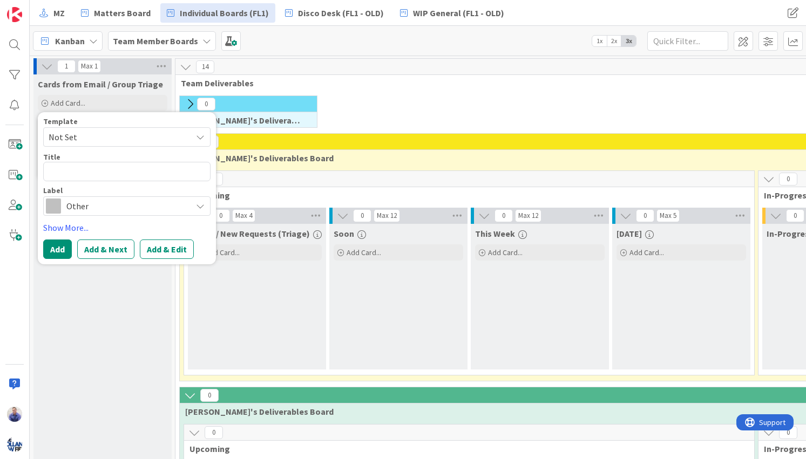
click at [191, 202] on div "Other" at bounding box center [126, 206] width 167 height 19
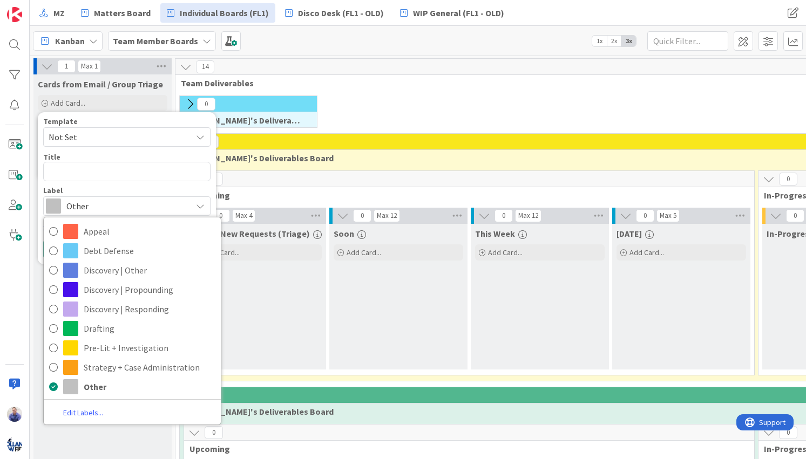
click at [191, 204] on div "Other" at bounding box center [126, 206] width 167 height 19
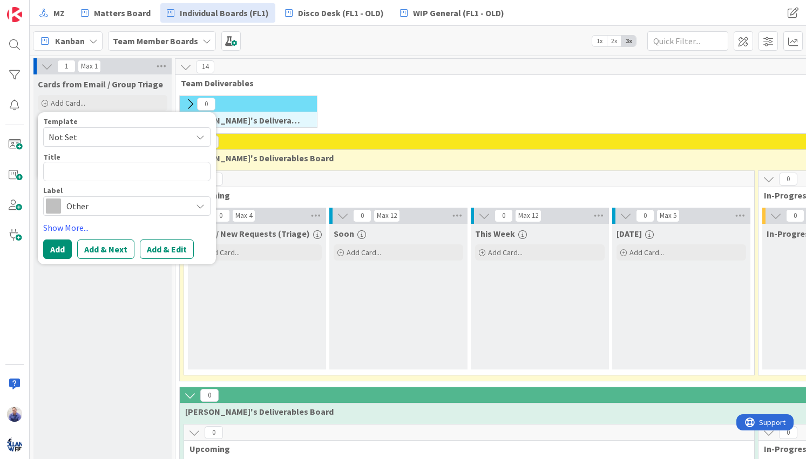
click at [177, 142] on span "Not Set" at bounding box center [116, 137] width 135 height 14
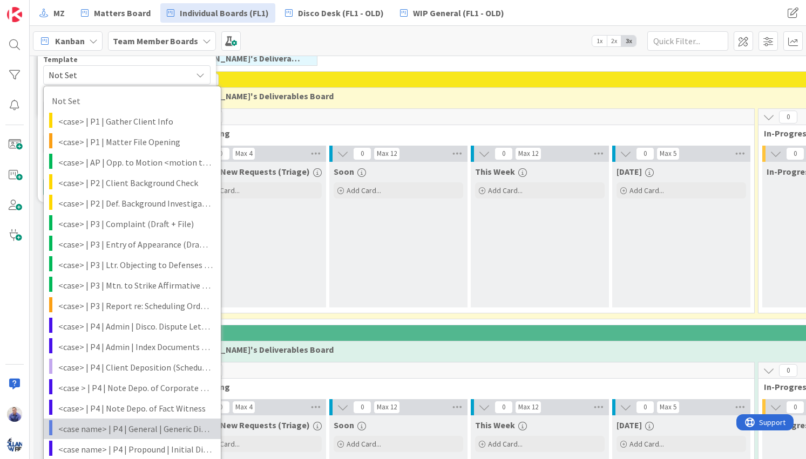
scroll to position [11, 0]
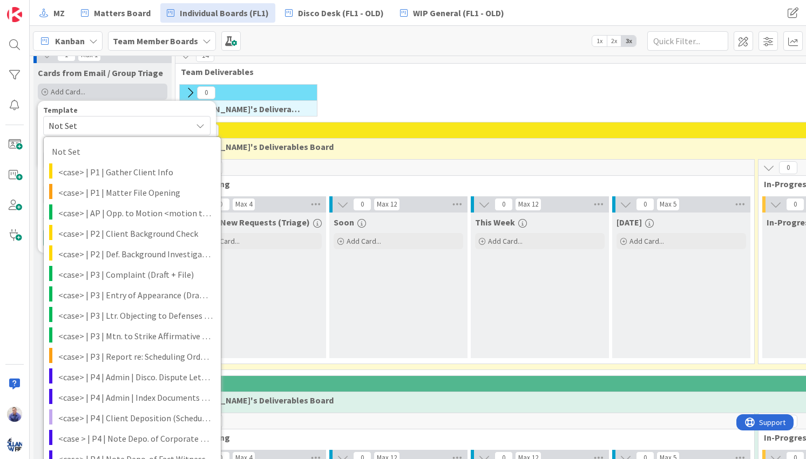
click at [128, 91] on div "Add Card..." at bounding box center [103, 92] width 130 height 16
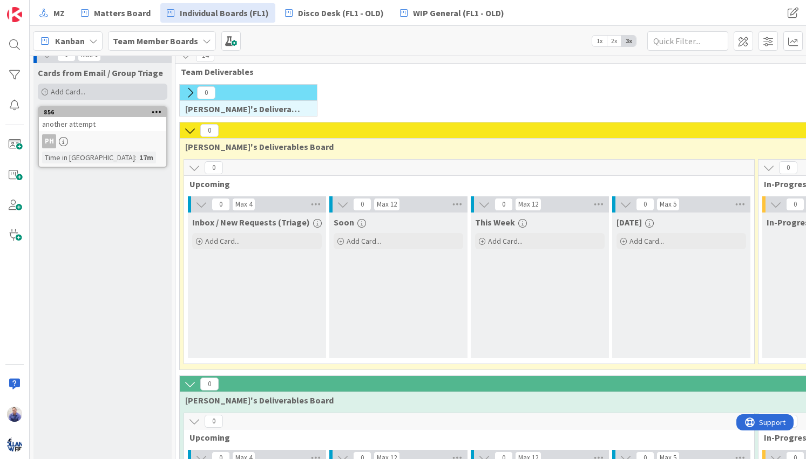
click at [121, 93] on div "Add Card..." at bounding box center [103, 92] width 130 height 16
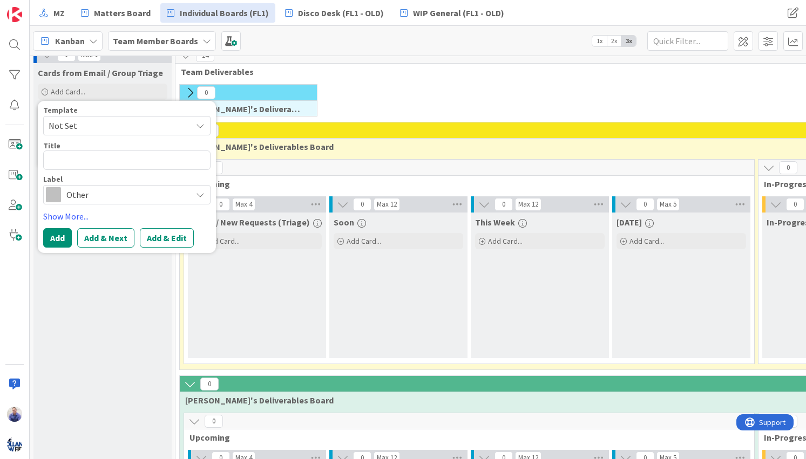
click at [134, 127] on span "Not Set" at bounding box center [116, 126] width 135 height 14
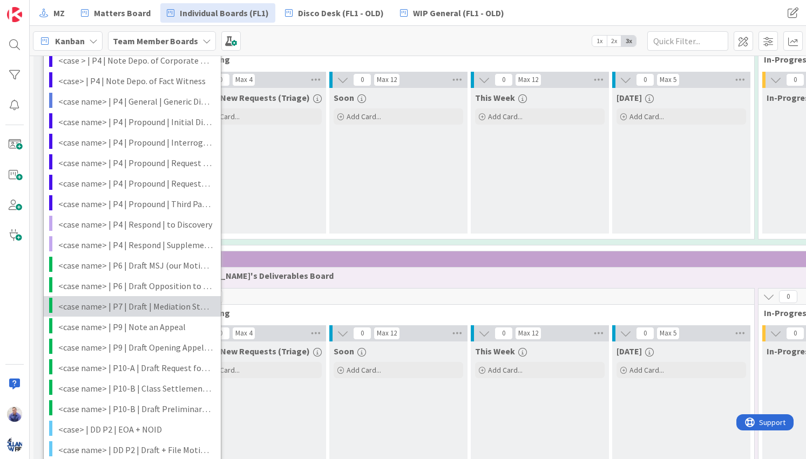
scroll to position [408, 0]
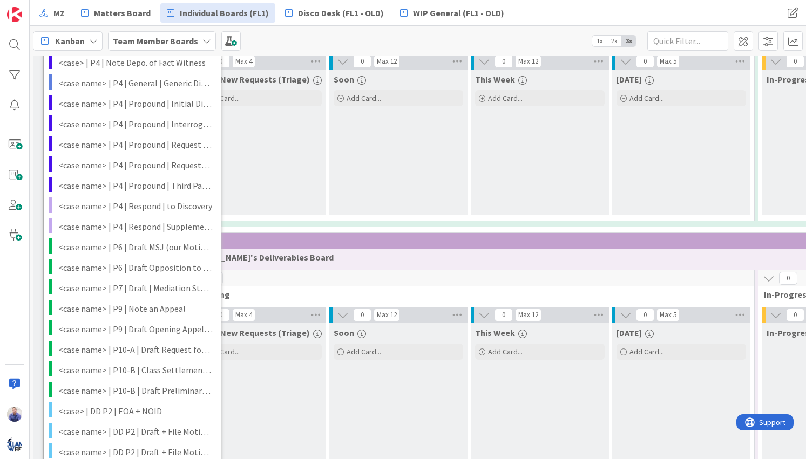
click at [303, 35] on div "Kanban Team Member Boards 1x 2x 3x" at bounding box center [418, 41] width 776 height 30
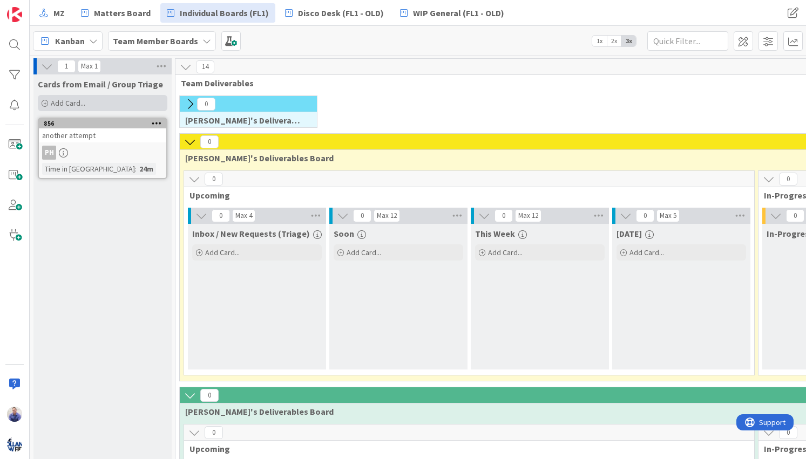
click at [113, 99] on div "Add Card..." at bounding box center [103, 103] width 130 height 16
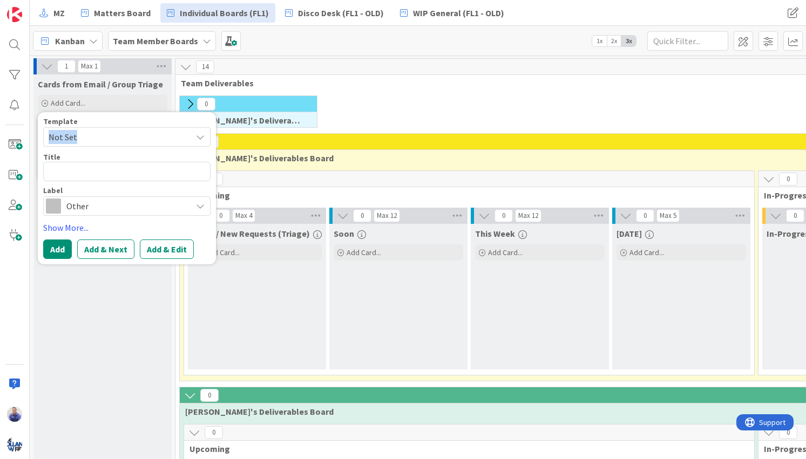
click at [171, 138] on span "Not Set" at bounding box center [116, 137] width 135 height 14
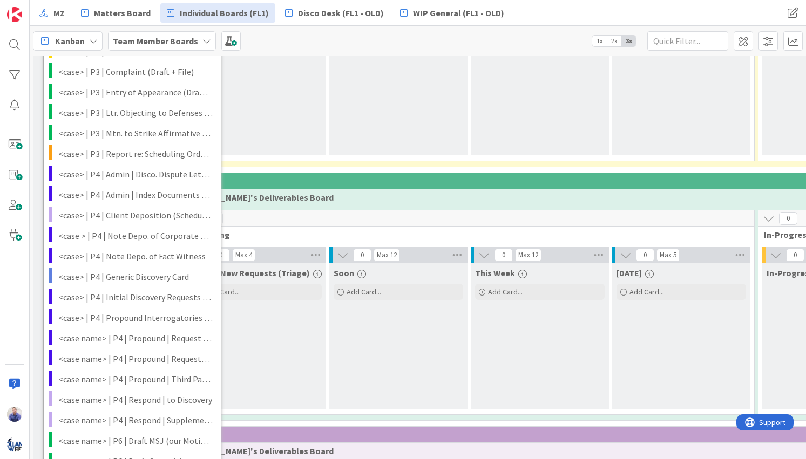
scroll to position [215, 0]
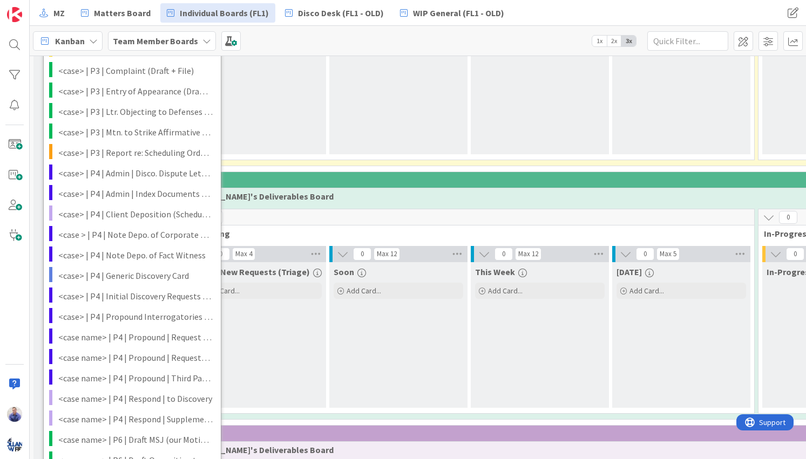
click at [364, 195] on span "[PERSON_NAME]'s Deliverables Board" at bounding box center [756, 196] width 1143 height 11
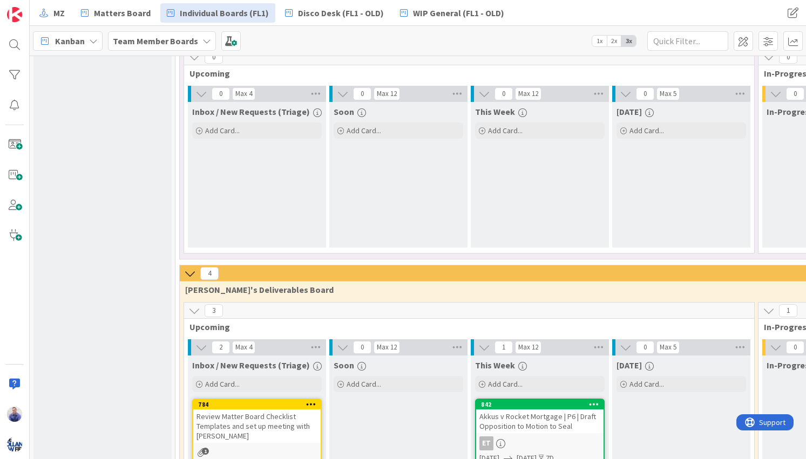
scroll to position [703, 0]
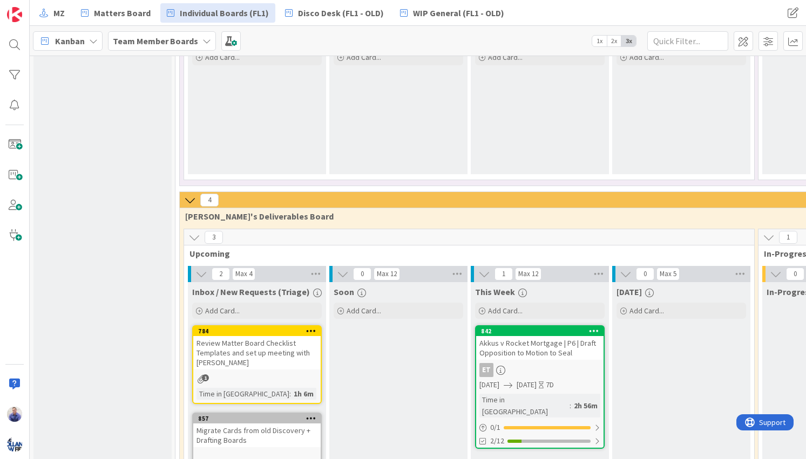
click at [275, 350] on div "Review Matter Board Checklist Templates and set up meeting with [PERSON_NAME]" at bounding box center [256, 352] width 127 height 33
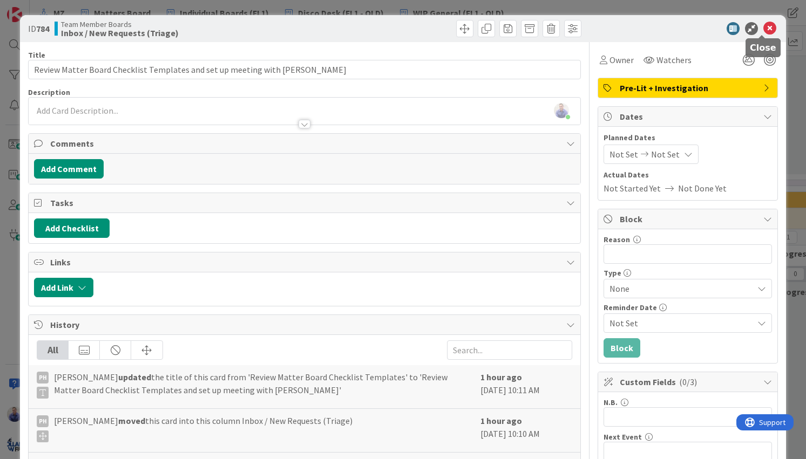
click at [763, 29] on icon at bounding box center [769, 28] width 13 height 13
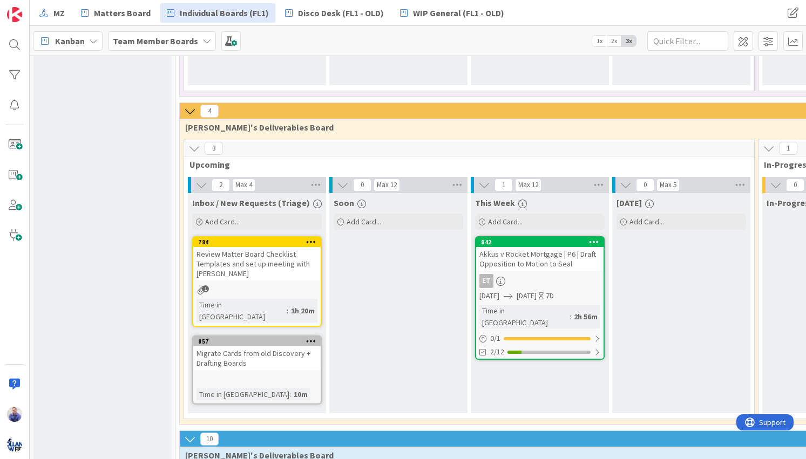
scroll to position [828, 0]
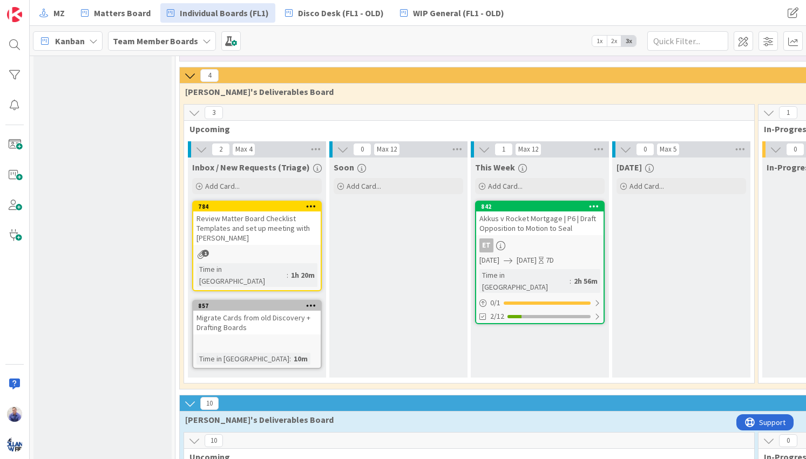
click at [522, 228] on div "Akkus v Rocket Mortgage | P6 | Draft Opposition to Motion to Seal" at bounding box center [539, 224] width 127 height 24
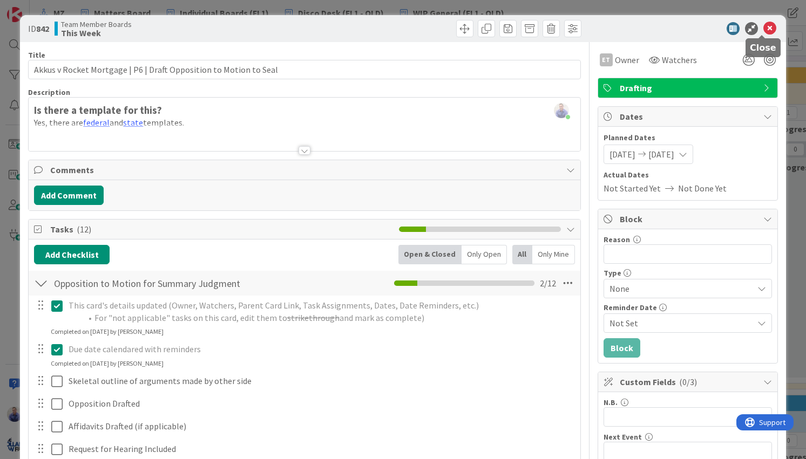
drag, startPoint x: 759, startPoint y: 28, endPoint x: 723, endPoint y: 13, distance: 39.2
click at [763, 29] on icon at bounding box center [769, 28] width 13 height 13
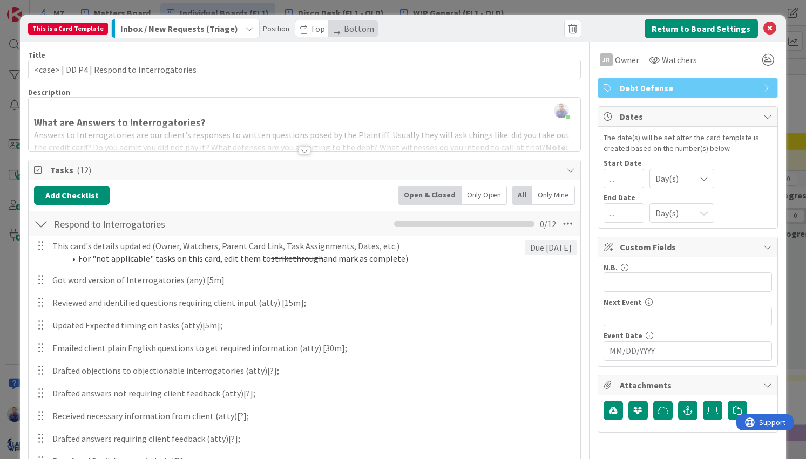
click at [123, 68] on input "<case> | DD P4 | Respond to Interrogatories" at bounding box center [304, 69] width 552 height 19
type input "<case> | DD P4 | Resp. to Interrogatories"
click at [653, 31] on button "Return to Board Settings" at bounding box center [701, 28] width 113 height 19
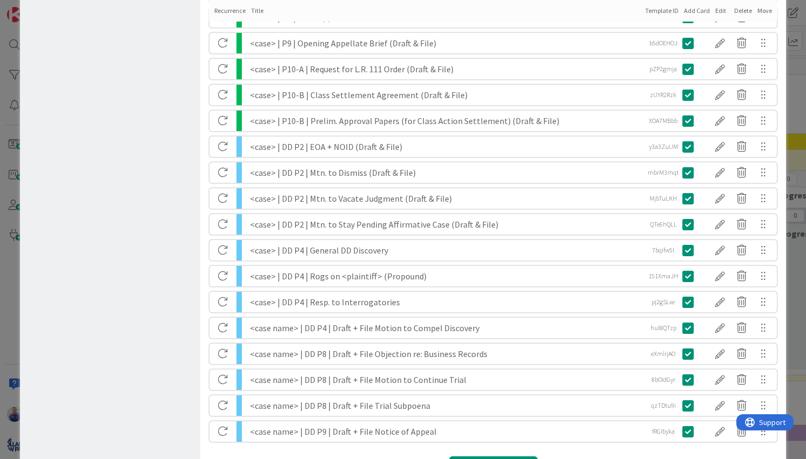
scroll to position [835, 0]
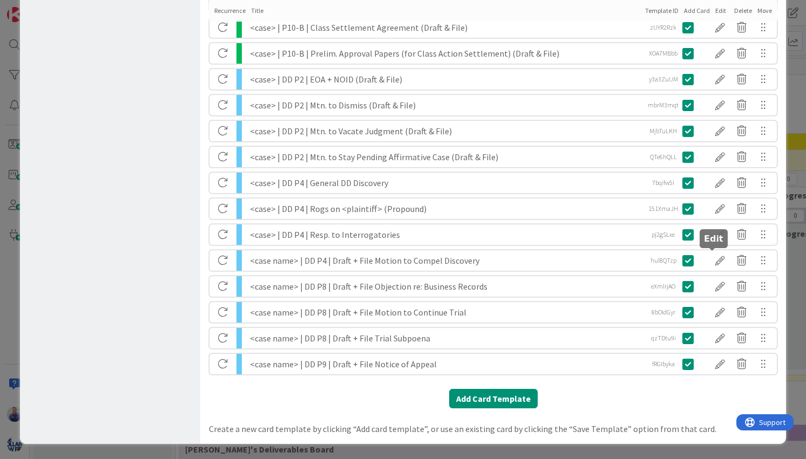
click at [713, 261] on div at bounding box center [720, 261] width 22 height 18
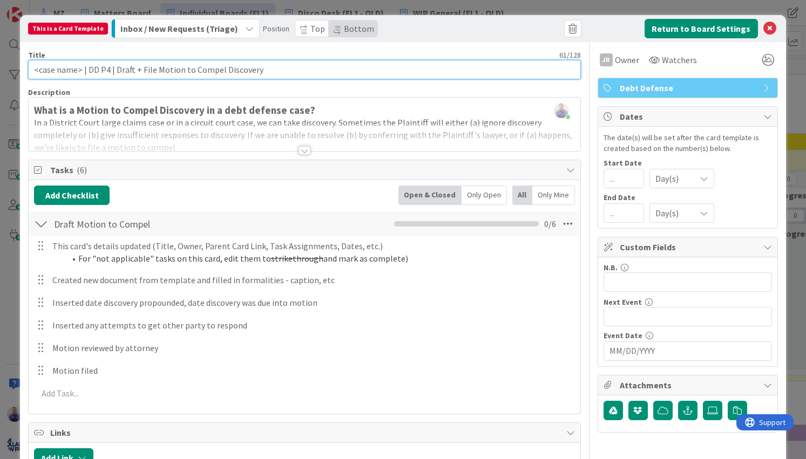
click at [73, 69] on input "<case name> | DD P4 | Draft + File Motion to Compel Discovery" at bounding box center [304, 69] width 552 height 19
drag, startPoint x: 92, startPoint y: 71, endPoint x: 153, endPoint y: 72, distance: 61.0
click at [154, 71] on input "<case> | DD P4 | Draft + File Motion to Compel Discovery" at bounding box center [304, 69] width 552 height 19
click at [247, 72] on input "<case> | DD P4 | Mtn. to Compel Discovery" at bounding box center [304, 69] width 552 height 19
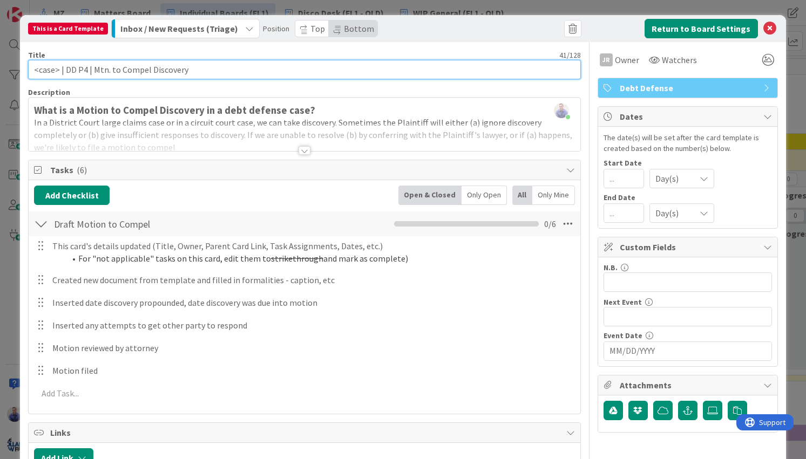
paste input "(Draft & File)"
type input "<case> | DD P4 | Mtn. to Compel Discovery (Draft & File)"
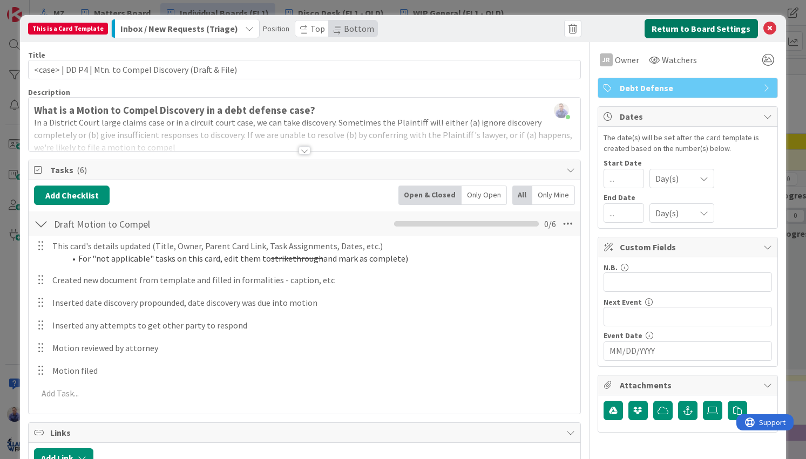
click at [682, 27] on button "Return to Board Settings" at bounding box center [701, 28] width 113 height 19
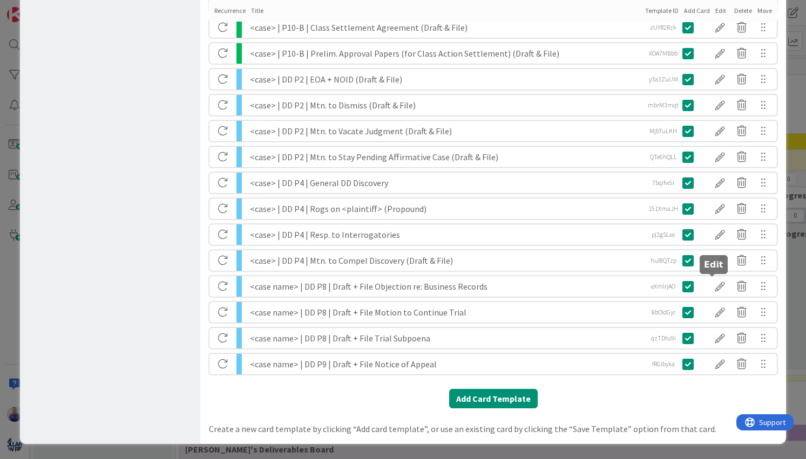
click at [709, 290] on div at bounding box center [720, 286] width 22 height 18
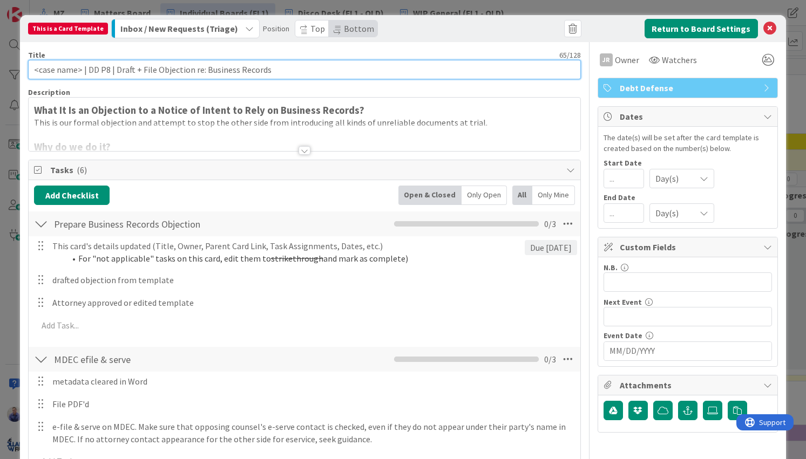
click at [62, 72] on input "<case name> | DD P8 | Draft + File Objection re: Business Records" at bounding box center [304, 69] width 552 height 19
drag, startPoint x: 92, startPoint y: 70, endPoint x: 127, endPoint y: 68, distance: 35.7
click at [127, 68] on input "<case> | DD P8 | Draft + File Objection re: Business Records" at bounding box center [304, 69] width 552 height 19
click at [267, 68] on input "<case> | DD P8 | Objection re: Business Records" at bounding box center [304, 69] width 552 height 19
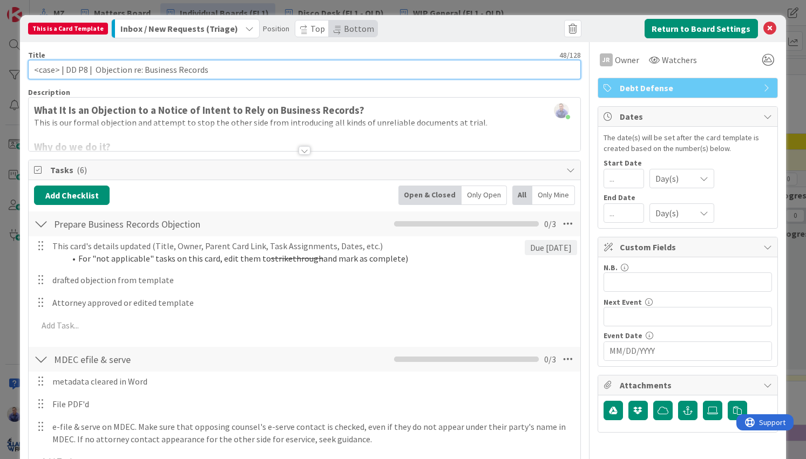
paste input "(Draft & File)"
type input "<case> | DD P8 | Objection re: Business Records (Draft & File)"
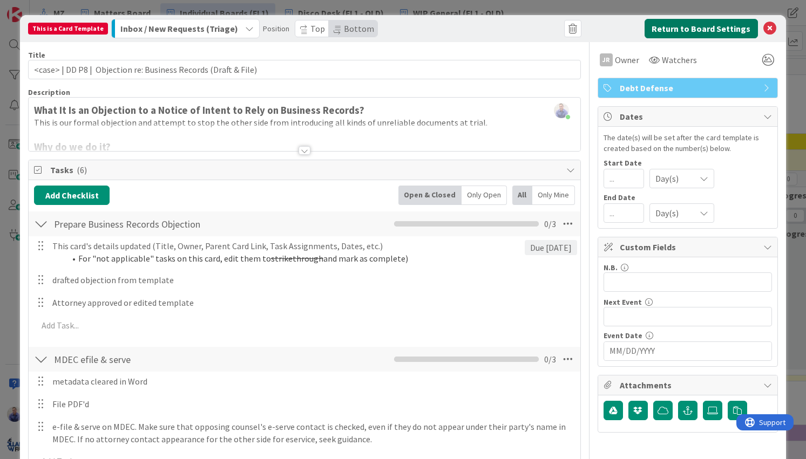
click at [649, 24] on button "Return to Board Settings" at bounding box center [701, 28] width 113 height 19
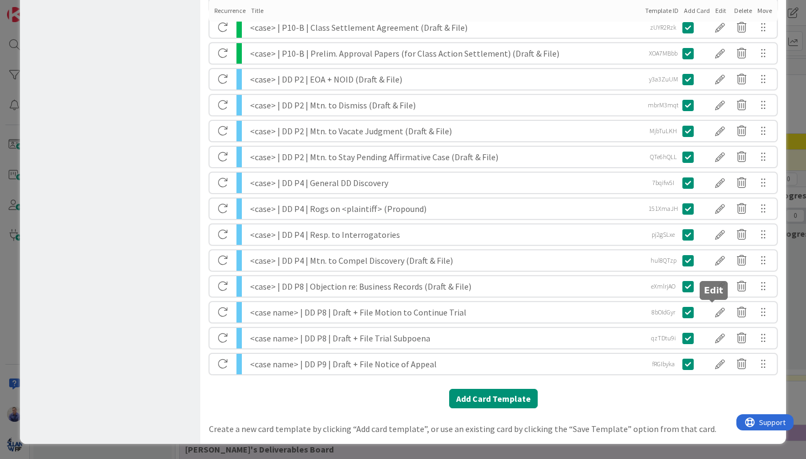
click at [709, 310] on div at bounding box center [720, 312] width 22 height 18
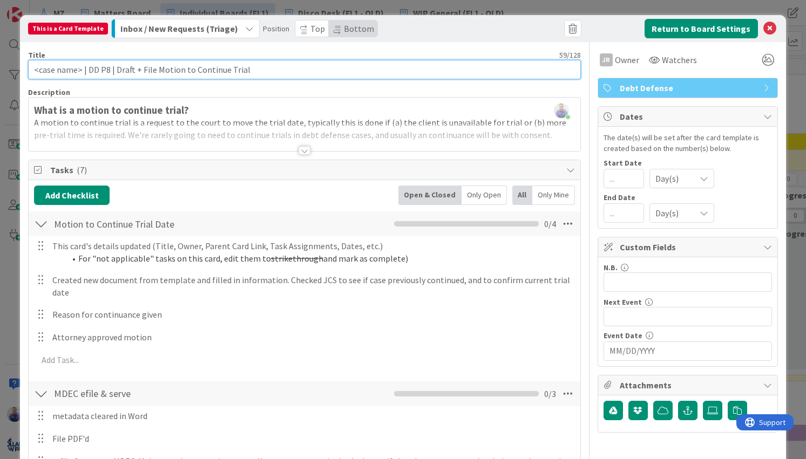
drag, startPoint x: 178, startPoint y: 69, endPoint x: 114, endPoint y: 67, distance: 63.7
click at [114, 65] on input "<case name> | DD P8 | Draft + File Motion to Continue Trial" at bounding box center [304, 69] width 552 height 19
click at [65, 72] on input "<case name> | DD P8 | Mtn. to Continue Trial" at bounding box center [304, 69] width 552 height 19
click at [464, 71] on input "<case> | DD P8 | Mtn. to Continue Trial" at bounding box center [304, 69] width 552 height 19
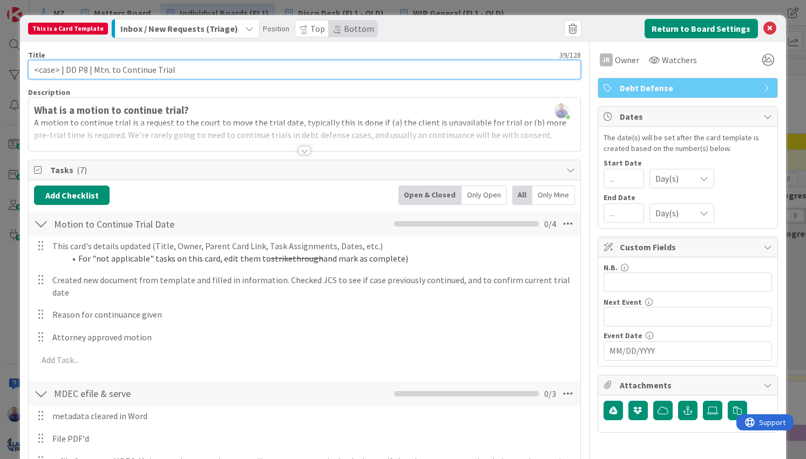
paste input "(Draft & File)"
type input "<case> | DD P8 | Mtn. to Continue Trial (Draft & File)"
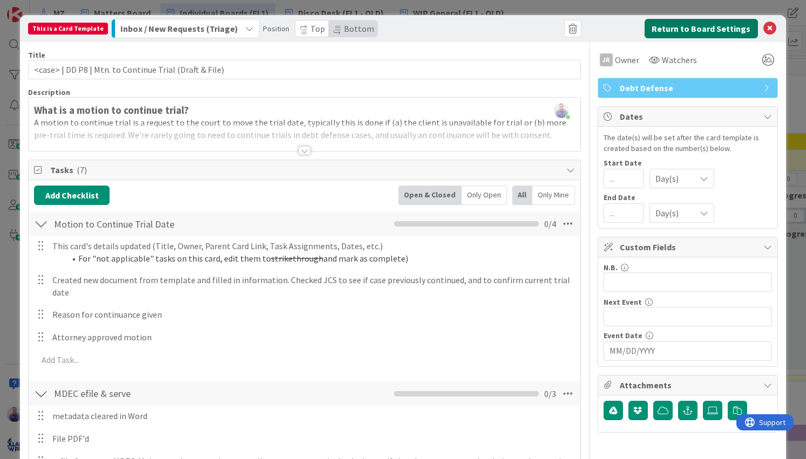
click at [673, 30] on button "Return to Board Settings" at bounding box center [701, 28] width 113 height 19
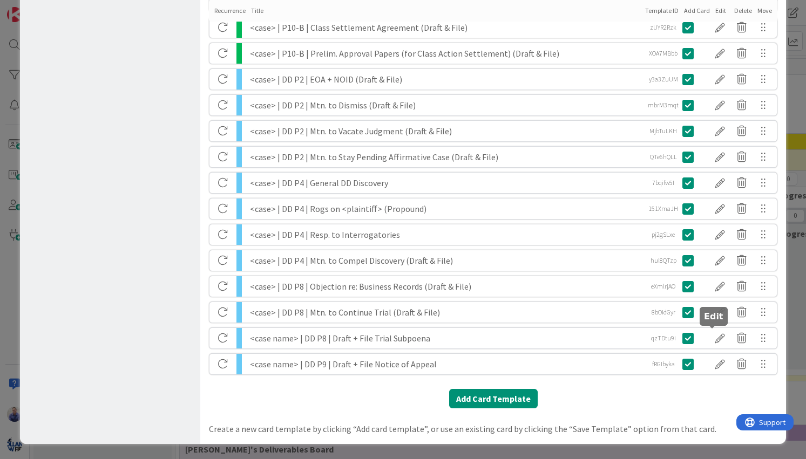
click at [709, 336] on div at bounding box center [720, 338] width 22 height 18
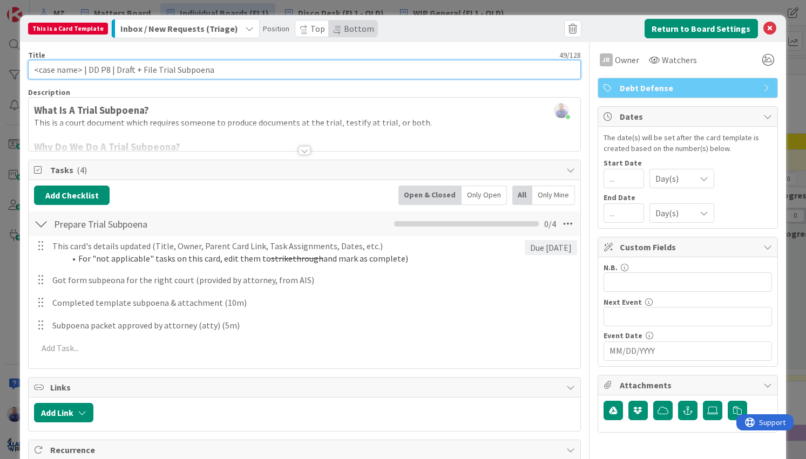
click at [71, 70] on input "<case name> | DD P8 | Draft + File Trial Subpoena" at bounding box center [304, 69] width 552 height 19
drag, startPoint x: 132, startPoint y: 71, endPoint x: 92, endPoint y: 67, distance: 40.1
click at [92, 67] on input "<case> | DD P8 | Draft + File Trial Subpoena" at bounding box center [304, 69] width 552 height 19
click at [255, 67] on input "<case> | DD P8 | Trial Subpoena" at bounding box center [304, 69] width 552 height 19
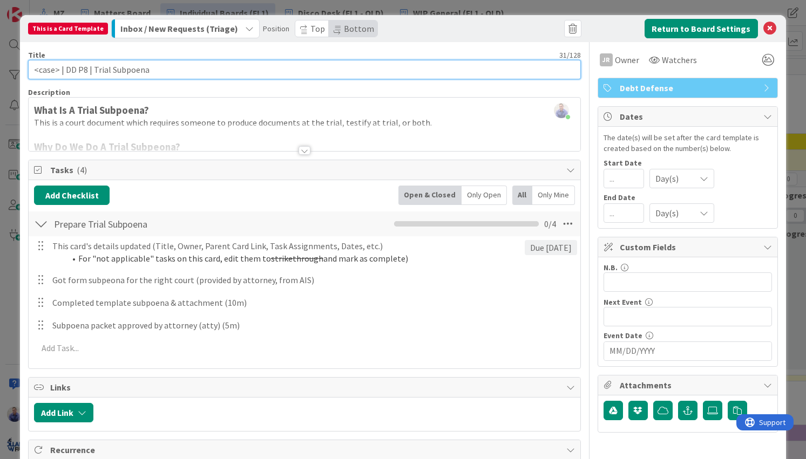
paste input "(Draft & File)"
type input "<case> | DD P8 | Trial Subpoena (Draft & File)"
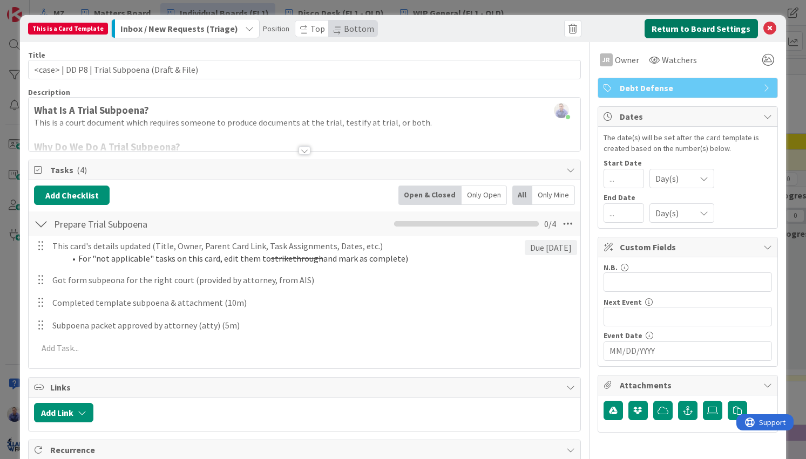
click at [714, 27] on button "Return to Board Settings" at bounding box center [701, 28] width 113 height 19
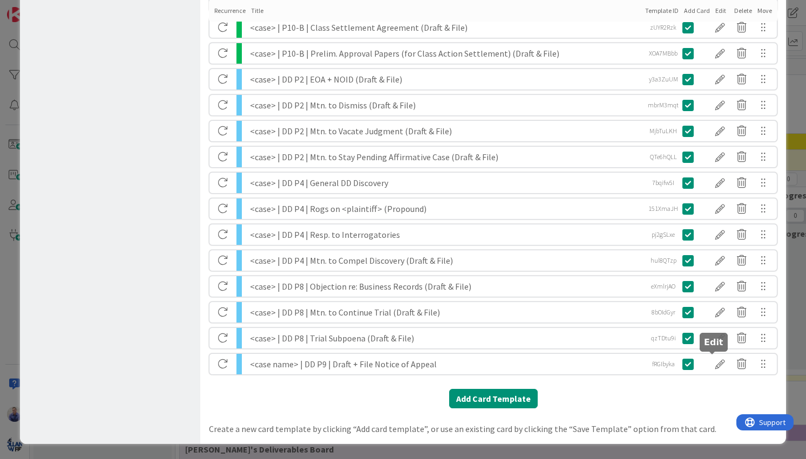
click at [709, 366] on div at bounding box center [720, 364] width 22 height 18
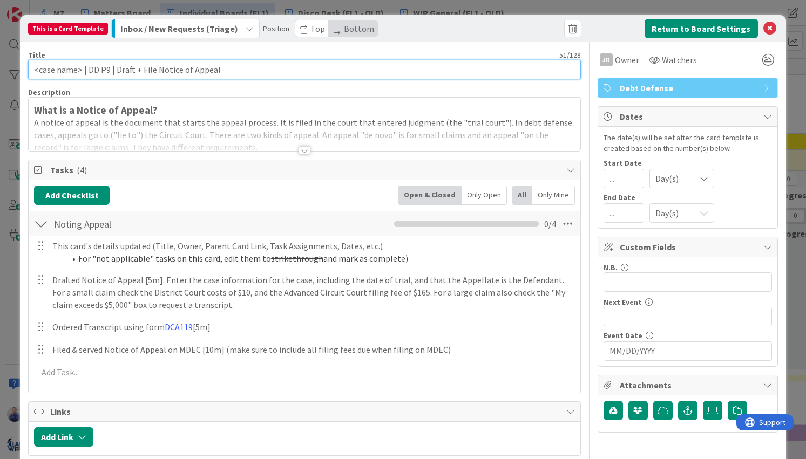
click at [72, 72] on input "<case name> | DD P9 | Draft + File Notice of Appeal" at bounding box center [304, 69] width 552 height 19
drag, startPoint x: 132, startPoint y: 71, endPoint x: 94, endPoint y: 70, distance: 37.8
click at [94, 70] on input "<case> | DD P9 | Draft + File Notice of Appeal" at bounding box center [304, 69] width 552 height 19
click at [167, 69] on input "<case> | DD P9 | Notice of Appeal" at bounding box center [304, 69] width 552 height 19
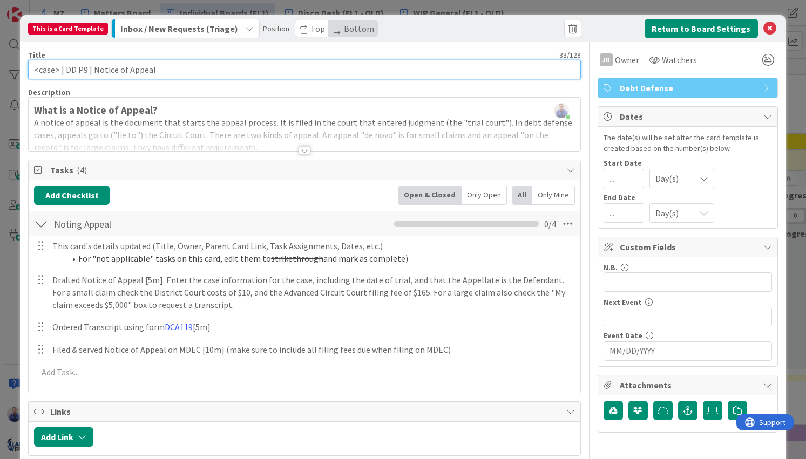
paste input "(Draft & File)"
type input "<case> | DD P9 | Notice of Appeal (Draft & File)"
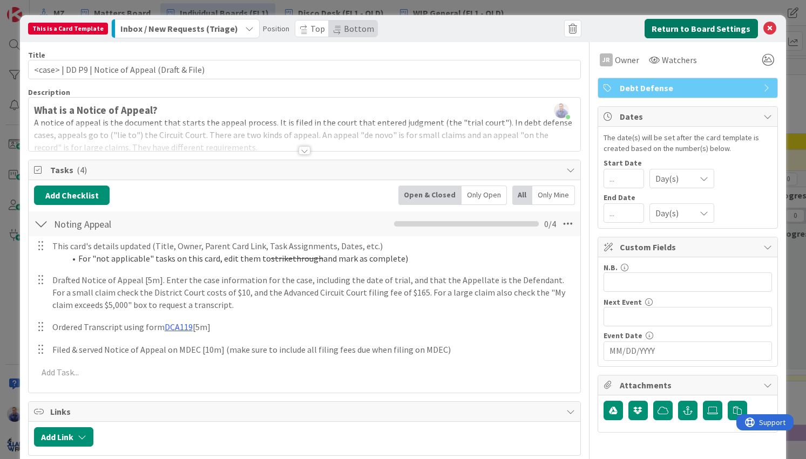
click at [694, 29] on button "Return to Board Settings" at bounding box center [701, 28] width 113 height 19
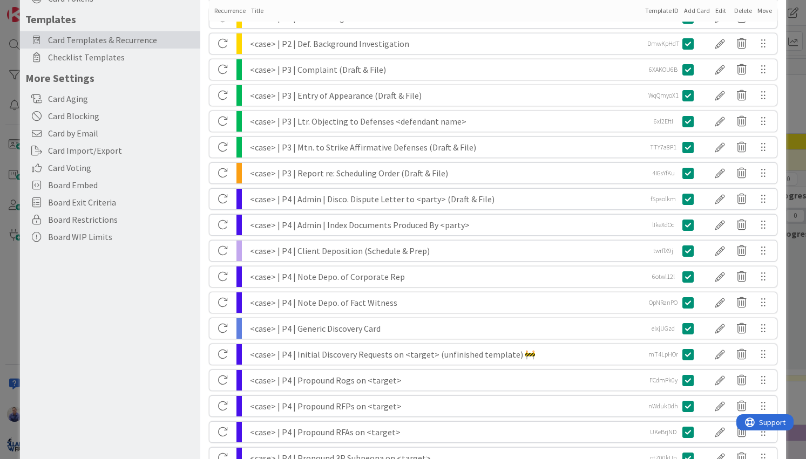
scroll to position [0, 0]
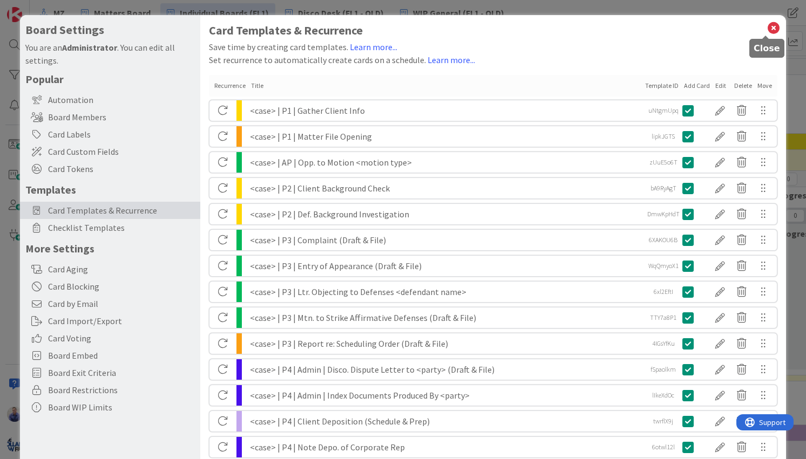
click at [767, 30] on icon at bounding box center [774, 28] width 14 height 15
